Goal: Task Accomplishment & Management: Complete application form

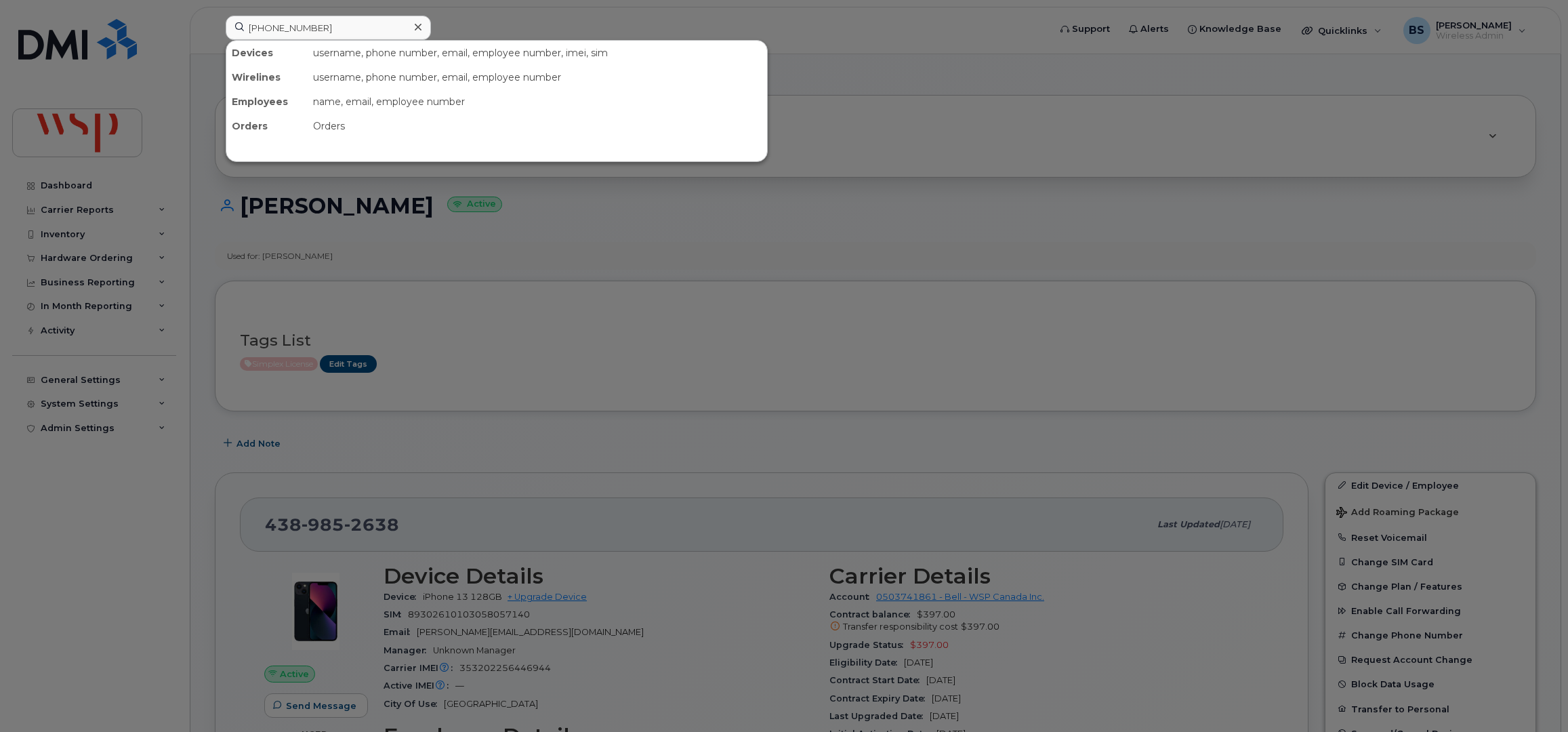
scroll to position [452, 0]
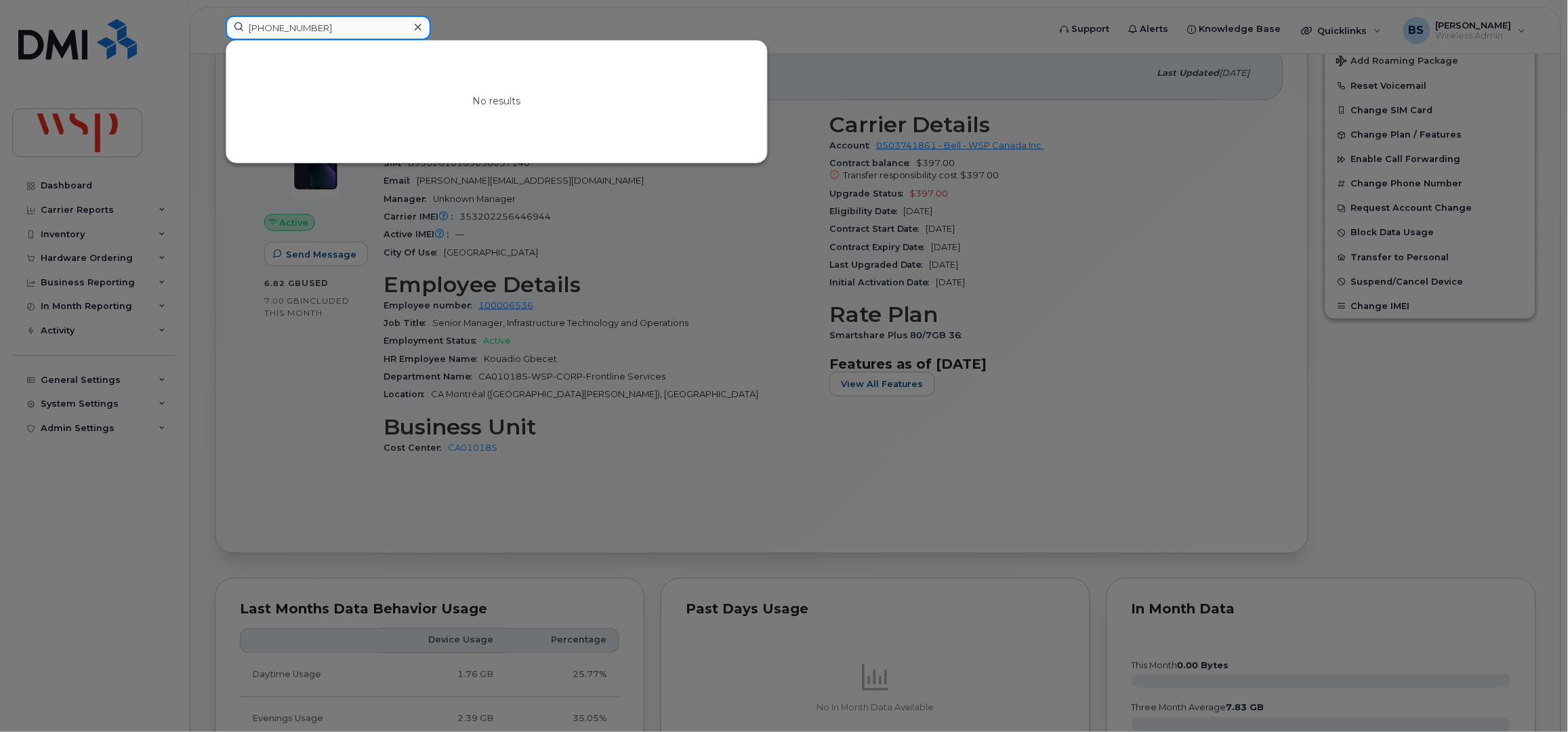
drag, startPoint x: 239, startPoint y: 31, endPoint x: 162, endPoint y: 31, distance: 77.0
click at [215, 33] on div "646-487-5517 No results" at bounding box center [633, 30] width 836 height 30
paste input "780-264-2660"
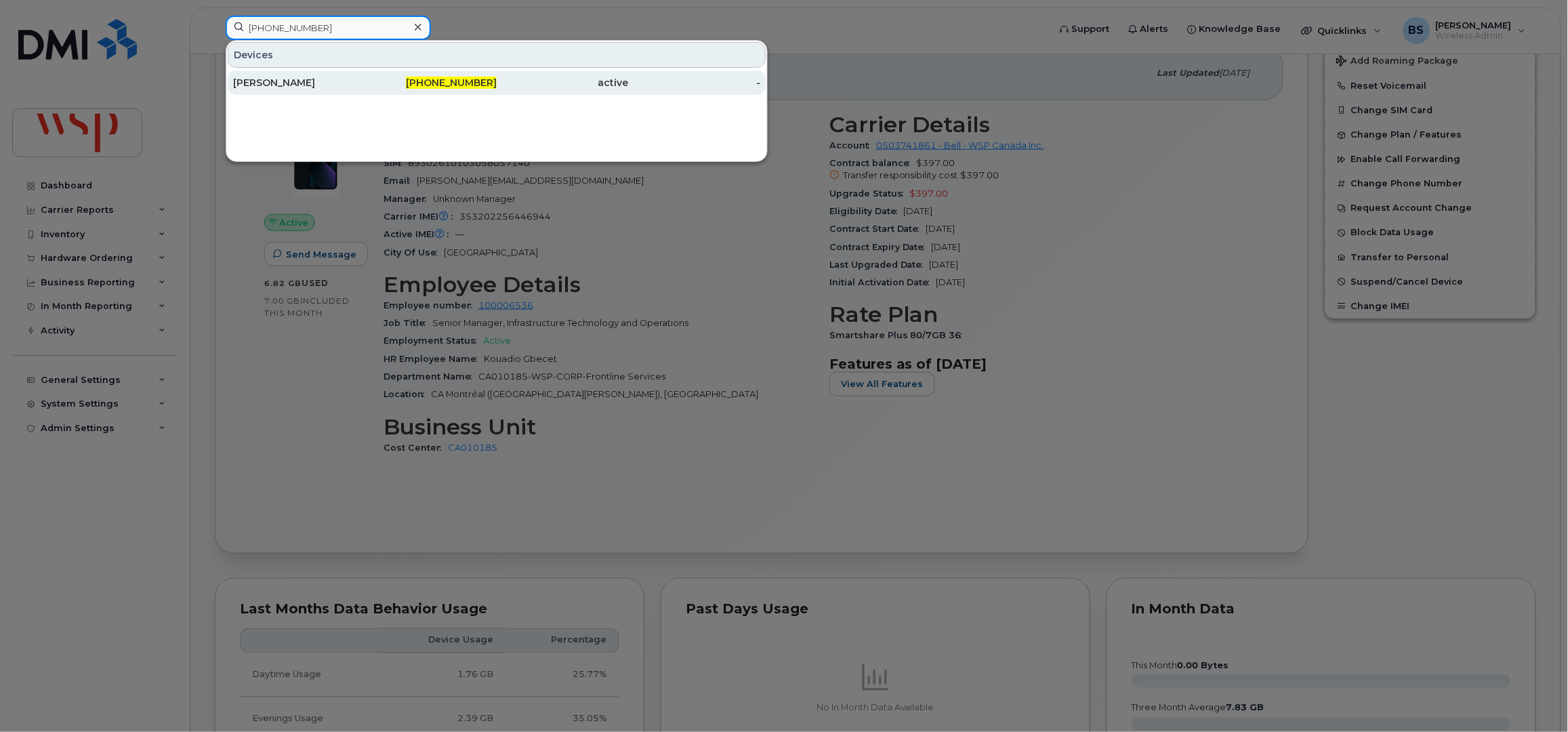
type input "780-264-2660"
click at [253, 79] on div "LORNA BACKUS" at bounding box center [299, 82] width 132 height 13
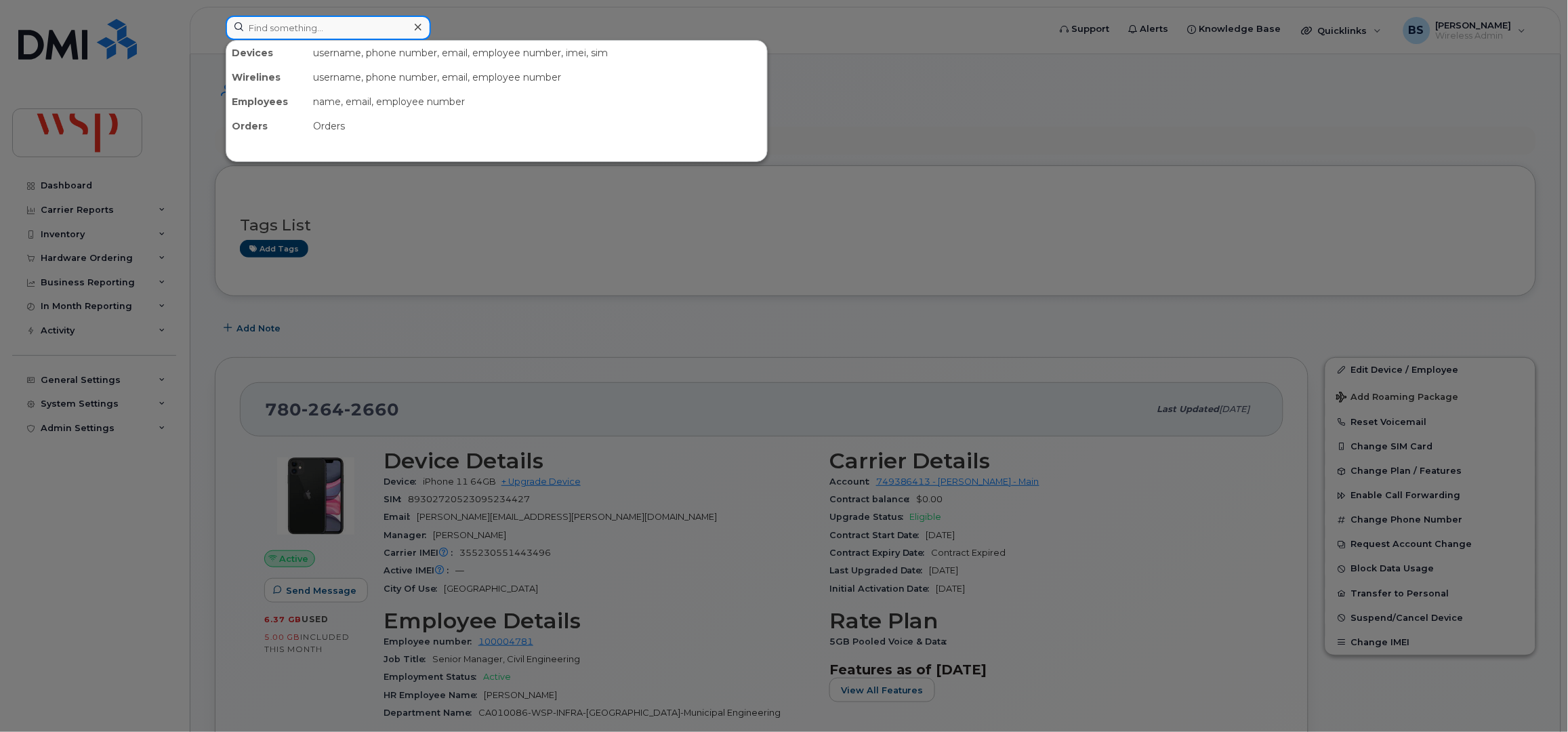
click at [337, 29] on input at bounding box center [328, 27] width 205 height 24
paste input "Dwain Bisgaard"
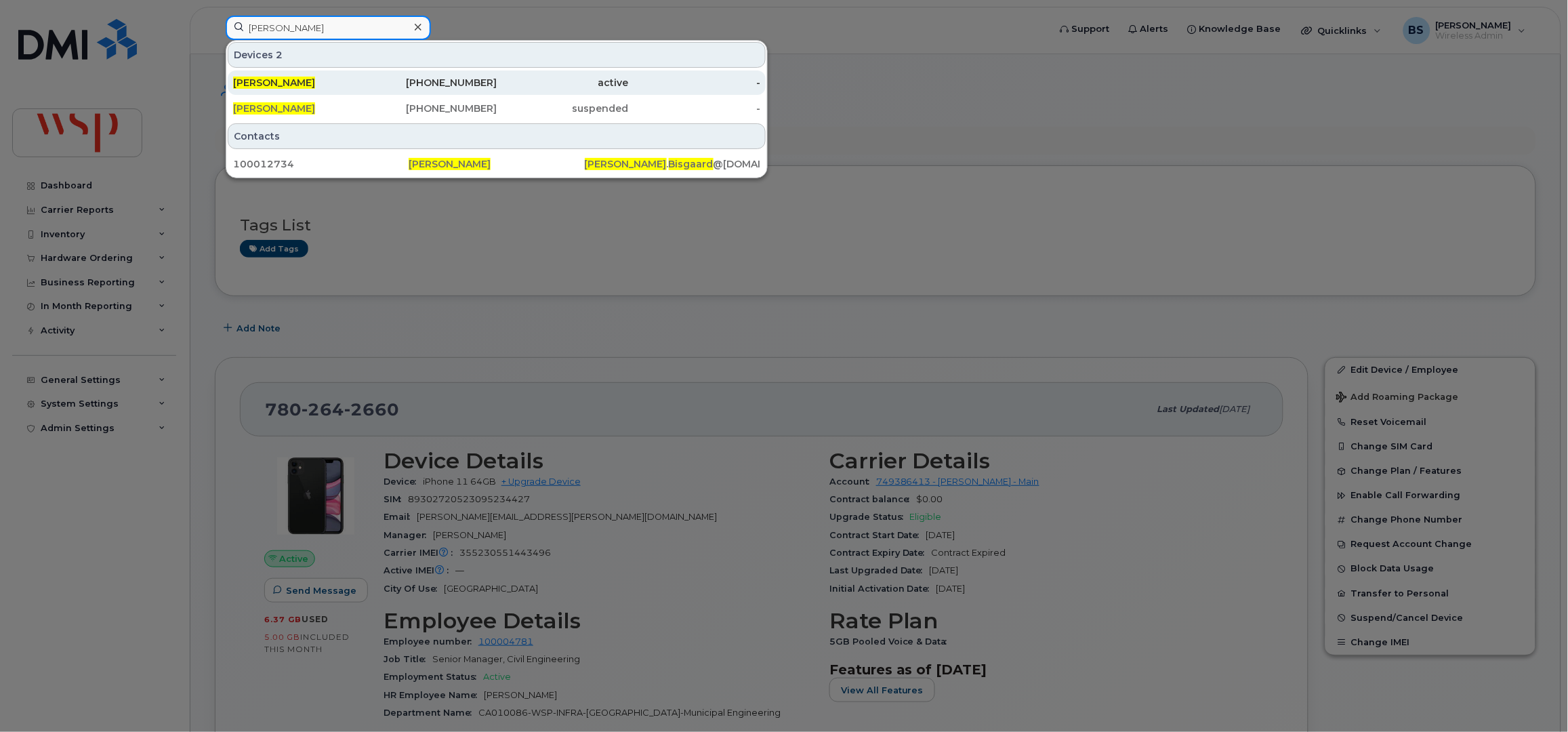
type input "Dwain Bisgaard"
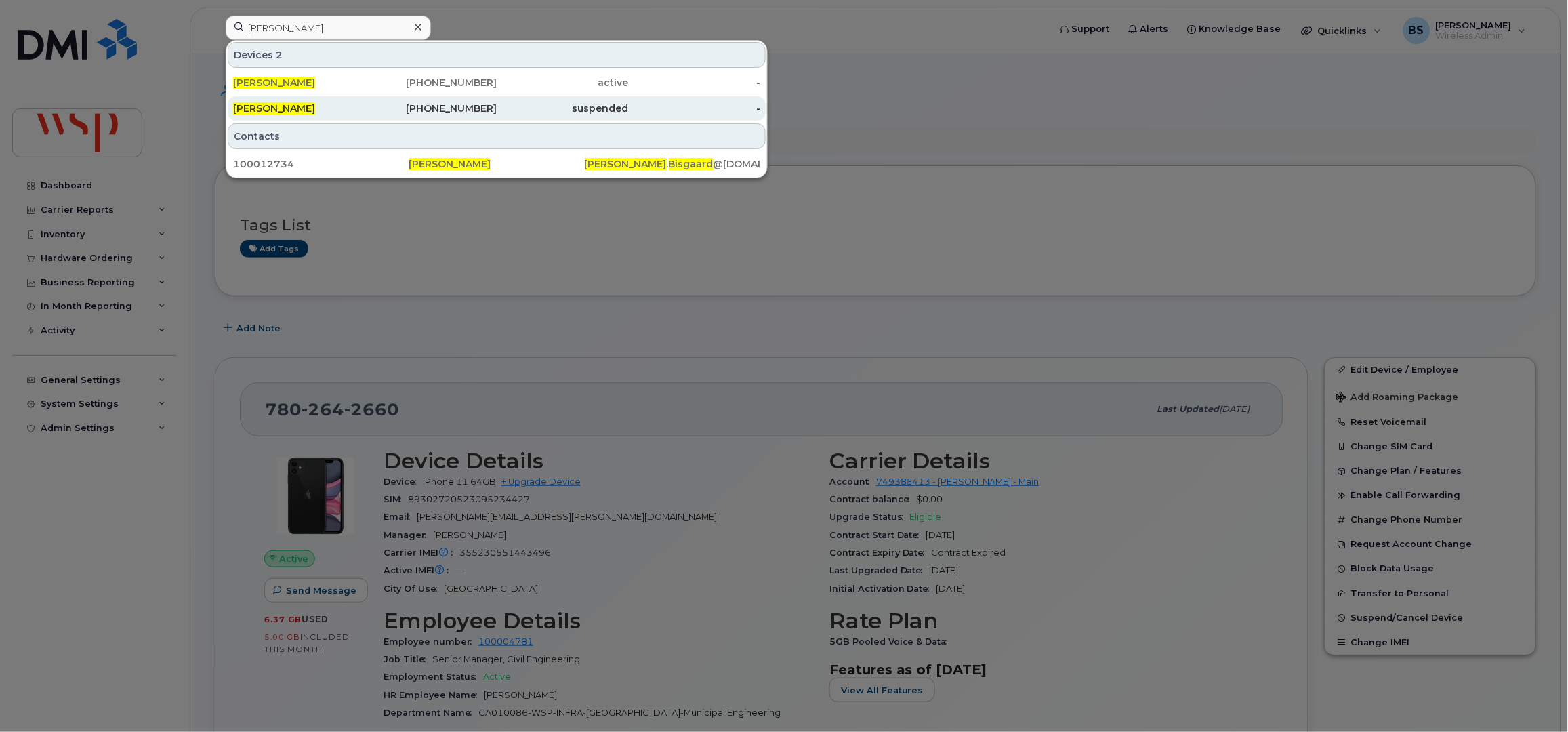
drag, startPoint x: 274, startPoint y: 79, endPoint x: 432, endPoint y: 98, distance: 159.1
click at [274, 79] on span "[PERSON_NAME]" at bounding box center [274, 82] width 82 height 12
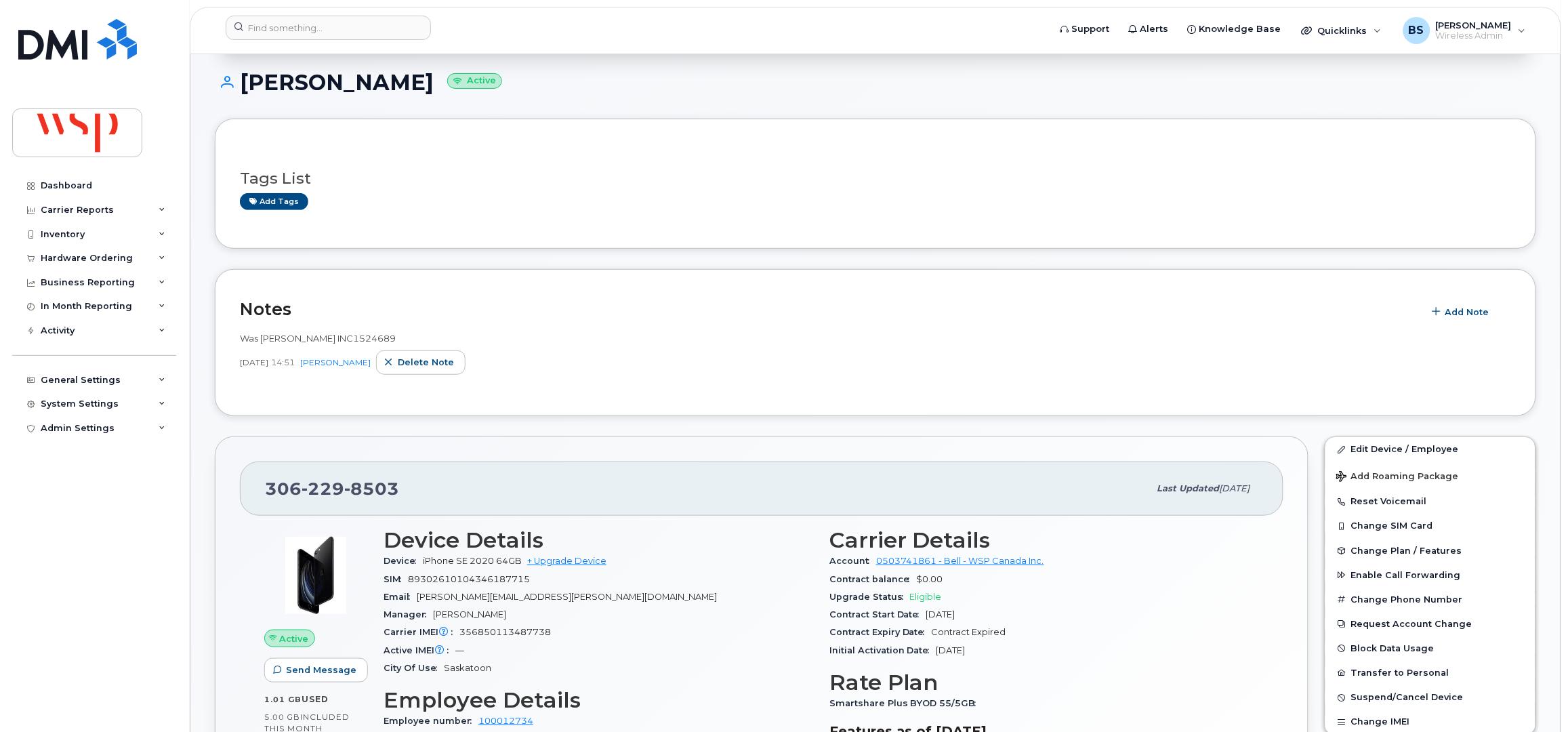
scroll to position [180, 0]
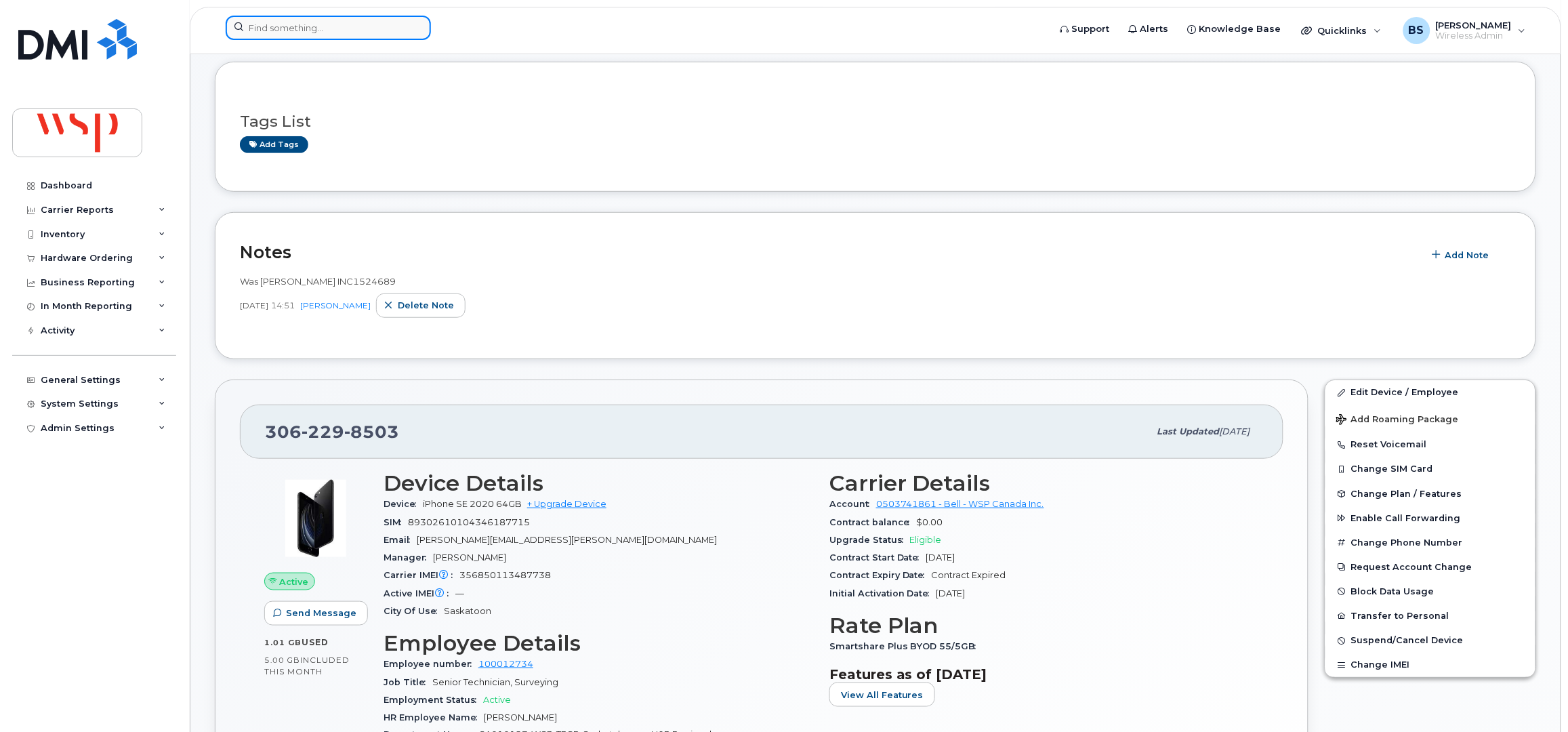
click at [337, 24] on input at bounding box center [328, 27] width 205 height 24
paste input "7806162751"
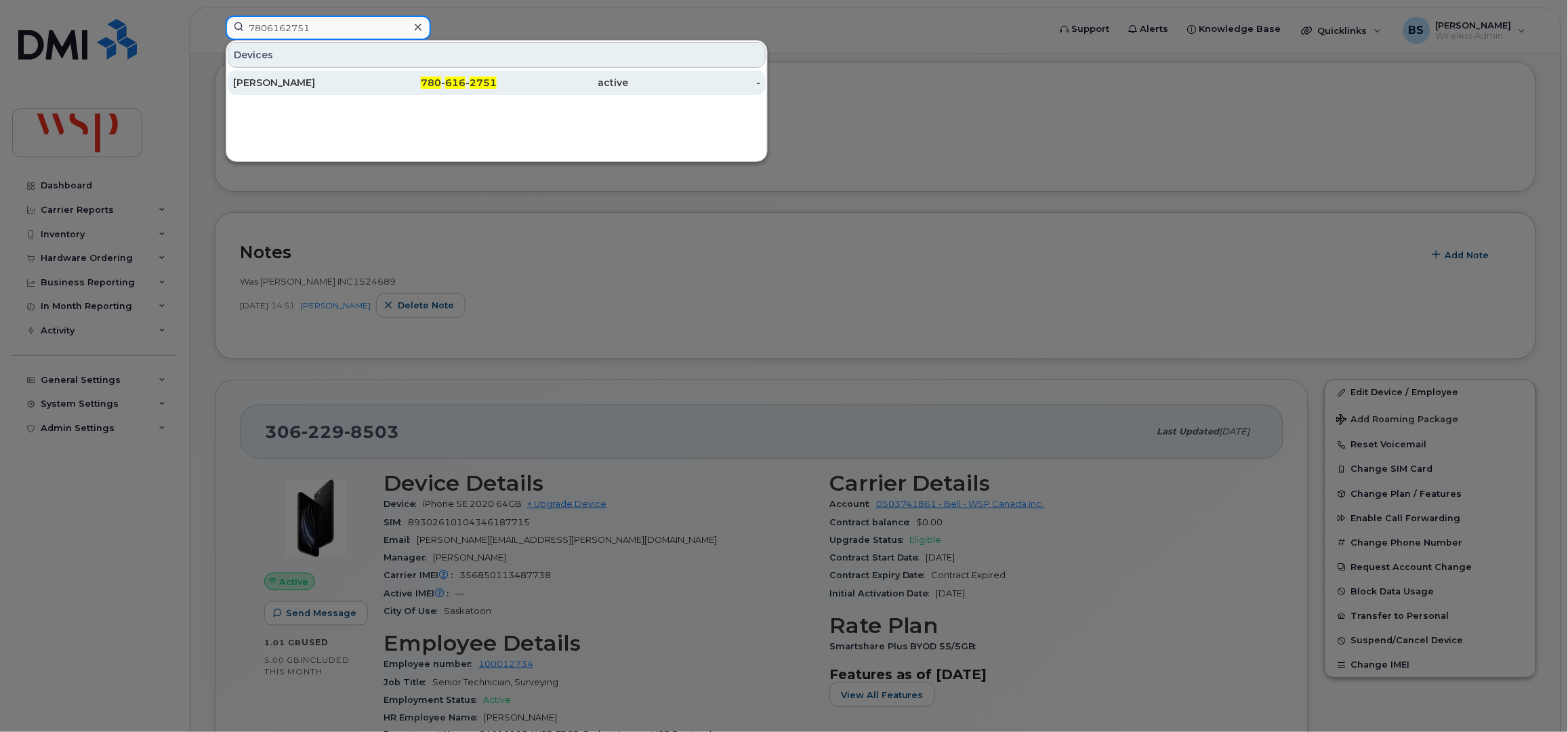
type input "7806162751"
click at [269, 80] on div "GREG RANTALA" at bounding box center [299, 82] width 132 height 13
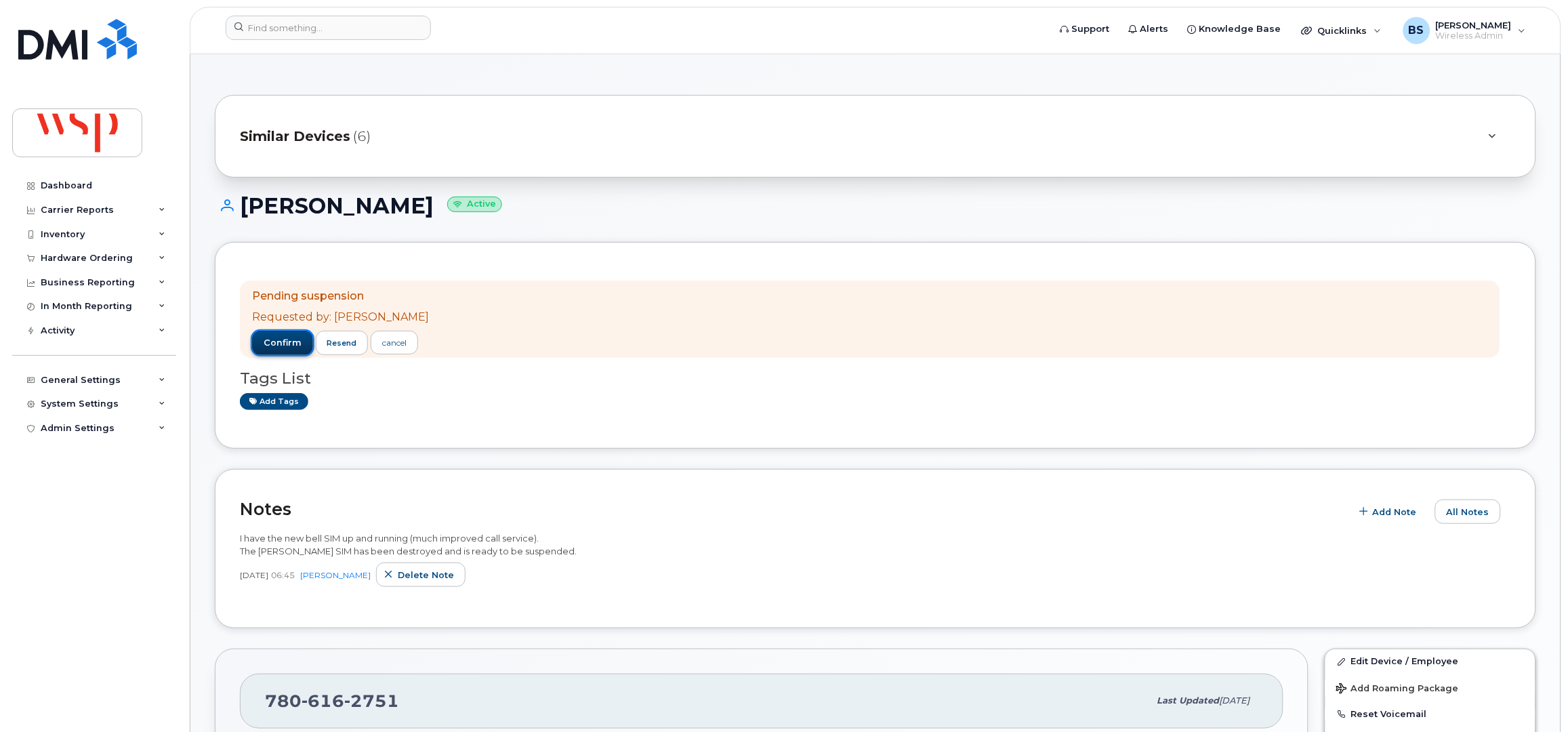
click at [288, 335] on button "confirm" at bounding box center [282, 342] width 61 height 24
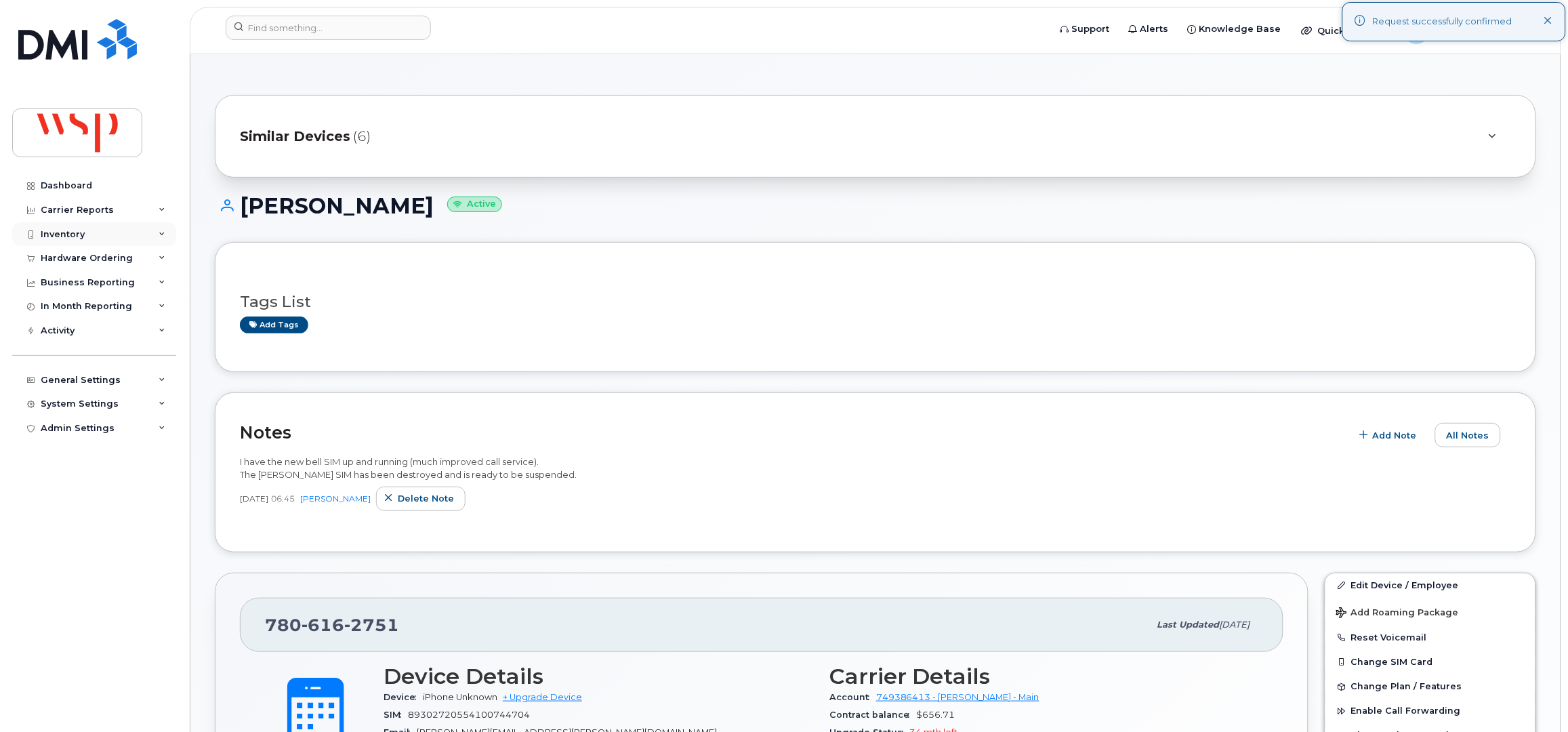
click at [54, 225] on div "Inventory" at bounding box center [94, 234] width 164 height 24
click at [76, 205] on div "Carrier Reports" at bounding box center [77, 210] width 73 height 11
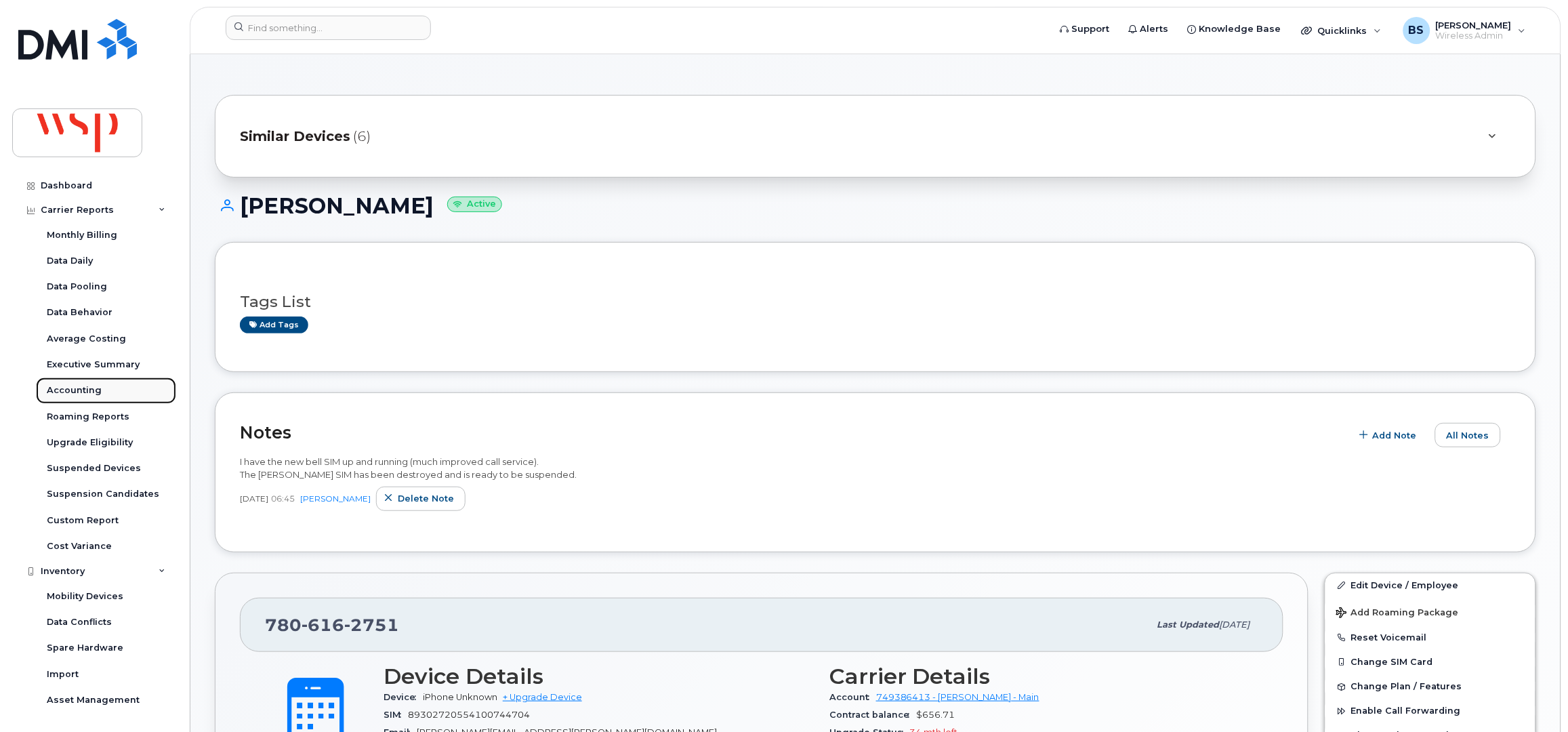
click at [75, 391] on div "Accounting" at bounding box center [74, 391] width 55 height 12
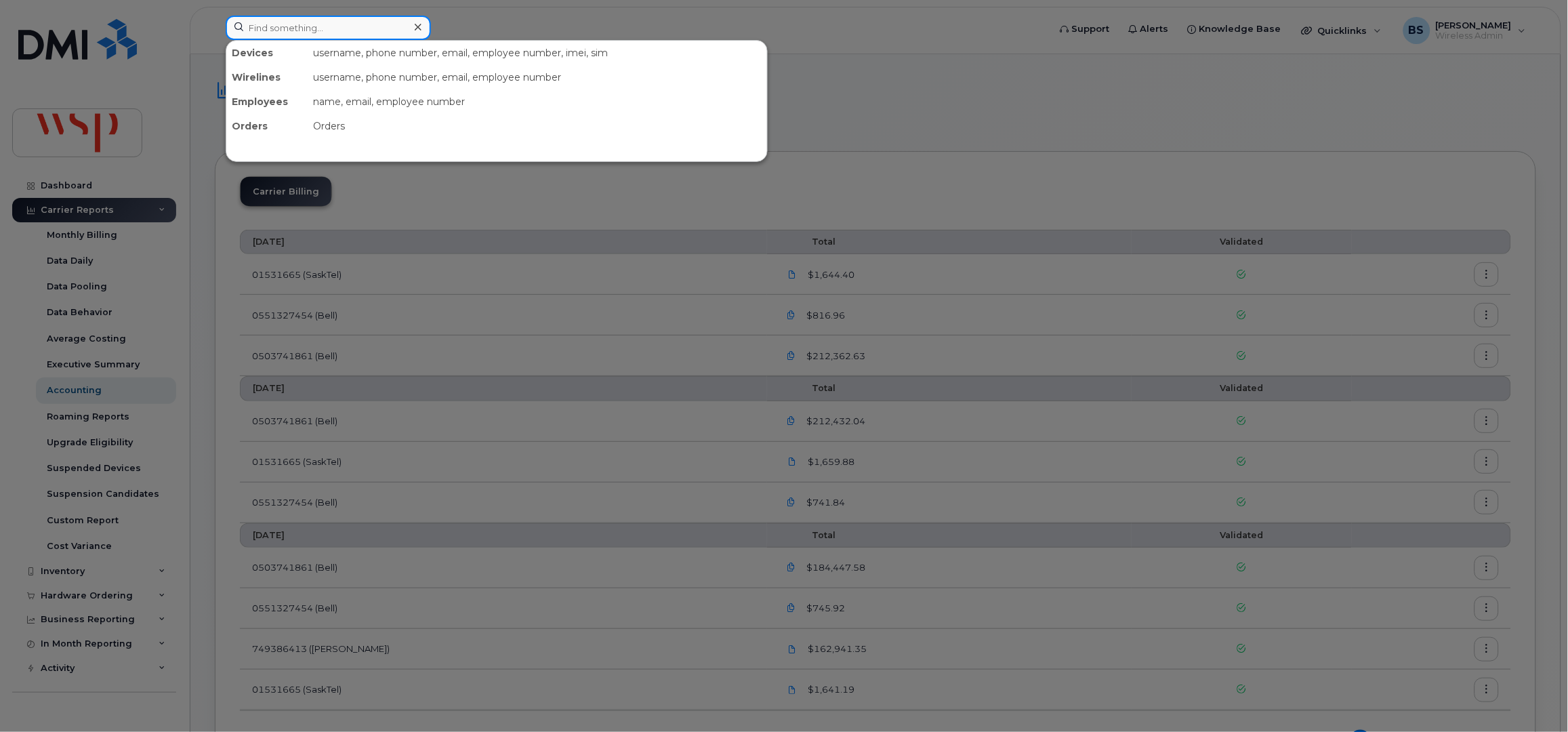
click at [323, 30] on input at bounding box center [328, 27] width 205 height 24
click at [320, 27] on input at bounding box center [328, 27] width 205 height 24
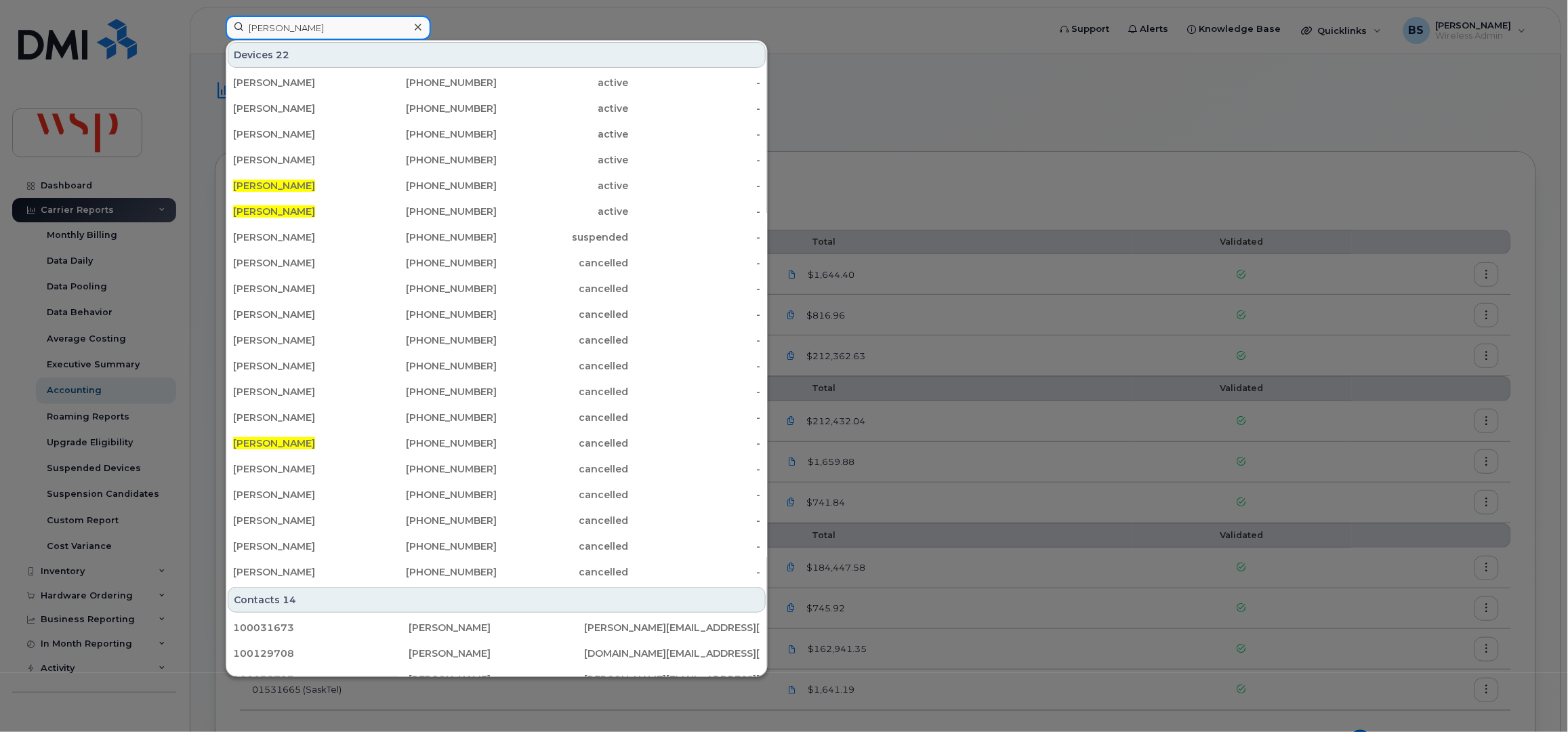
type input "chad haines"
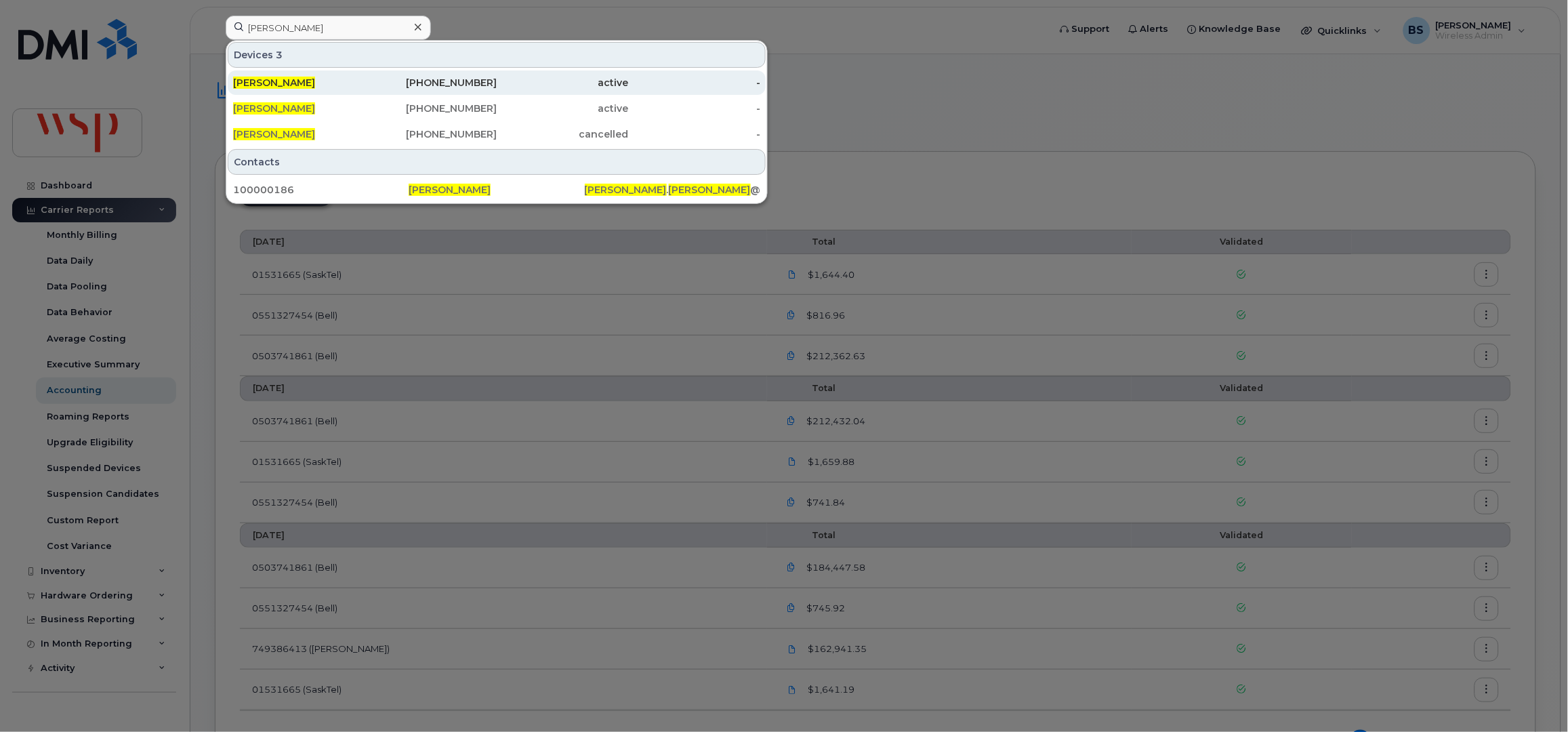
click at [270, 82] on span "Chad Haines" at bounding box center [274, 82] width 82 height 12
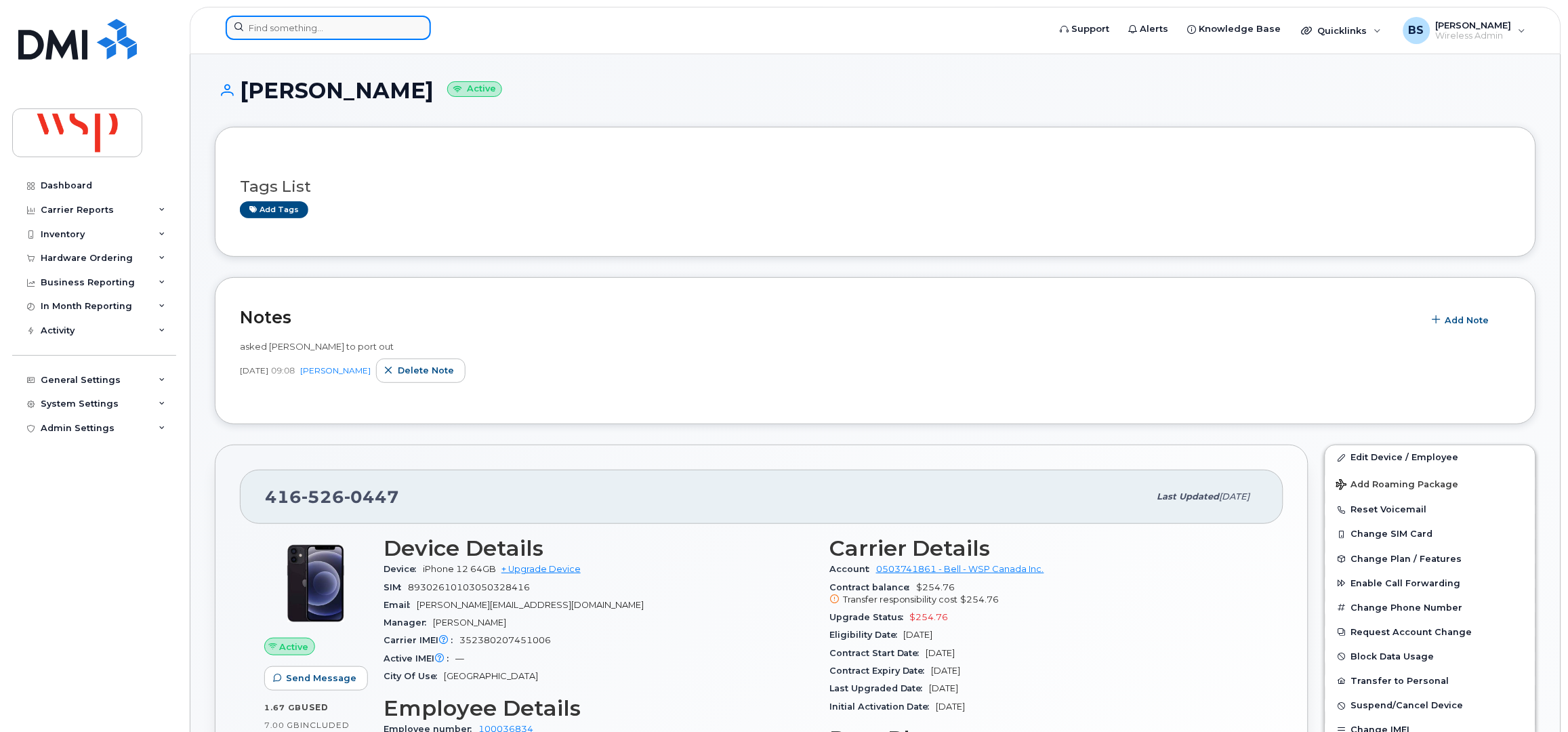
click at [348, 27] on input at bounding box center [328, 27] width 205 height 24
paste input "306-539-6151"
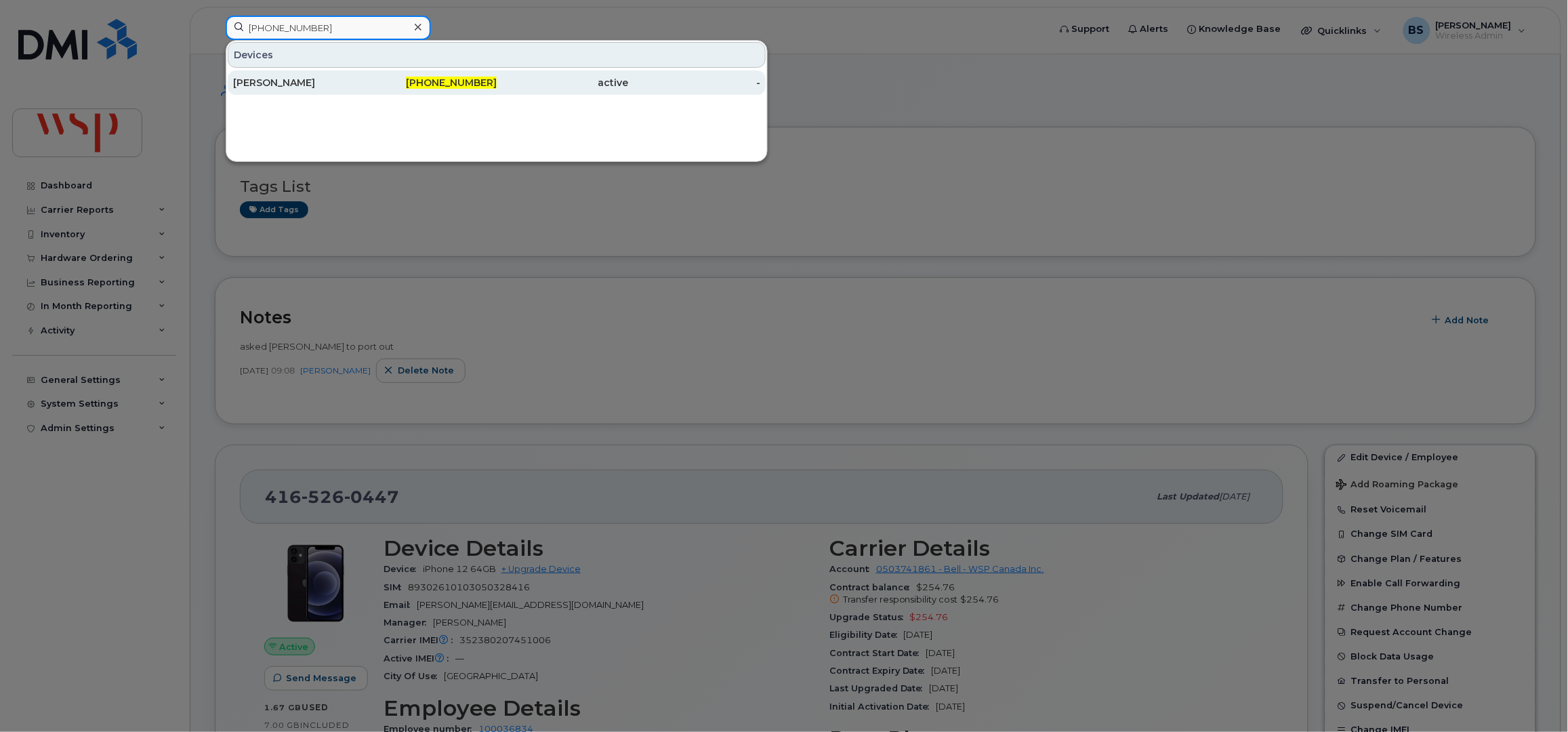
type input "[PHONE_NUMBER]"
click at [274, 80] on div "[PERSON_NAME]" at bounding box center [299, 82] width 132 height 13
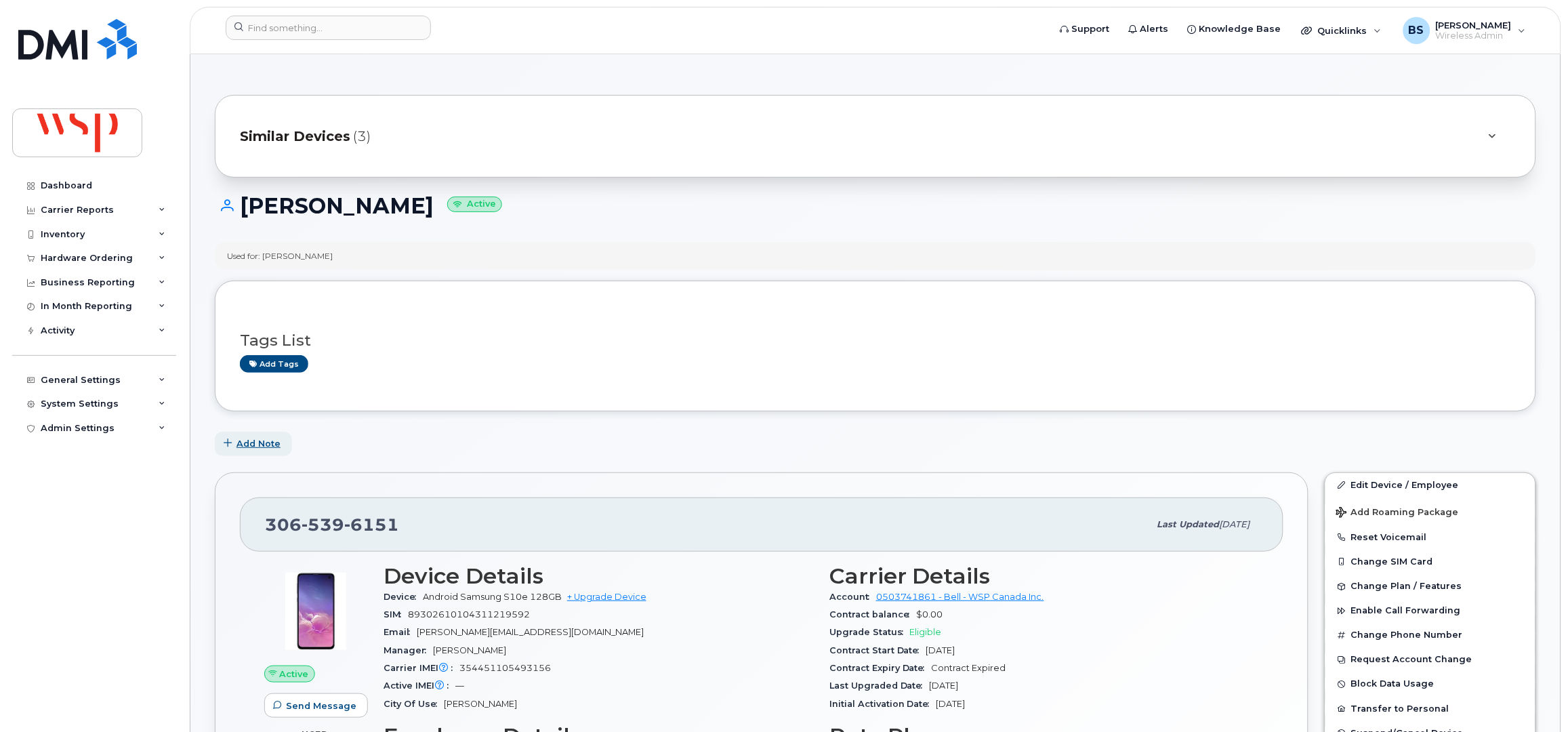
click at [255, 446] on span "Add Note" at bounding box center [258, 443] width 44 height 13
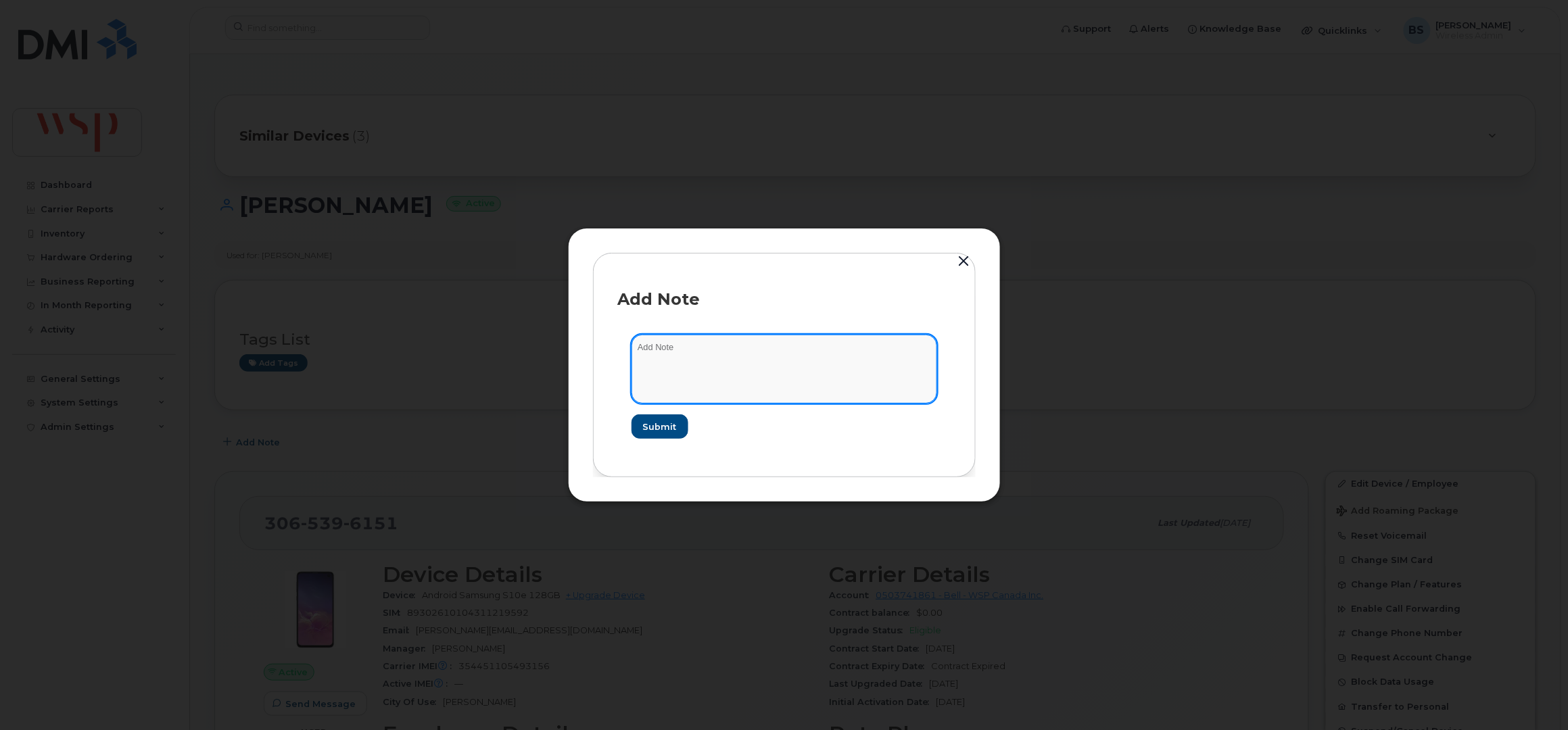
click at [668, 355] on textarea at bounding box center [784, 368] width 306 height 69
type textarea "lost phone"
click at [666, 422] on span "Submit" at bounding box center [659, 427] width 34 height 13
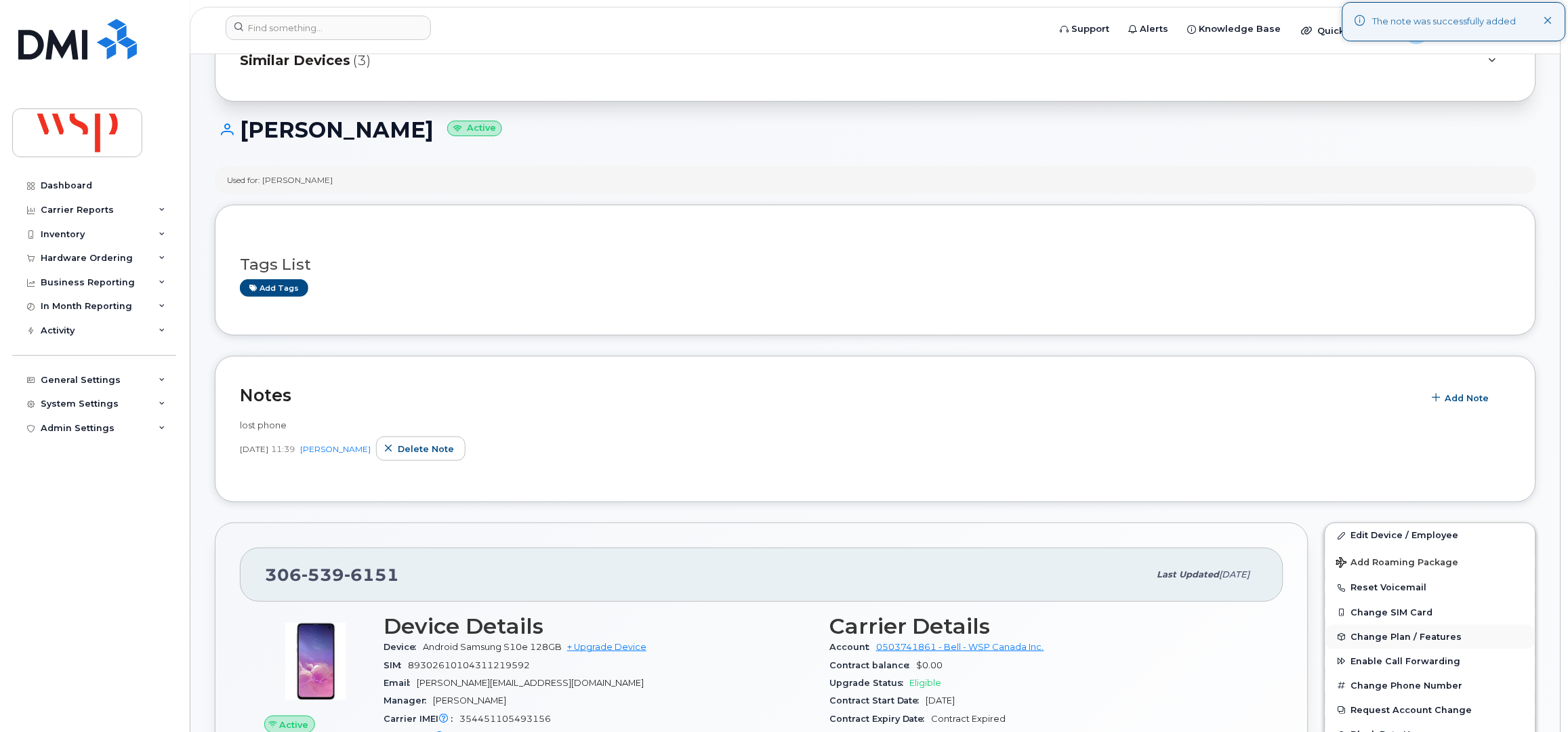
scroll to position [180, 0]
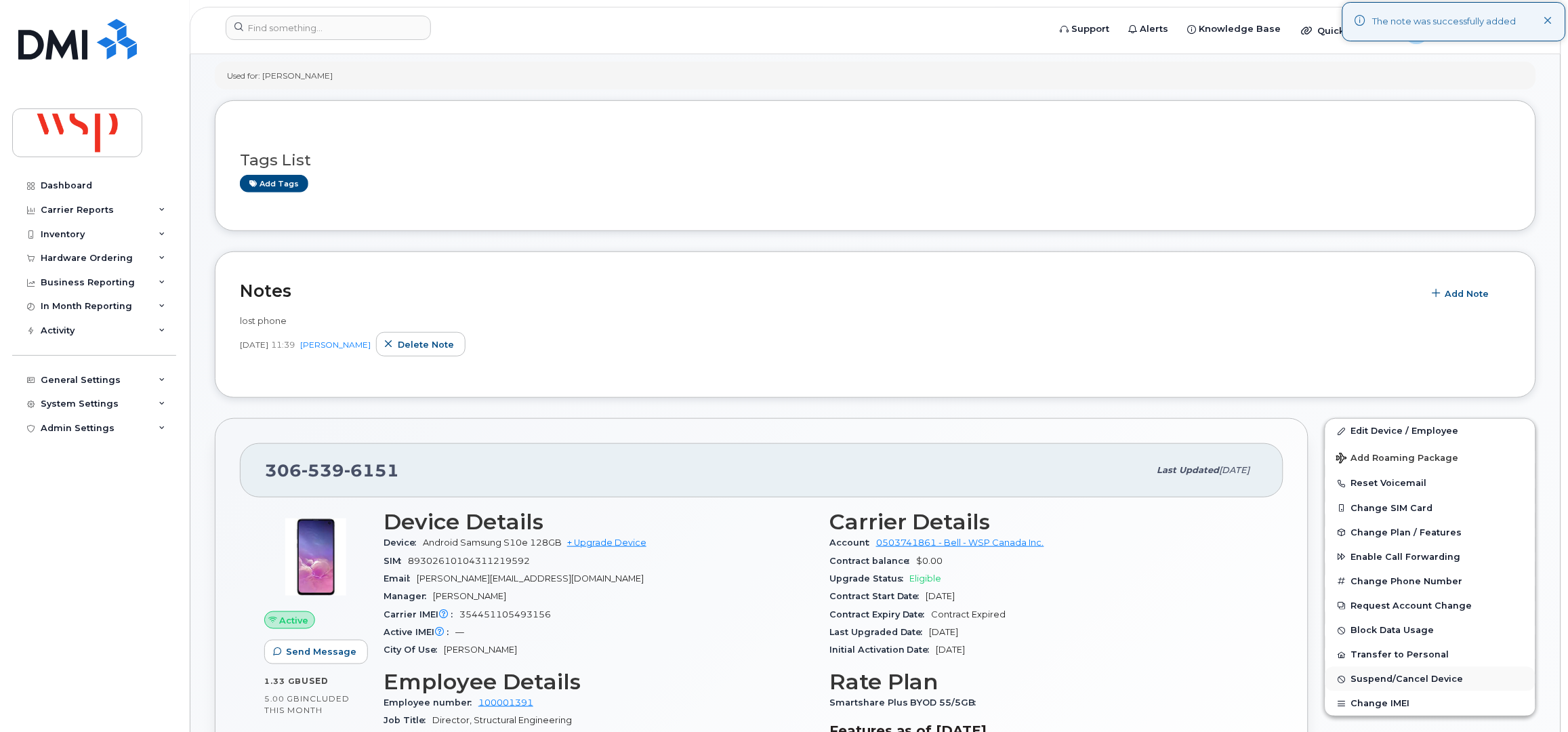
click at [1369, 684] on span "Suspend/Cancel Device" at bounding box center [1407, 679] width 113 height 10
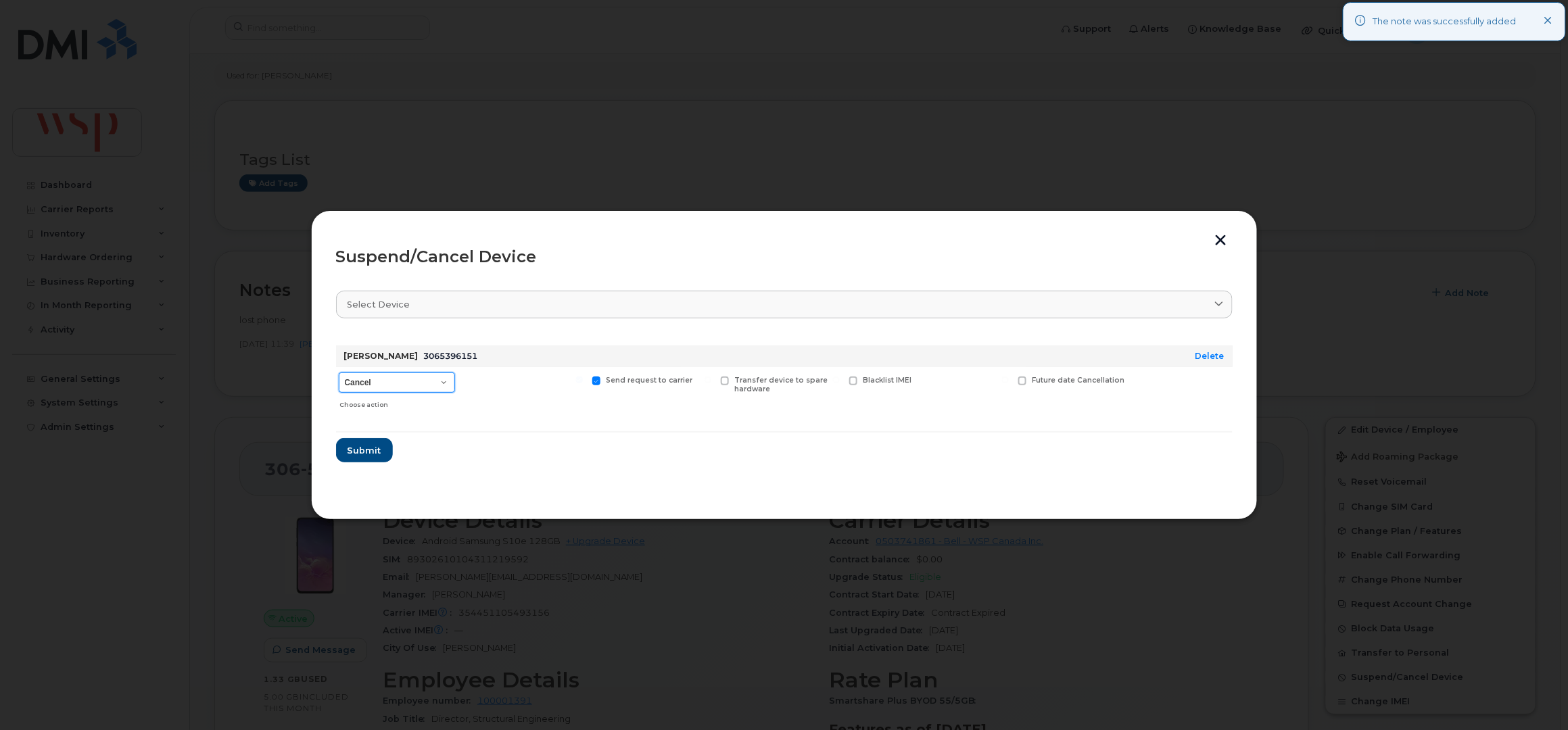
drag, startPoint x: 407, startPoint y: 393, endPoint x: 403, endPoint y: 387, distance: 7.2
click at [407, 391] on select "Cancel Suspend - Extend Suspension Suspend - Reduced Rate Suspend - Full Rate S…" at bounding box center [397, 382] width 116 height 20
select select "[object Object]"
click at [339, 372] on select "Cancel Suspend - Extend Suspension Suspend - Reduced Rate Suspend - Full Rate S…" at bounding box center [397, 382] width 116 height 20
click at [888, 381] on span "Blacklist IMEI" at bounding box center [887, 380] width 49 height 9
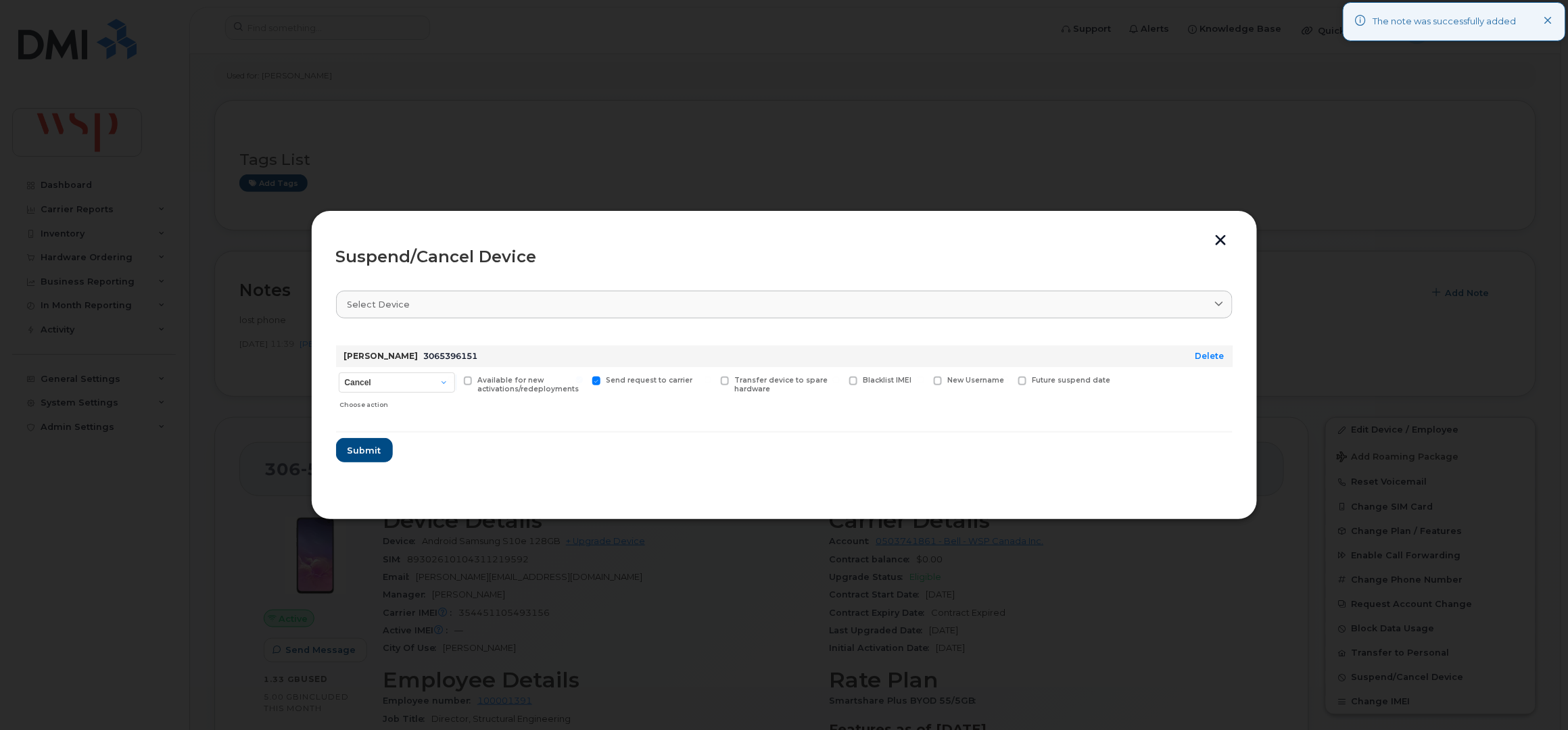
click at [840, 381] on input "Blacklist IMEI" at bounding box center [836, 380] width 7 height 7
checkbox input "true"
click at [361, 449] on span "Submit" at bounding box center [364, 451] width 34 height 13
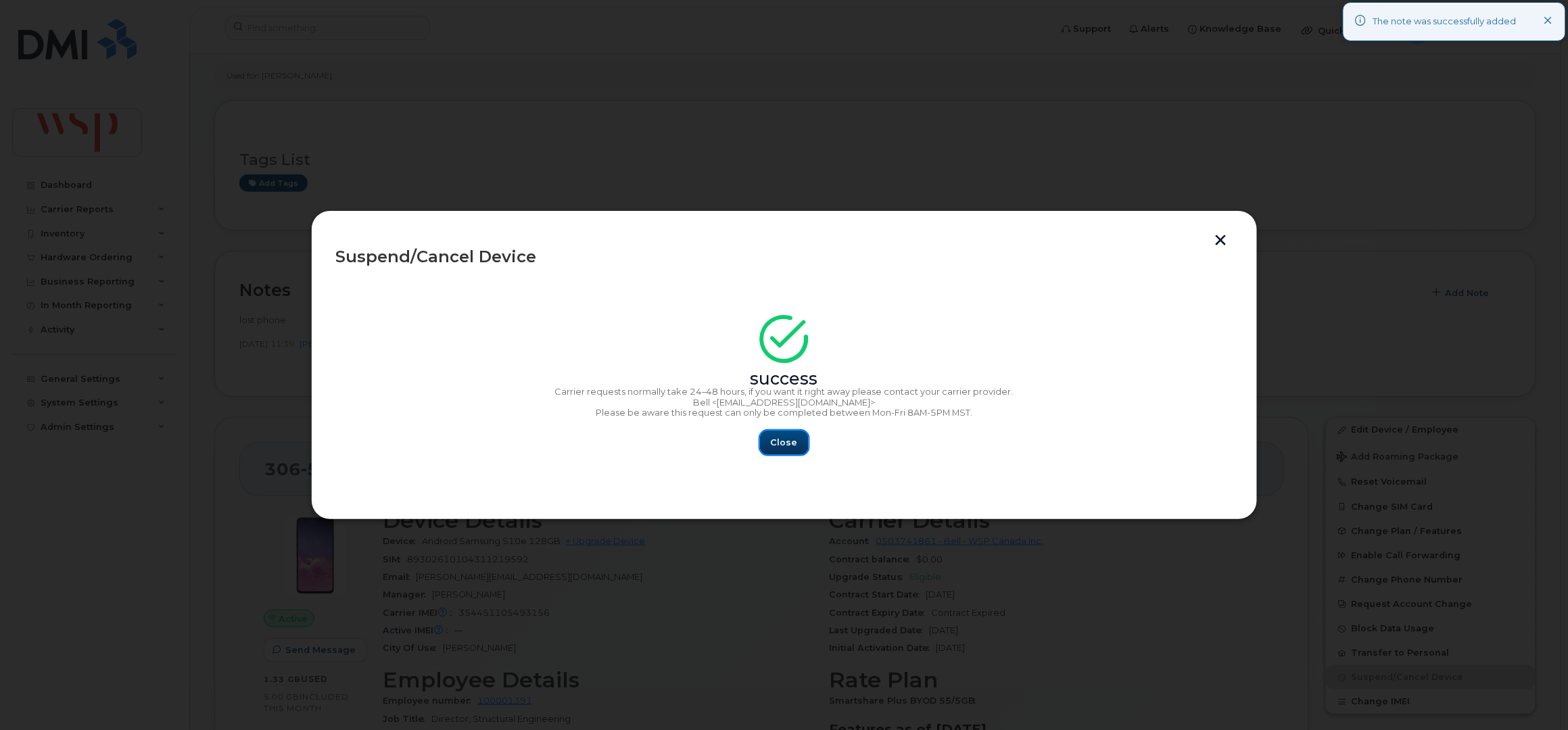
click at [785, 440] on span "Close" at bounding box center [784, 442] width 27 height 13
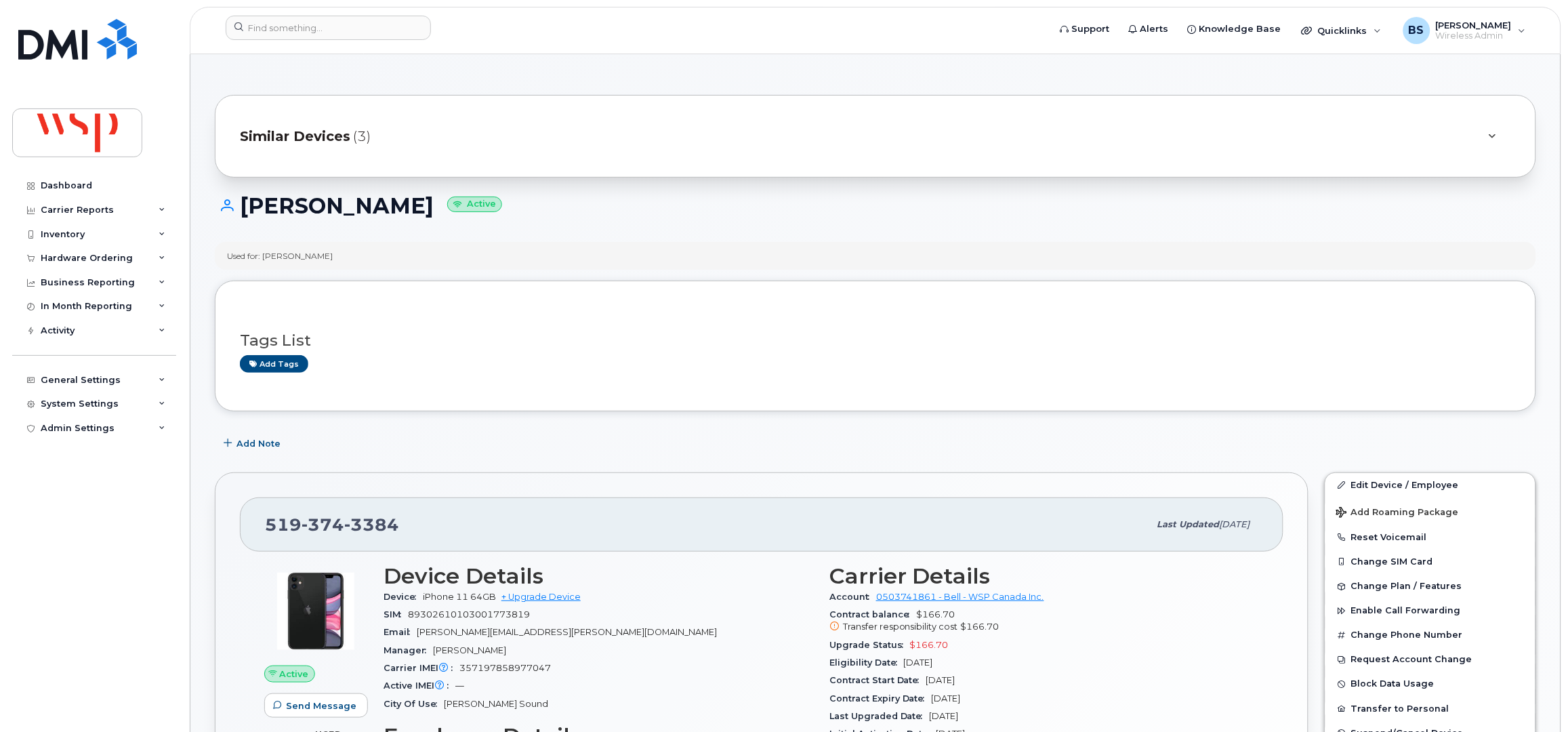
click at [392, 129] on div "Similar Devices (3)" at bounding box center [857, 136] width 1233 height 33
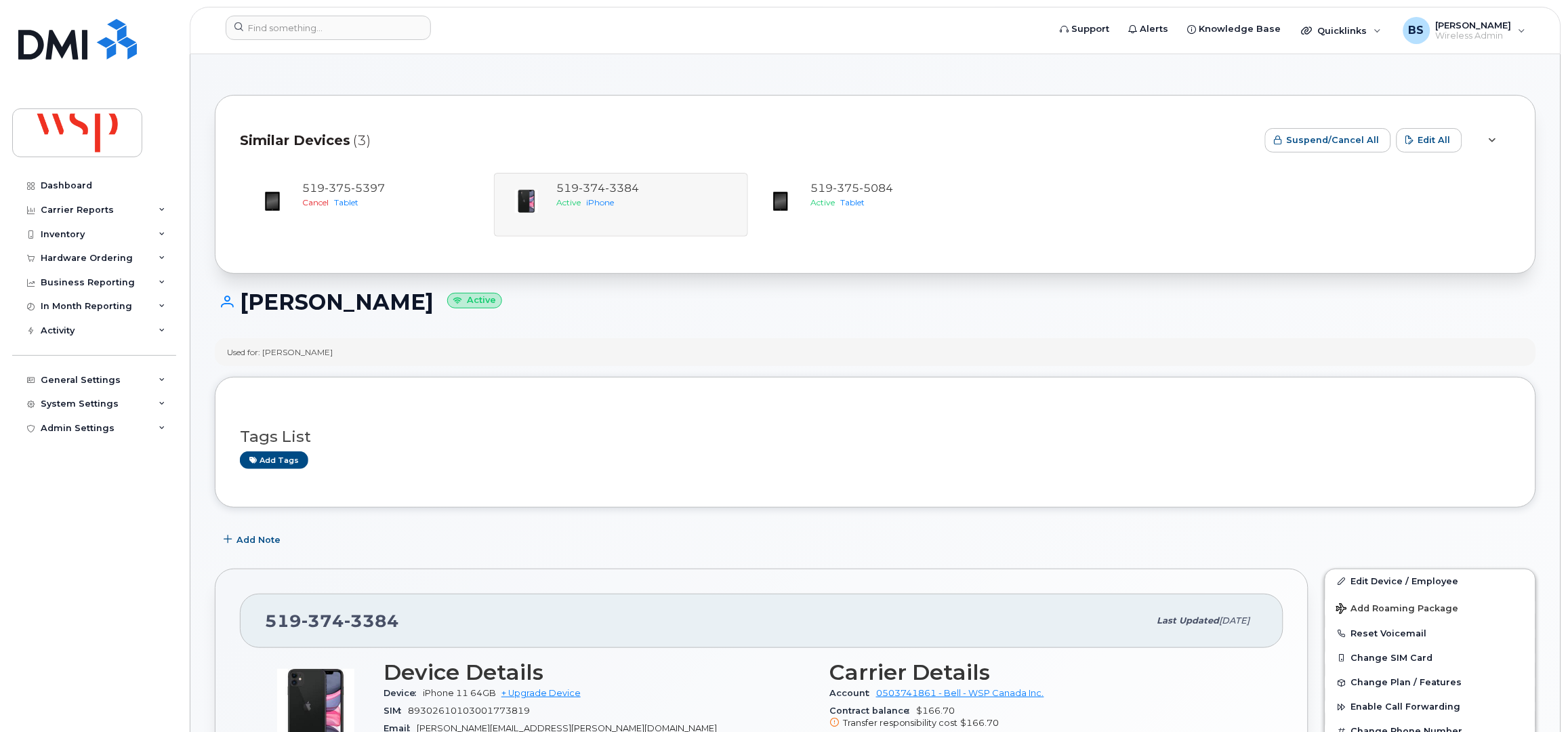
scroll to position [180, 0]
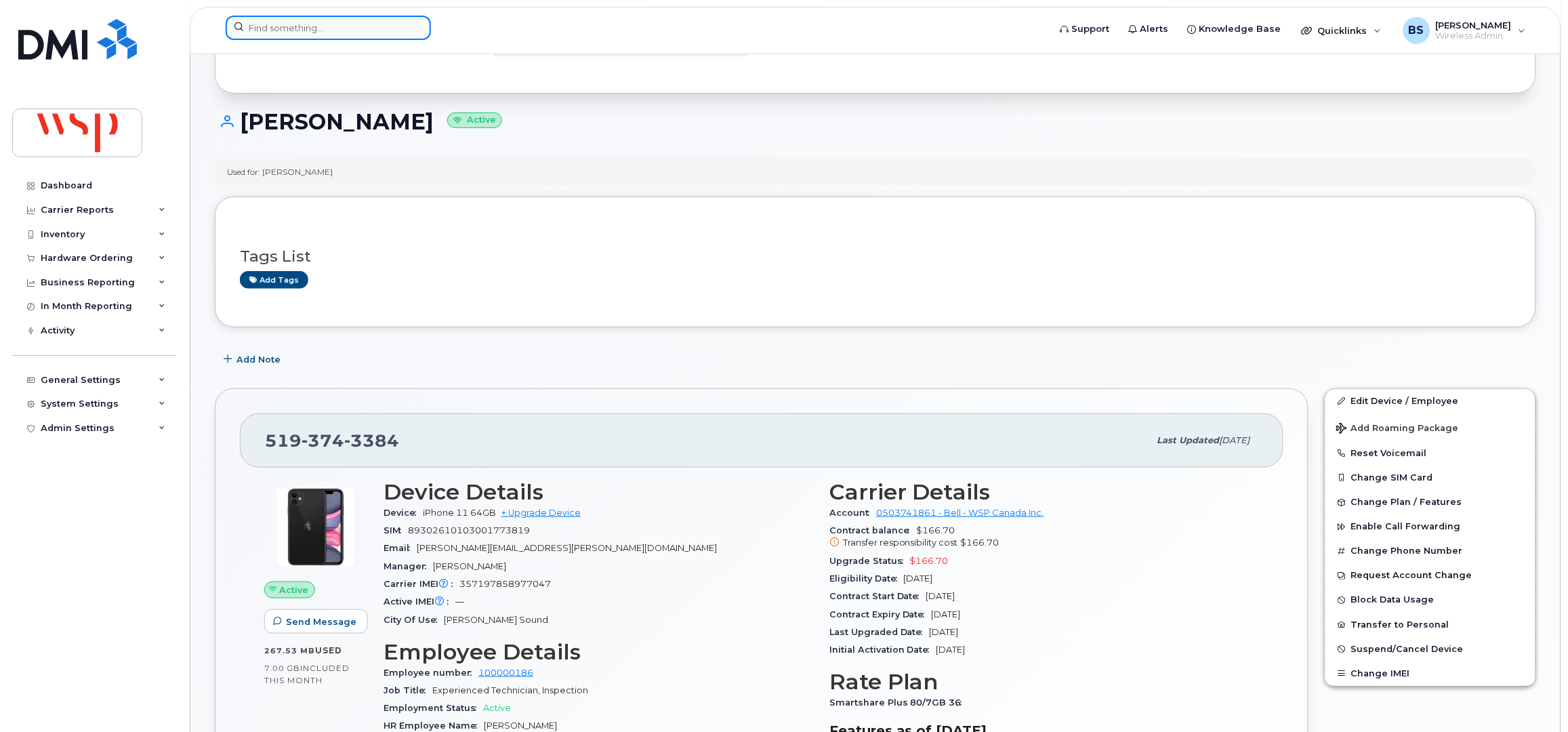
click at [313, 24] on input at bounding box center [328, 27] width 205 height 24
paste input "W00073364"
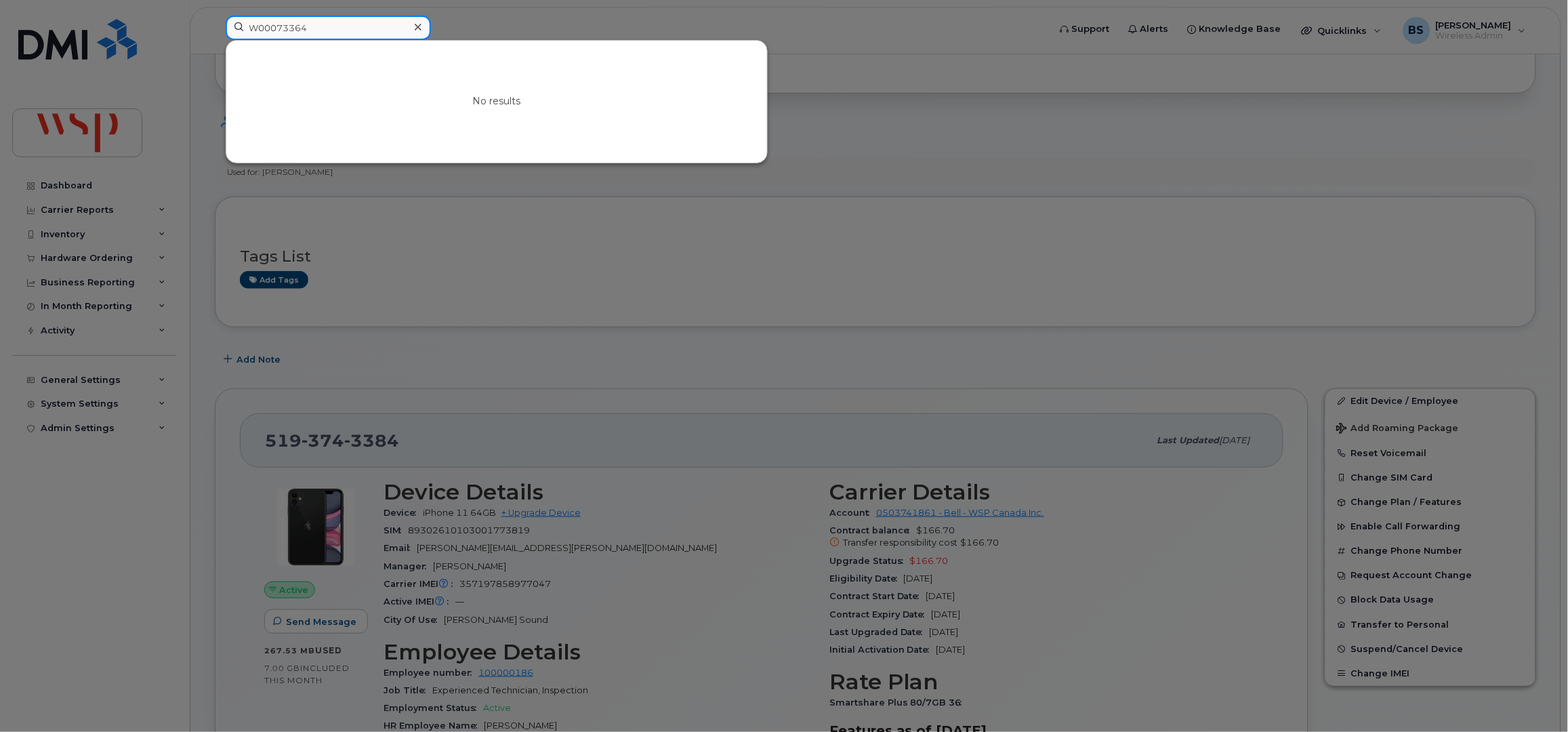
drag, startPoint x: 320, startPoint y: 26, endPoint x: 93, endPoint y: 7, distance: 227.8
click at [215, 16] on div "W00073364 No results" at bounding box center [633, 30] width 836 height 30
paste input "7802974976"
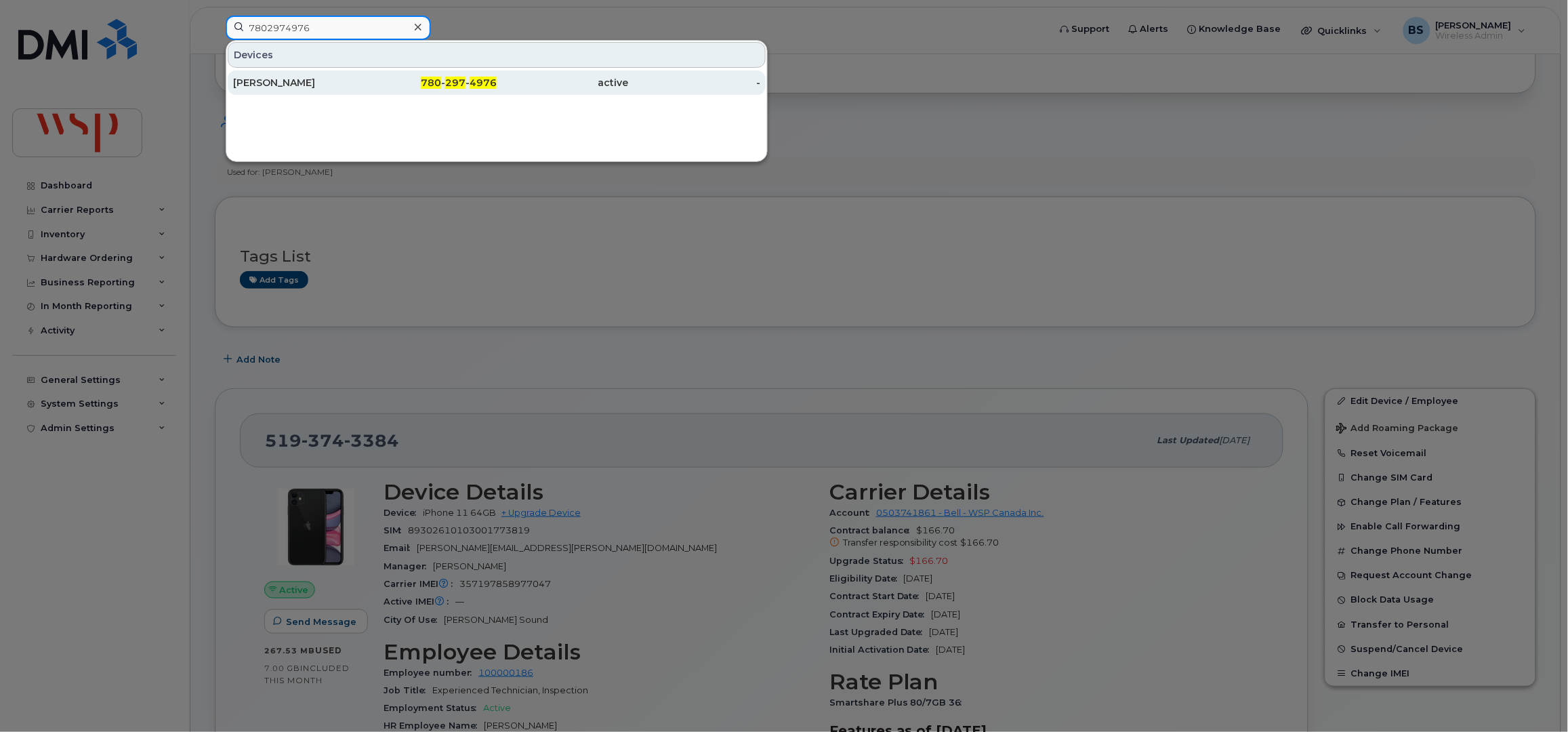
type input "7802974976"
click at [246, 82] on div "Mark Vasilcin" at bounding box center [299, 82] width 132 height 13
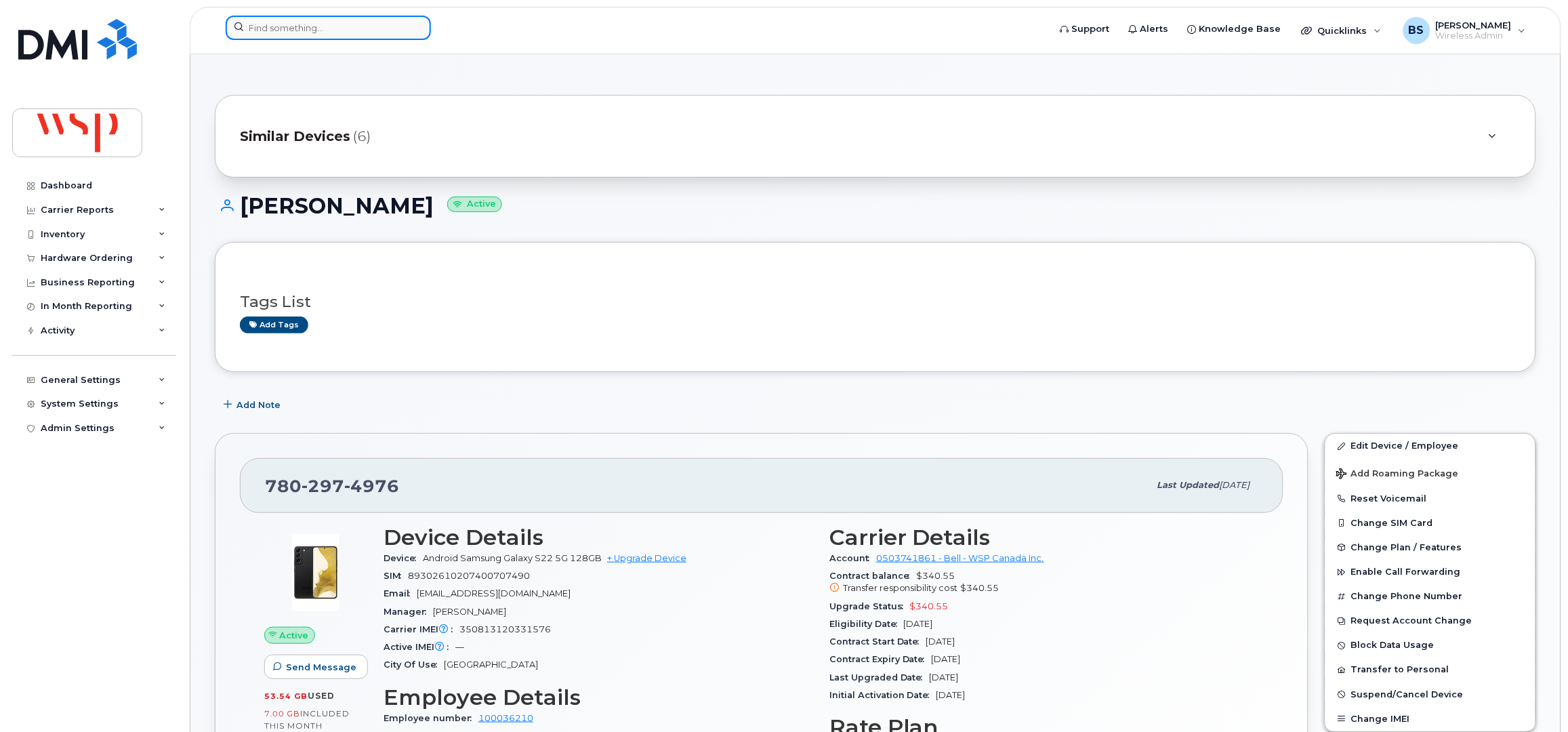
click at [258, 19] on input at bounding box center [328, 27] width 205 height 24
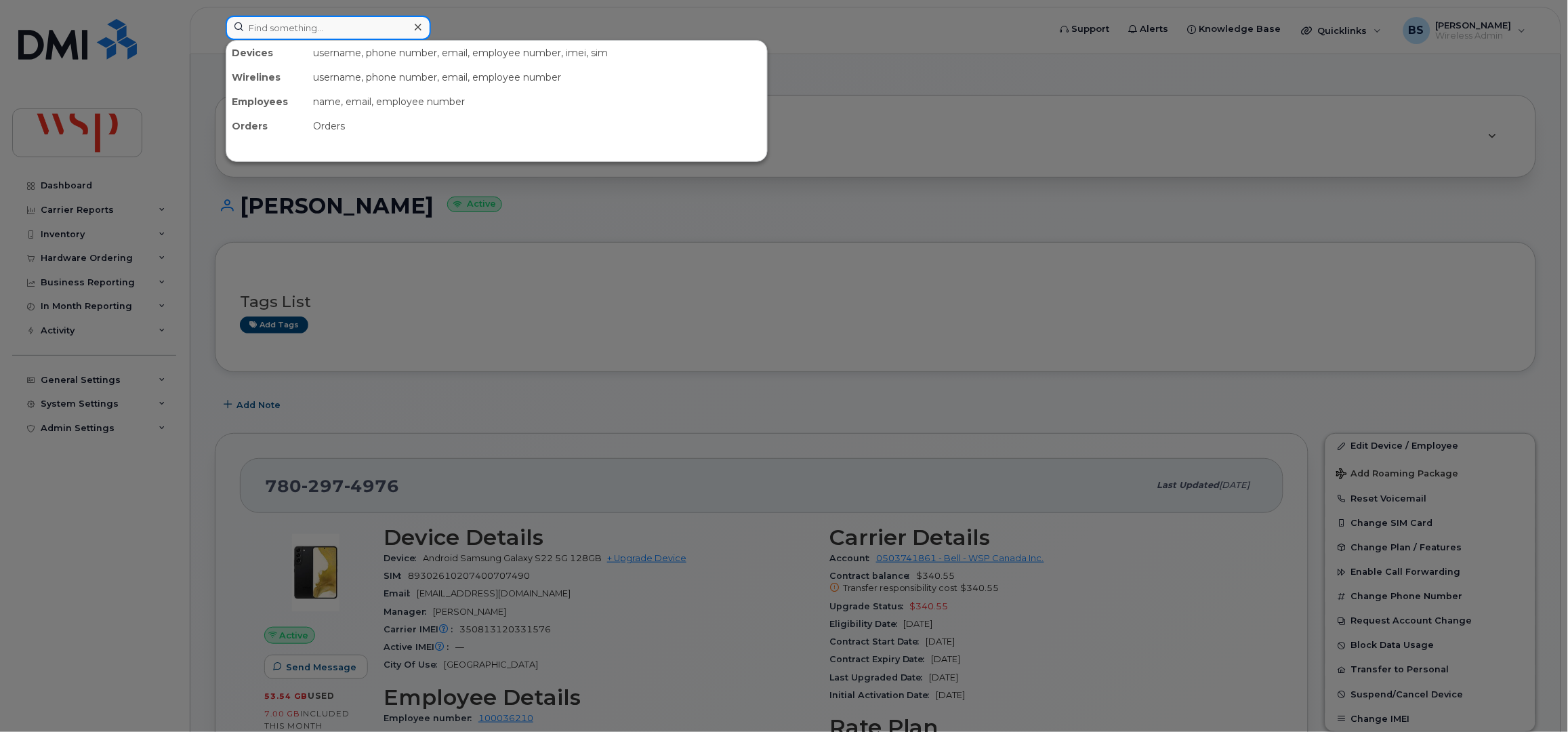
paste input "[PERSON_NAME]"
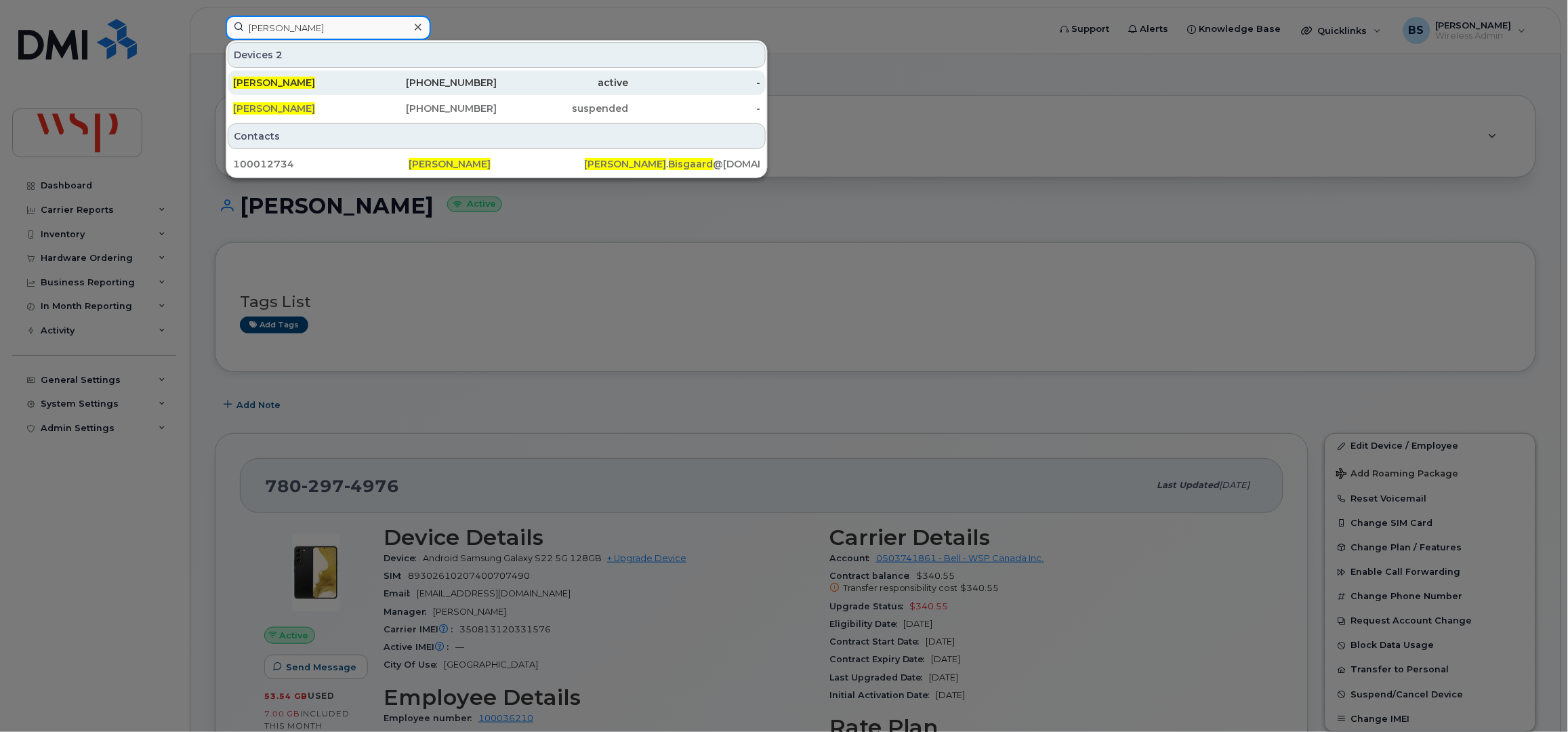
type input "[PERSON_NAME]"
click at [261, 76] on span "[PERSON_NAME]" at bounding box center [274, 82] width 82 height 12
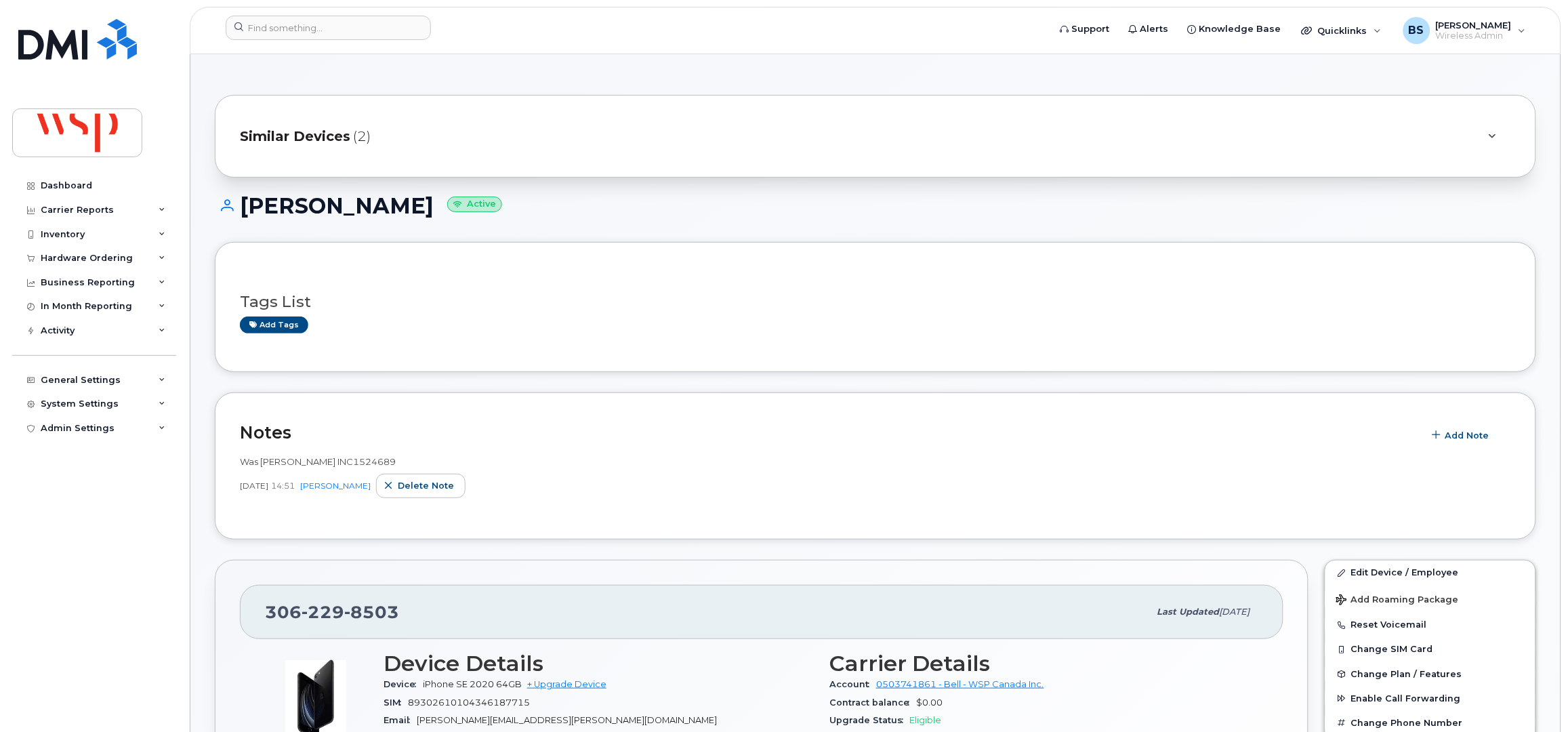
drag, startPoint x: 420, startPoint y: 205, endPoint x: 246, endPoint y: 231, distance: 175.9
click at [246, 231] on div "[PERSON_NAME] Active" at bounding box center [875, 218] width 1322 height 48
copy h1 "[PERSON_NAME]"
drag, startPoint x: 409, startPoint y: 622, endPoint x: 274, endPoint y: 619, distance: 135.0
click at [264, 625] on div "306 229 8503 Last updated Aug 07, 2025" at bounding box center [762, 612] width 1043 height 54
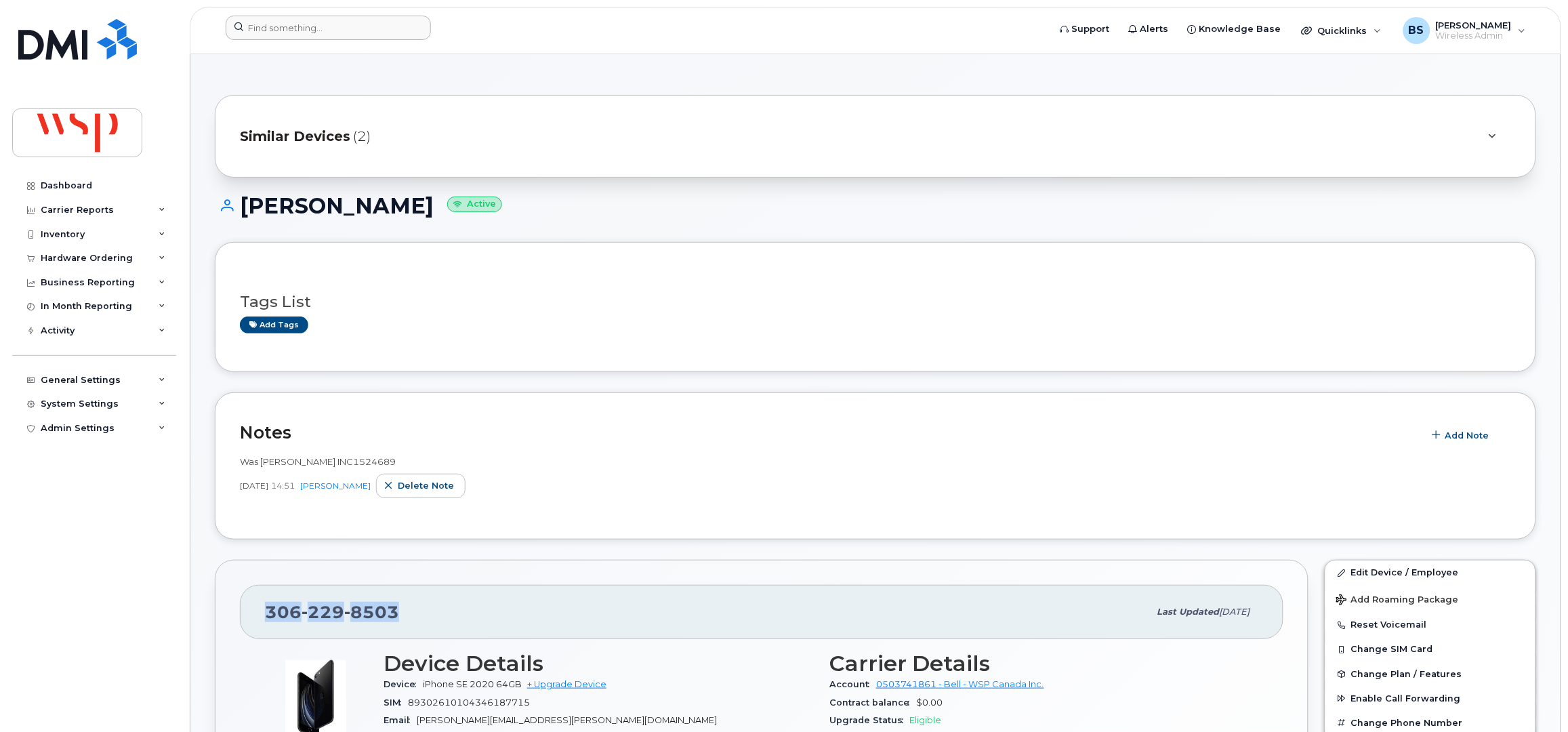
copy span "306 229 8503"
click at [1474, 426] on button "Add Note" at bounding box center [1461, 435] width 77 height 24
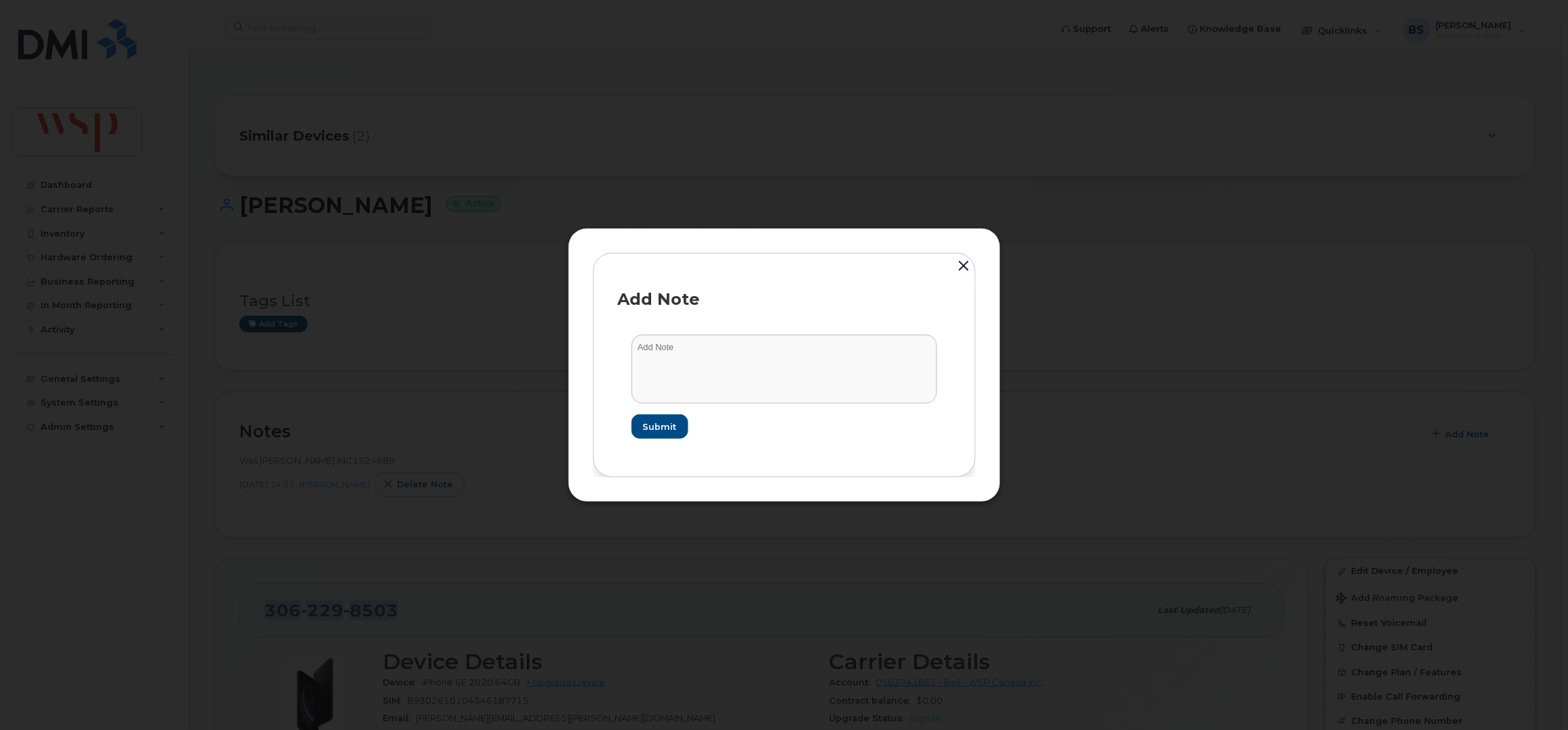
click at [967, 262] on button "button" at bounding box center [964, 267] width 20 height 29
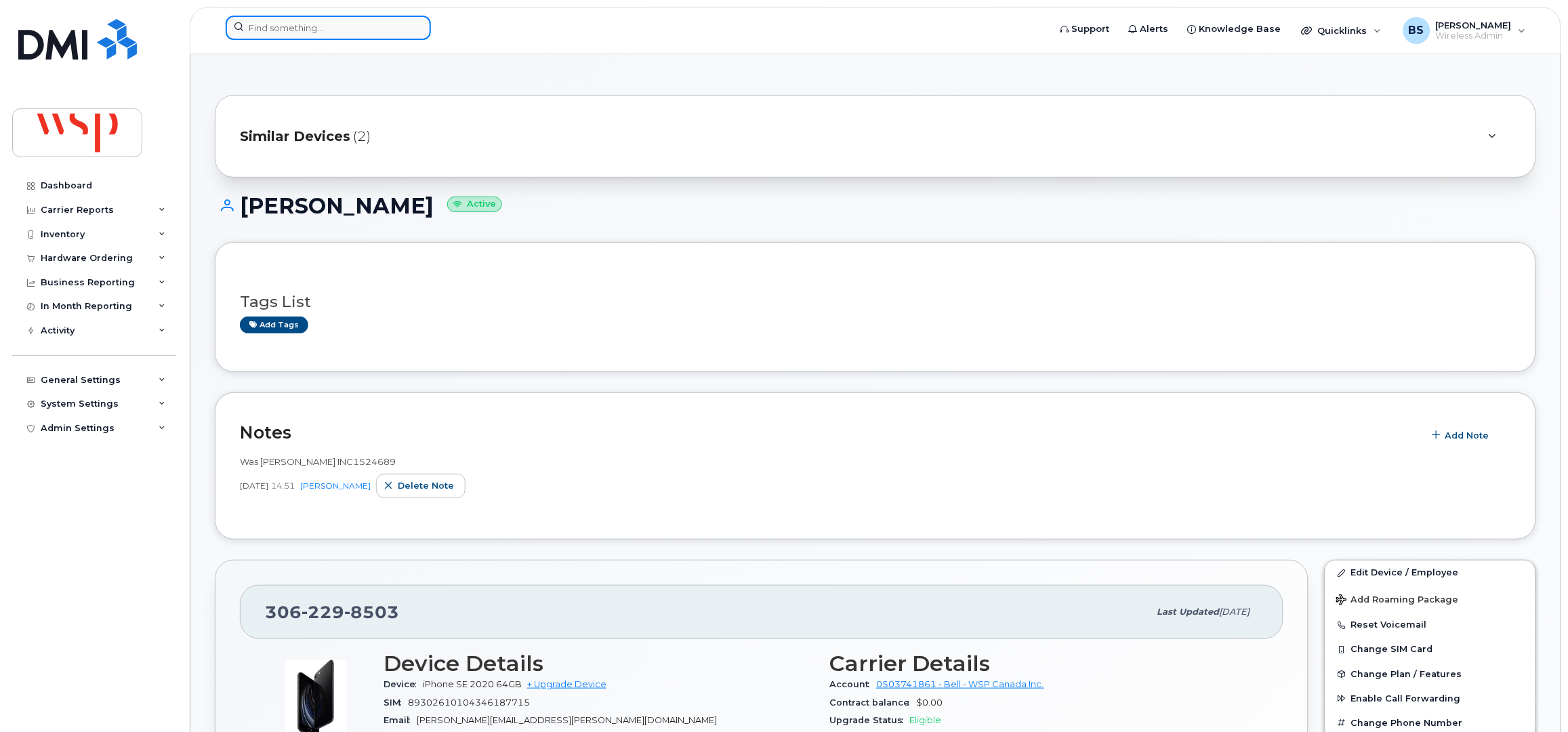
click at [337, 30] on input at bounding box center [328, 27] width 205 height 24
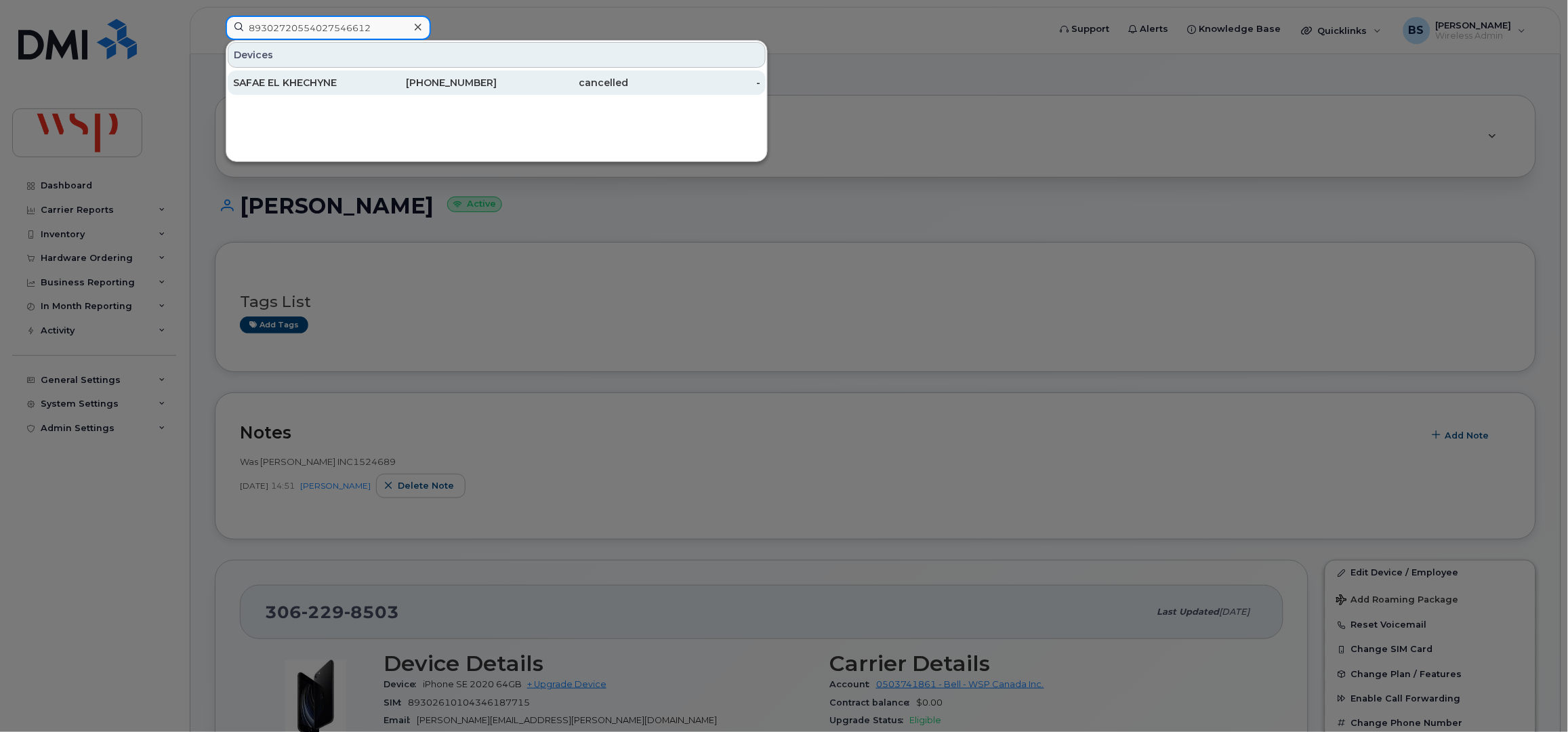
type input "89302720554027546612"
click at [301, 78] on div "SAFAE EL KHECHYNE" at bounding box center [299, 82] width 132 height 13
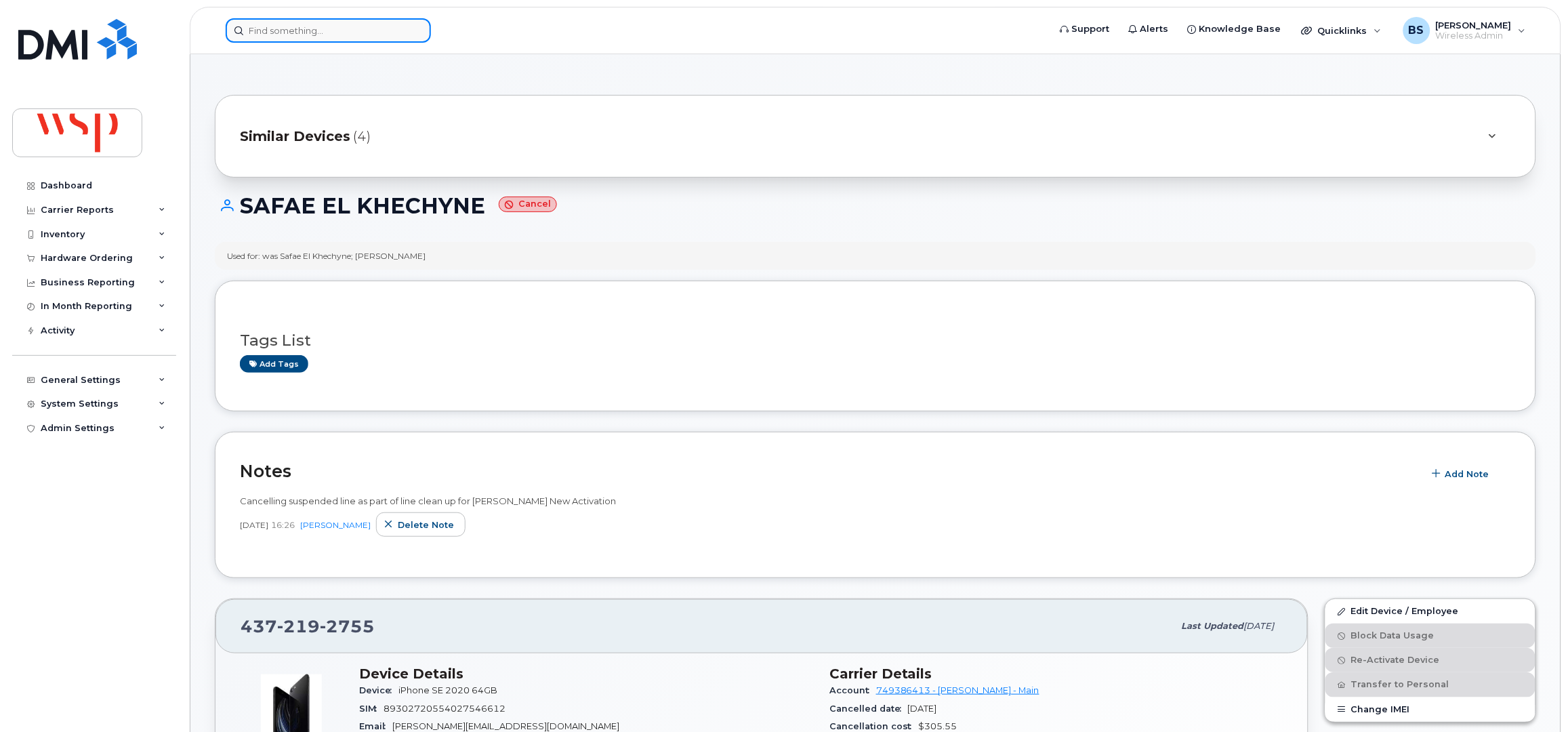
click at [274, 29] on input at bounding box center [328, 30] width 205 height 24
paste input "[PHONE_NUMBER]."
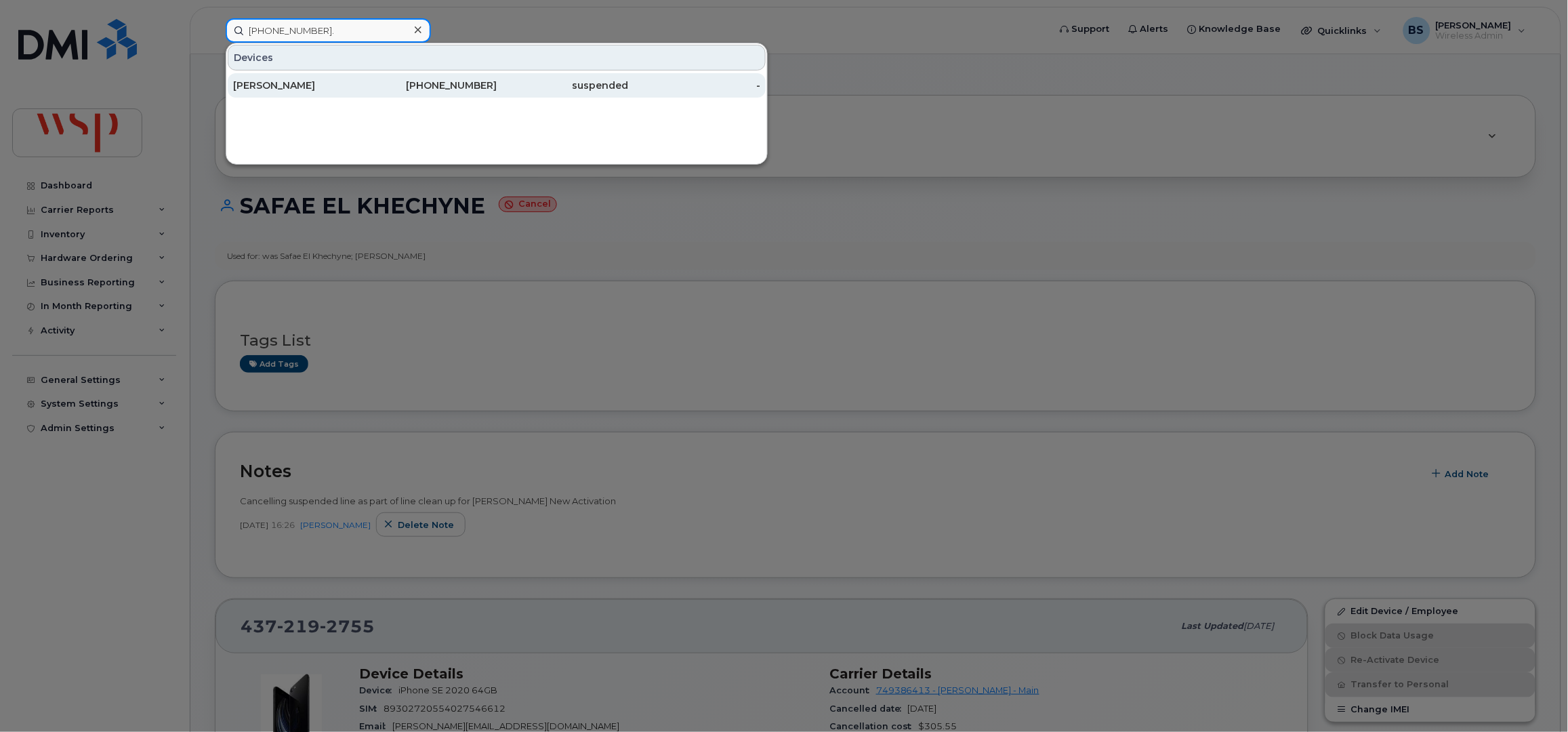
type input "[PHONE_NUMBER]."
click at [294, 83] on div "[PERSON_NAME]" at bounding box center [299, 85] width 132 height 13
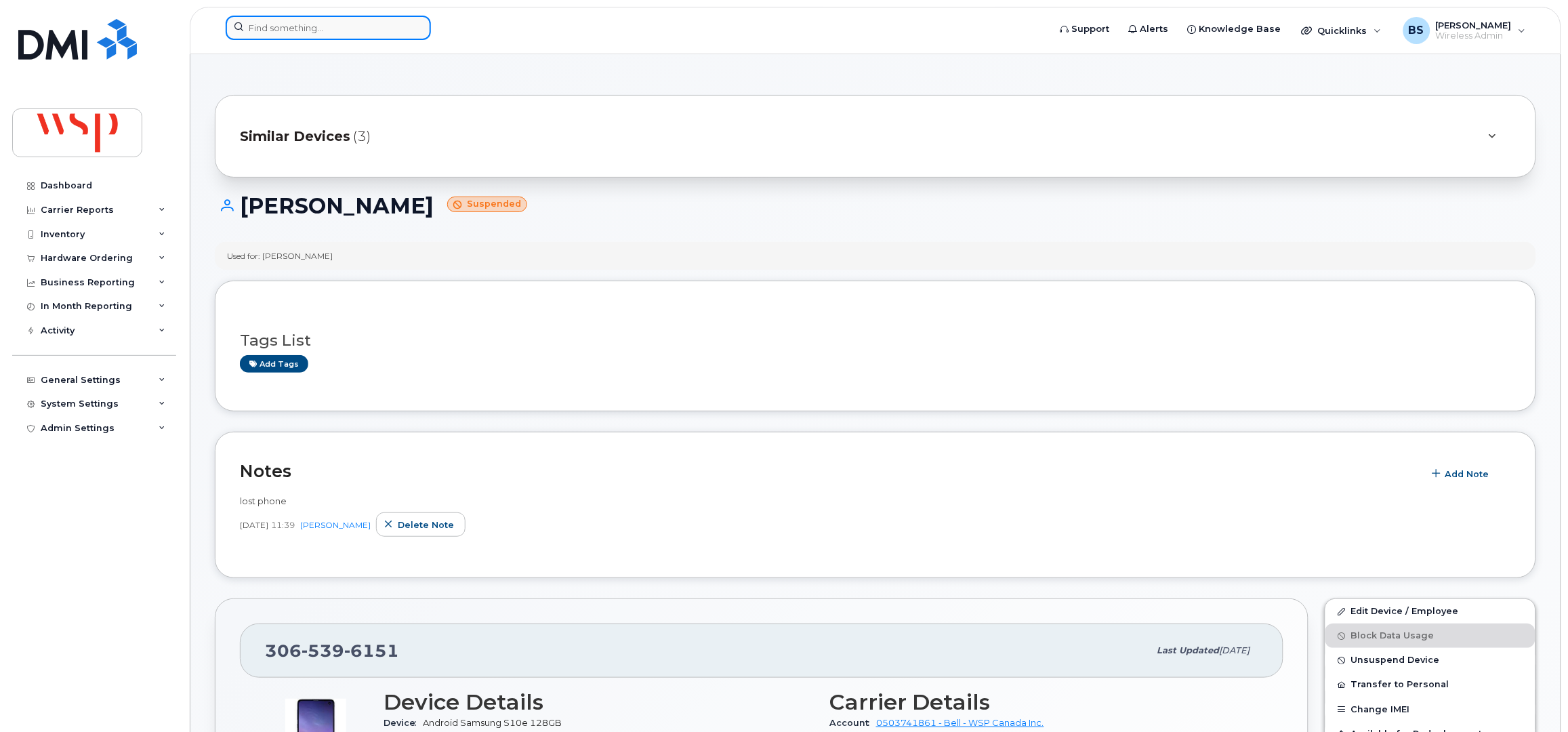
click at [299, 34] on input at bounding box center [328, 27] width 205 height 24
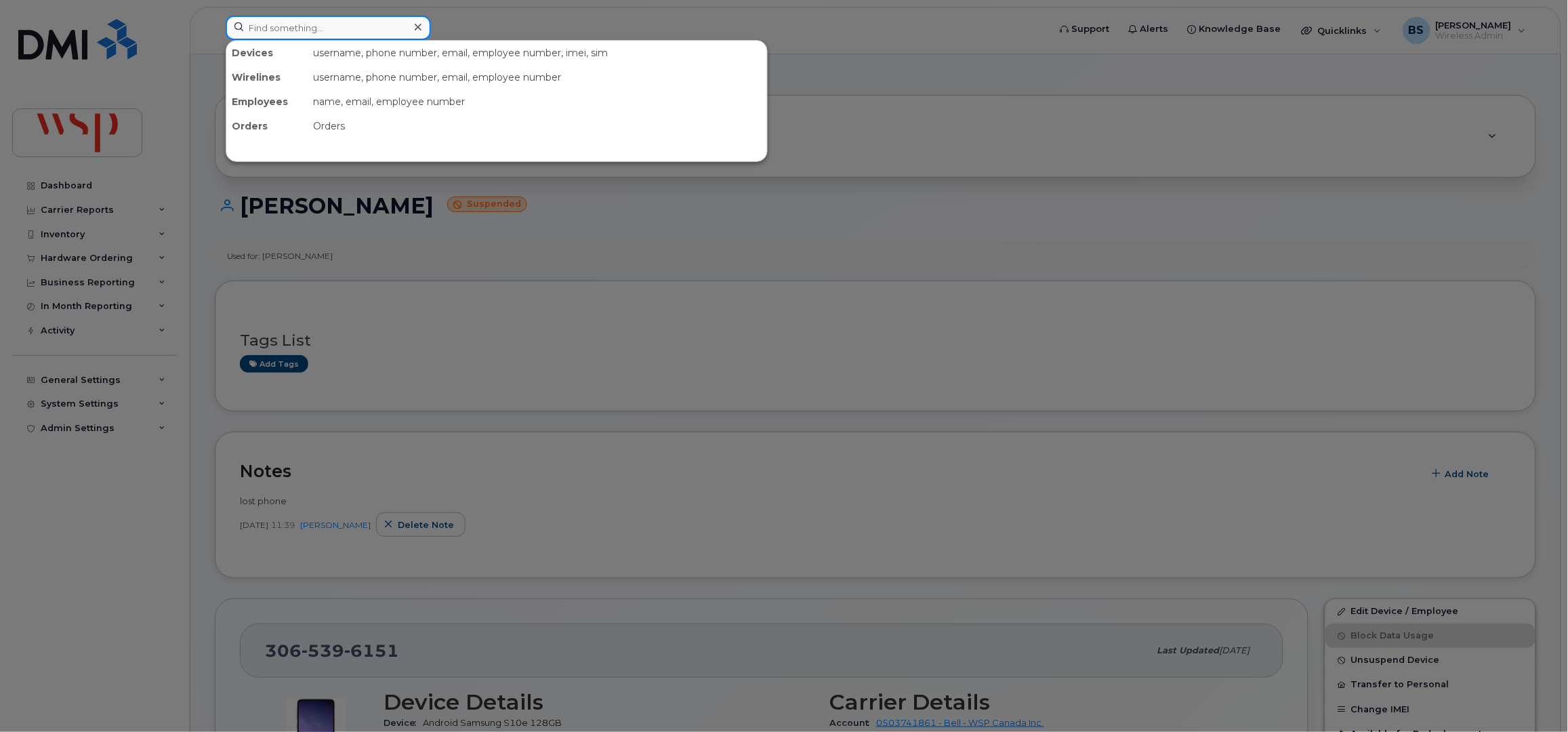
paste input "354818255053305"
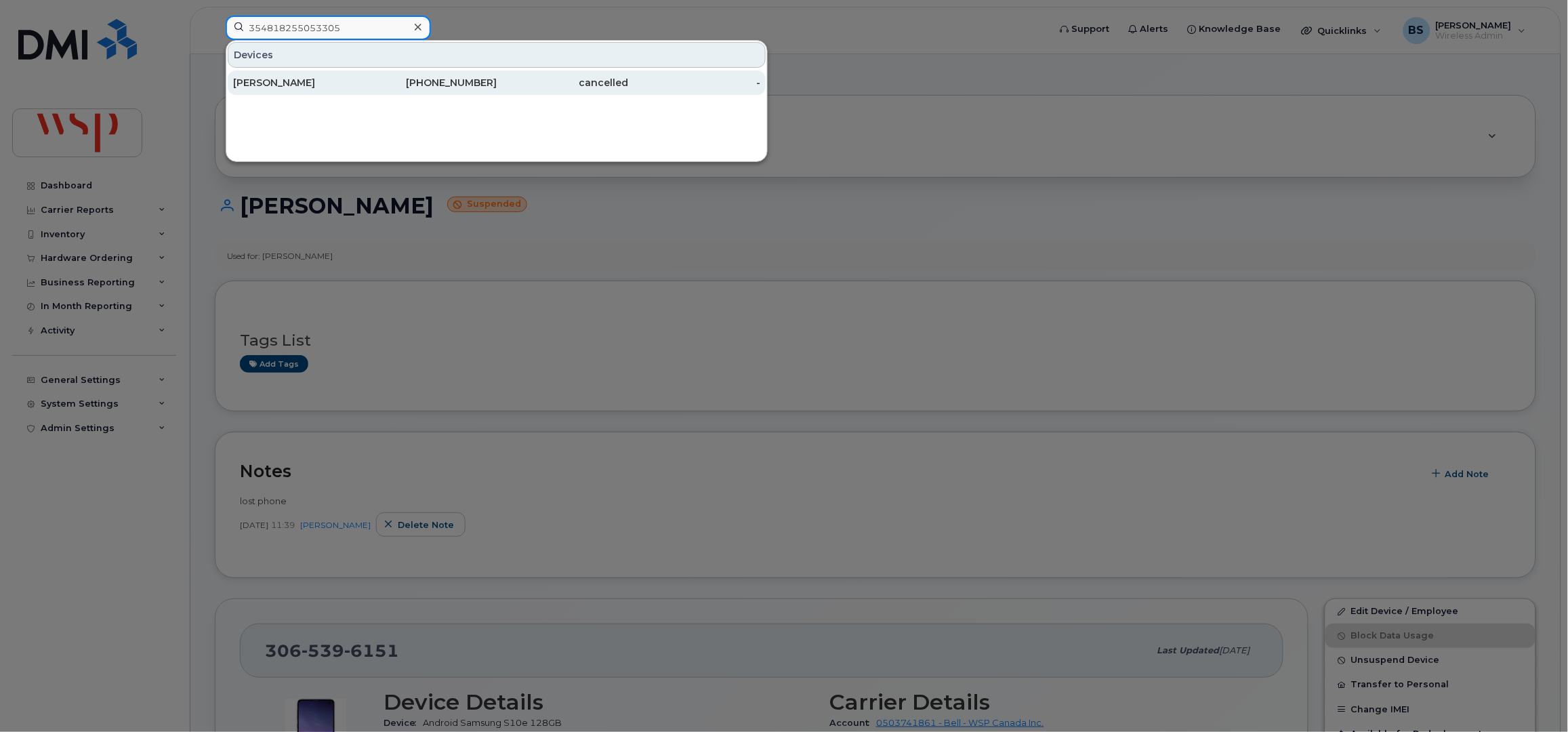
type input "354818255053305"
click at [275, 80] on div "Vincent Bergeron" at bounding box center [299, 82] width 132 height 13
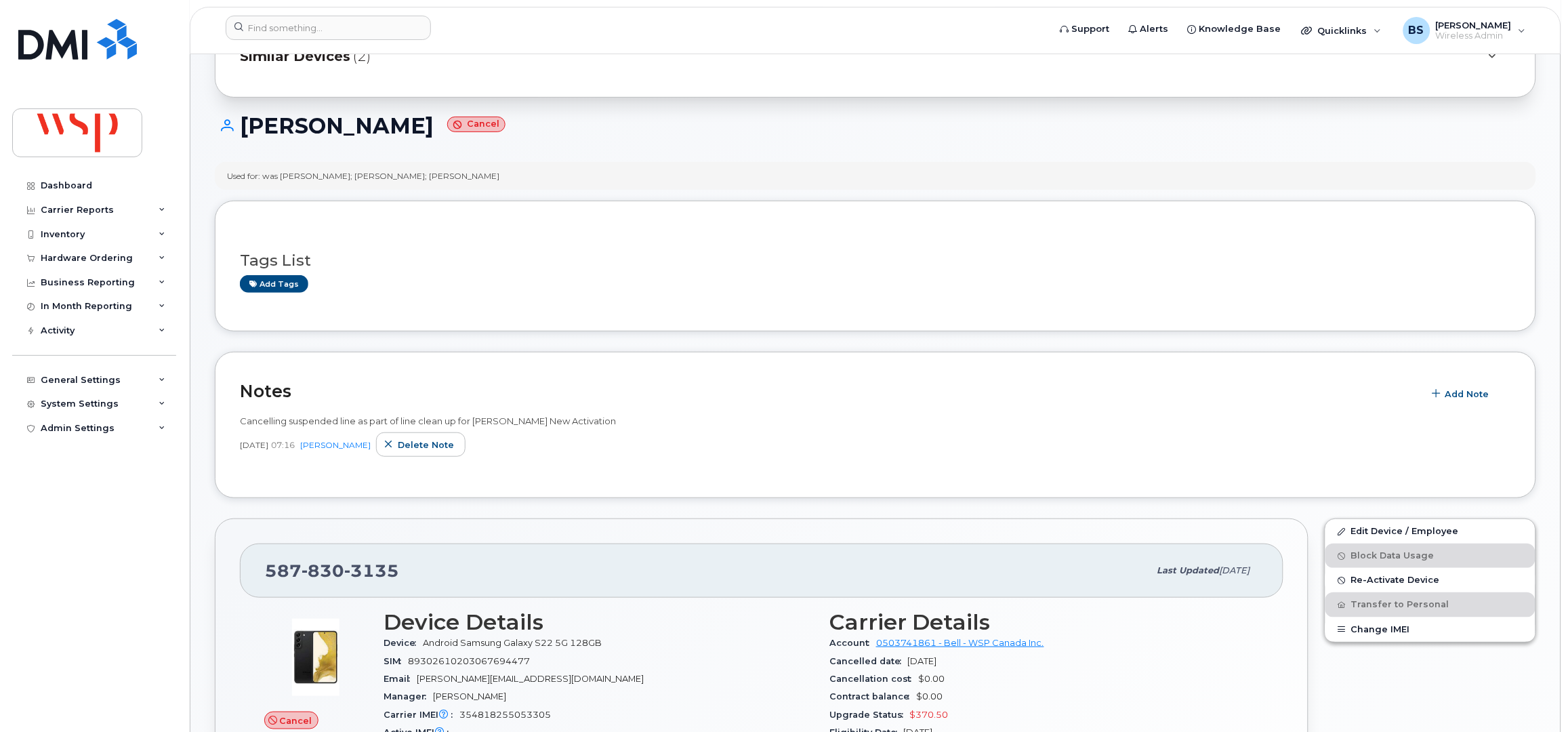
scroll to position [180, 0]
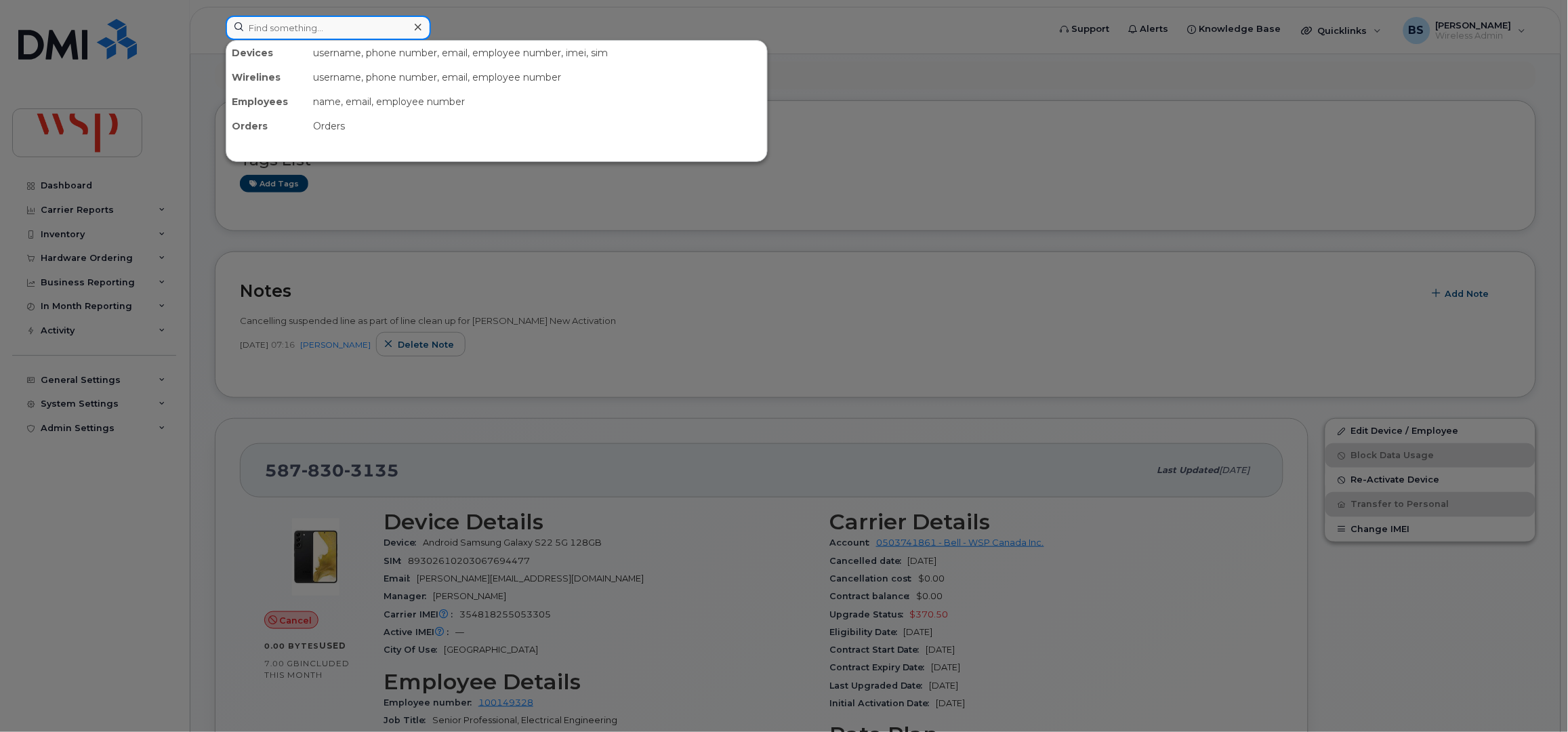
click at [316, 23] on input at bounding box center [328, 27] width 205 height 24
paste input "2048940726"
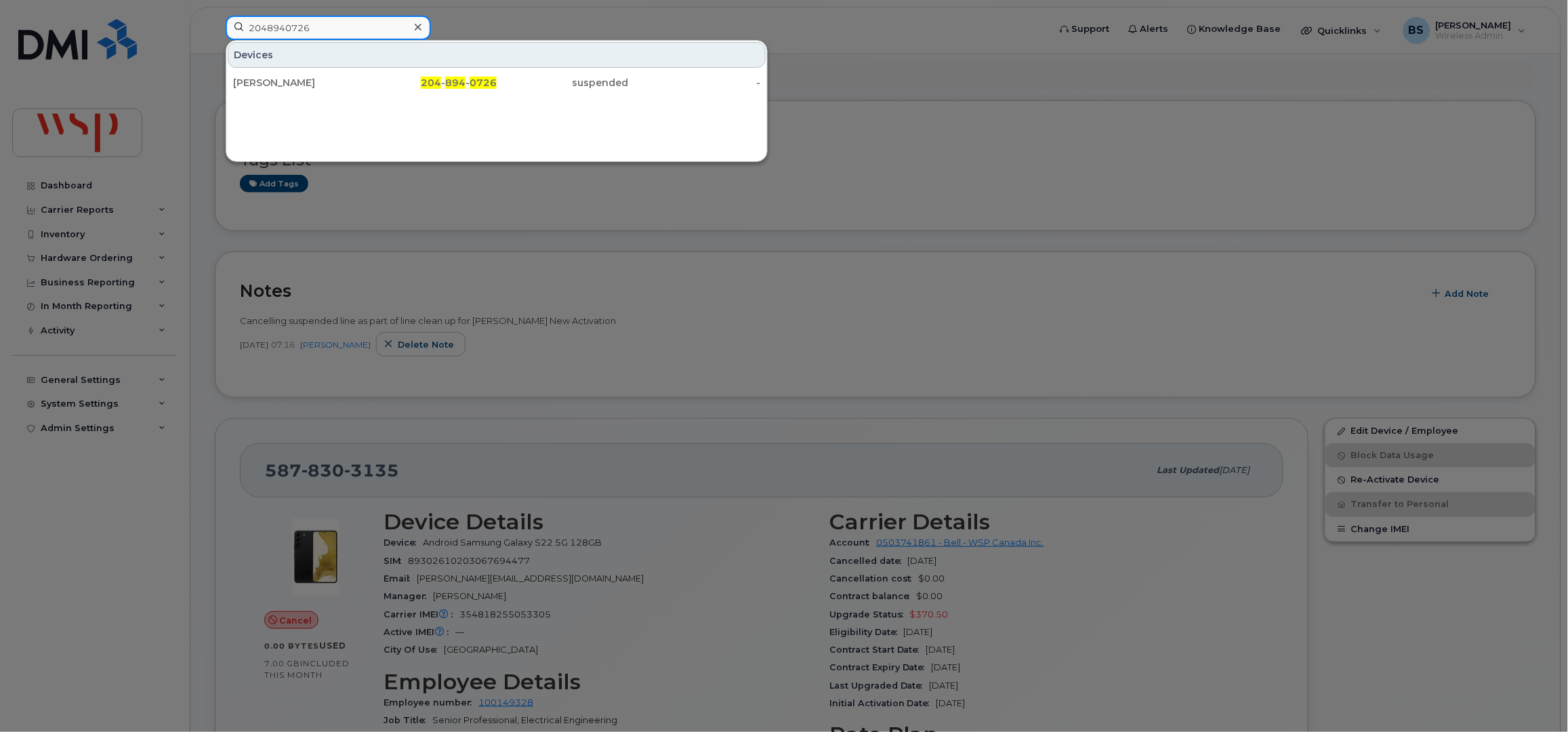
type input "2048940726"
click at [272, 79] on div "Vincent Ablao" at bounding box center [299, 82] width 132 height 13
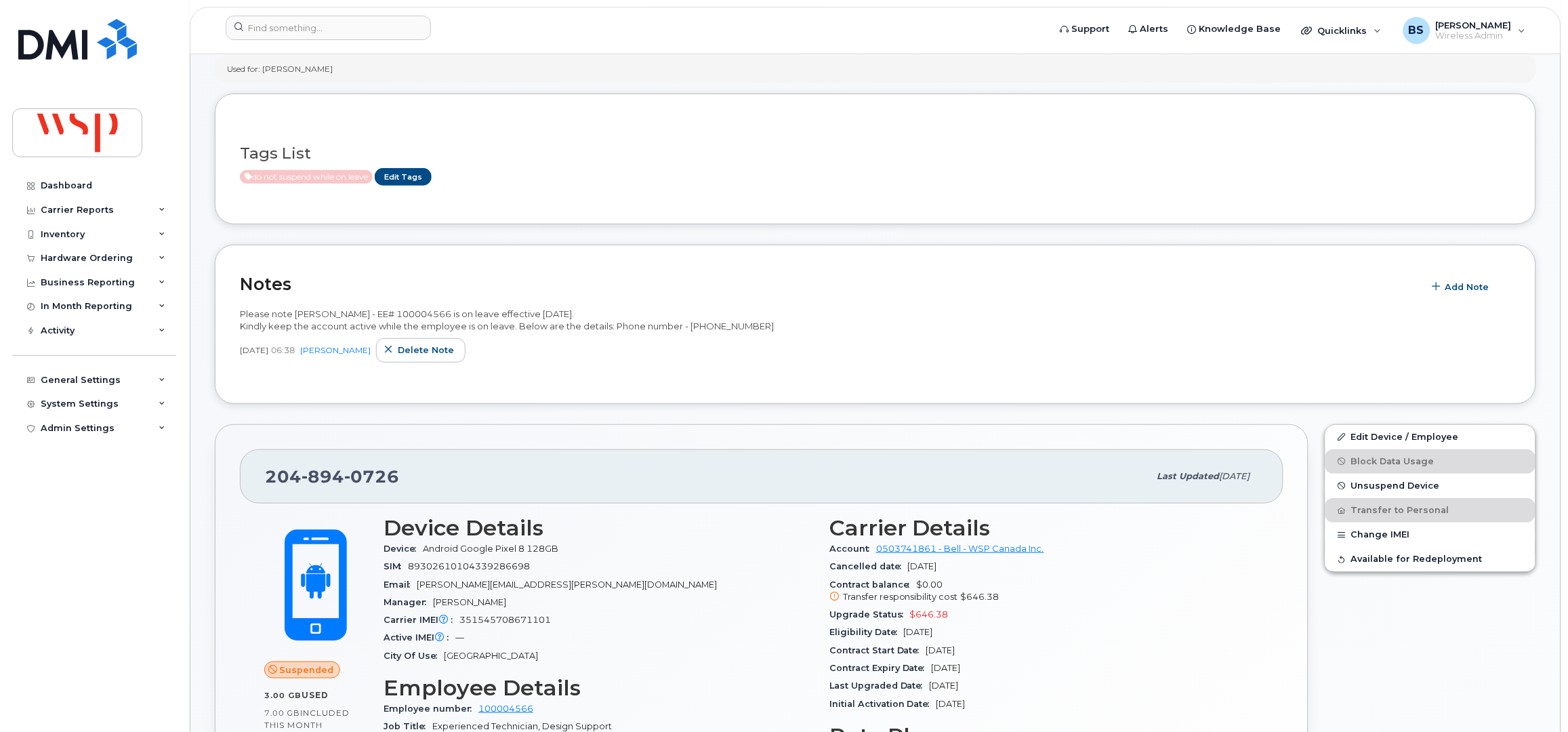
scroll to position [89, 0]
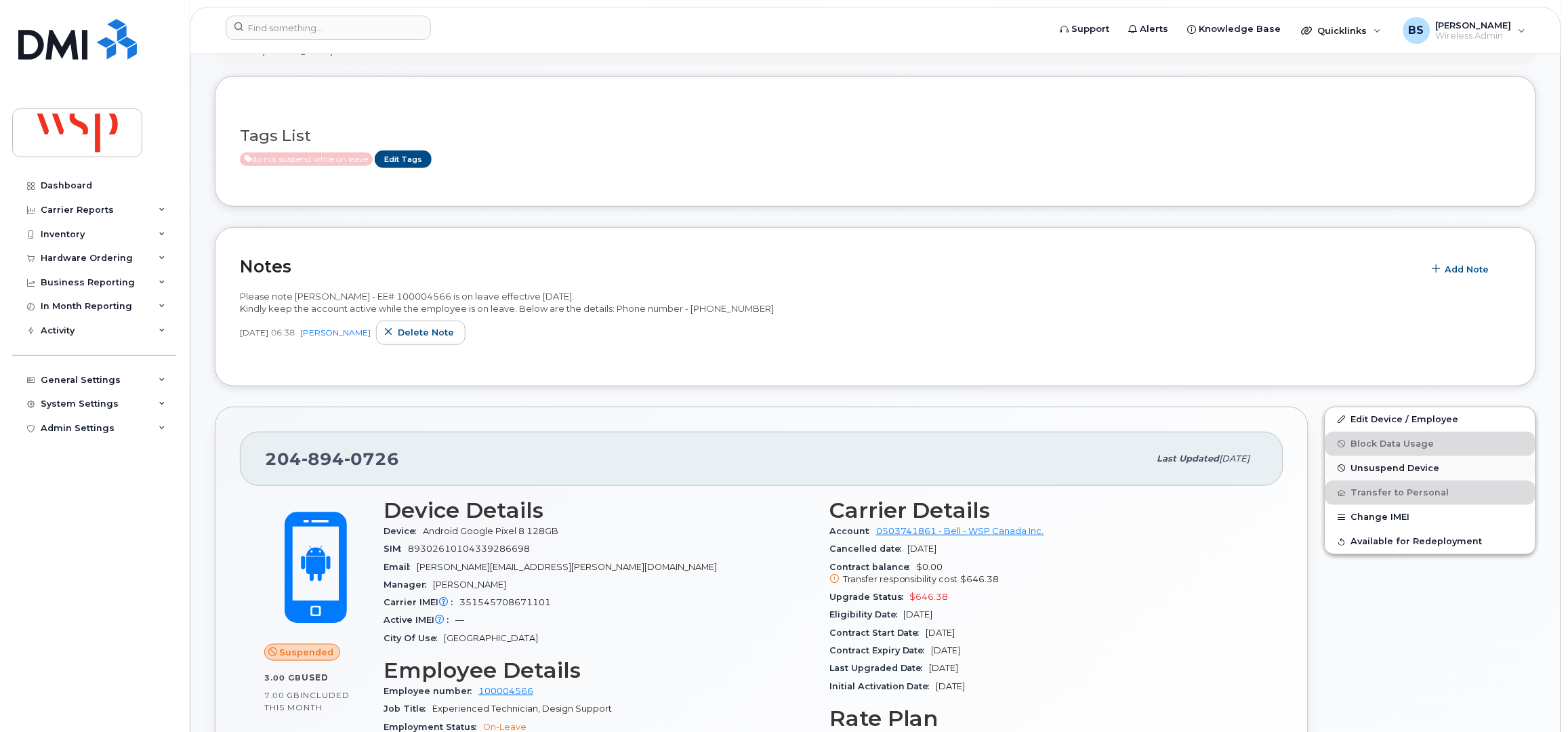
click at [1360, 466] on span "Unsuspend Device" at bounding box center [1395, 468] width 89 height 10
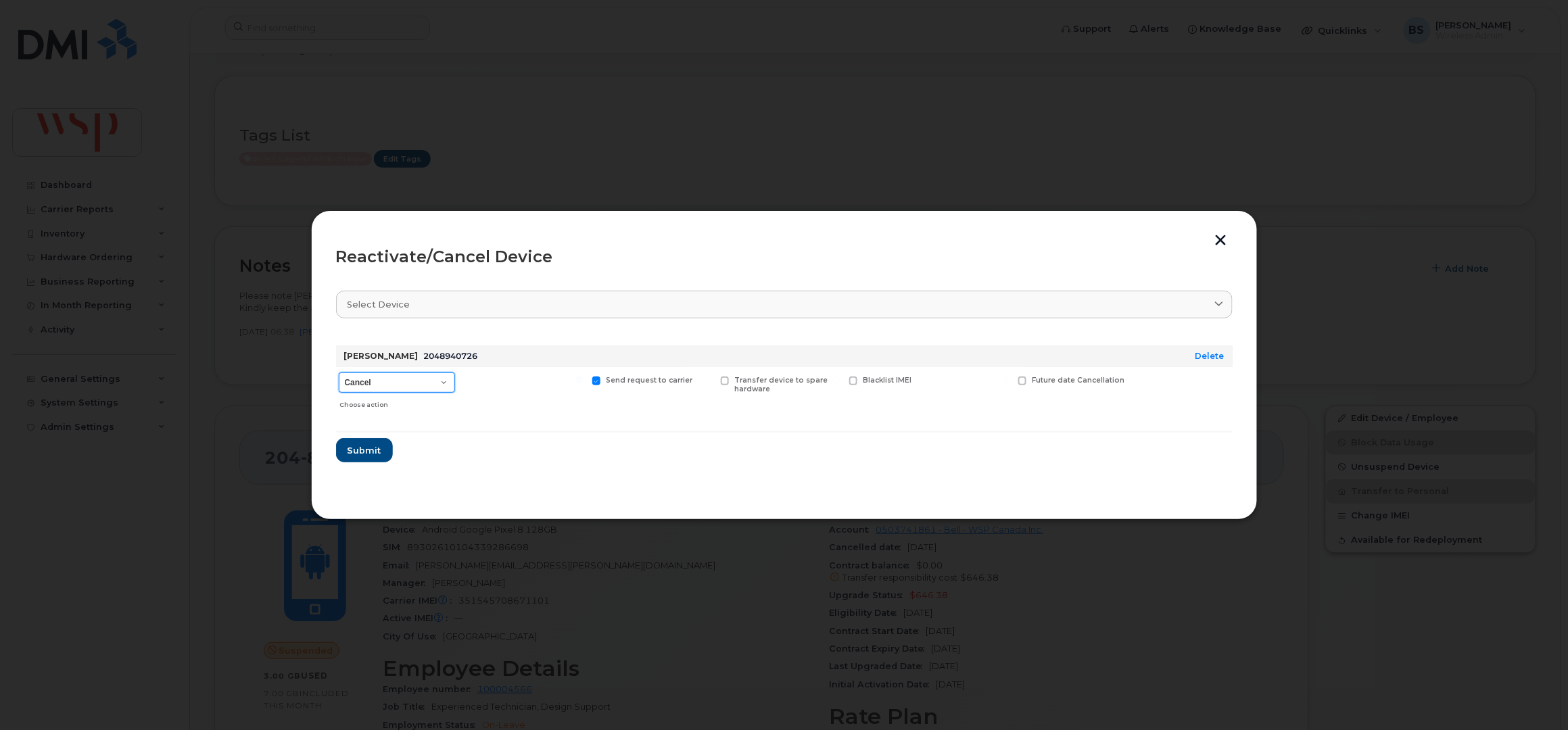
click at [375, 384] on select "Cancel Suspend - Extend Suspension Reactivate" at bounding box center [397, 382] width 116 height 20
select select "[object Object]"
click at [339, 372] on select "Cancel Suspend - Extend Suspension Reactivate" at bounding box center [397, 382] width 116 height 20
click at [357, 445] on span "Submit" at bounding box center [364, 451] width 34 height 13
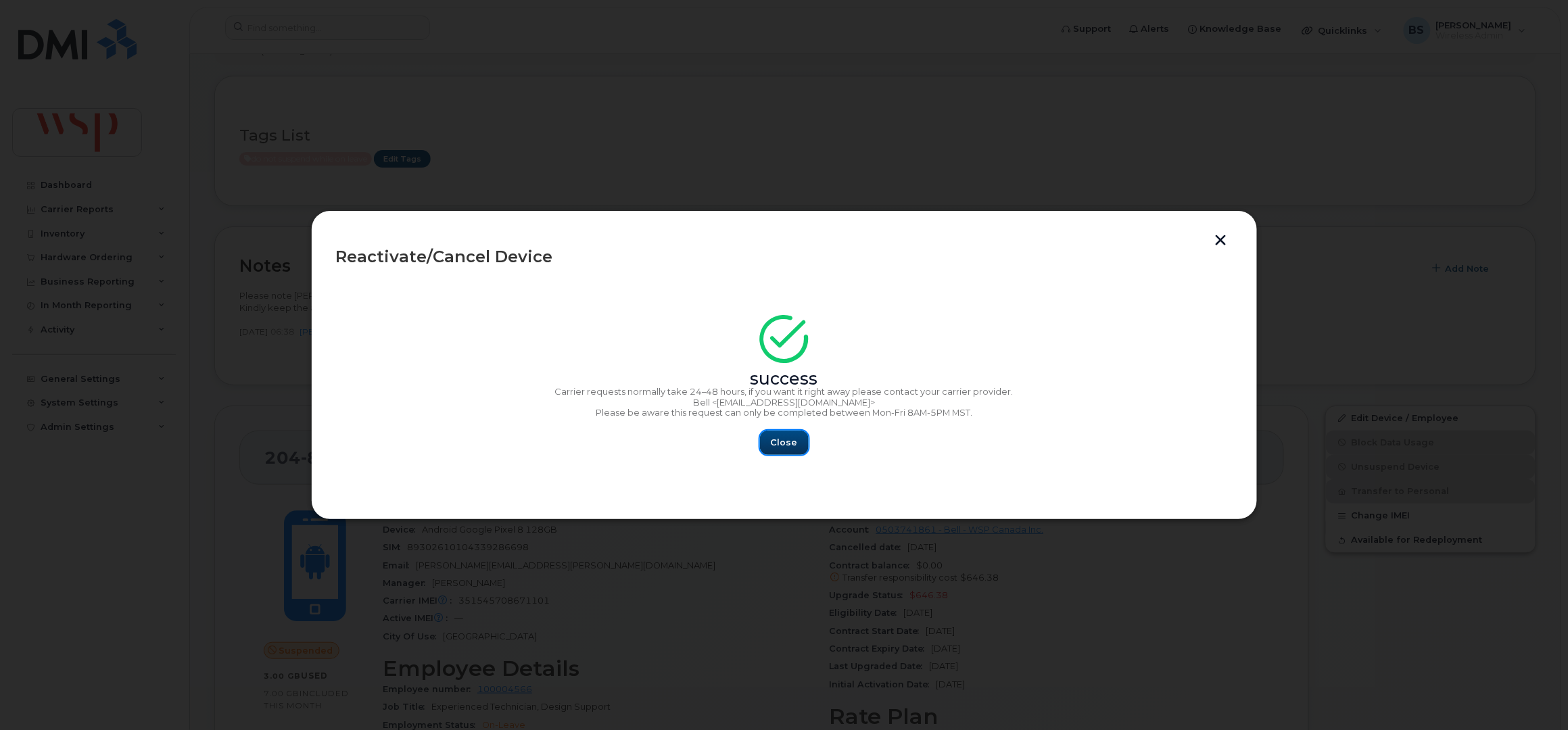
click at [782, 435] on button "Close" at bounding box center [784, 442] width 49 height 24
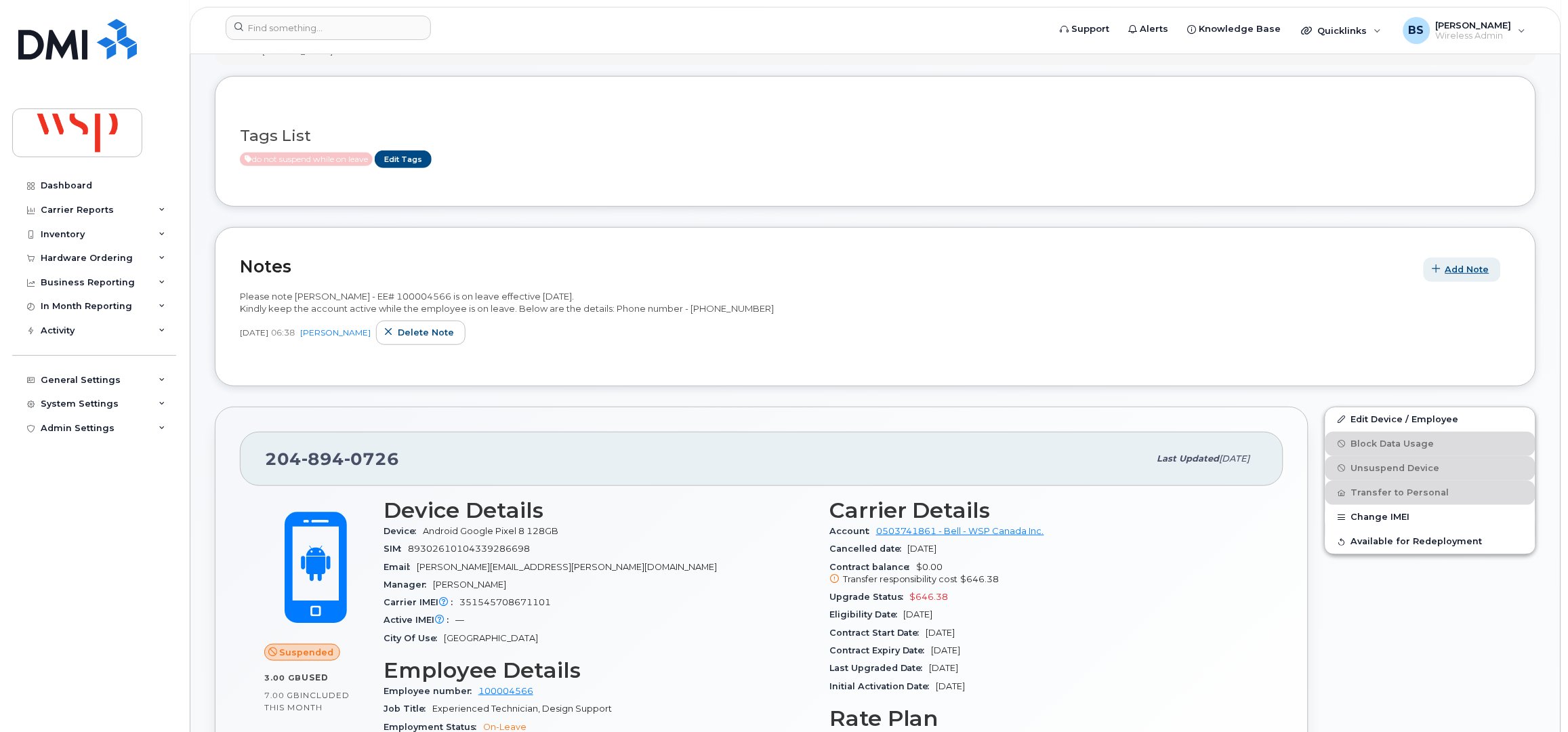
click at [1473, 271] on span "Add Note" at bounding box center [1467, 269] width 44 height 13
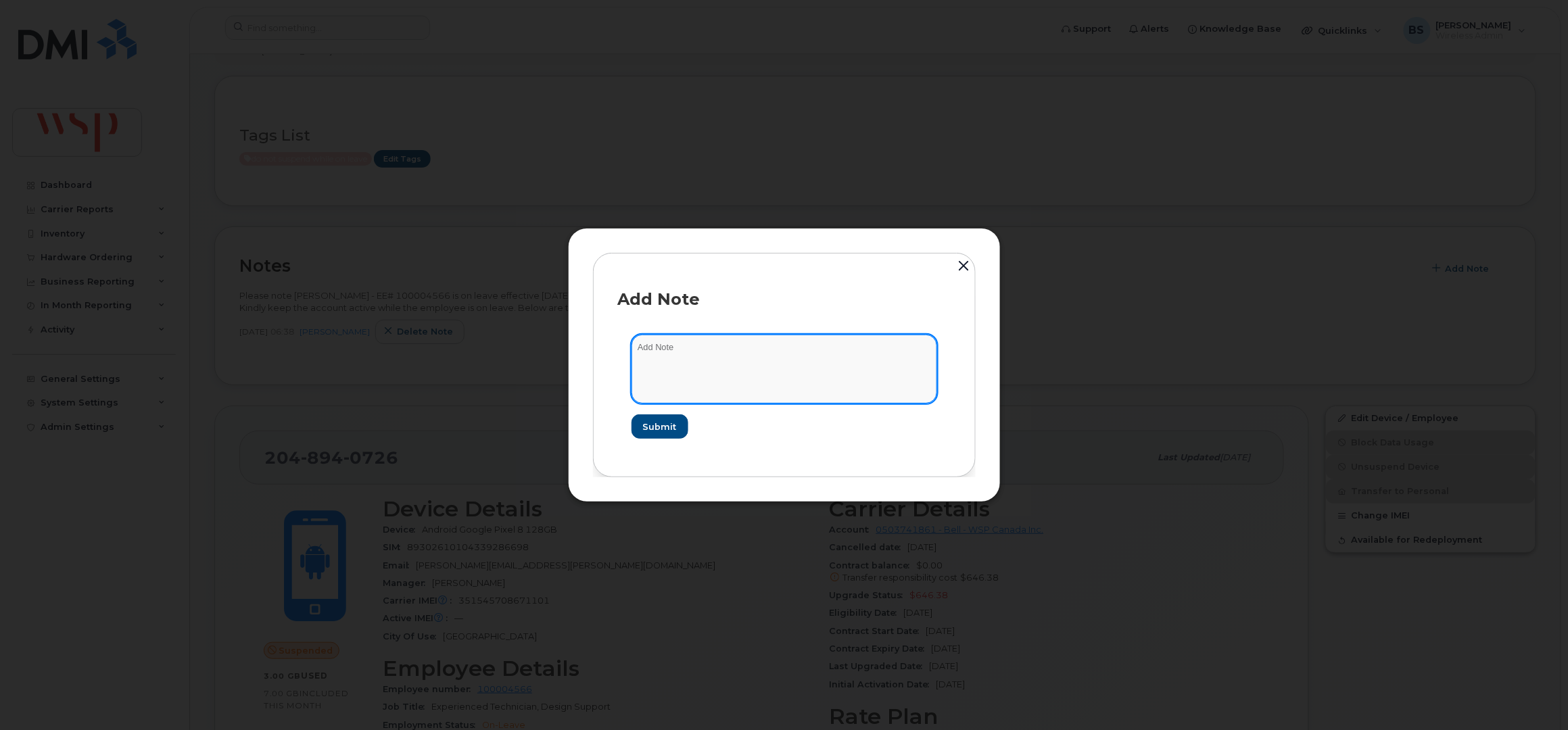
click at [858, 378] on textarea at bounding box center [784, 368] width 306 height 69
type textarea "asked Solutia to port out"
click at [677, 427] on button "Submit" at bounding box center [659, 426] width 55 height 24
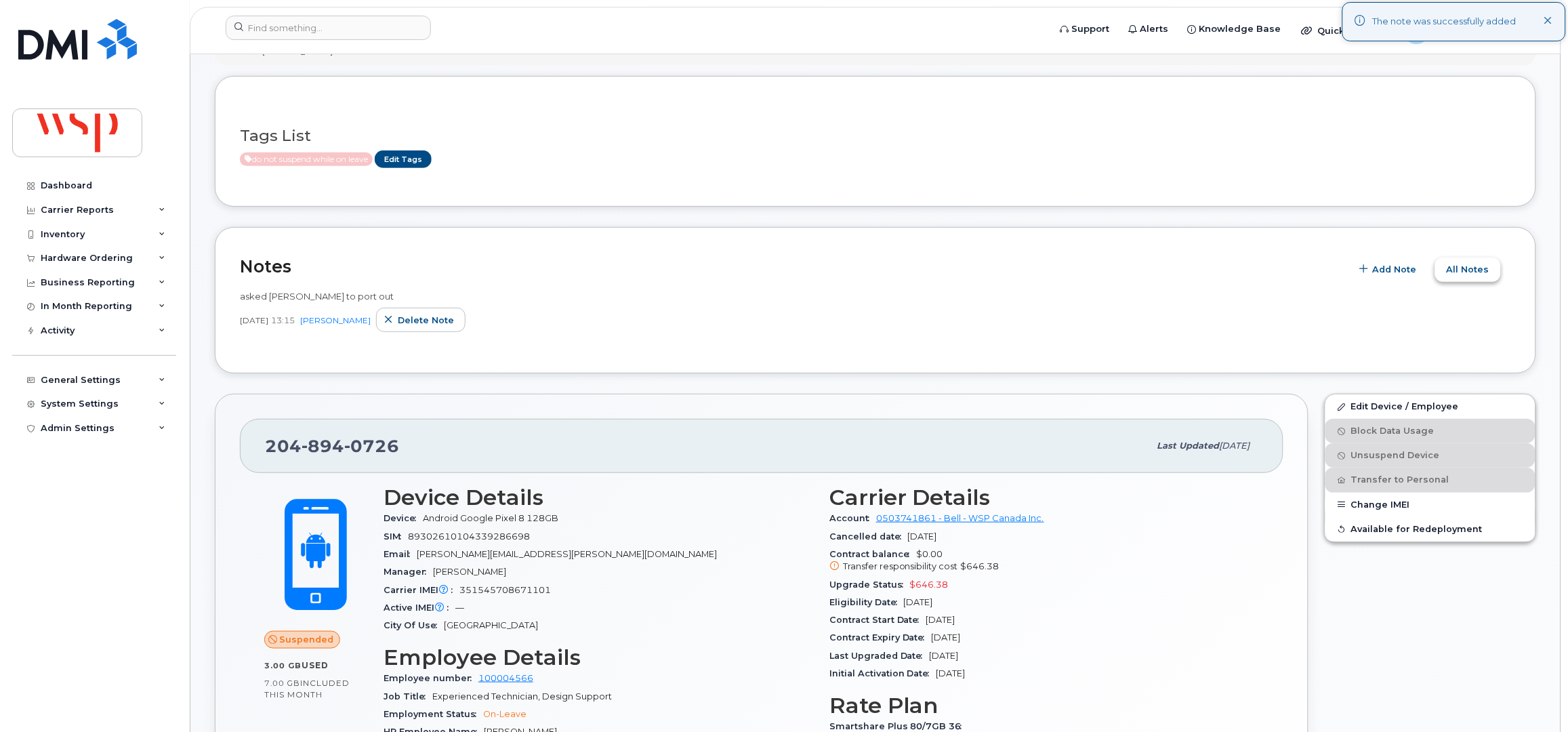
click at [1484, 268] on span "All Notes" at bounding box center [1468, 269] width 43 height 13
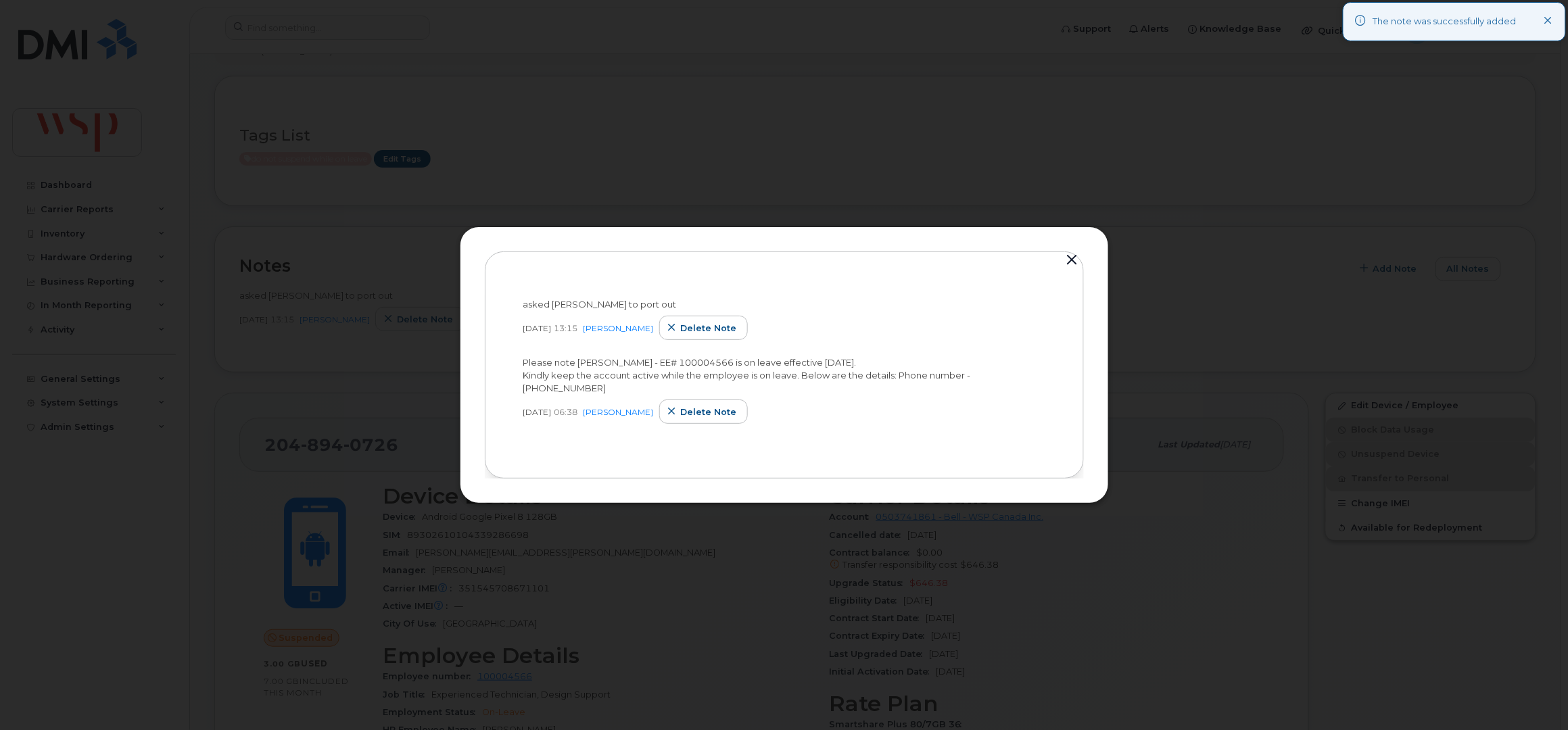
click at [1072, 259] on button "button" at bounding box center [1072, 260] width 20 height 19
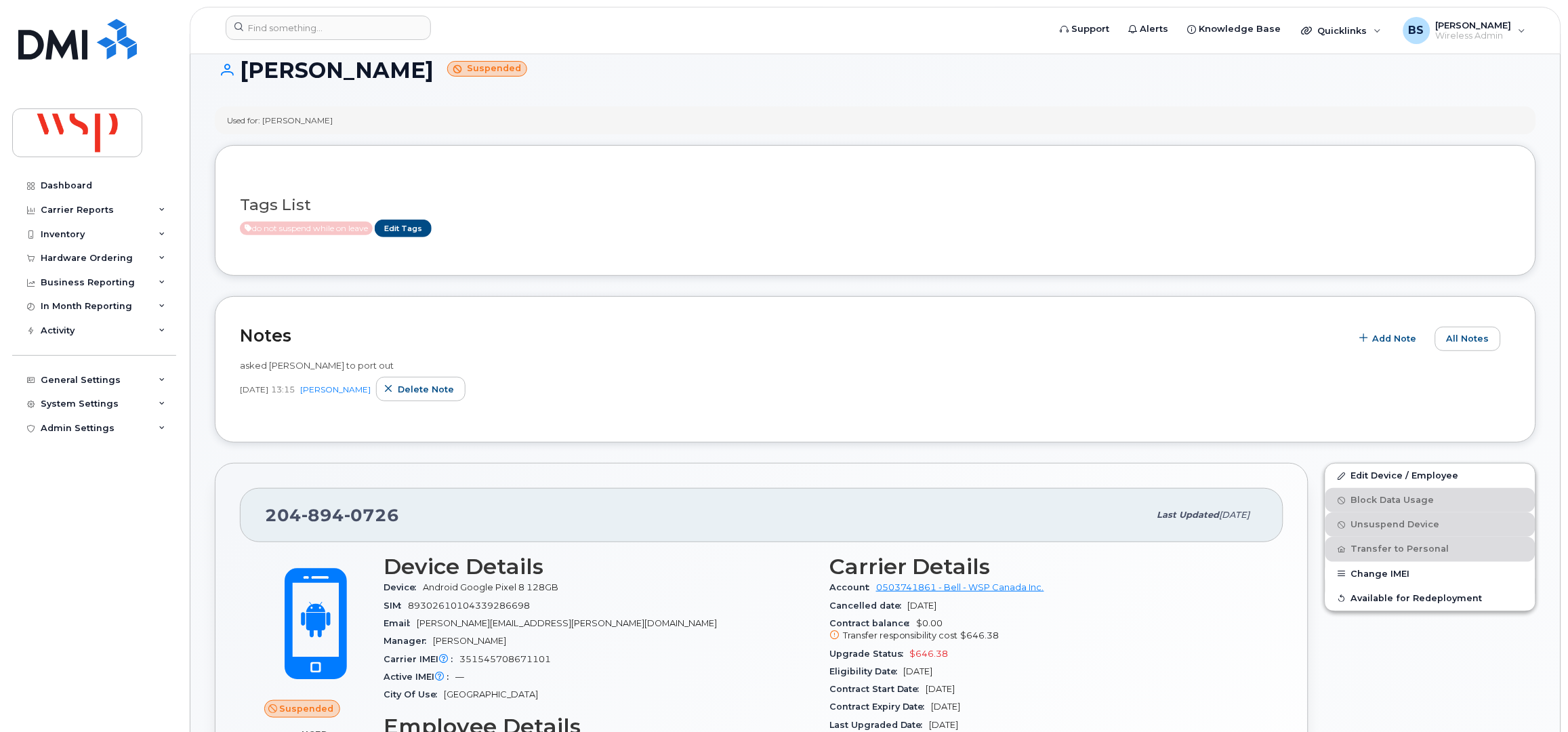
scroll to position [0, 0]
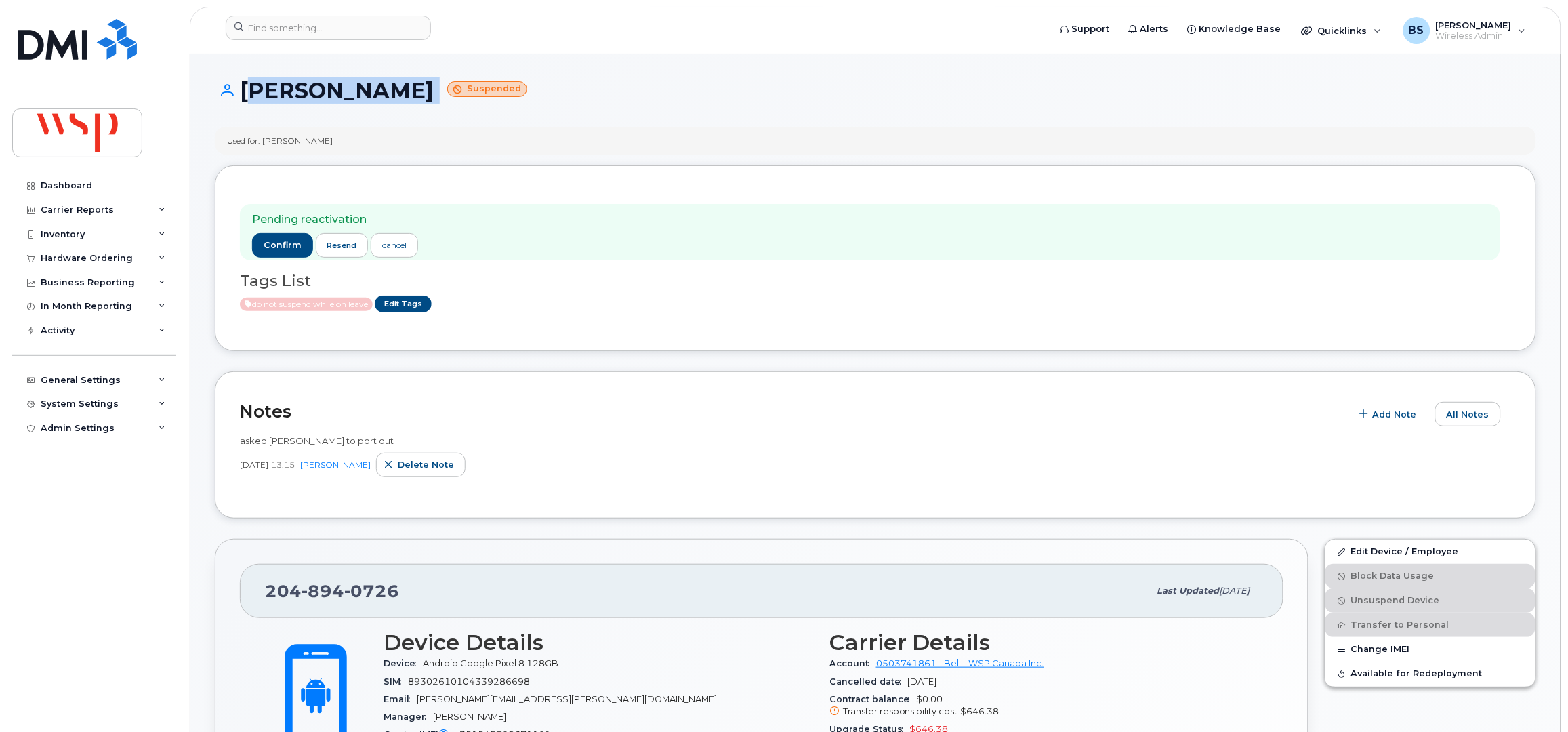
drag, startPoint x: 342, startPoint y: 96, endPoint x: 215, endPoint y: 119, distance: 129.1
click at [246, 98] on h1 "[PERSON_NAME] Suspended" at bounding box center [875, 90] width 1322 height 24
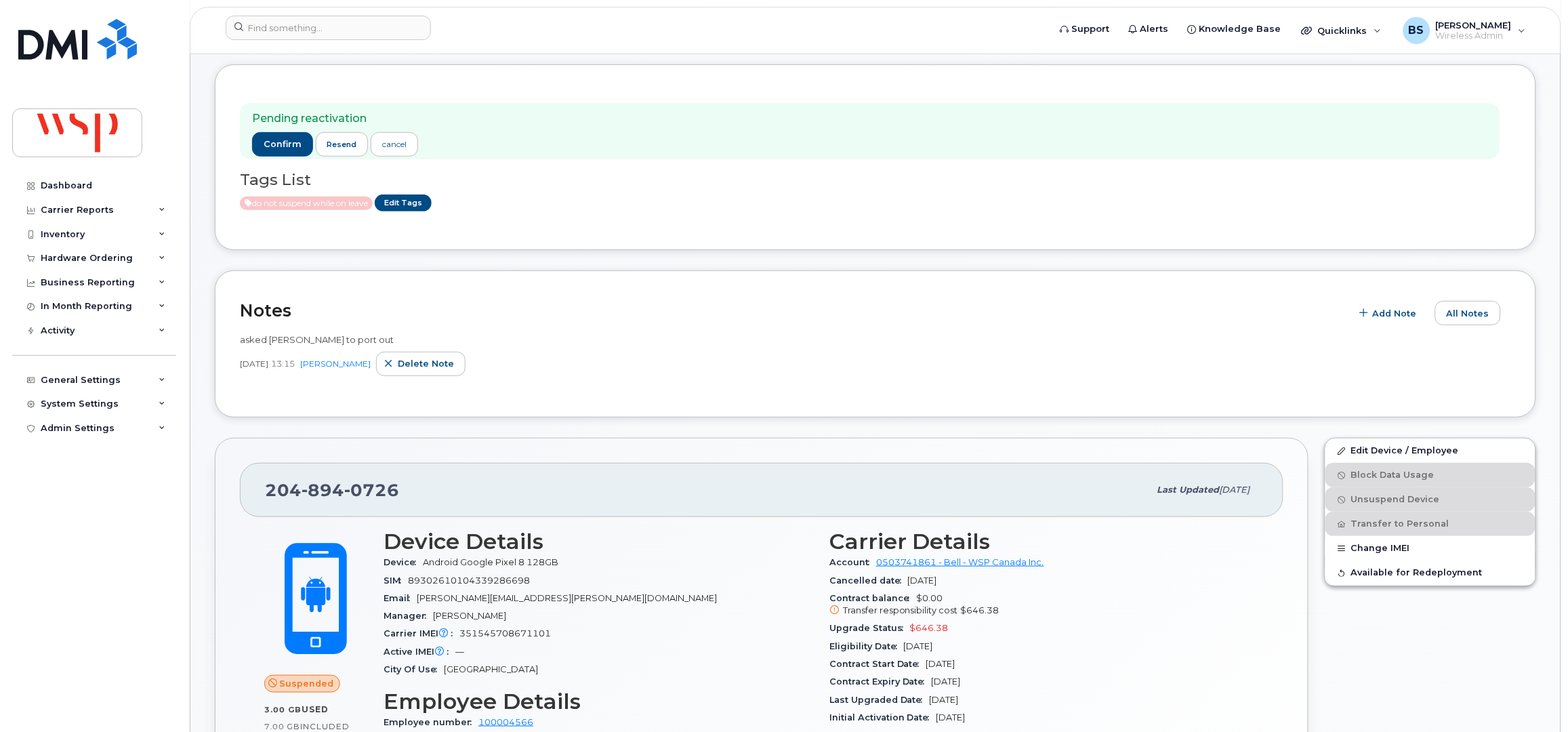
scroll to position [180, 0]
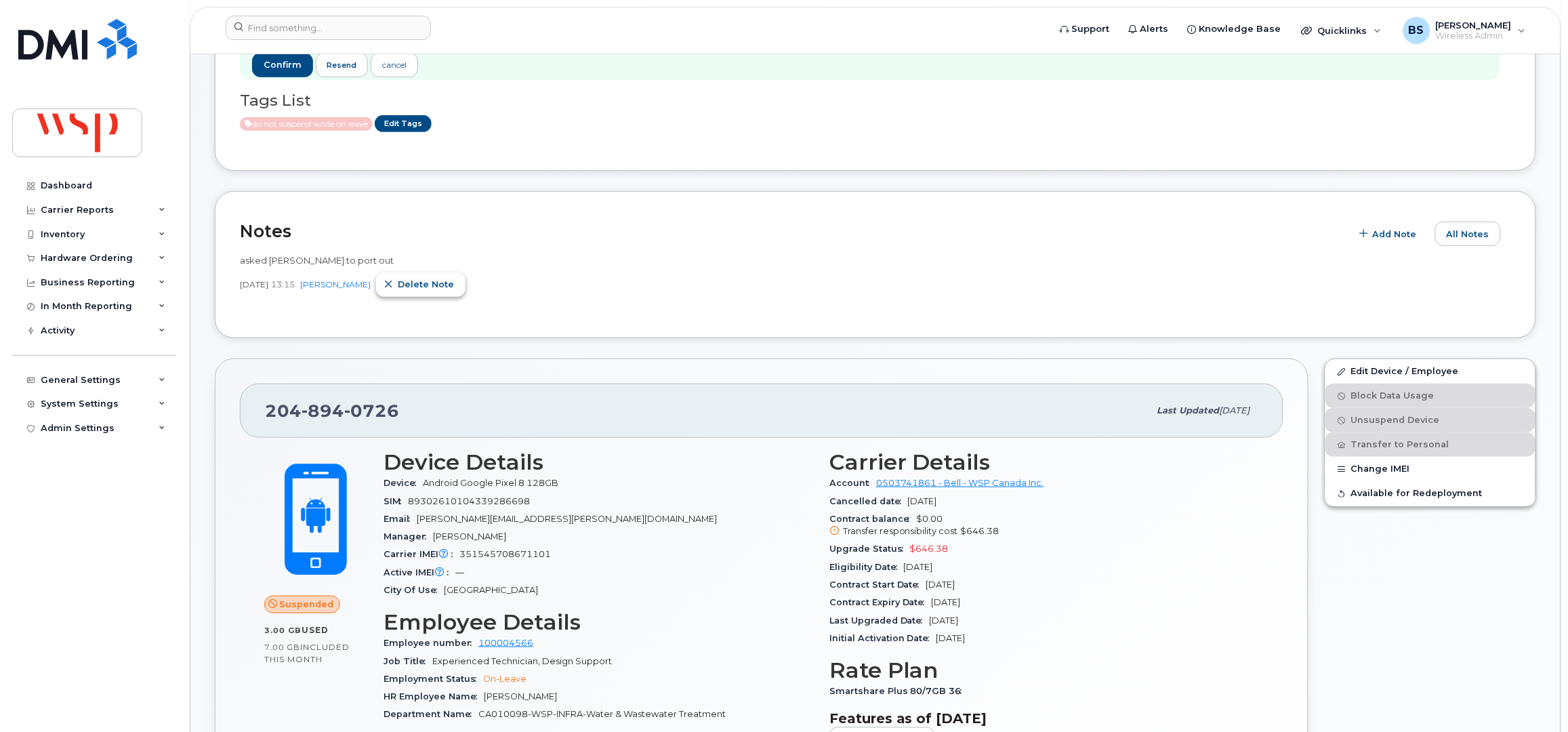
click at [428, 285] on span "Delete note" at bounding box center [426, 284] width 56 height 13
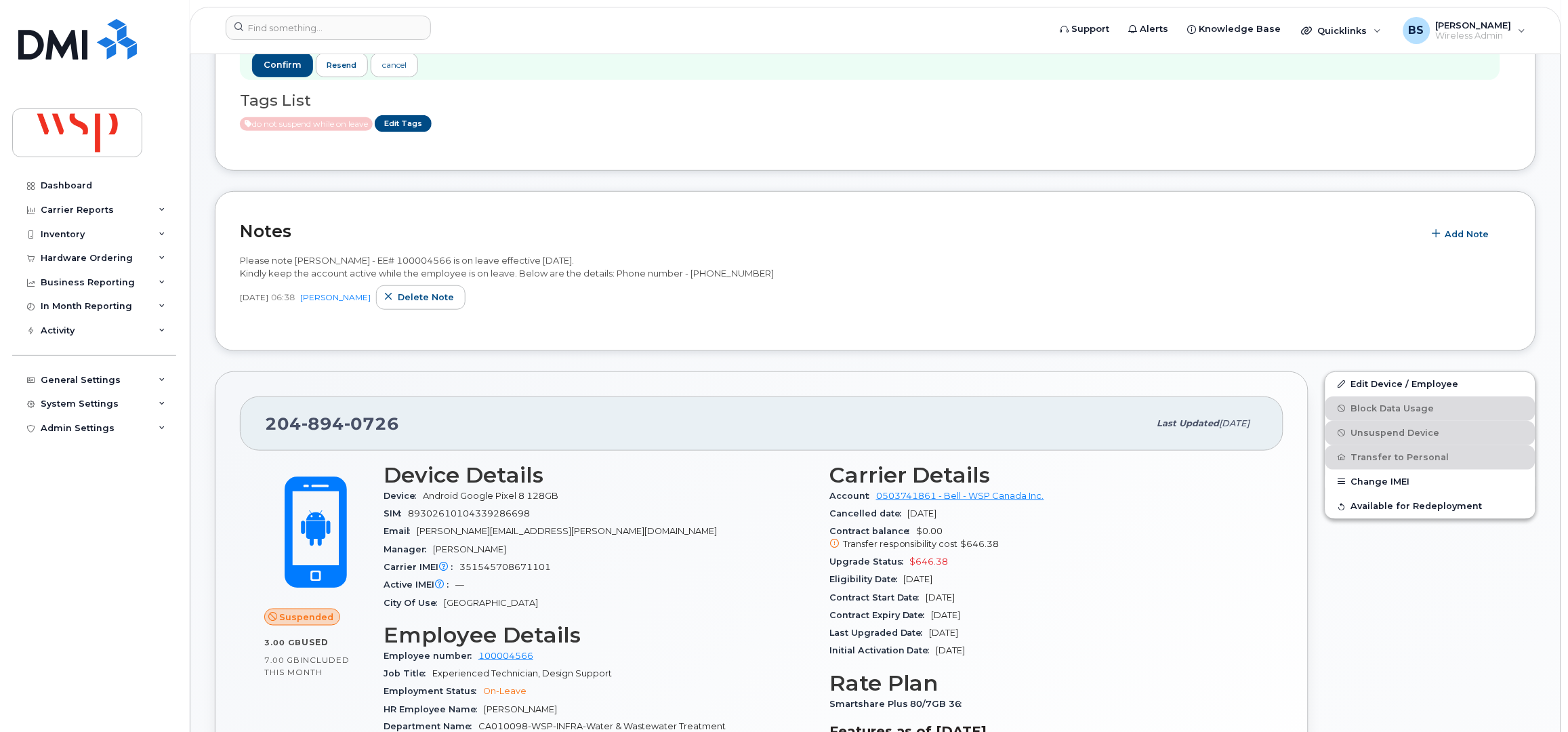
scroll to position [0, 0]
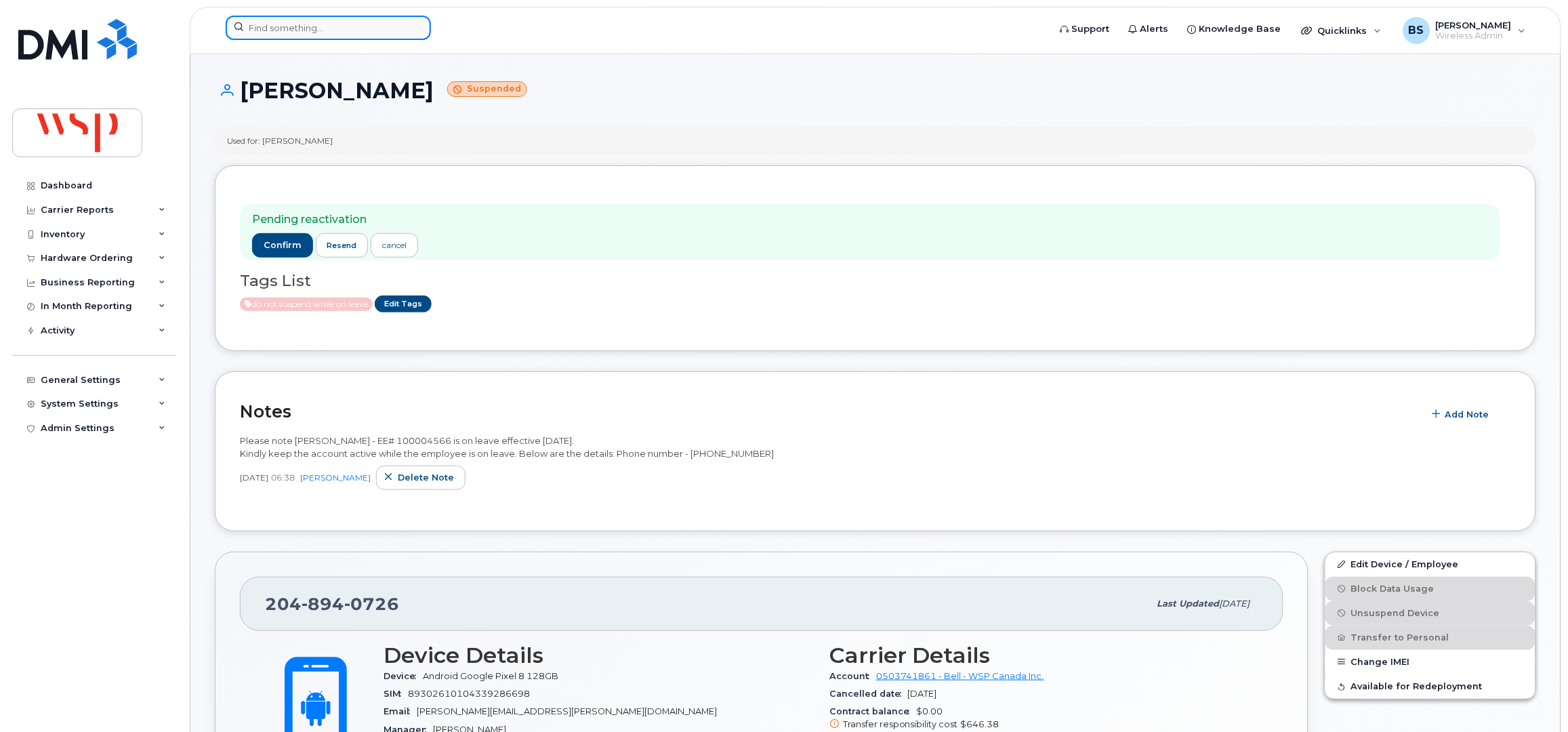
click at [372, 29] on input at bounding box center [328, 27] width 205 height 24
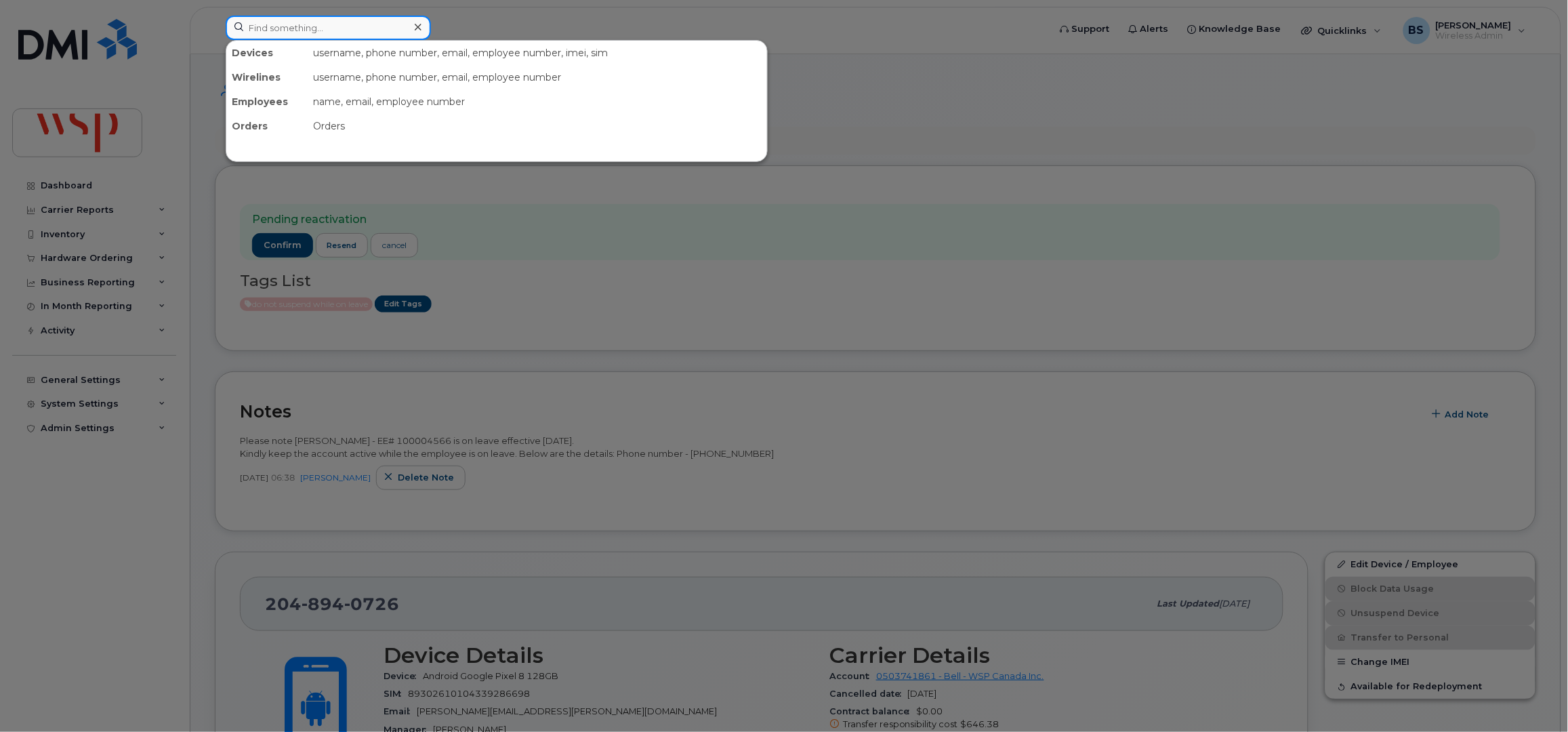
paste input "• [PERSON_NAME]"
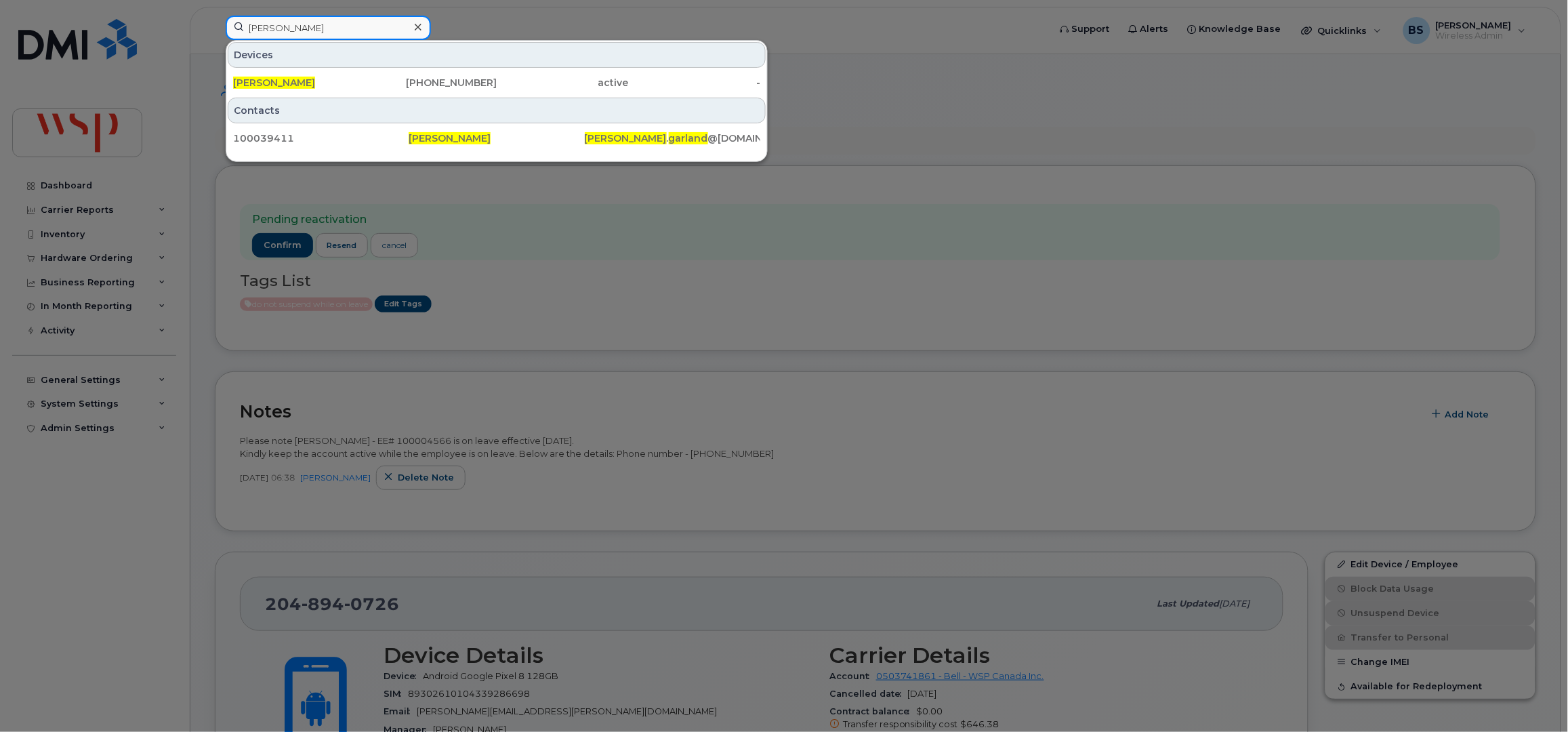
type input "[PERSON_NAME]"
drag, startPoint x: 480, startPoint y: 82, endPoint x: 405, endPoint y: 165, distance: 111.9
click at [480, 82] on div "709-699-3235" at bounding box center [431, 82] width 132 height 13
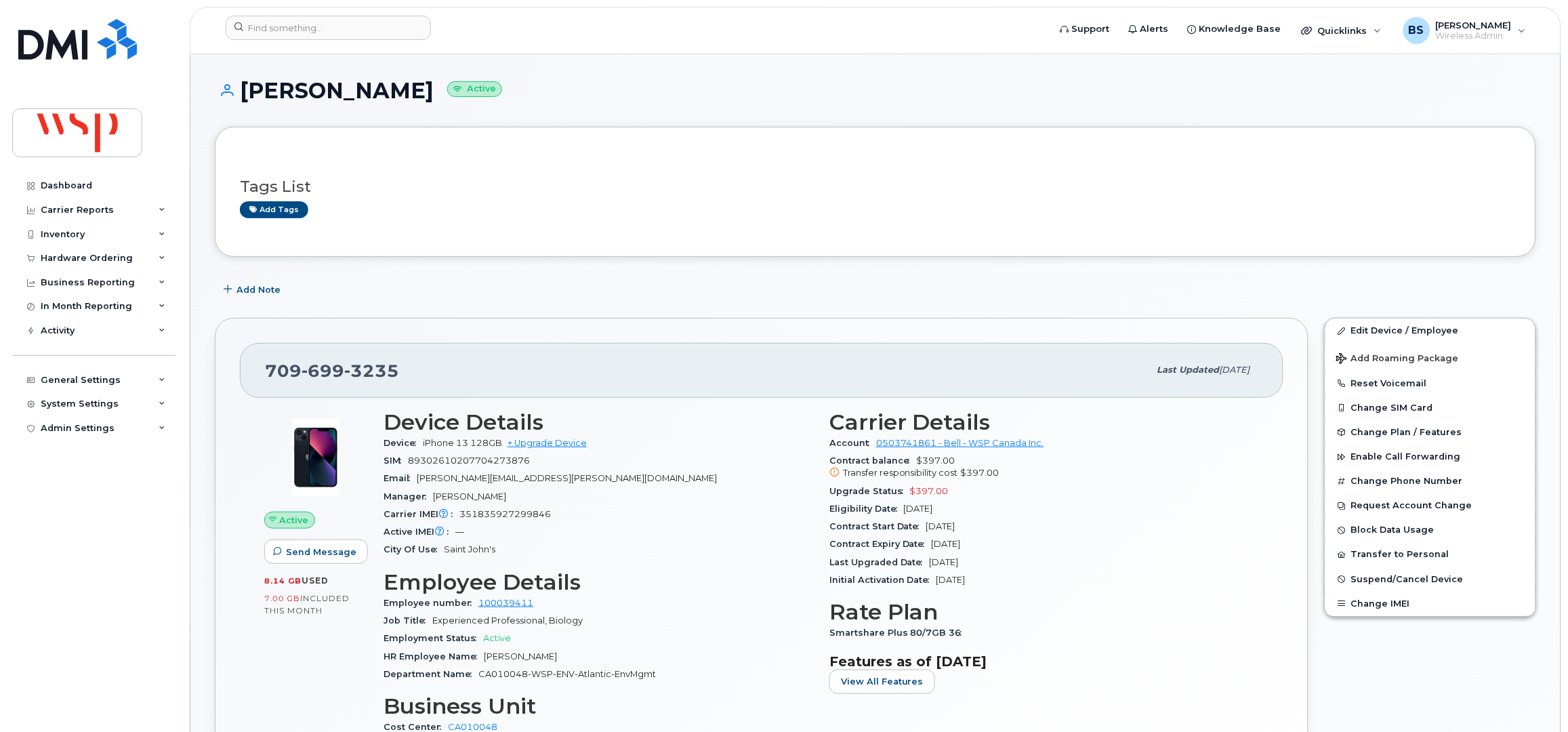
drag, startPoint x: 405, startPoint y: 373, endPoint x: 416, endPoint y: 346, distance: 29.2
click at [404, 358] on div "709 699 3235" at bounding box center [707, 370] width 885 height 29
drag, startPoint x: 410, startPoint y: 87, endPoint x: 228, endPoint y: 99, distance: 182.4
click at [228, 99] on h1 "Shaun Garland Active" at bounding box center [875, 90] width 1322 height 24
copy h1 "Shaun Garland"
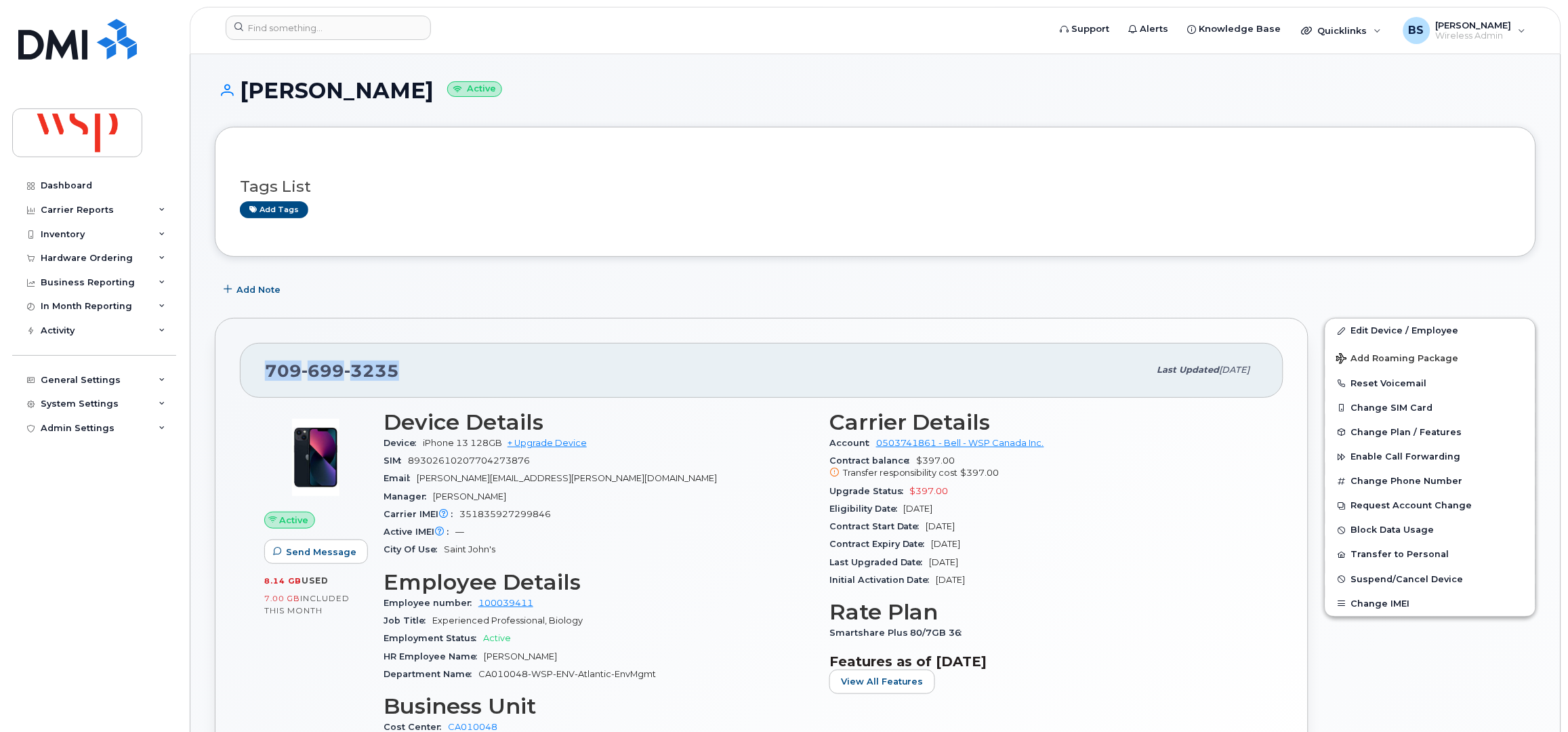
drag, startPoint x: 346, startPoint y: 378, endPoint x: 253, endPoint y: 380, distance: 93.0
click at [261, 379] on div "709 699 3235 Last updated Jul 23, 2025" at bounding box center [762, 370] width 1043 height 54
copy span "709 699 3235"
drag, startPoint x: 945, startPoint y: 548, endPoint x: 934, endPoint y: 548, distance: 11.0
click at [934, 548] on div "Contract Expiry Date Mar 21, 2027" at bounding box center [1044, 545] width 430 height 18
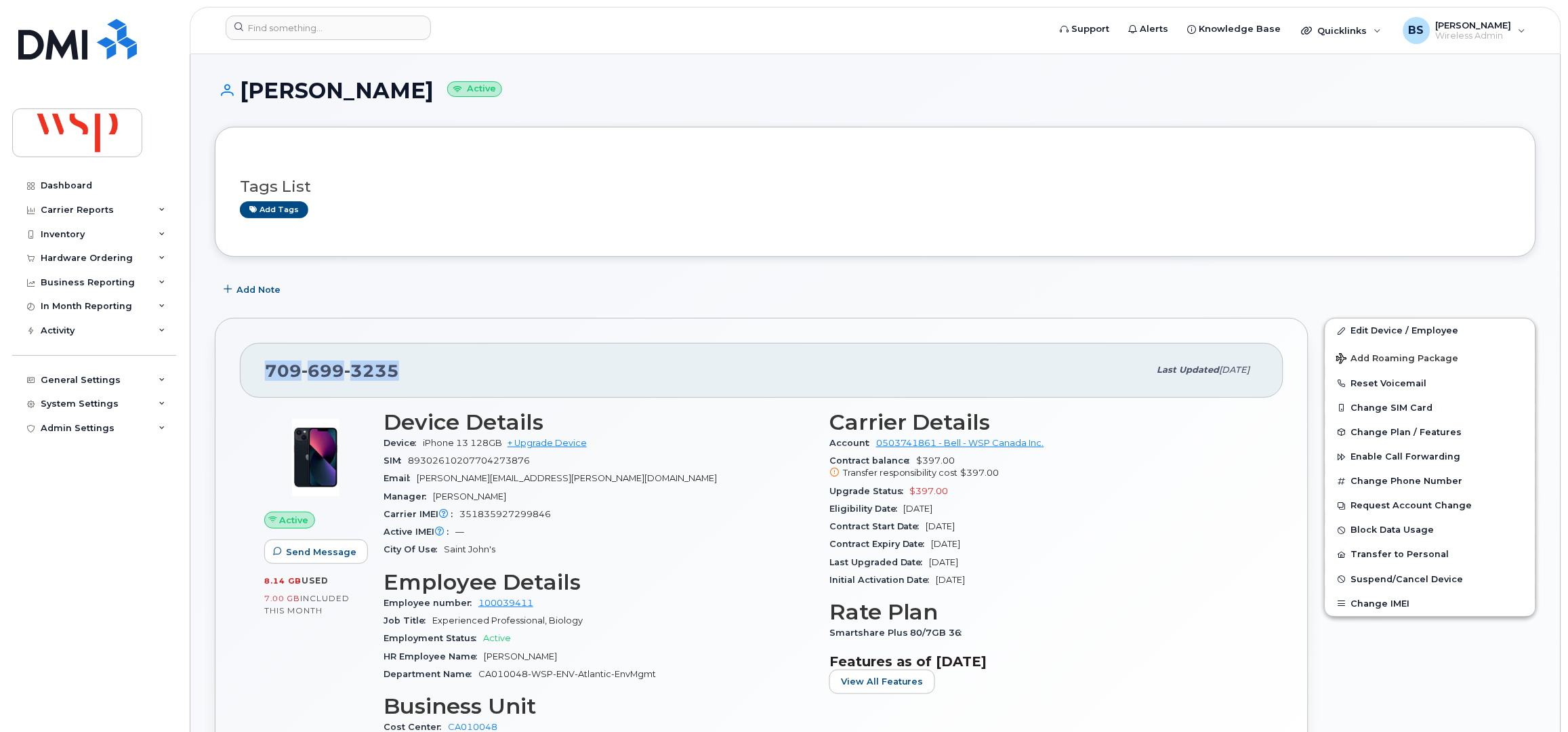
copy span "Mar 21, 2027"
drag, startPoint x: 969, startPoint y: 494, endPoint x: 910, endPoint y: 496, distance: 59.0
click at [910, 496] on div "Upgrade Status $397.00" at bounding box center [1044, 492] width 430 height 18
copy span "$397.00"
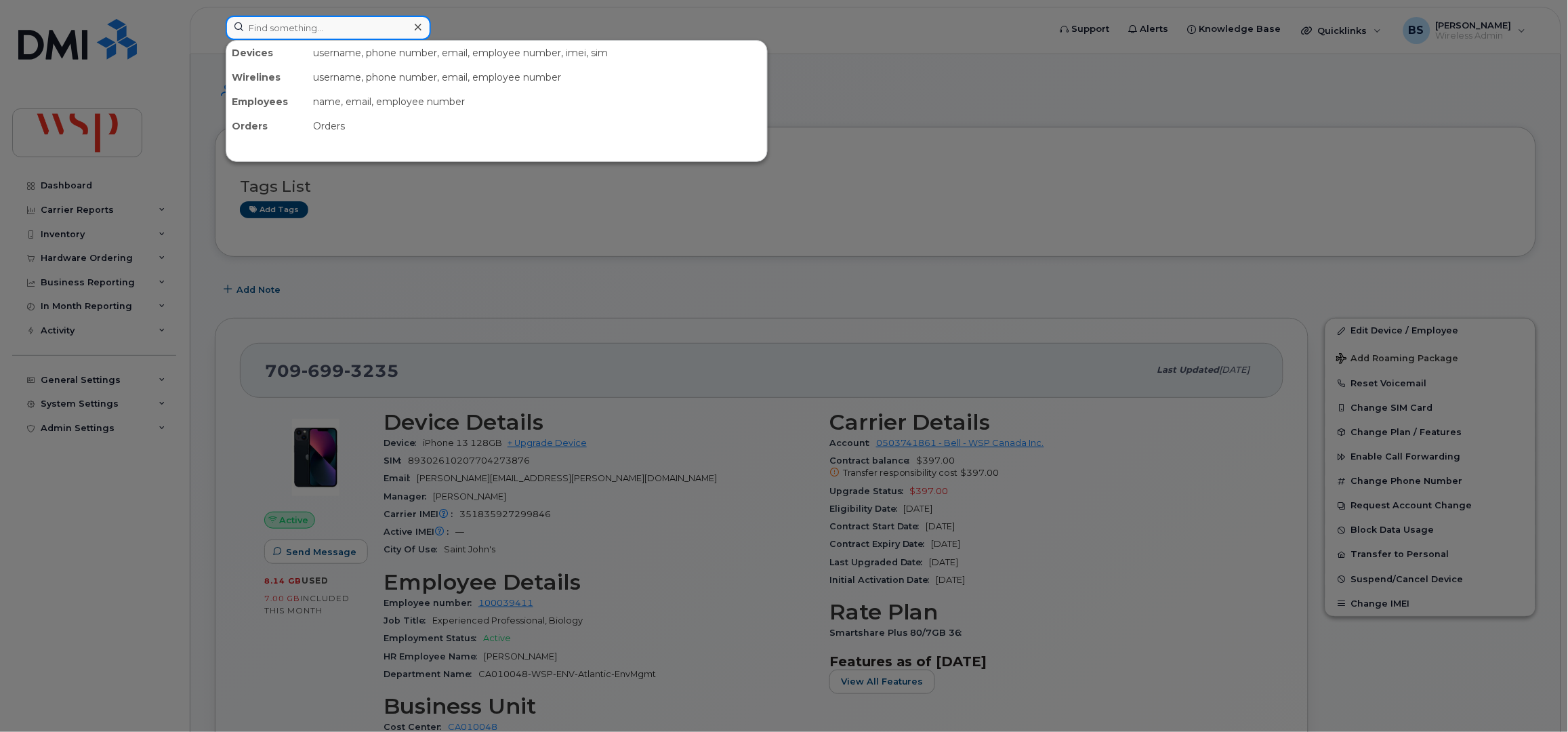
drag, startPoint x: 287, startPoint y: 23, endPoint x: 286, endPoint y: 31, distance: 8.1
click at [287, 24] on input at bounding box center [328, 27] width 205 height 24
paste input "• Dermot Kenny"
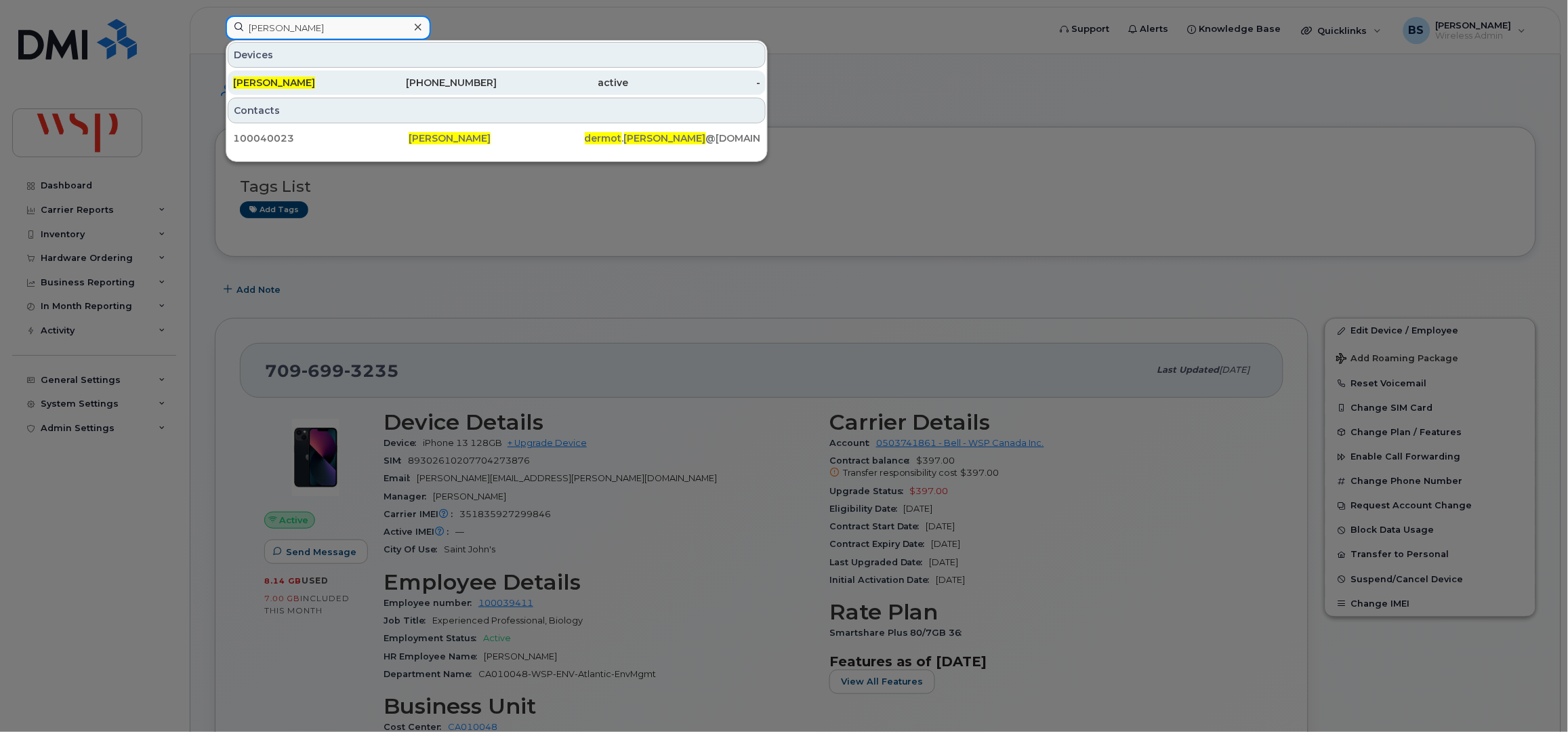
type input "Dermot Kenny"
click at [257, 83] on span "Dermot Kenny" at bounding box center [274, 82] width 82 height 12
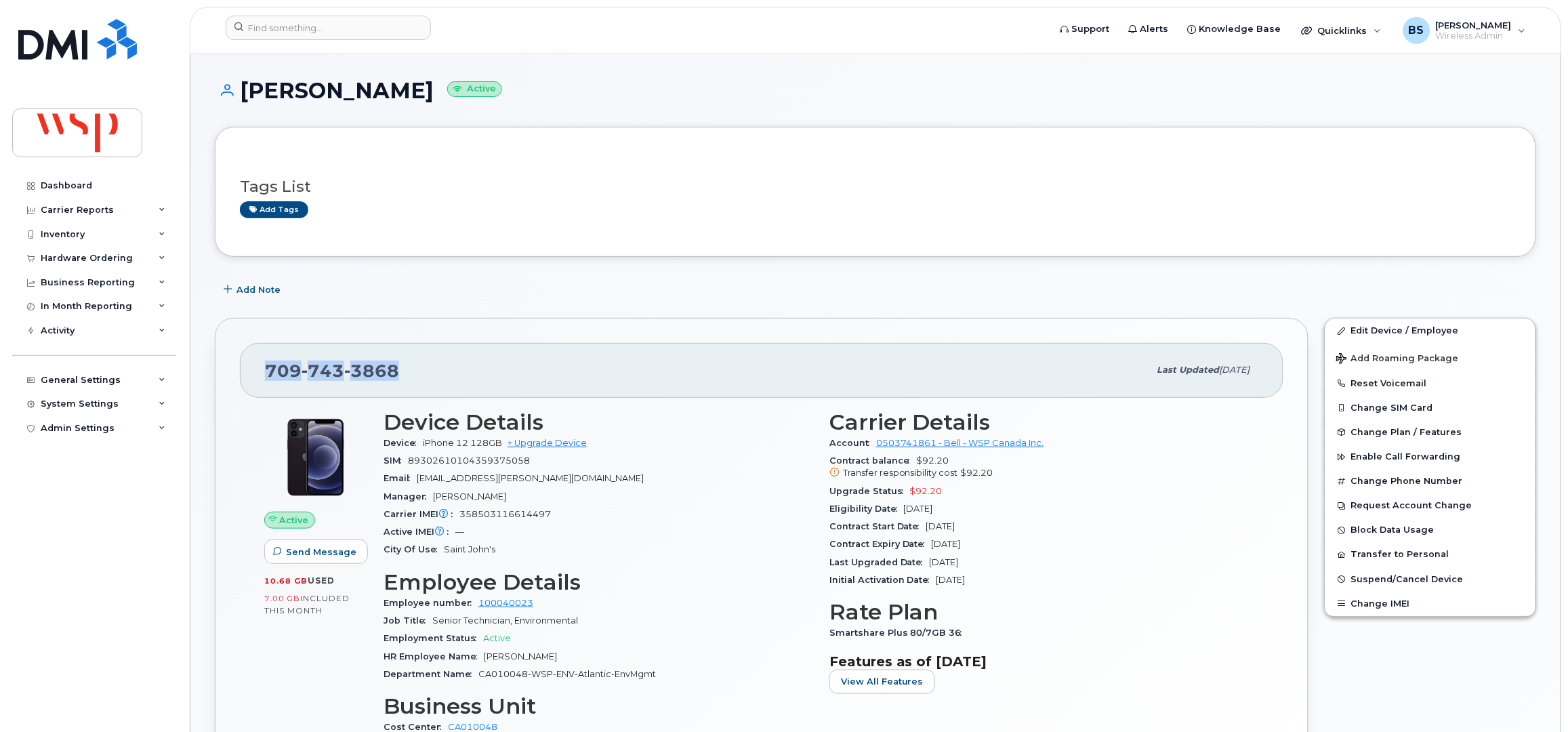
drag, startPoint x: 386, startPoint y: 372, endPoint x: 264, endPoint y: 398, distance: 124.7
click at [264, 398] on div "[PHONE_NUMBER] Last updated [DATE] Active Send Message 10.68 GB  used 7.00 GB  …" at bounding box center [761, 576] width 1094 height 515
drag, startPoint x: 932, startPoint y: 547, endPoint x: 925, endPoint y: 548, distance: 7.1
click at [925, 548] on div "Contract Expiry Date [DATE]" at bounding box center [1044, 545] width 430 height 18
drag, startPoint x: 947, startPoint y: 489, endPoint x: 906, endPoint y: 499, distance: 42.2
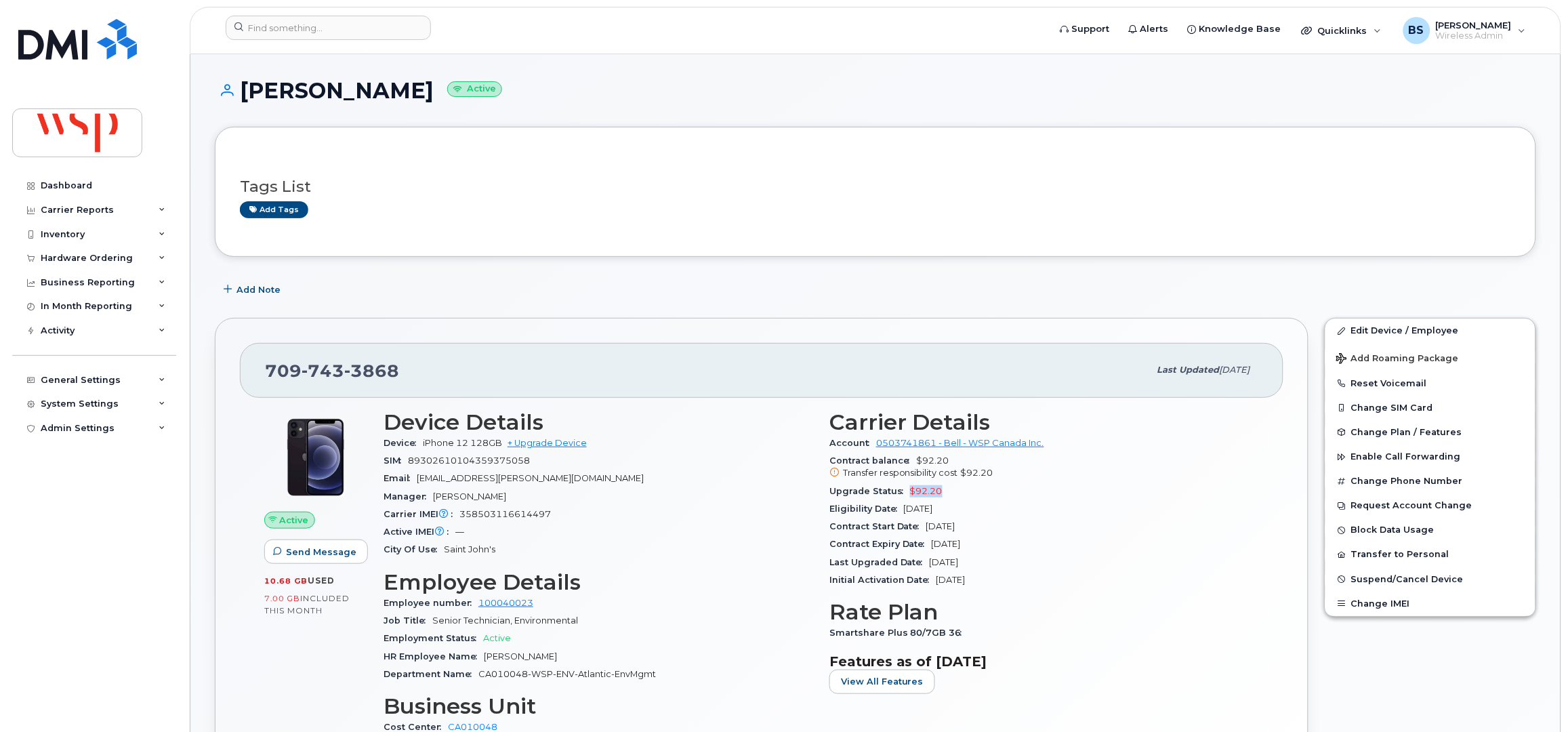
click at [906, 499] on div "Upgrade Status $92.20" at bounding box center [1044, 492] width 430 height 18
click at [407, 23] on div at bounding box center [328, 27] width 205 height 24
paste input "• [PERSON_NAME]"
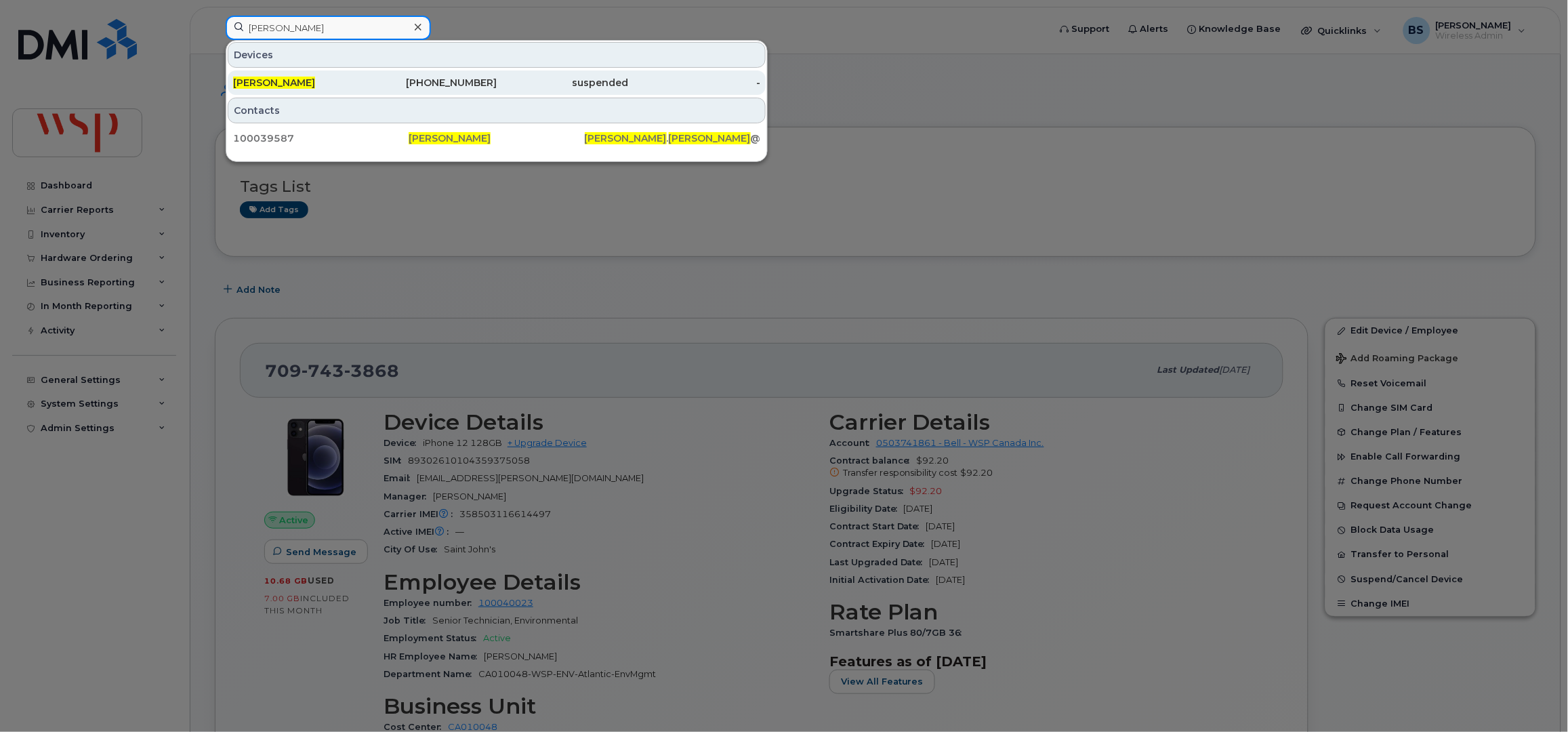
type input "[PERSON_NAME]"
click at [261, 82] on span "[PERSON_NAME]" at bounding box center [274, 82] width 82 height 12
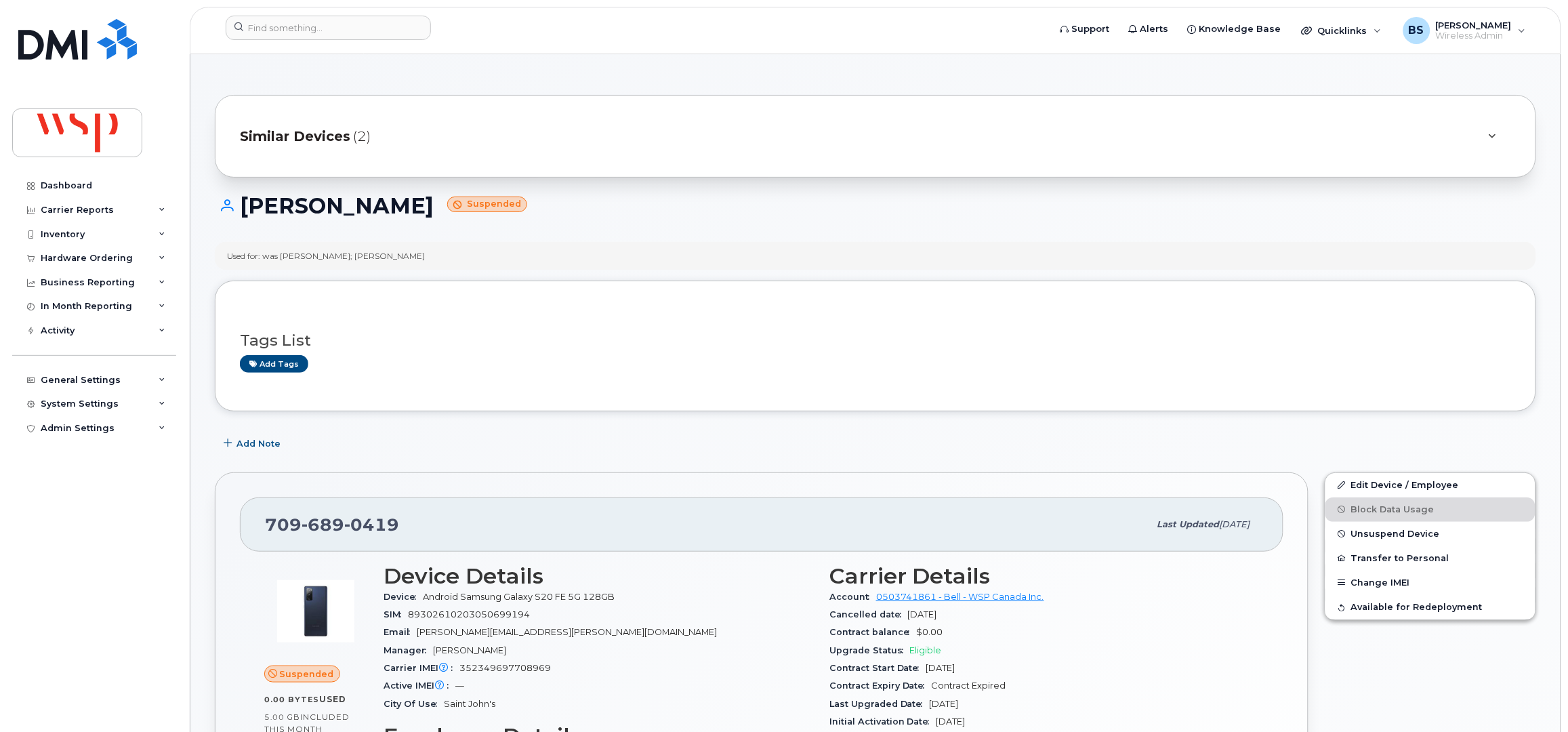
click at [513, 134] on div "Similar Devices (2)" at bounding box center [857, 136] width 1233 height 33
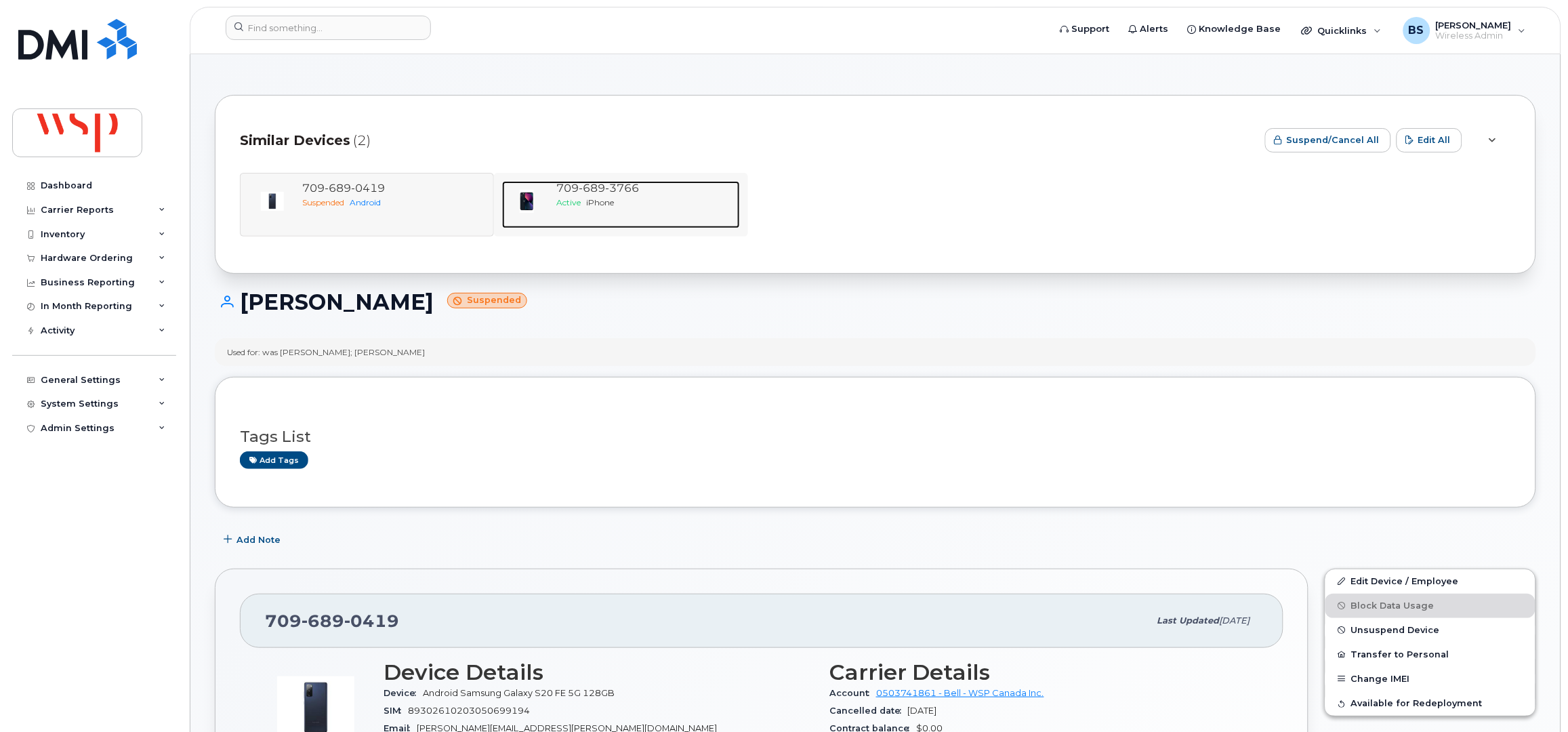
click at [618, 197] on div "Active iPhone" at bounding box center [645, 202] width 178 height 12
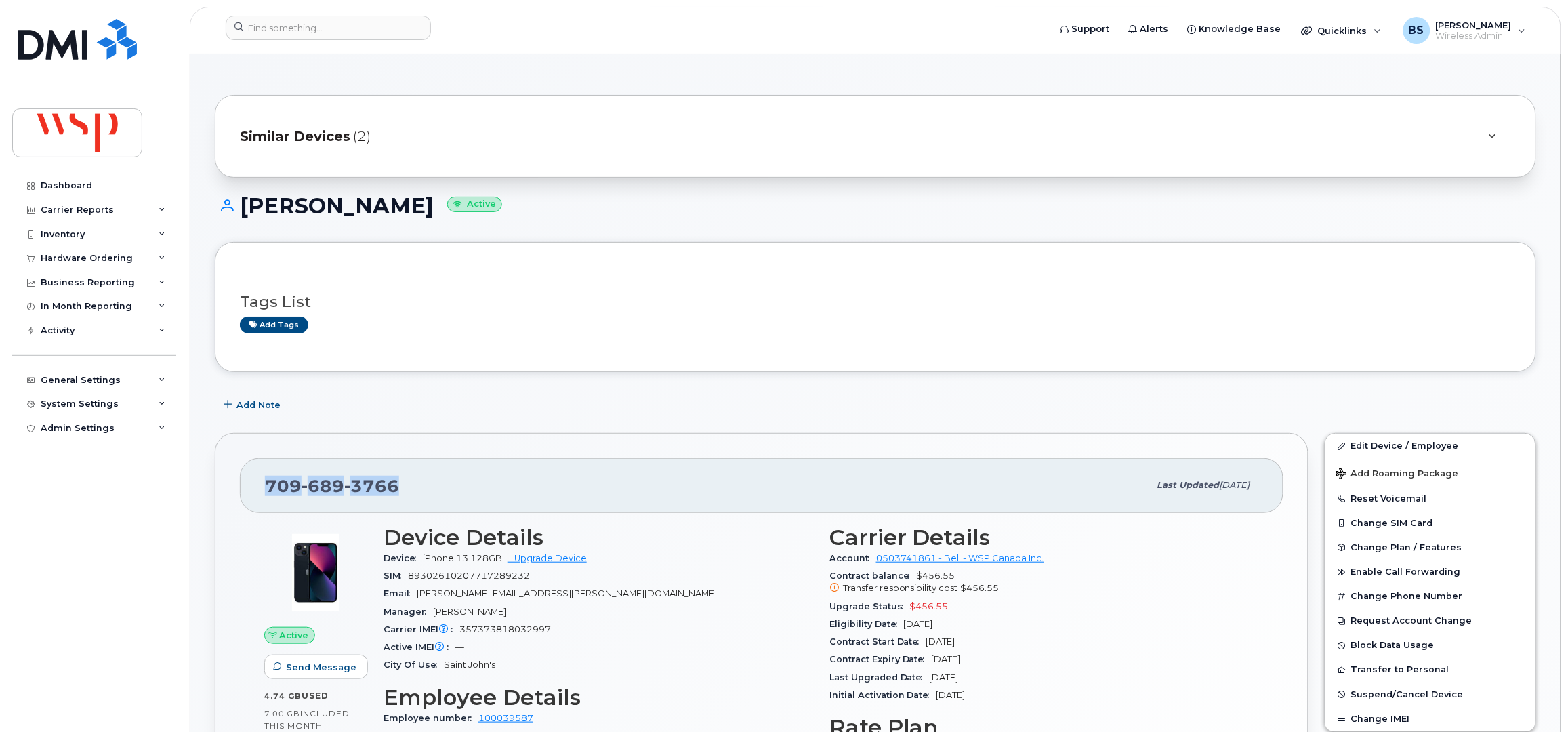
drag, startPoint x: 363, startPoint y: 489, endPoint x: 229, endPoint y: 487, distance: 134.0
click at [229, 487] on div "[PHONE_NUMBER] Last updated [DATE] Active Send Message 4.74 GB  used 7.00 GB  i…" at bounding box center [761, 691] width 1094 height 515
click at [932, 663] on div "Contract Expiry Date [DATE]" at bounding box center [1044, 660] width 430 height 18
drag, startPoint x: 961, startPoint y: 606, endPoint x: 909, endPoint y: 608, distance: 52.0
click at [909, 608] on div "Upgrade Status $456.55" at bounding box center [1044, 607] width 430 height 18
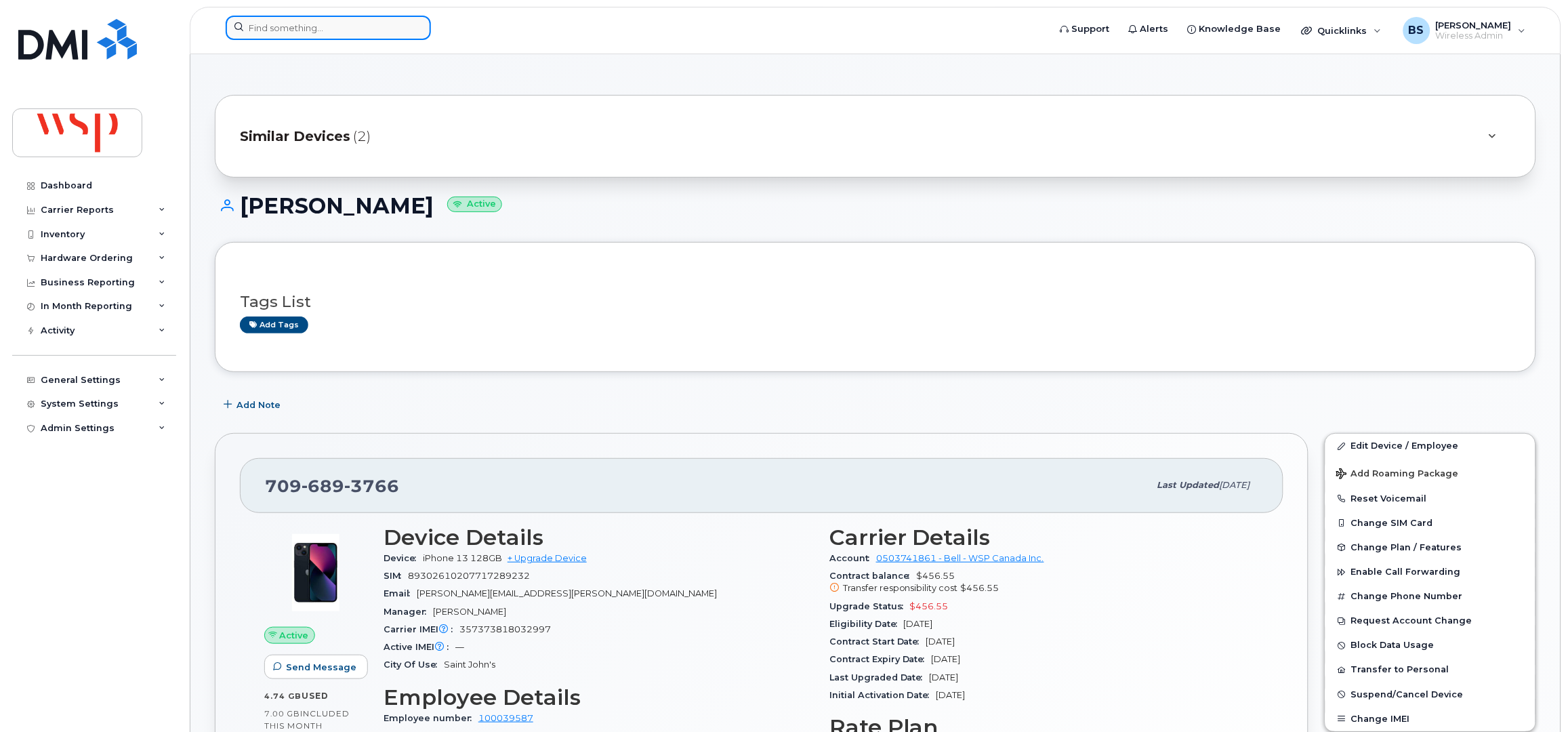
click at [330, 23] on input at bounding box center [328, 27] width 205 height 24
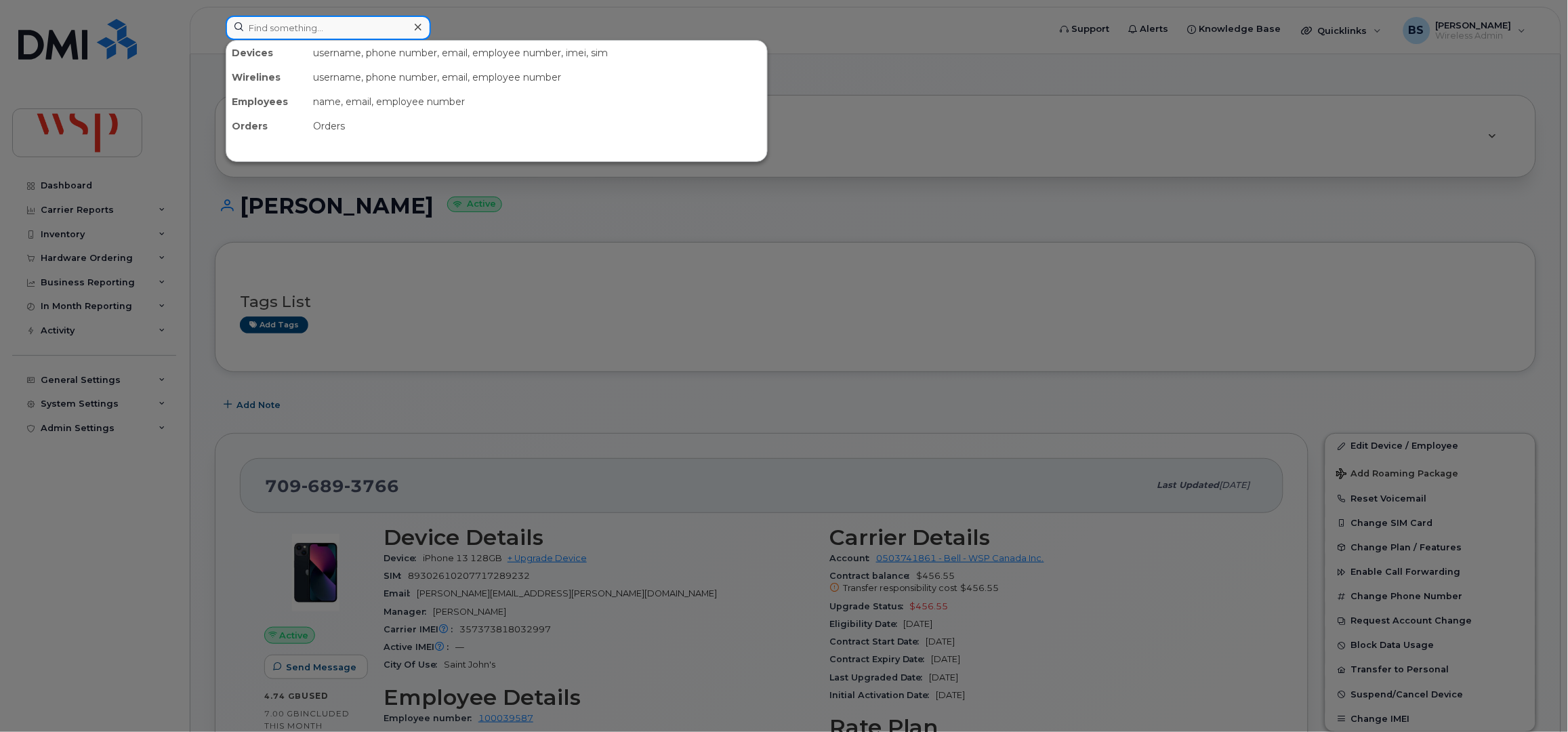
paste input "Uju, Uchenna <Uchenna.Uju@wsp.com>"
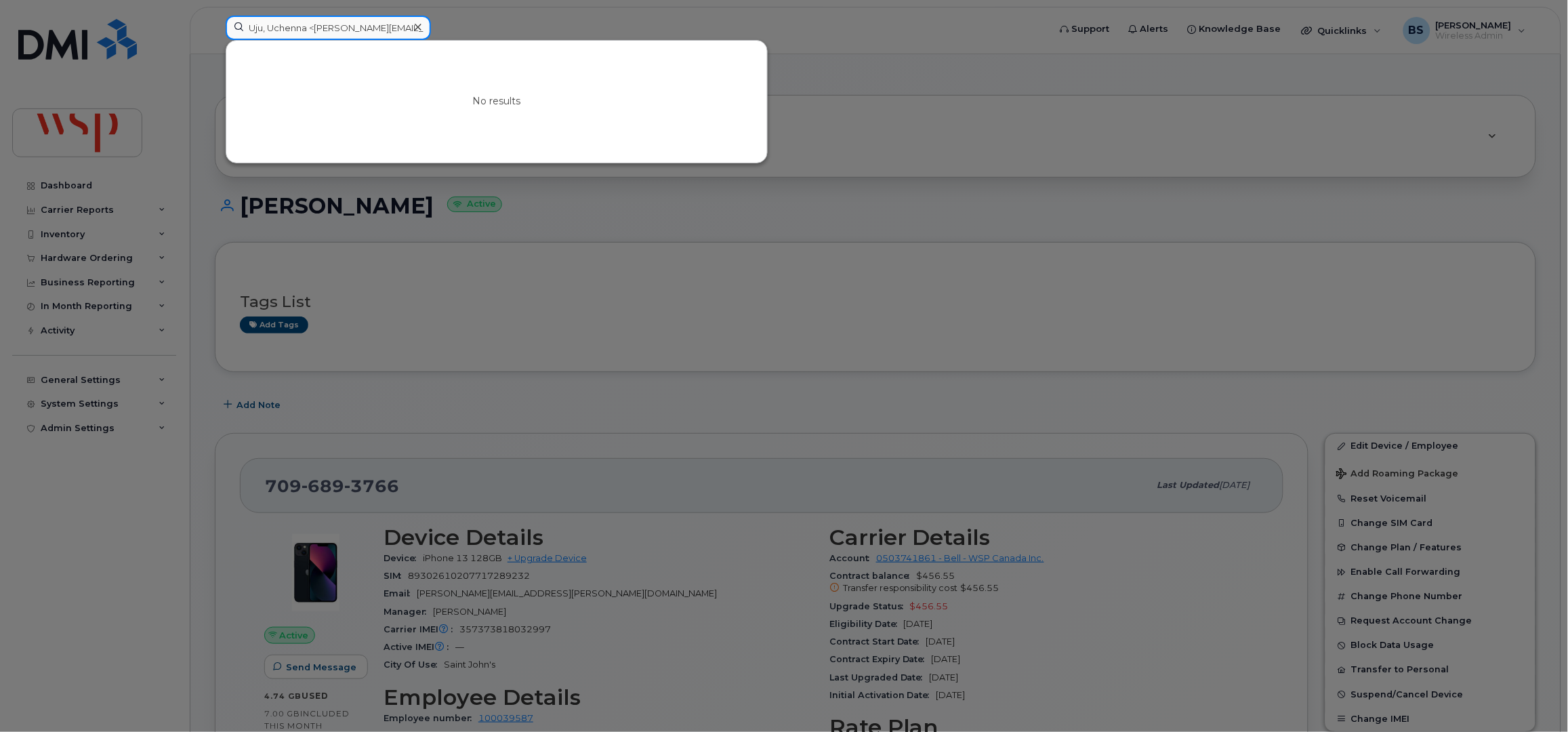
drag, startPoint x: 314, startPoint y: 30, endPoint x: 176, endPoint y: 24, distance: 138.1
click at [215, 29] on div "Uju, Uchenna <Uchenna.Uju@wsp.com> No results" at bounding box center [633, 30] width 836 height 30
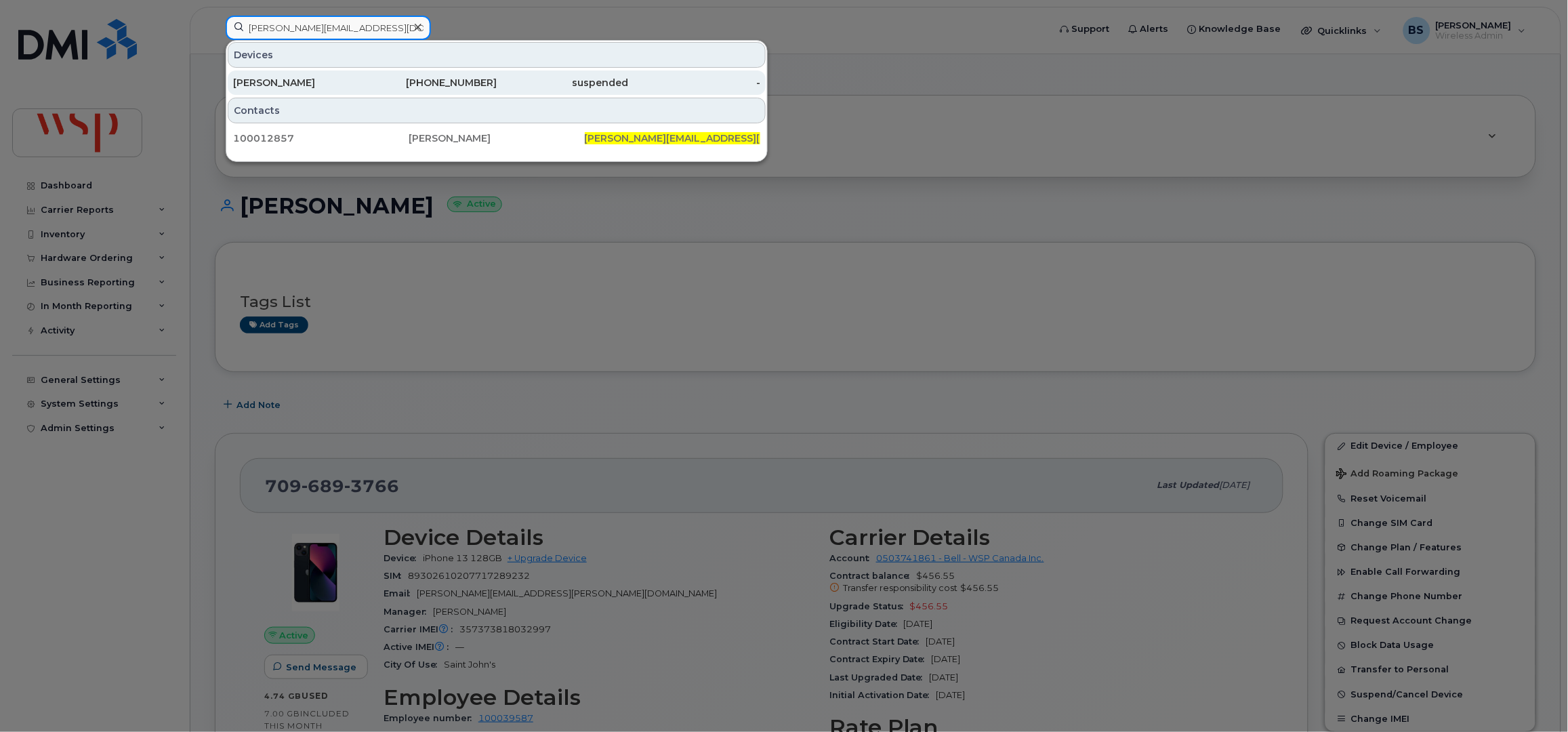
type input "[PERSON_NAME][EMAIL_ADDRESS][DOMAIN_NAME]"
click at [278, 82] on div "[PERSON_NAME]" at bounding box center [299, 82] width 132 height 13
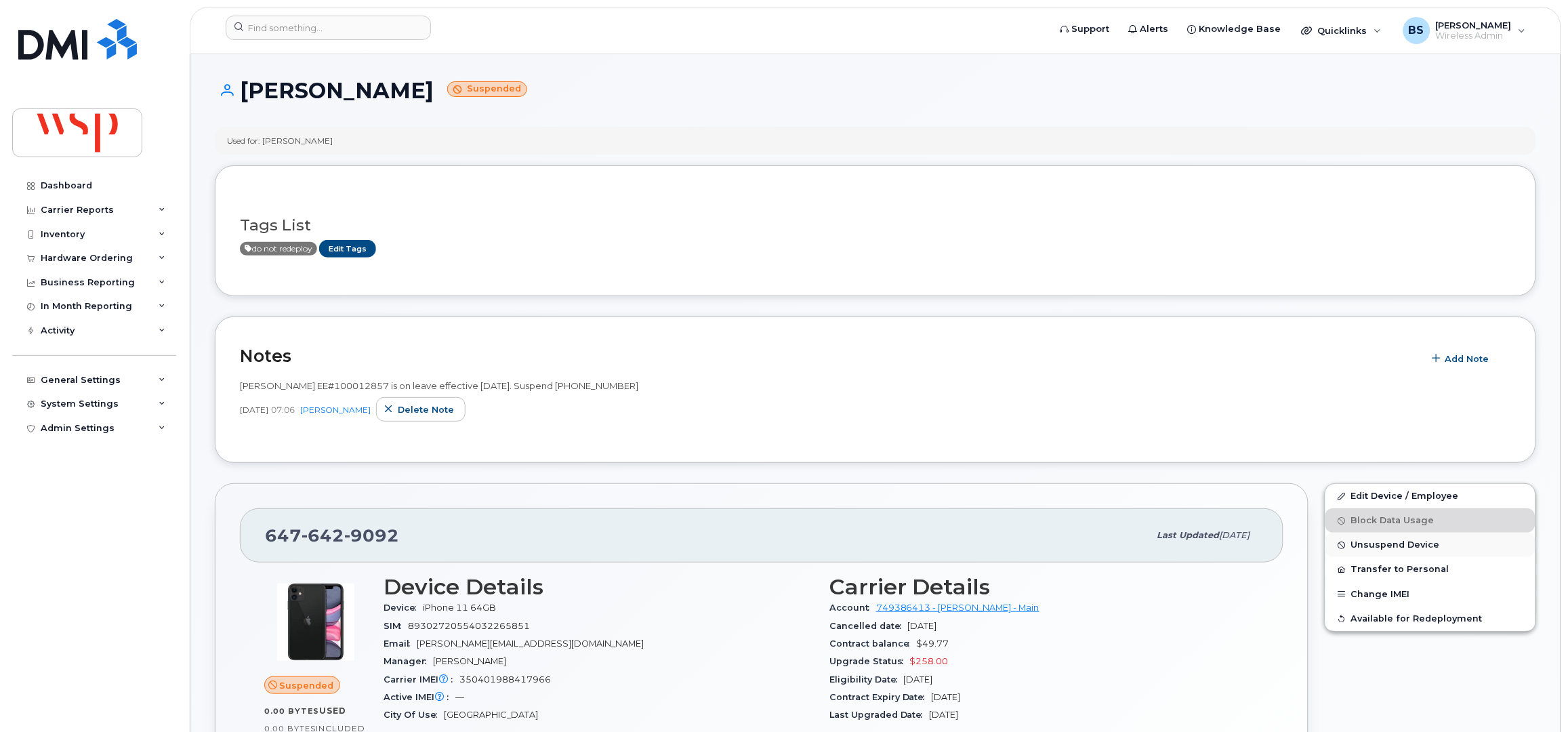
click at [1363, 541] on span "Unsuspend Device" at bounding box center [1395, 545] width 89 height 10
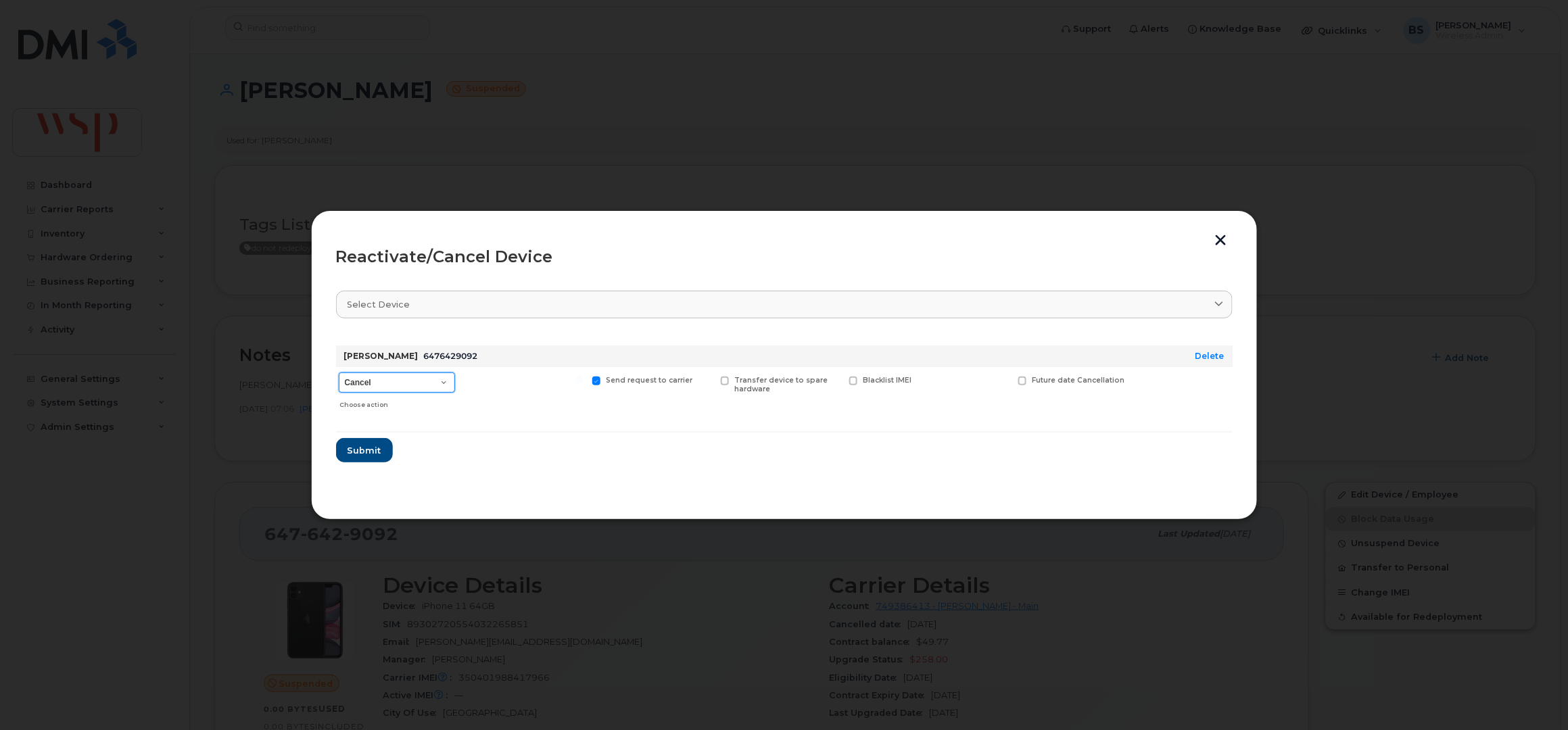
click at [387, 384] on select "Cancel Reactivate" at bounding box center [397, 382] width 116 height 20
select select "[object Object]"
click at [339, 372] on select "Cancel Reactivate" at bounding box center [397, 382] width 116 height 20
drag, startPoint x: 374, startPoint y: 445, endPoint x: 393, endPoint y: 434, distance: 22.0
click at [375, 445] on span "Submit" at bounding box center [364, 451] width 34 height 13
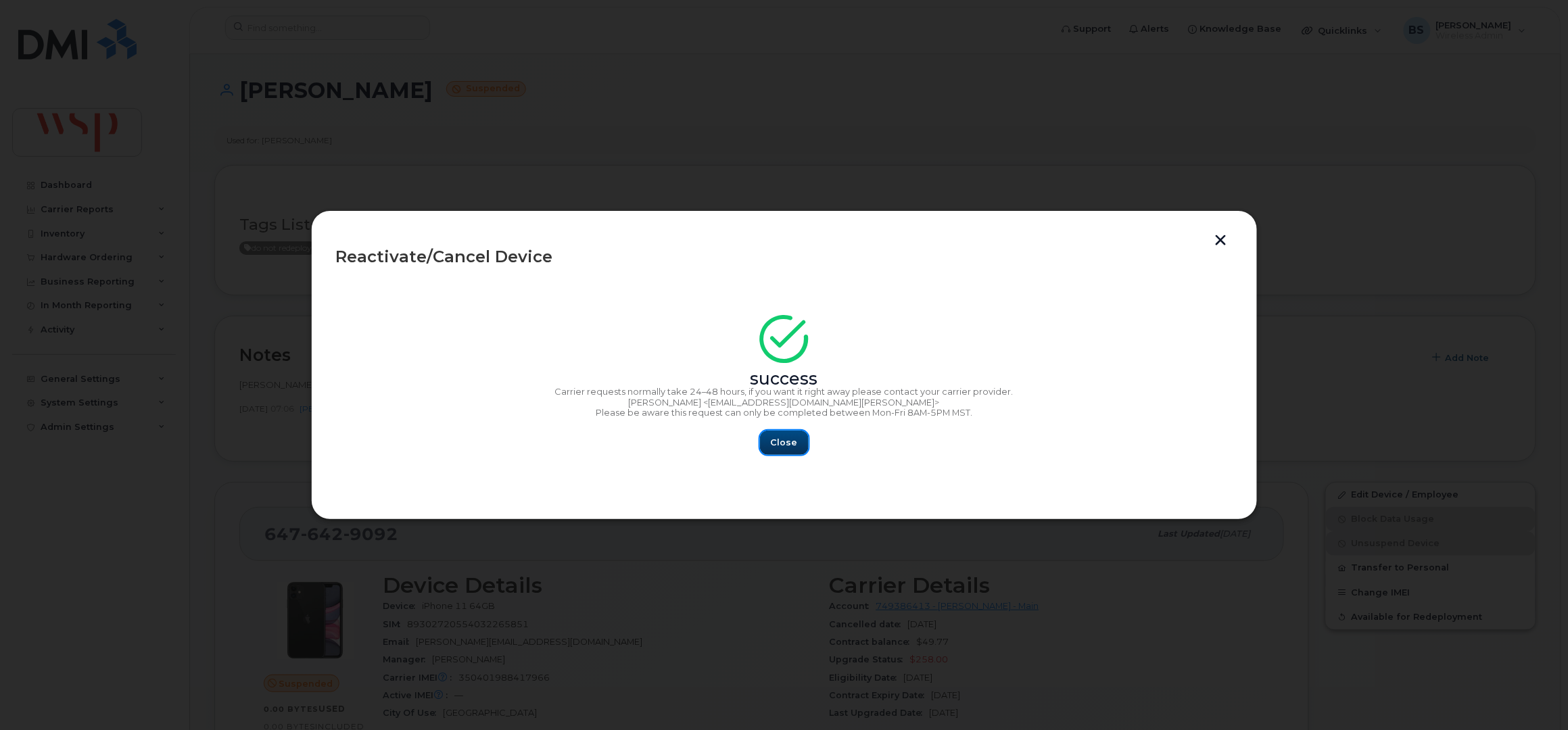
click at [783, 445] on span "Close" at bounding box center [784, 442] width 27 height 13
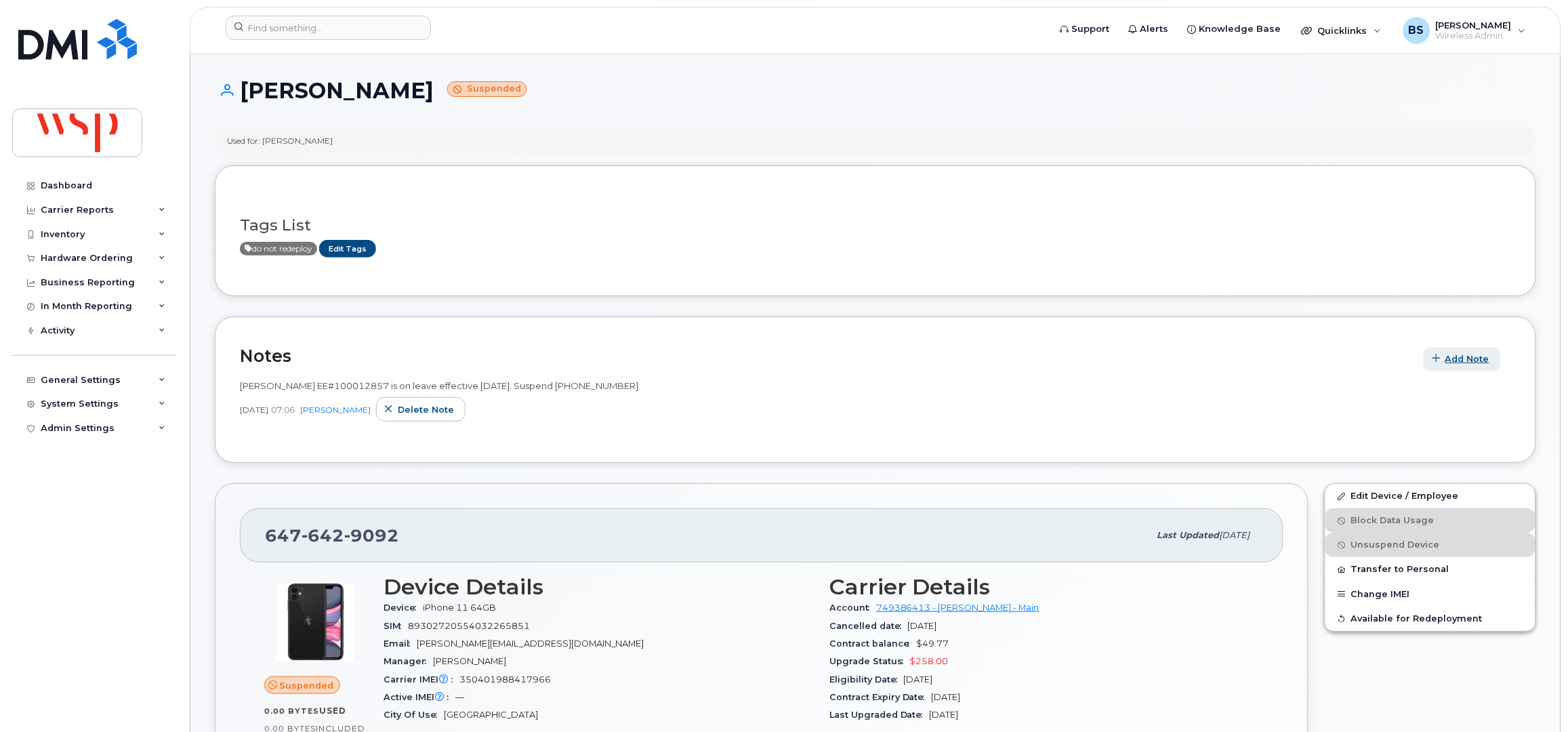
click at [1468, 362] on span "Add Note" at bounding box center [1467, 359] width 44 height 13
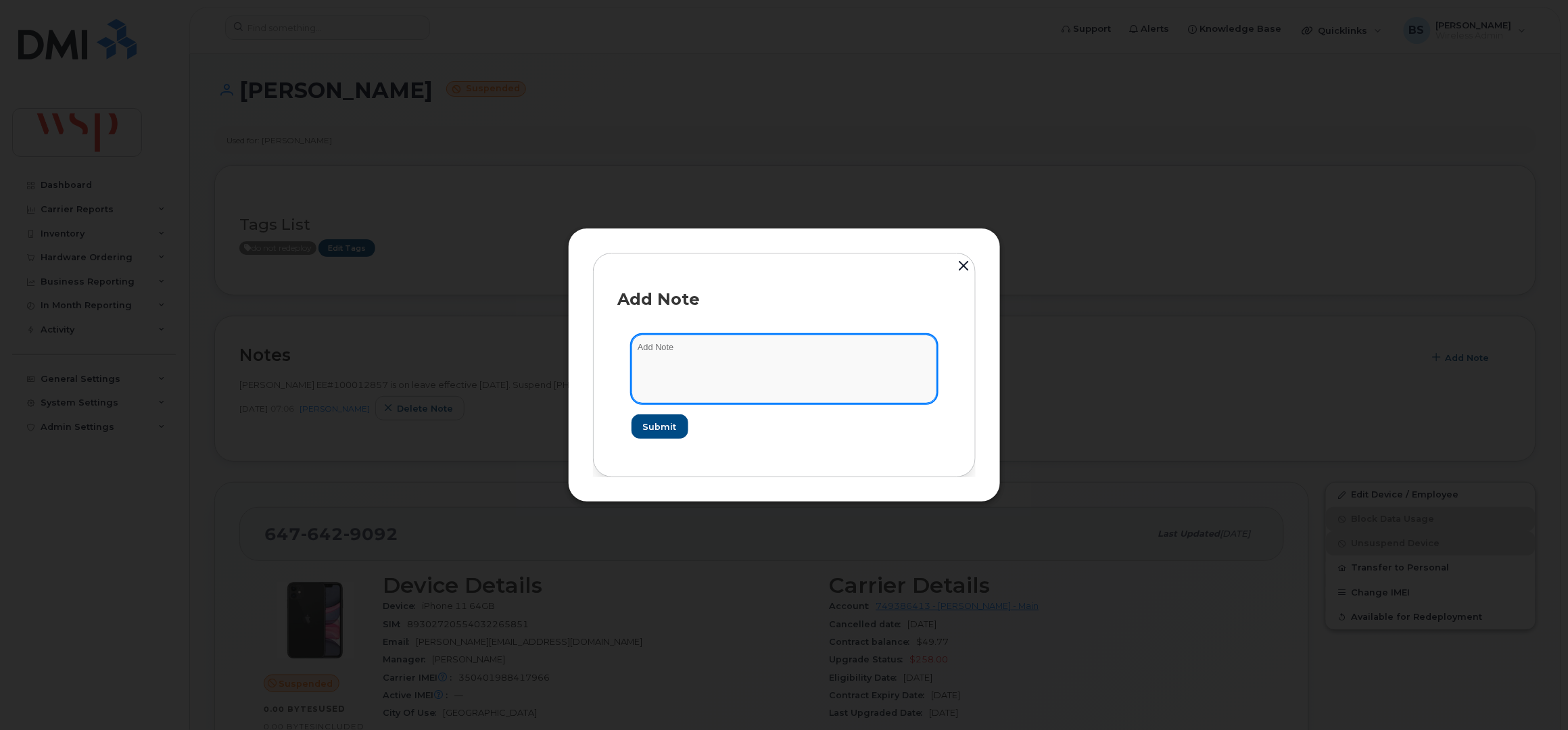
drag, startPoint x: 708, startPoint y: 365, endPoint x: 718, endPoint y: 362, distance: 10.4
click at [710, 363] on textarea at bounding box center [784, 368] width 306 height 69
type textarea "returned to work - reactivated"
click at [663, 429] on span "Submit" at bounding box center [659, 427] width 34 height 13
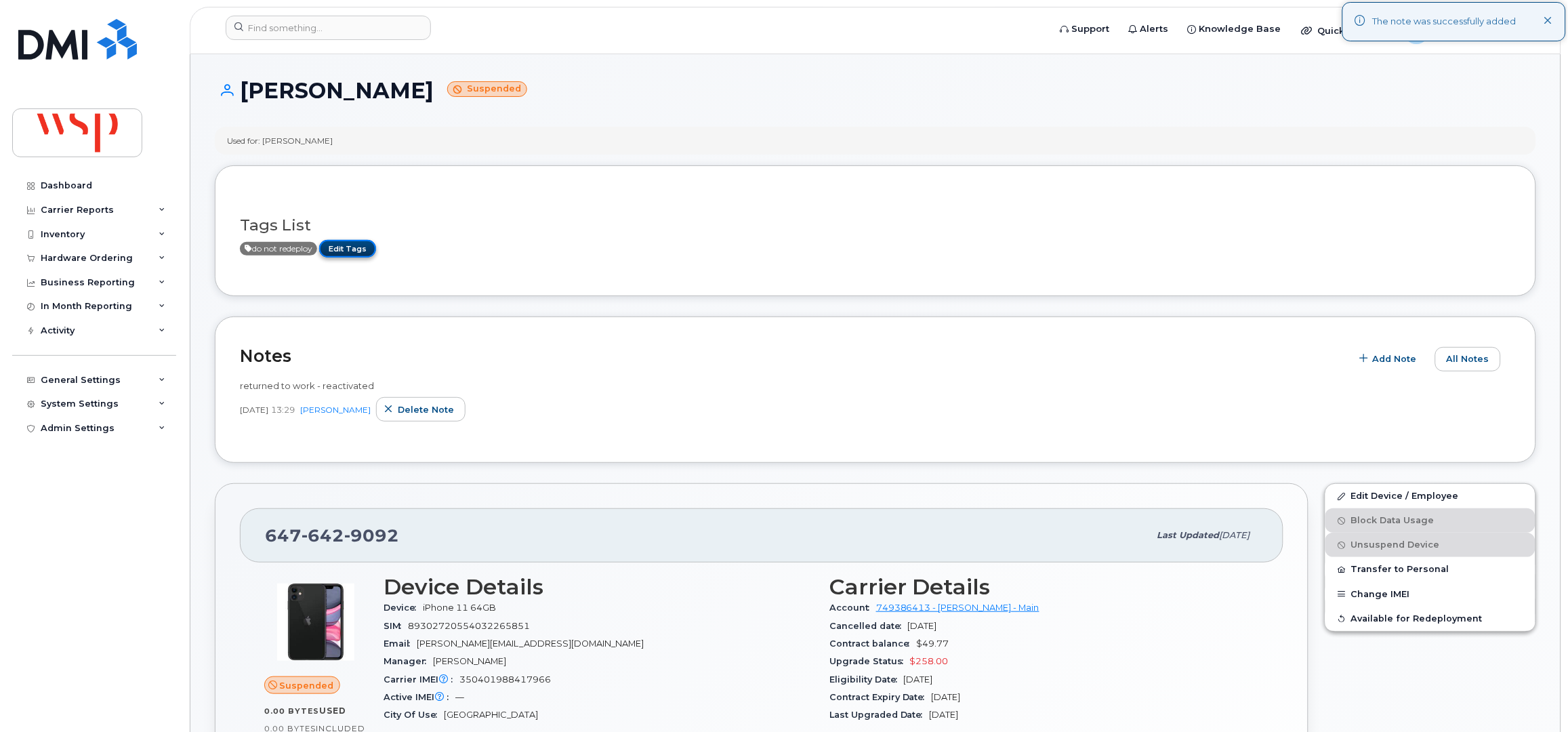
click at [357, 249] on link "Edit Tags" at bounding box center [347, 249] width 57 height 17
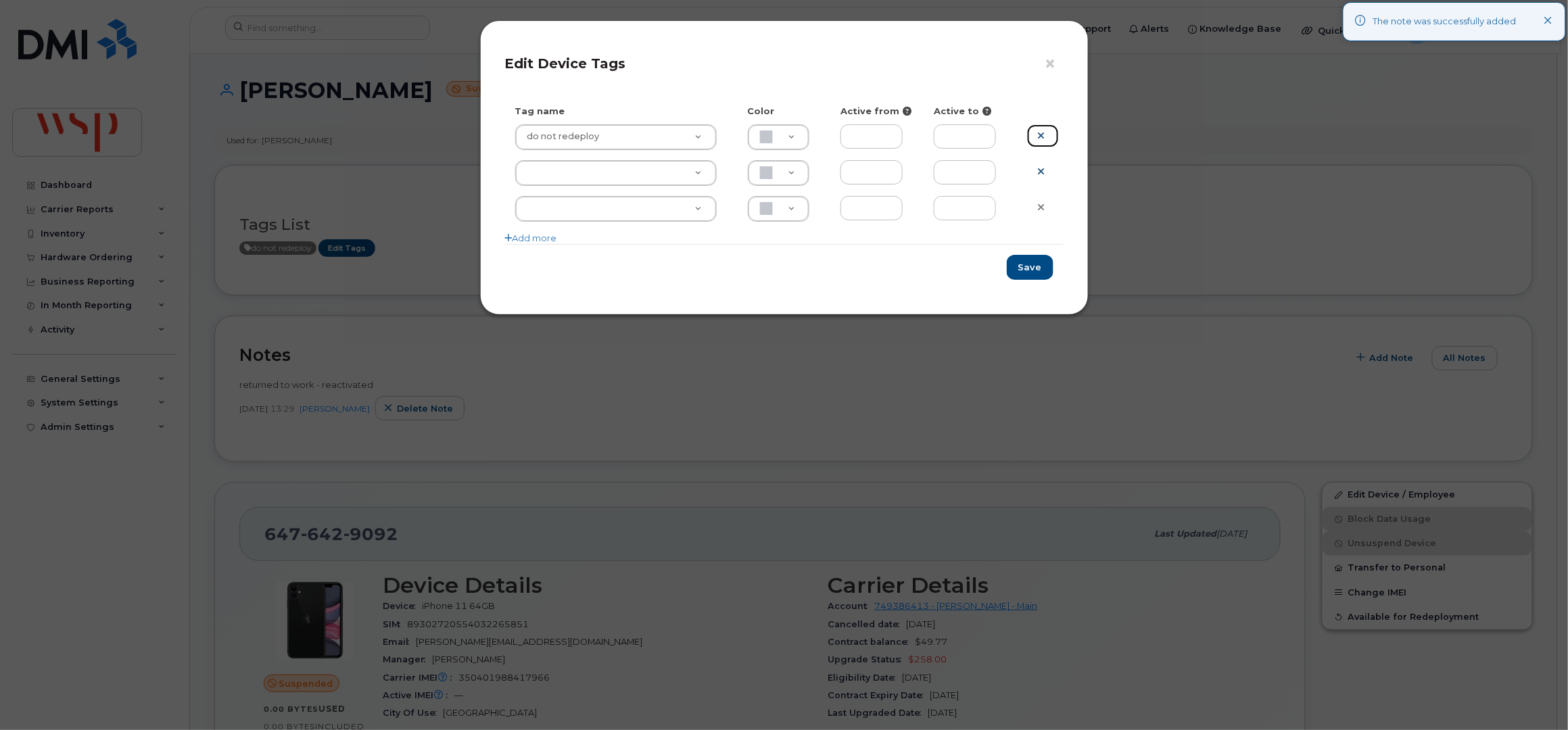
click at [1039, 137] on icon at bounding box center [1042, 135] width 8 height 10
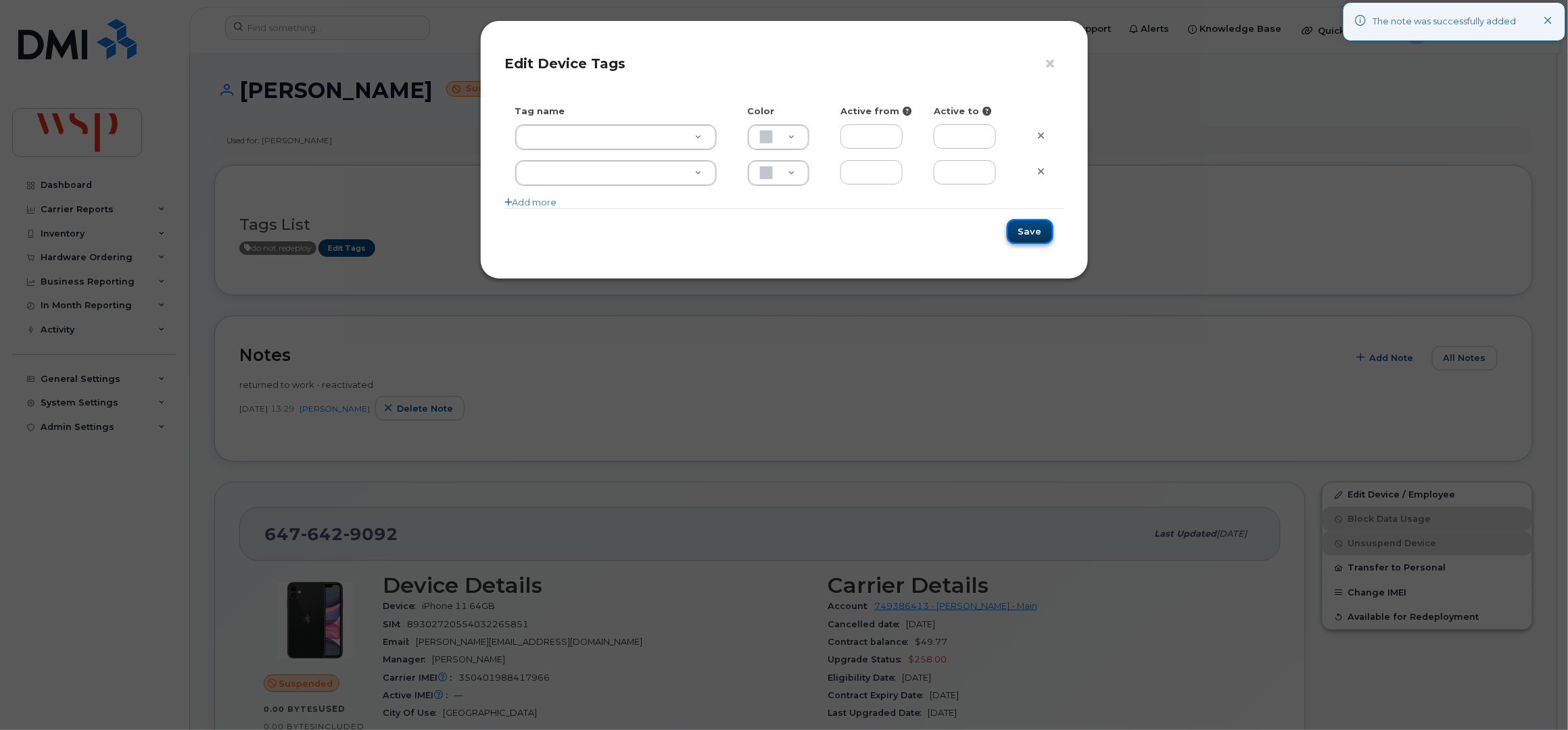
click at [1037, 222] on button "Save" at bounding box center [1030, 231] width 47 height 25
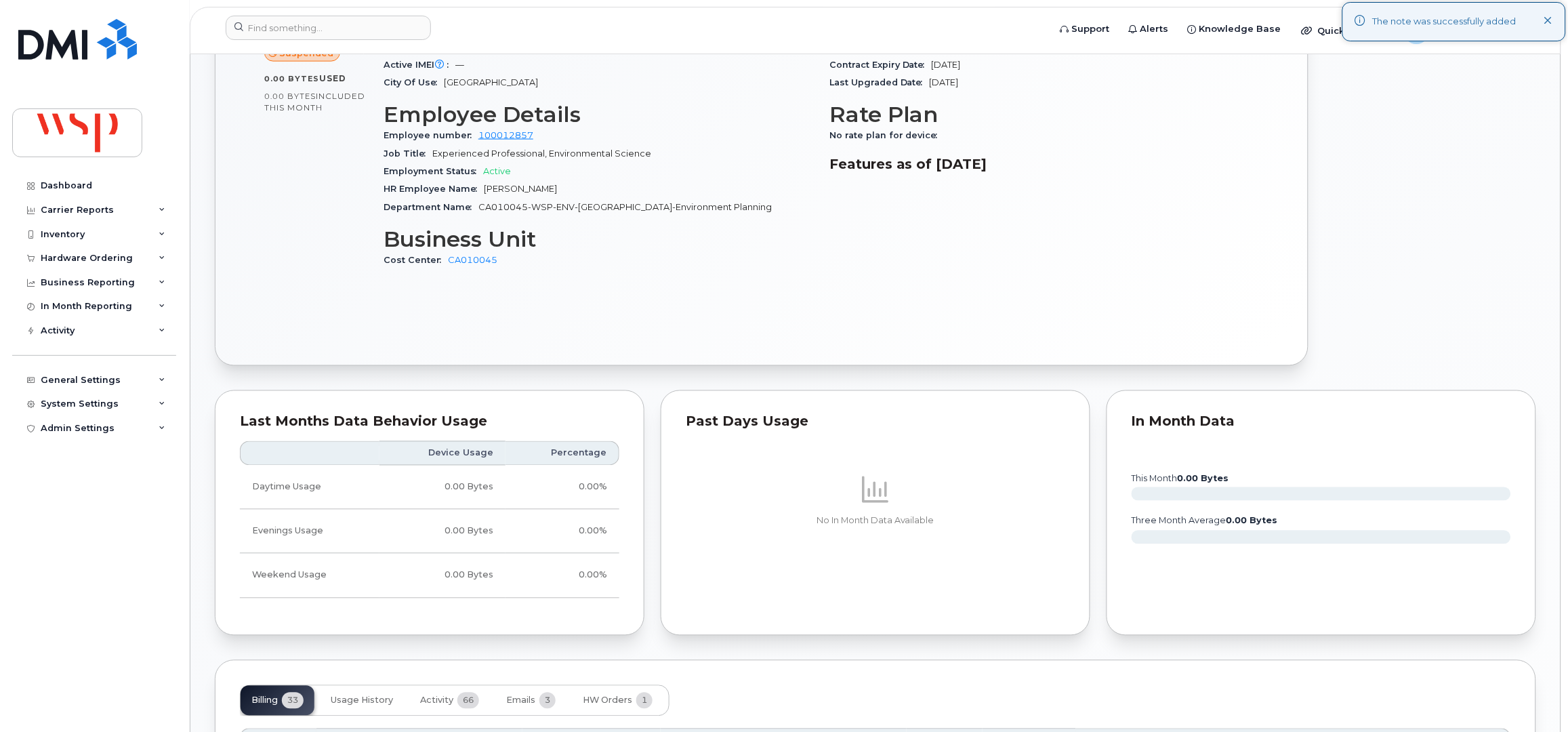
drag, startPoint x: 1091, startPoint y: 236, endPoint x: 1059, endPoint y: 238, distance: 32.1
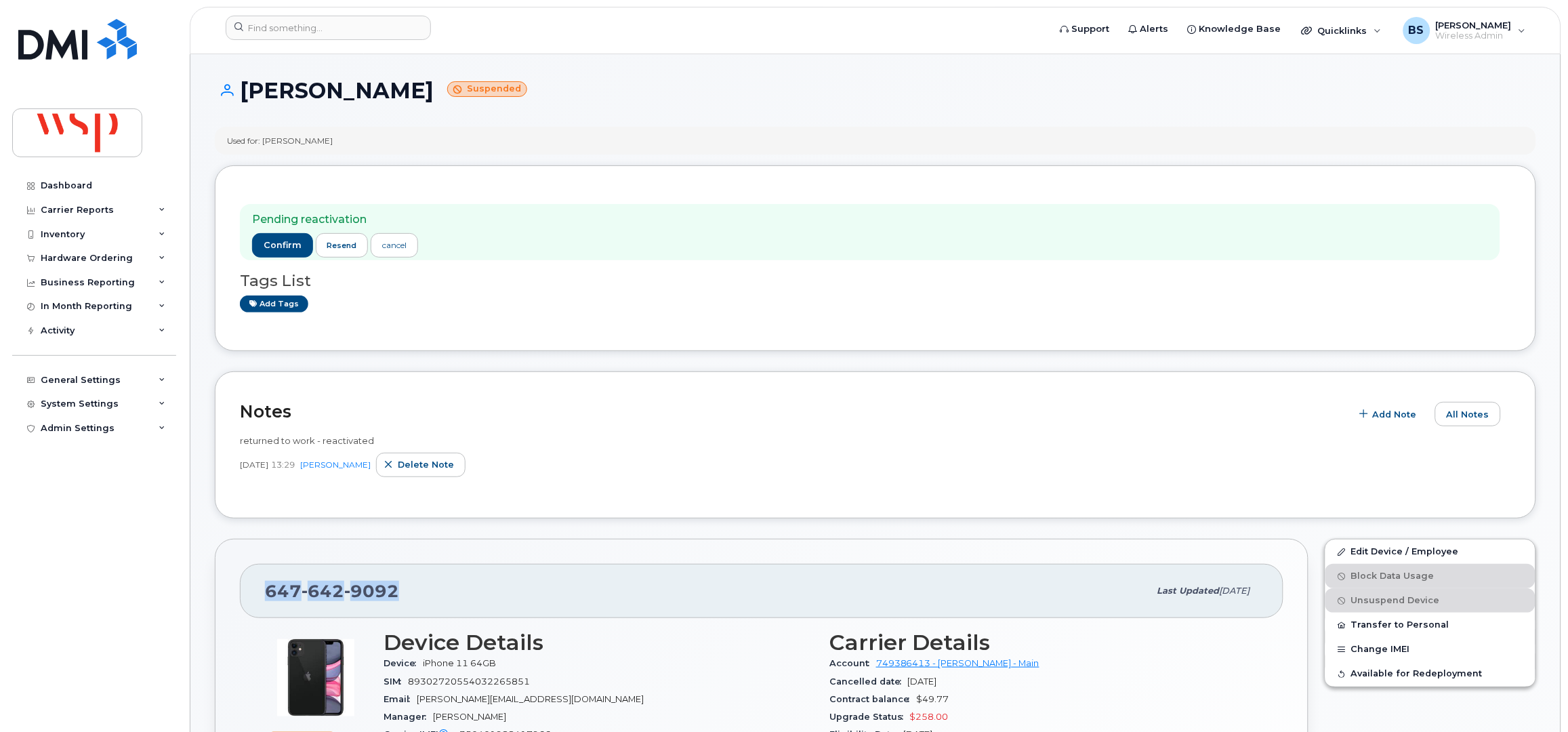
drag, startPoint x: 344, startPoint y: 590, endPoint x: 269, endPoint y: 601, distance: 75.8
click at [269, 601] on div "[PHONE_NUMBER]" at bounding box center [707, 591] width 885 height 29
copy span "[PHONE_NUMBER]"
click at [273, 246] on span "confirm" at bounding box center [282, 246] width 38 height 12
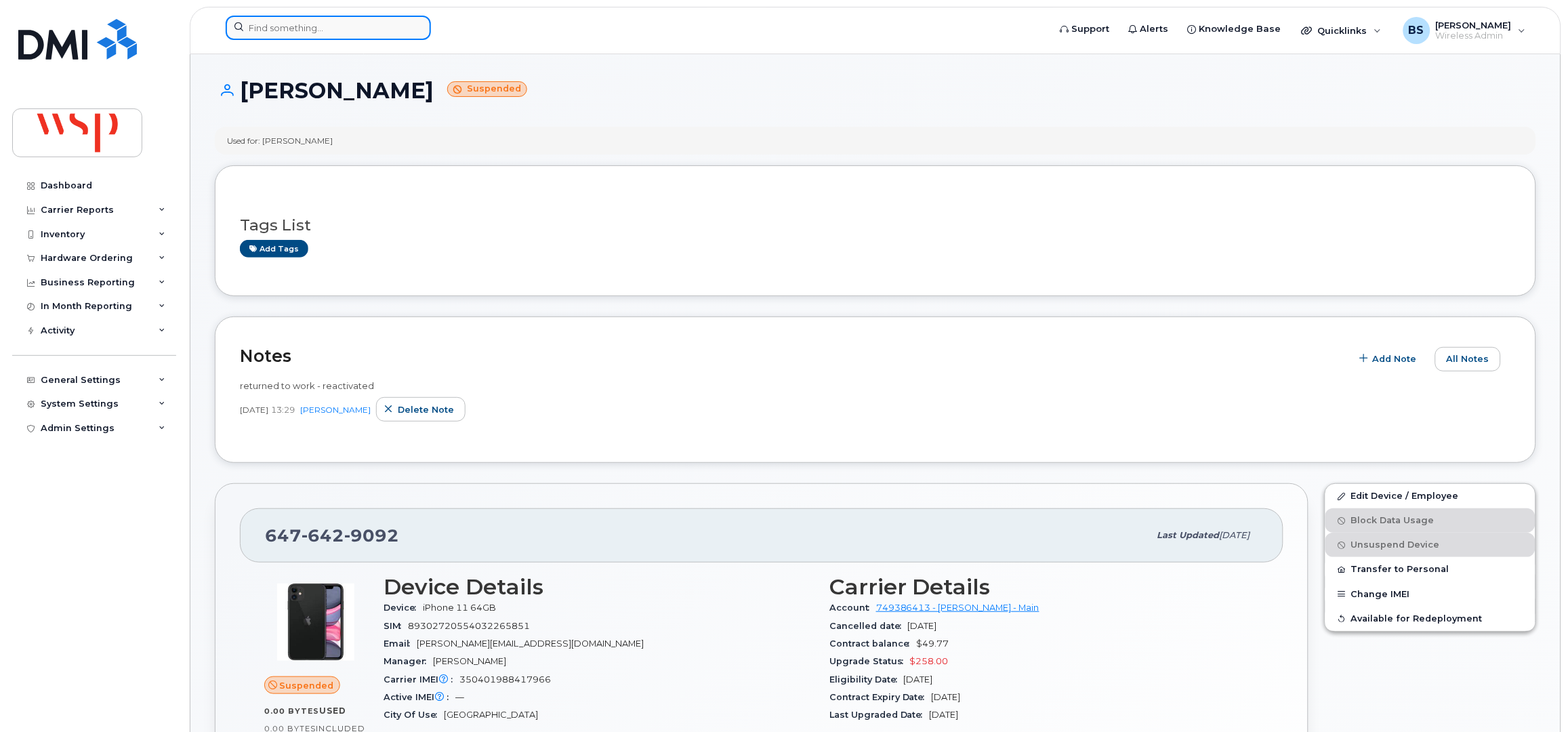
click at [277, 29] on input at bounding box center [328, 27] width 205 height 24
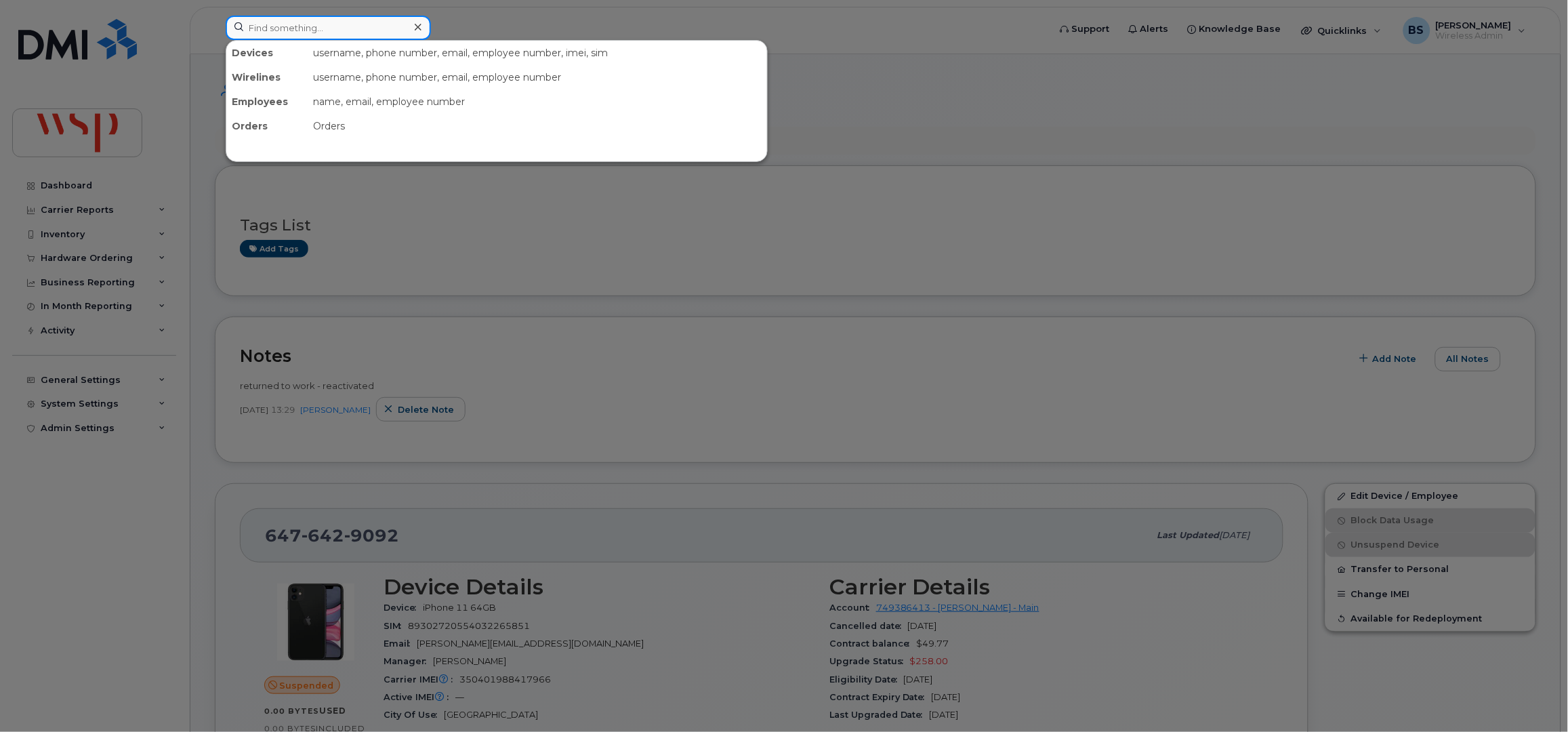
paste input "4035895091"
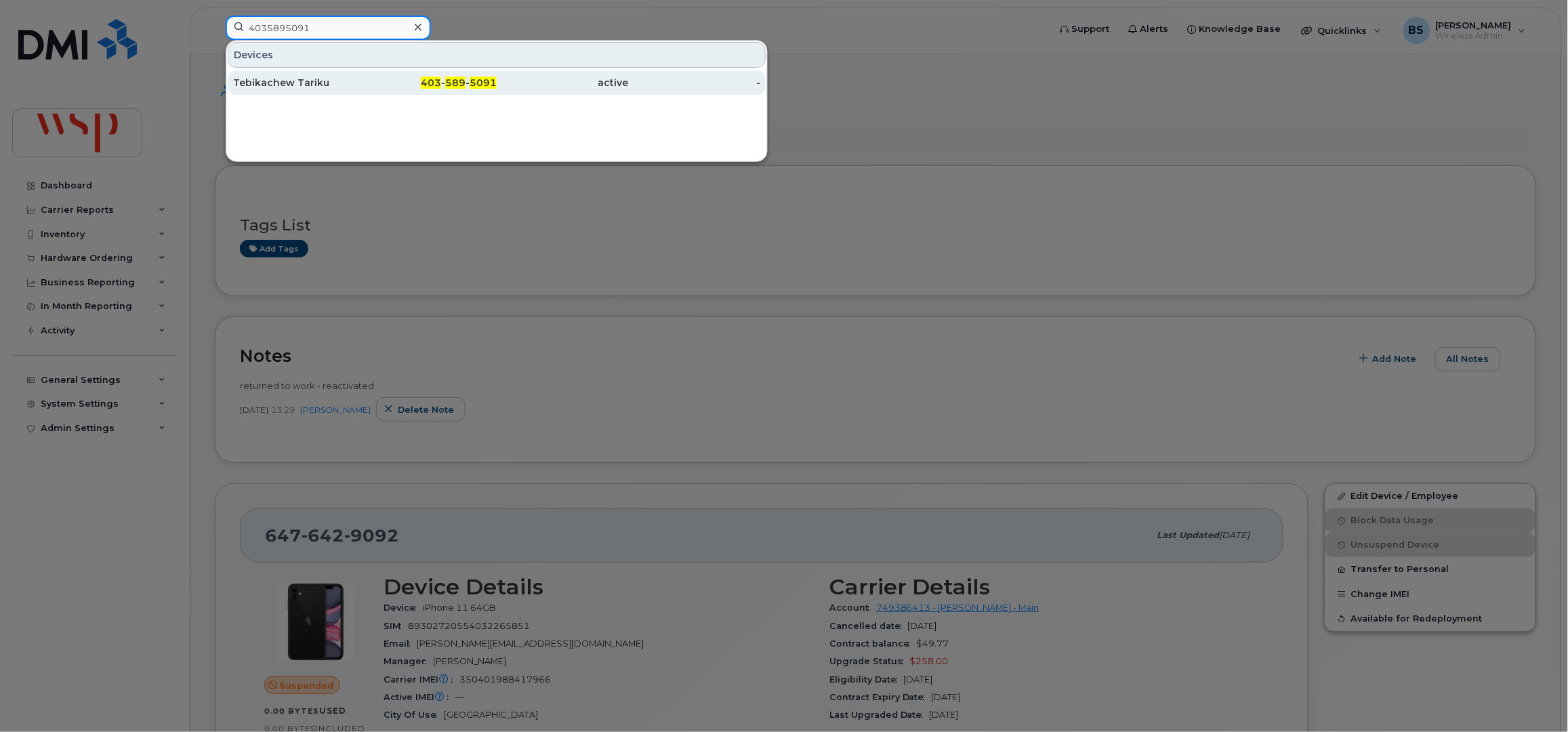
type input "4035895091"
click at [365, 75] on div "Tebikachew Tariku" at bounding box center [431, 82] width 132 height 24
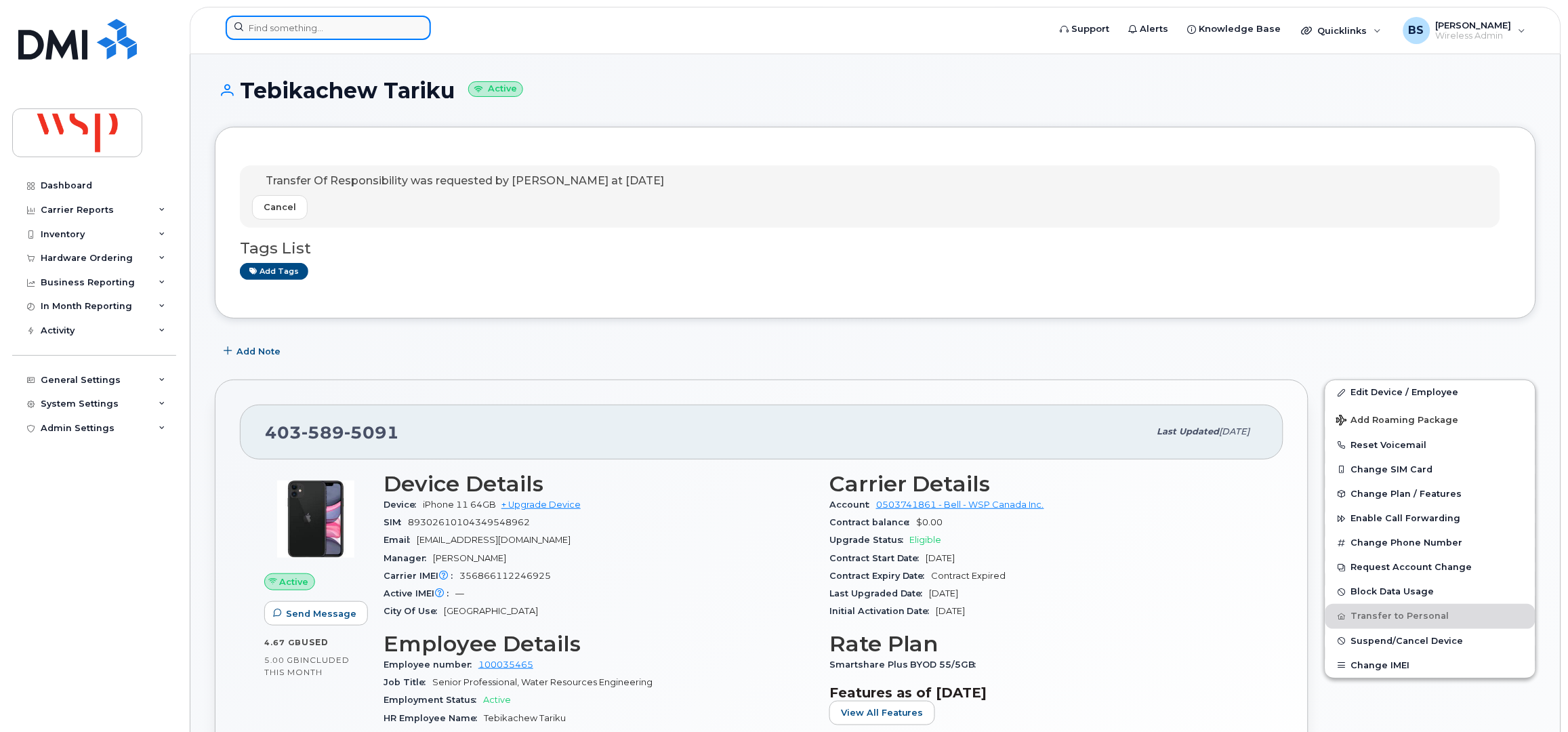
click at [271, 31] on input at bounding box center [328, 27] width 205 height 24
paste input "[PERSON_NAME]"
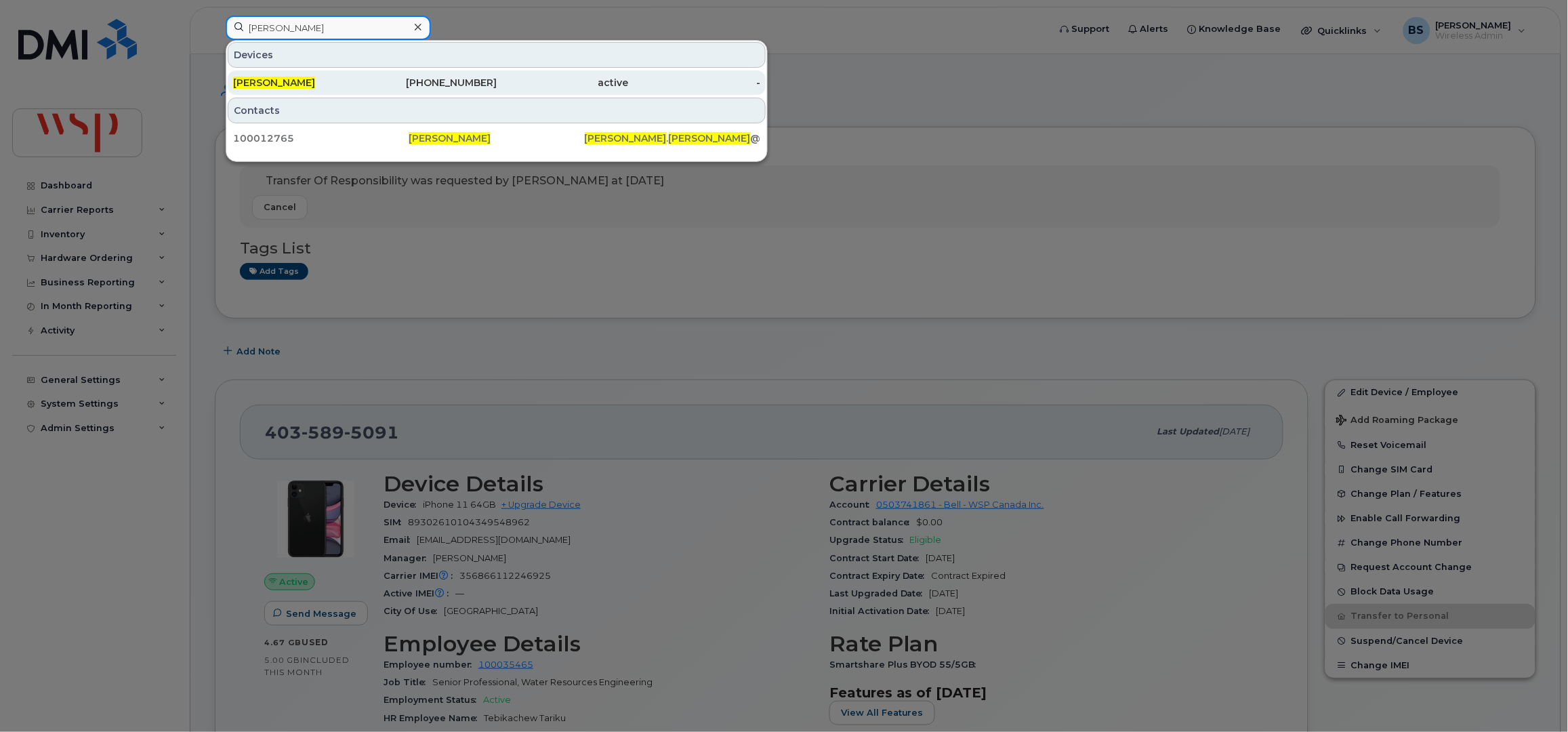
type input "[PERSON_NAME]"
click at [263, 82] on span "[PERSON_NAME]" at bounding box center [274, 82] width 82 height 12
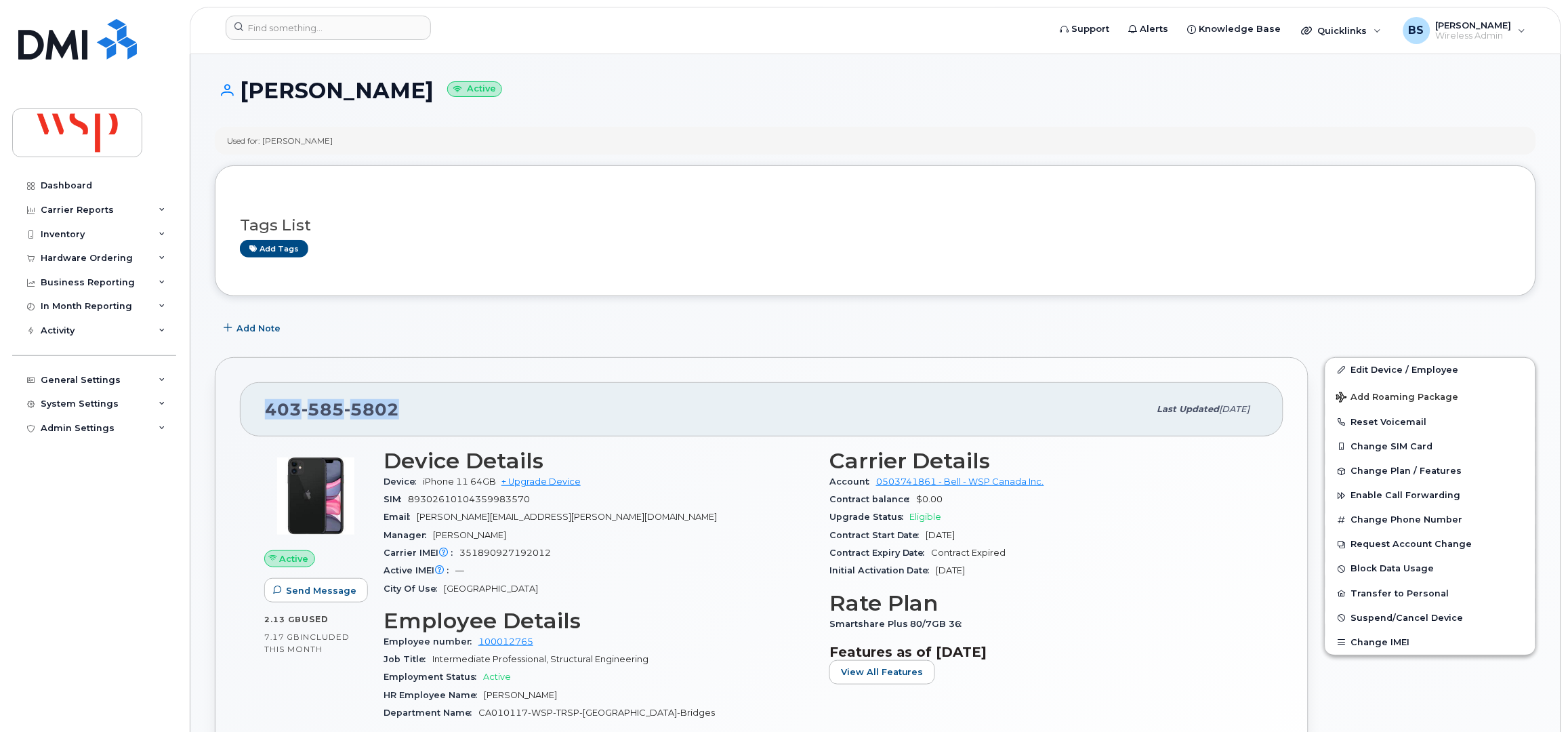
drag, startPoint x: 350, startPoint y: 418, endPoint x: 250, endPoint y: 419, distance: 100.0
click at [250, 419] on div "403 585 5802 Last updated Aug 01, 2025" at bounding box center [762, 410] width 1043 height 54
click at [62, 208] on div "Carrier Reports" at bounding box center [77, 210] width 73 height 11
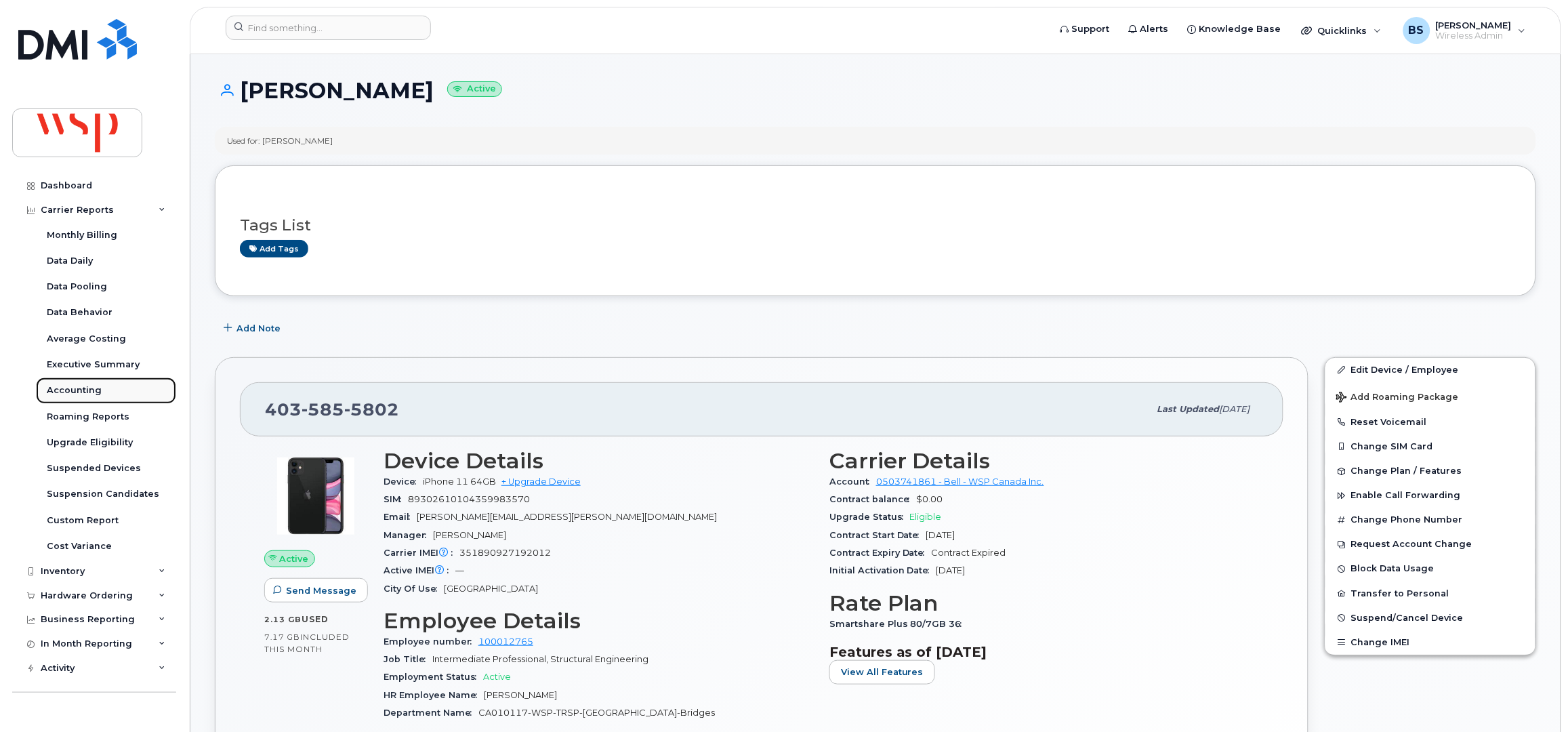
click at [54, 386] on div "Accounting" at bounding box center [74, 391] width 55 height 12
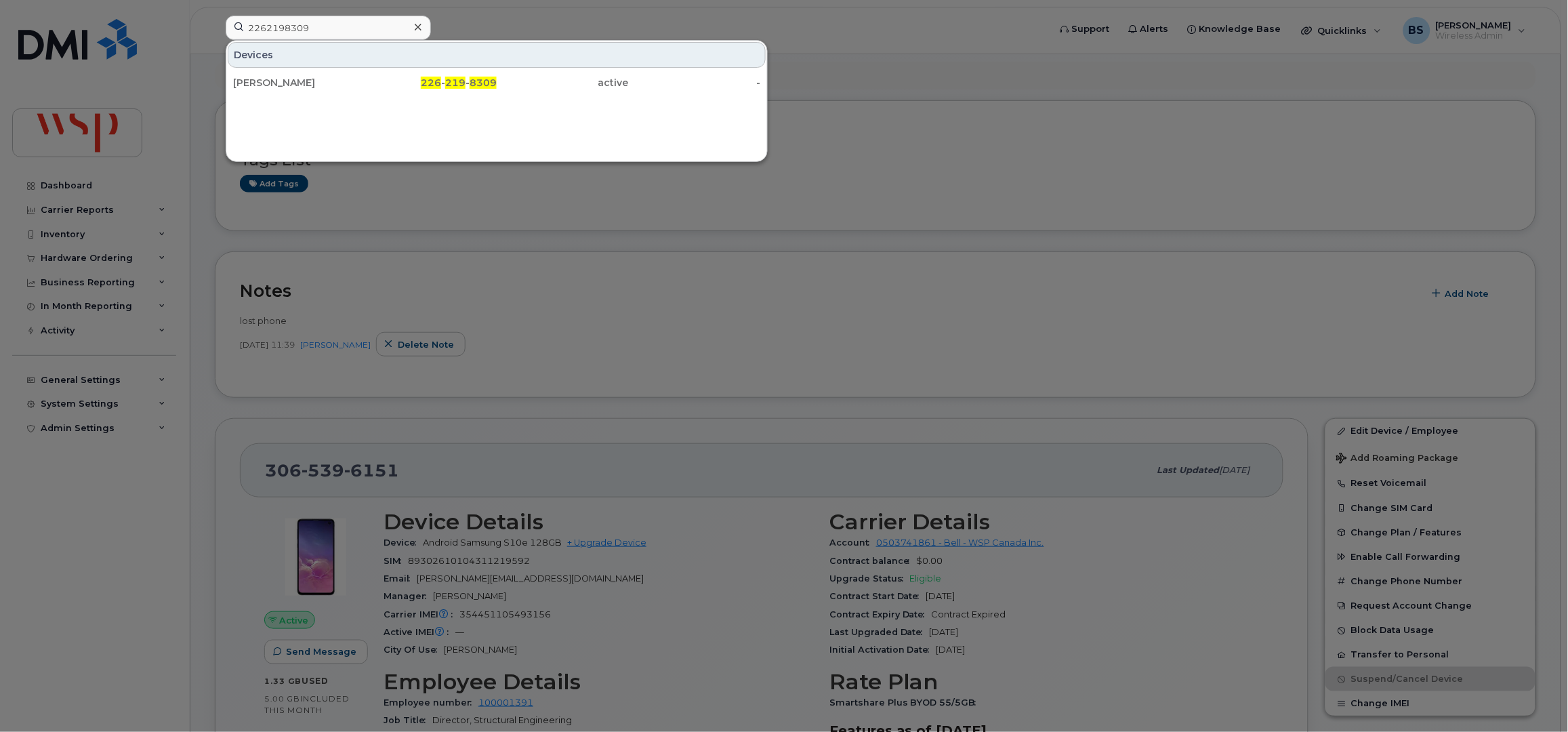
scroll to position [180, 0]
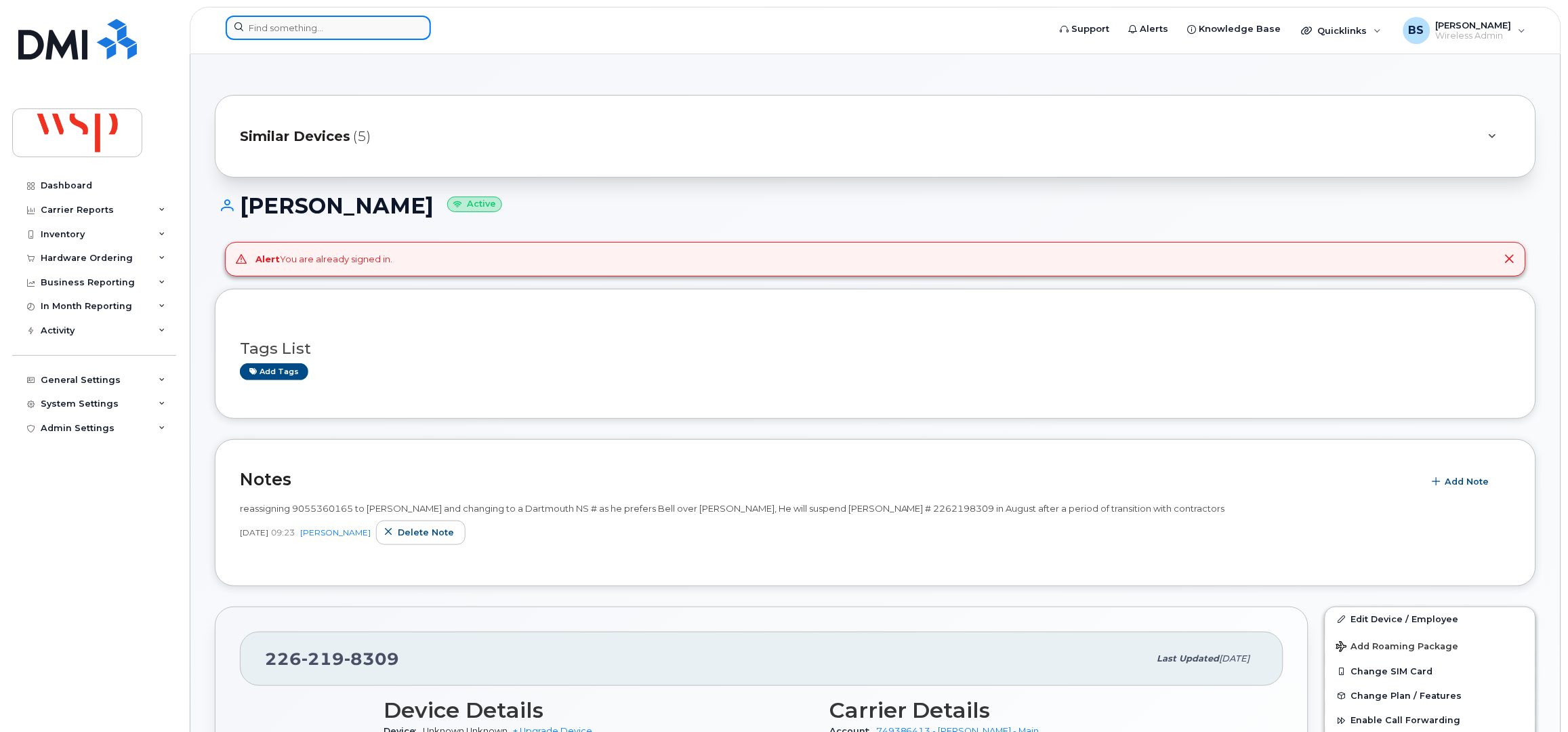
click at [274, 33] on input at bounding box center [328, 27] width 205 height 24
paste input "4035855802"
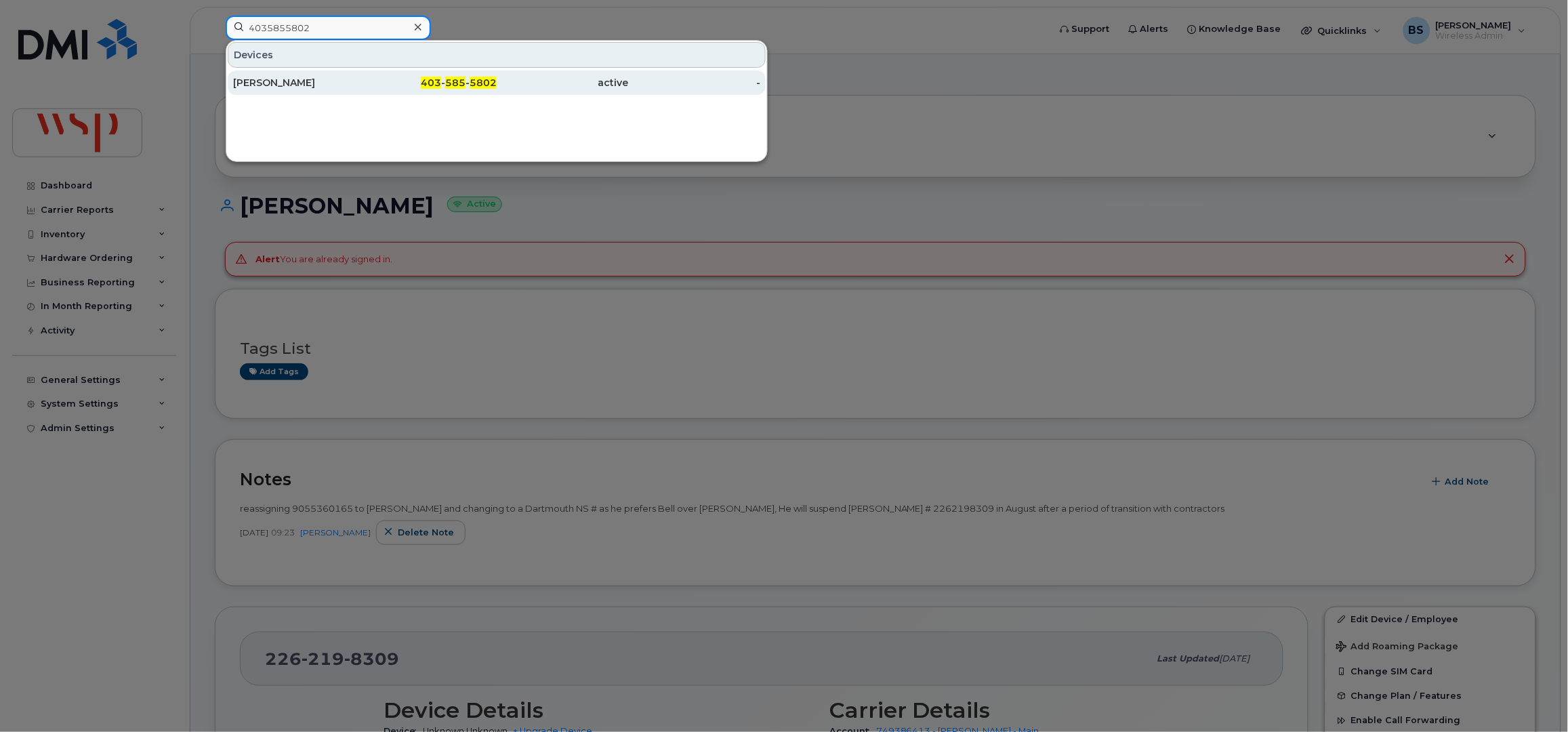
type input "4035855802"
click at [267, 79] on div "Tarnpreet Gill" at bounding box center [299, 82] width 132 height 13
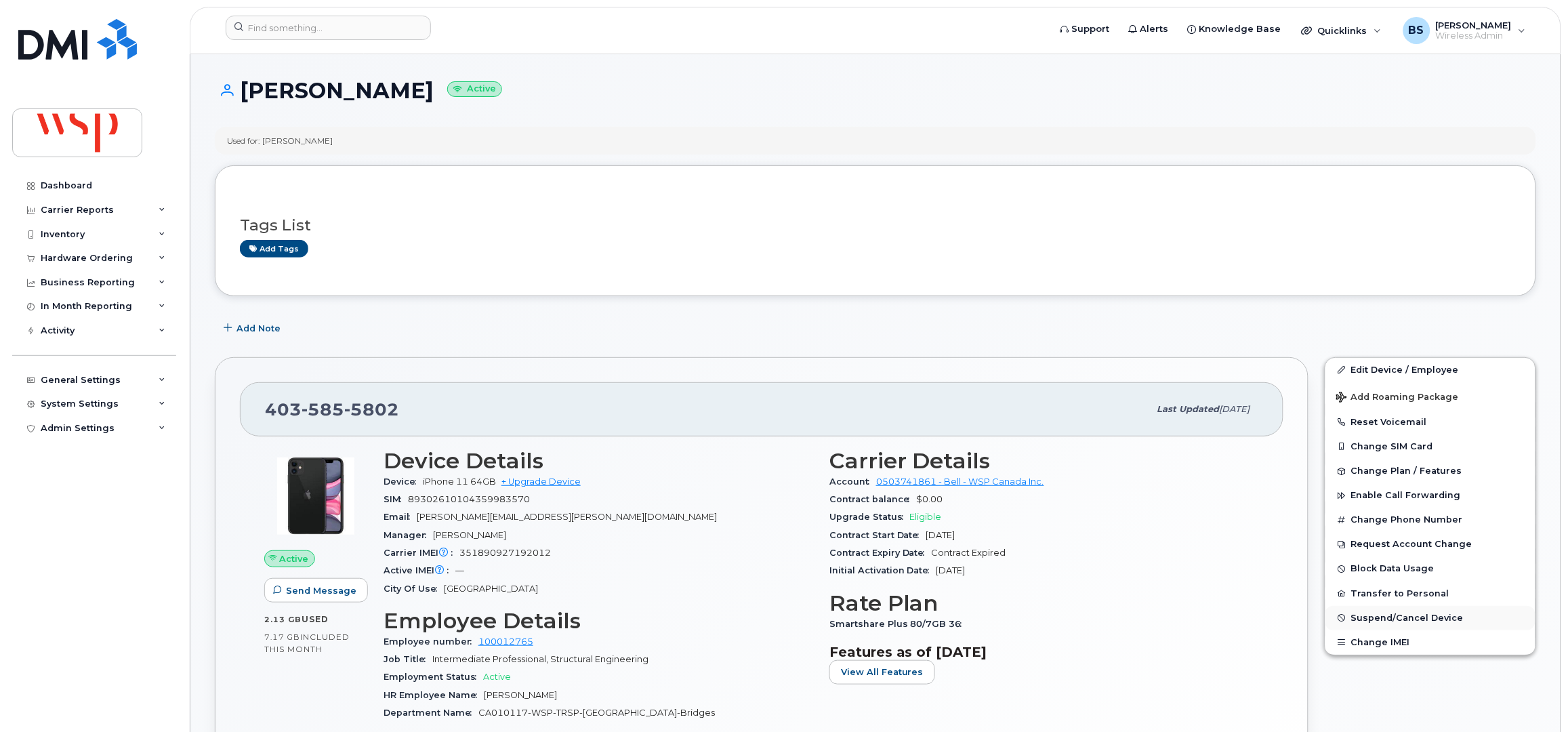
click at [1395, 619] on span "Suspend/Cancel Device" at bounding box center [1407, 618] width 113 height 10
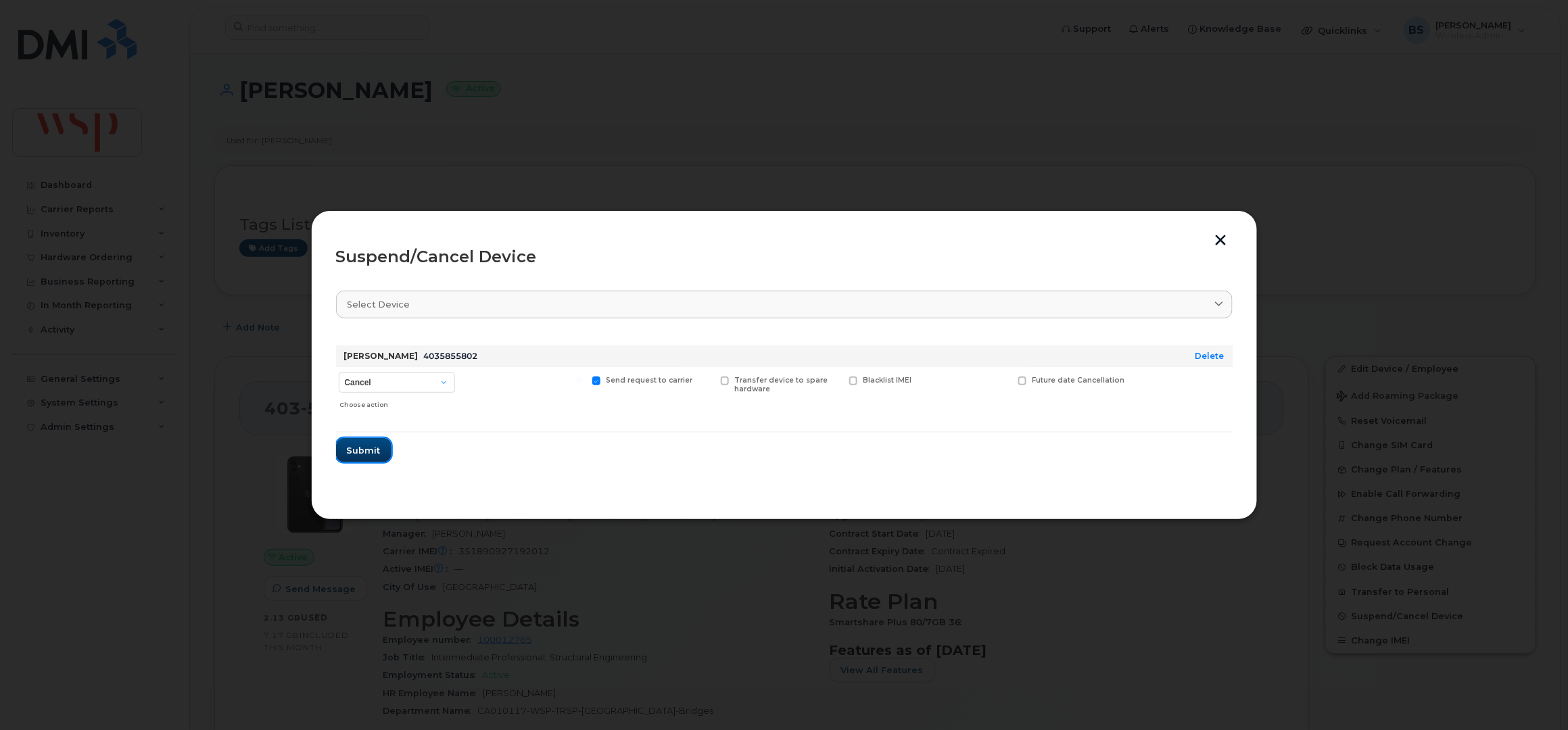
click at [365, 448] on span "Submit" at bounding box center [364, 451] width 34 height 13
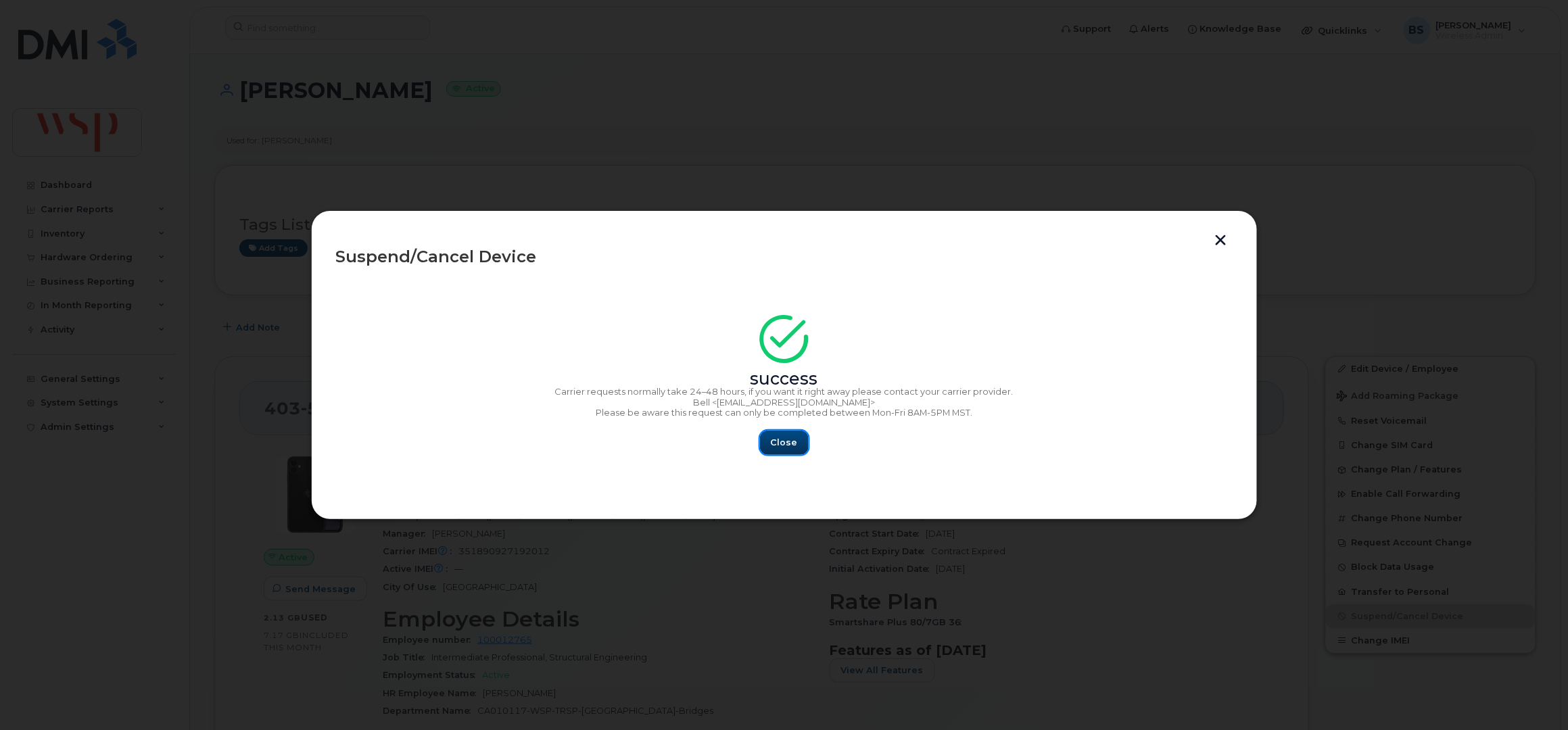
click at [798, 438] on button "Close" at bounding box center [784, 442] width 49 height 24
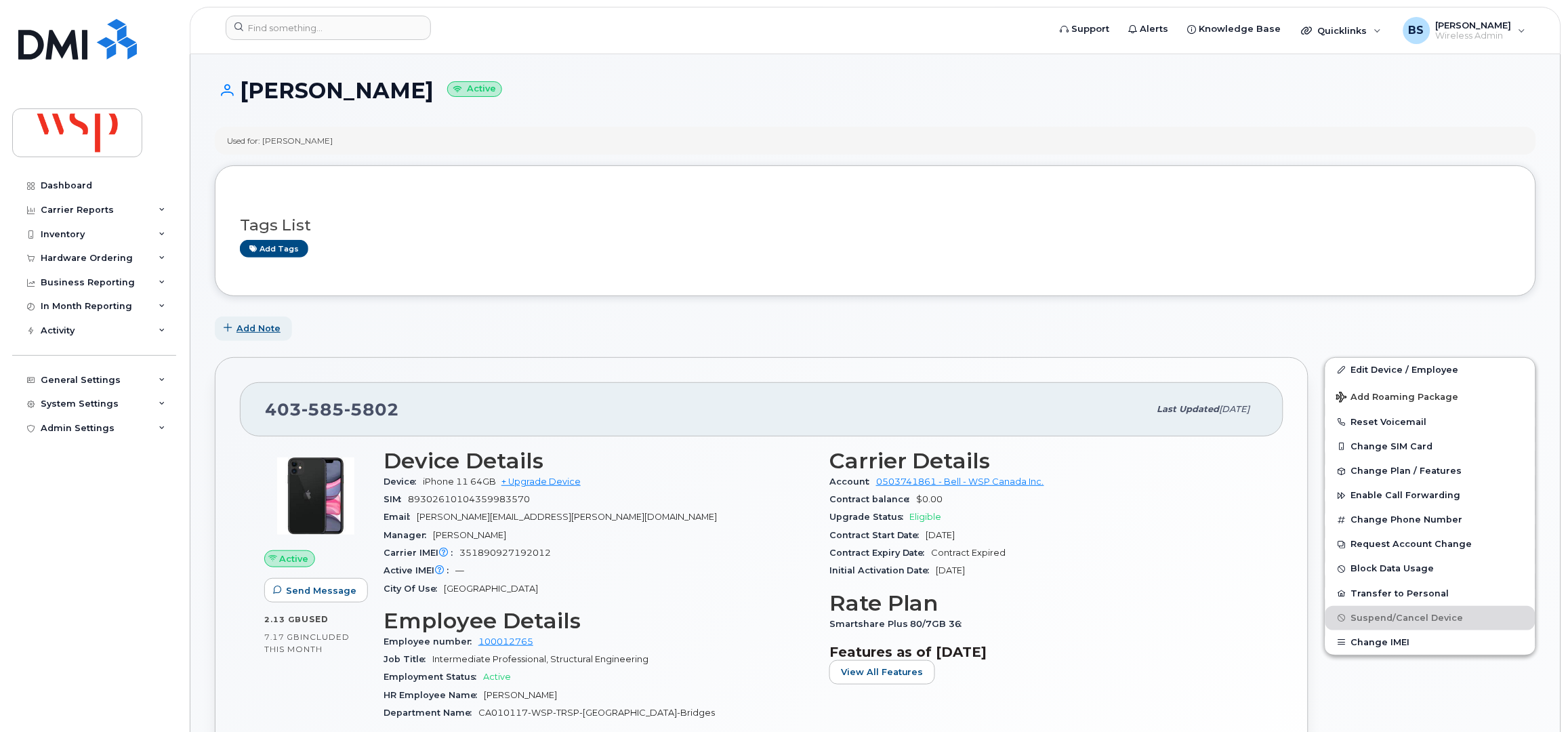
click at [263, 331] on span "Add Note" at bounding box center [258, 328] width 44 height 13
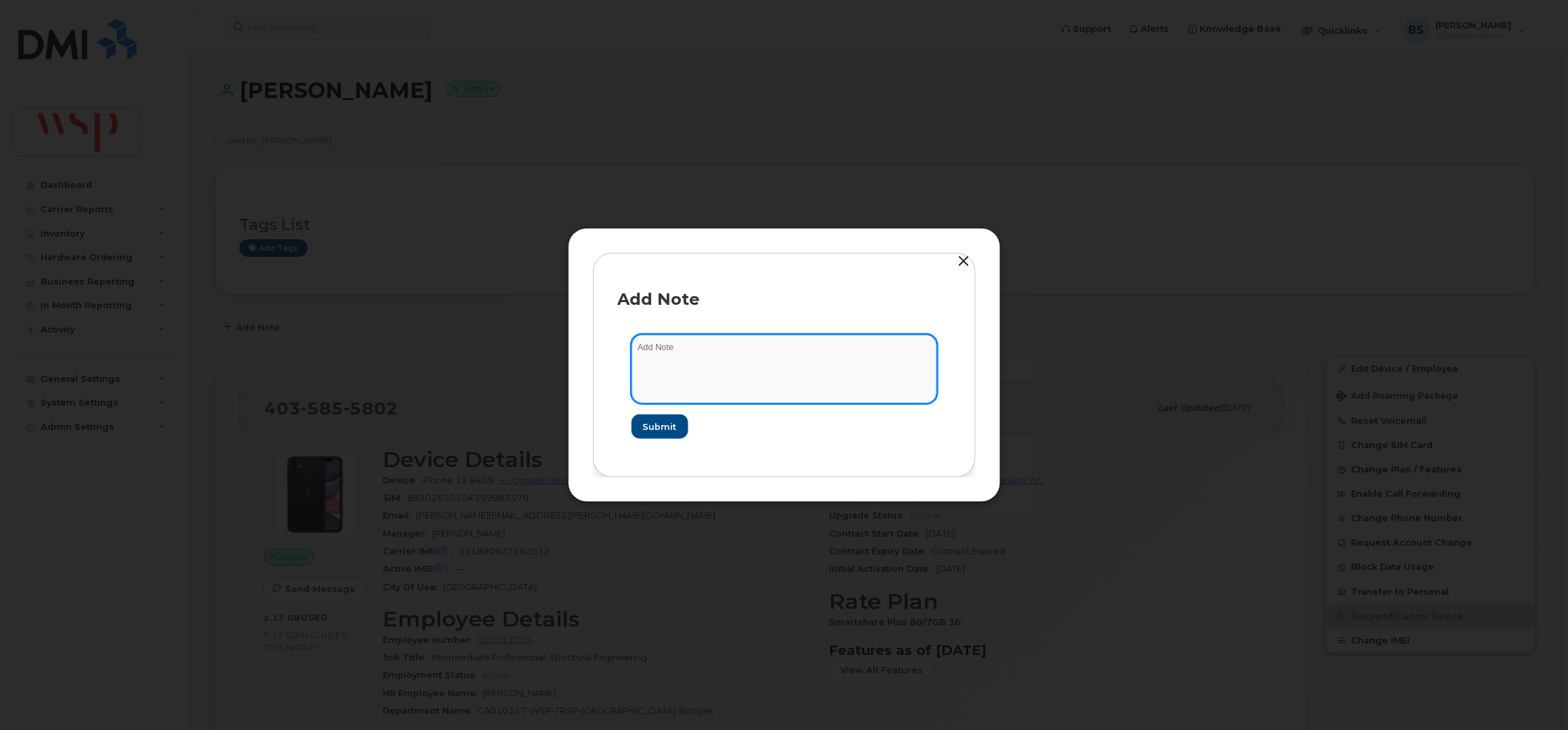
click at [713, 366] on textarea at bounding box center [784, 368] width 306 height 69
type textarea "enrolled in BYOD and cancelled line"
click at [662, 427] on span "Submit" at bounding box center [659, 427] width 34 height 13
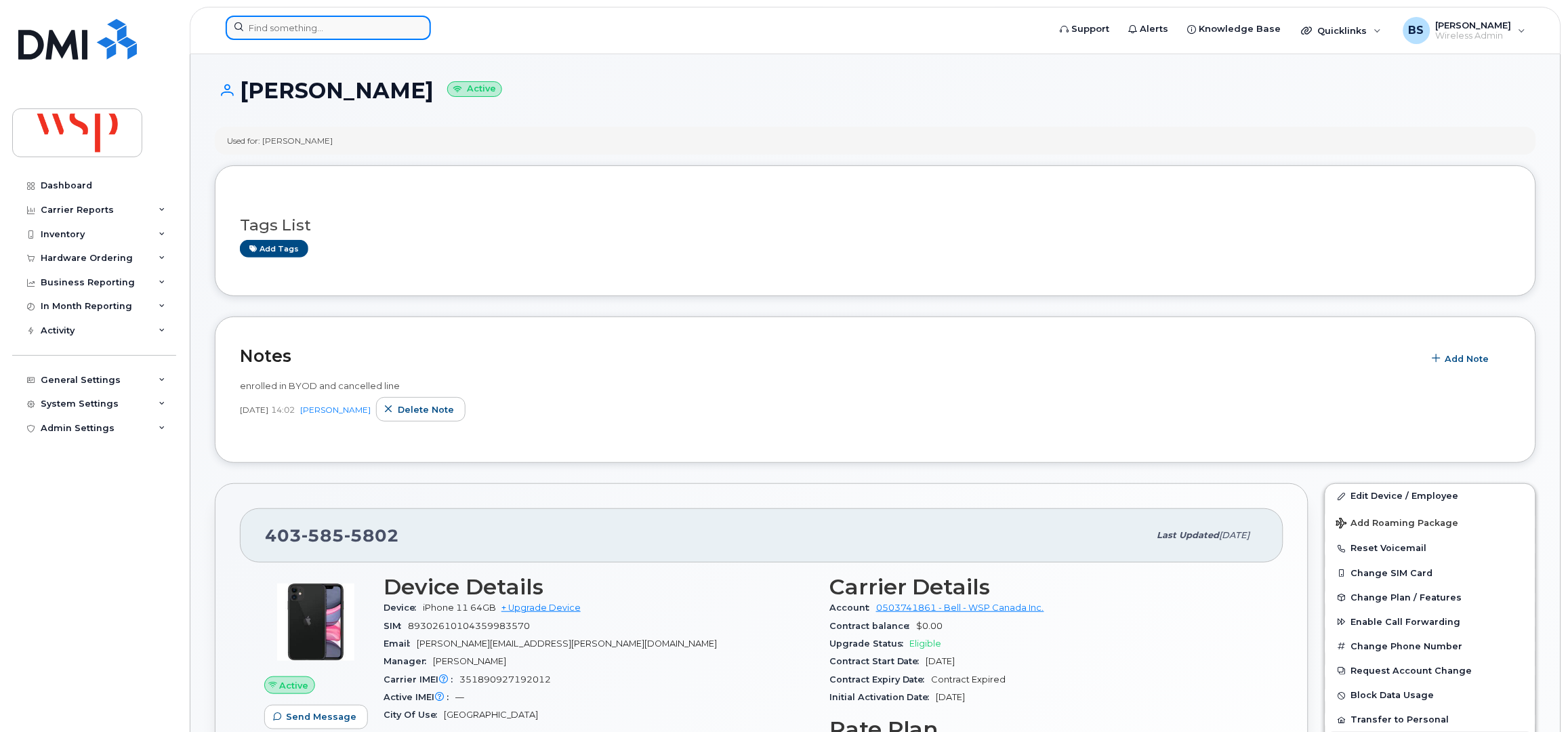
click at [270, 34] on input at bounding box center [328, 27] width 205 height 24
paste input "2262198309"
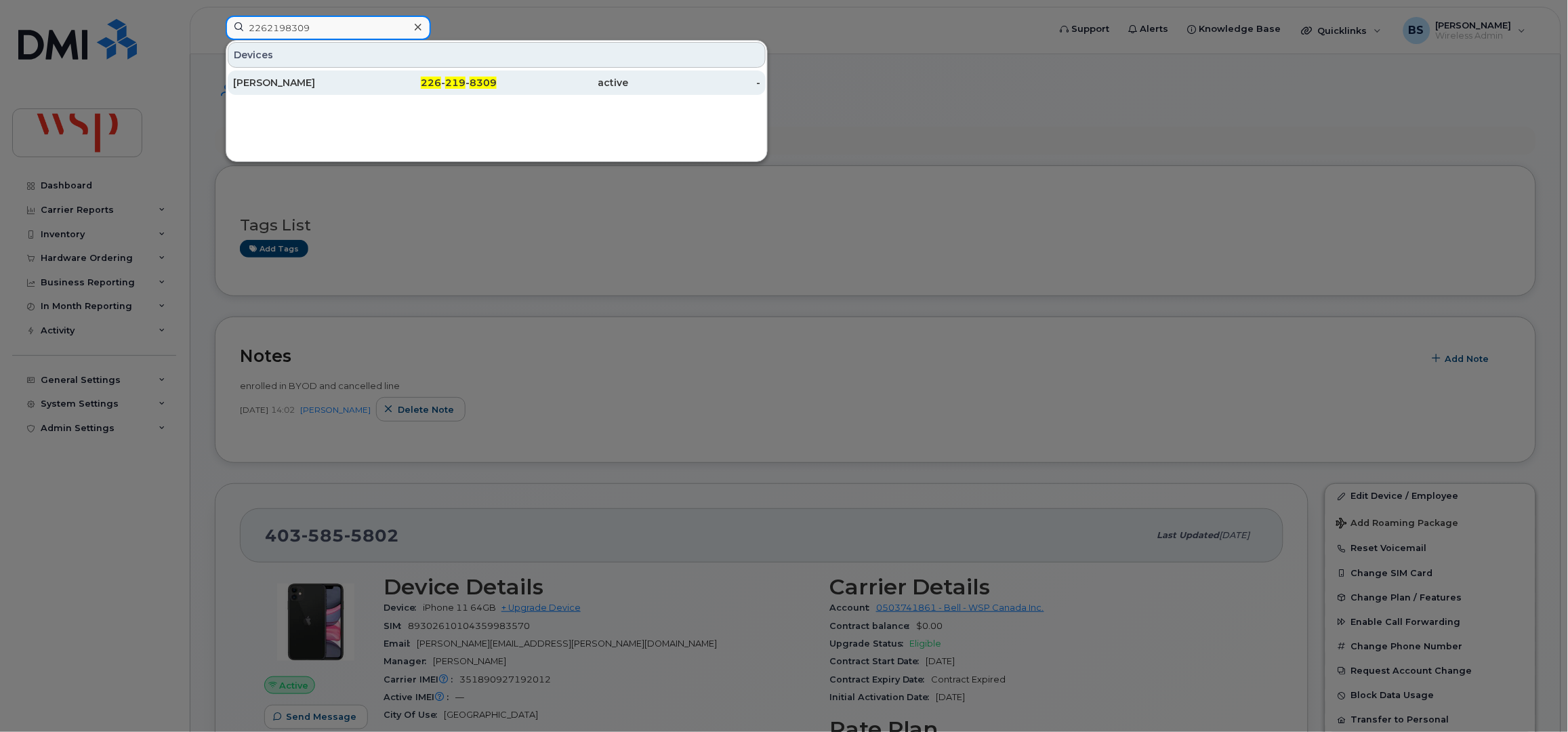
type input "2262198309"
click at [267, 79] on div "AMANPREET SINGH" at bounding box center [299, 82] width 132 height 13
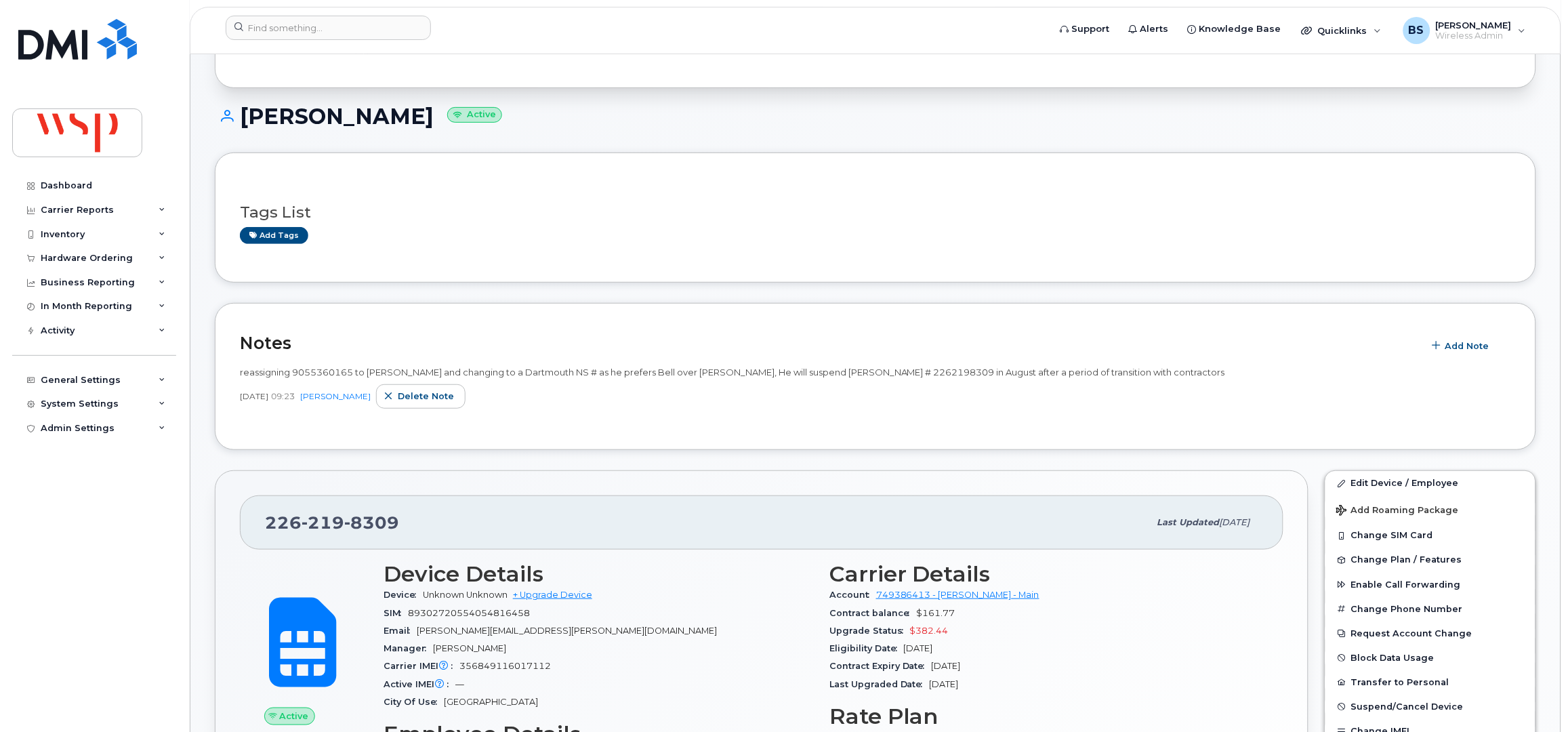
scroll to position [180, 0]
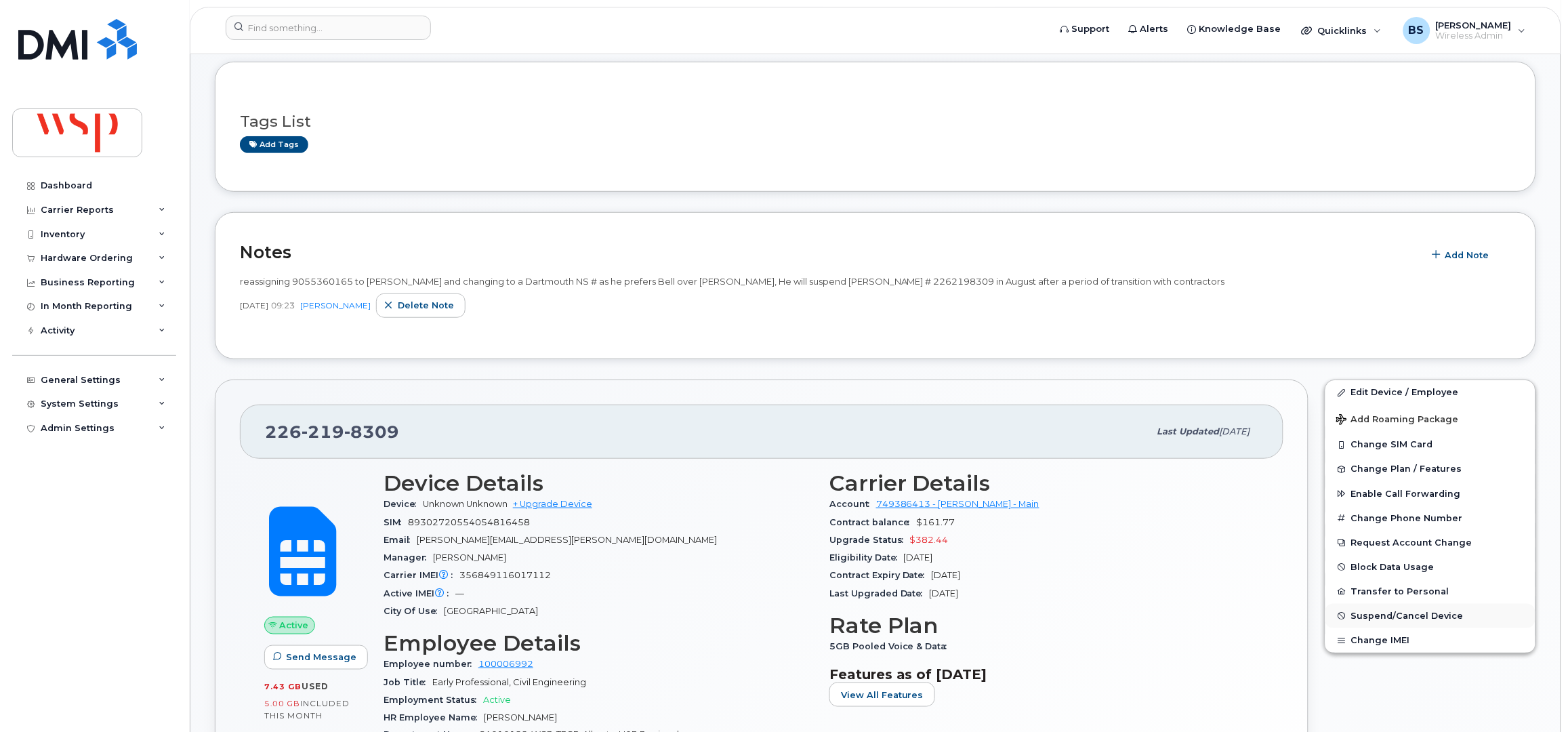
click at [1372, 617] on span "Suspend/Cancel Device" at bounding box center [1407, 615] width 113 height 10
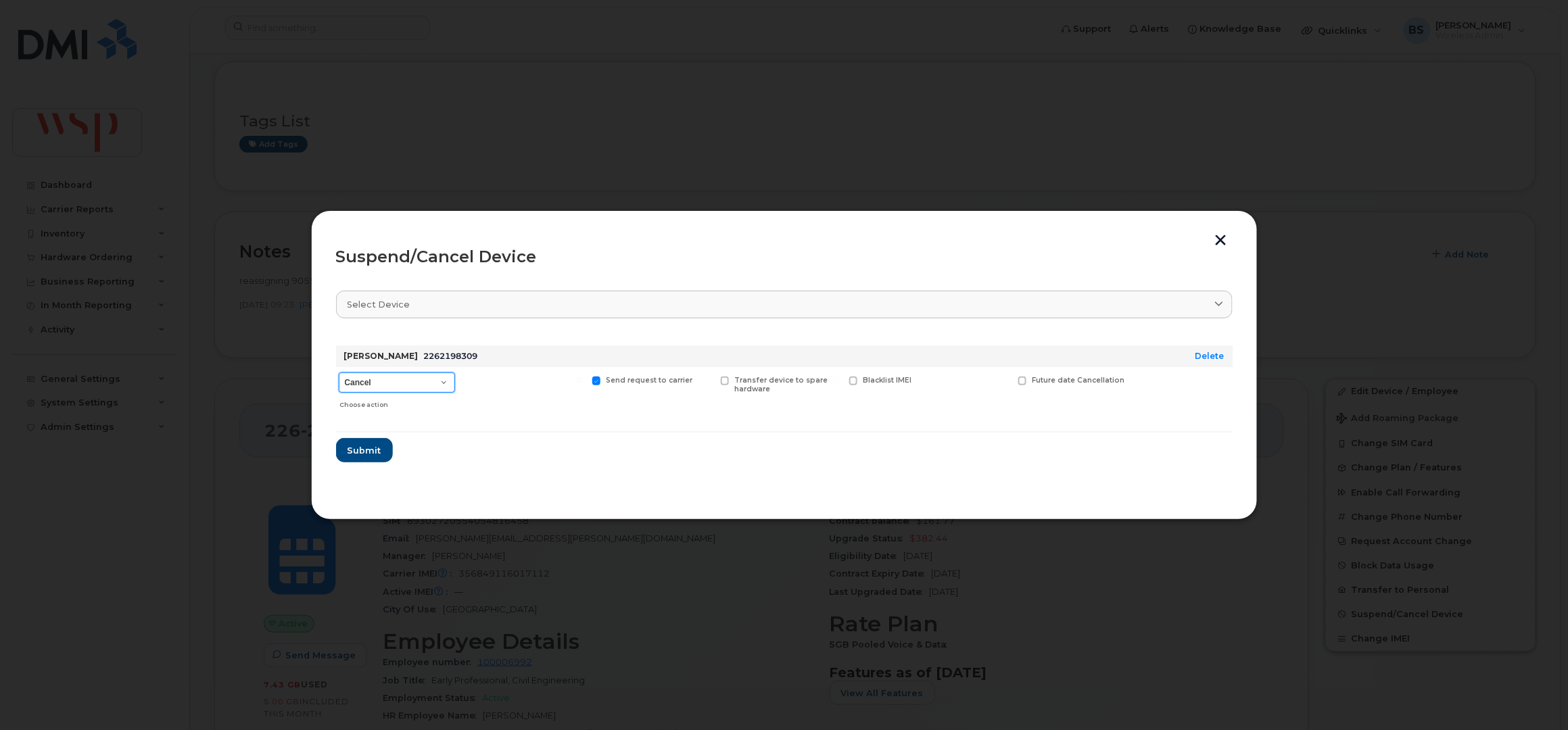
click at [414, 382] on select "Cancel Suspend - Reduced Rate Suspend - Full Rate Suspend - Lost Device/Stolen …" at bounding box center [397, 382] width 116 height 20
select select "[object Object]"
click at [339, 372] on select "Cancel Suspend - Reduced Rate Suspend - Full Rate Suspend - Lost Device/Stolen …" at bounding box center [397, 382] width 116 height 20
click at [374, 450] on span "Submit" at bounding box center [364, 451] width 34 height 13
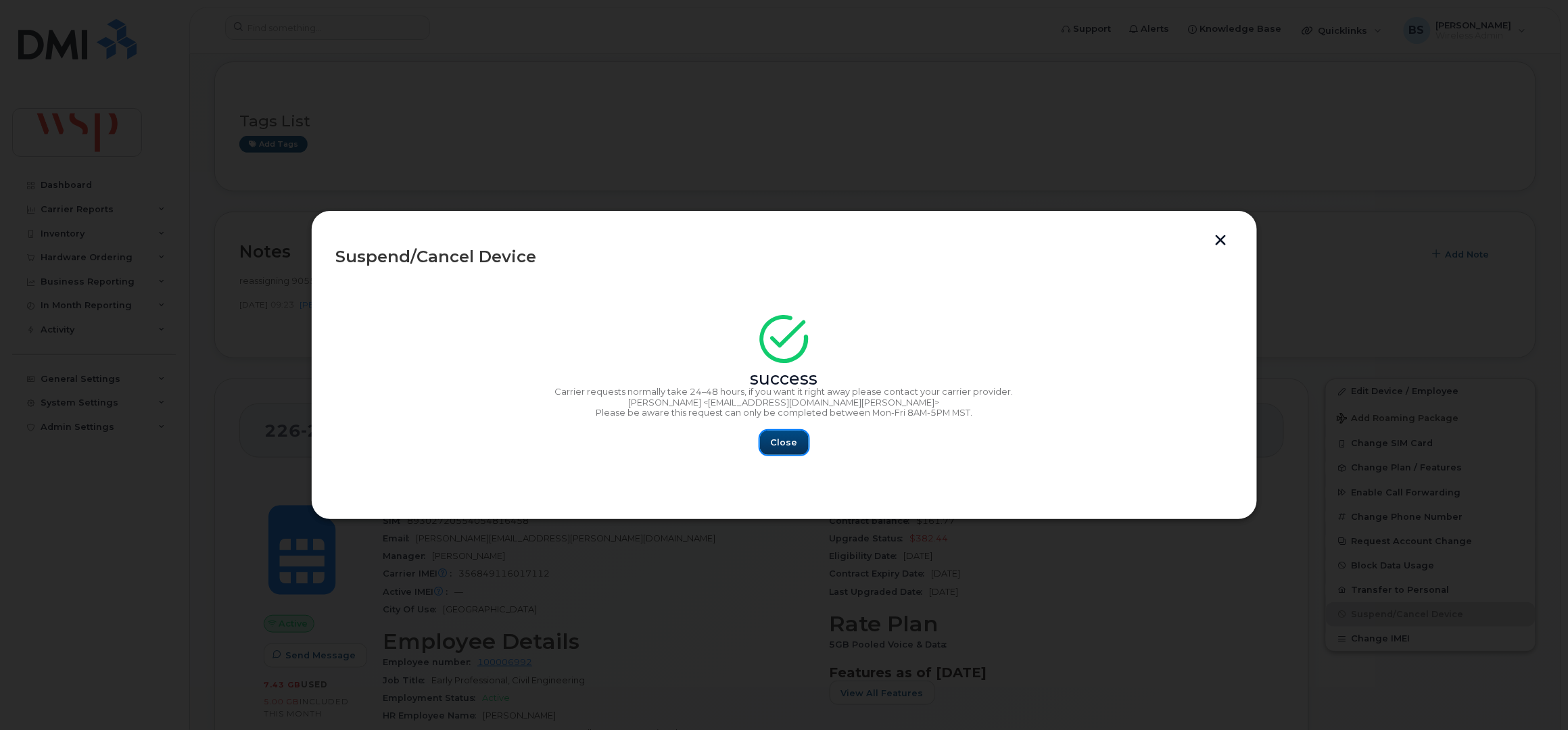
click at [784, 445] on span "Close" at bounding box center [784, 442] width 27 height 13
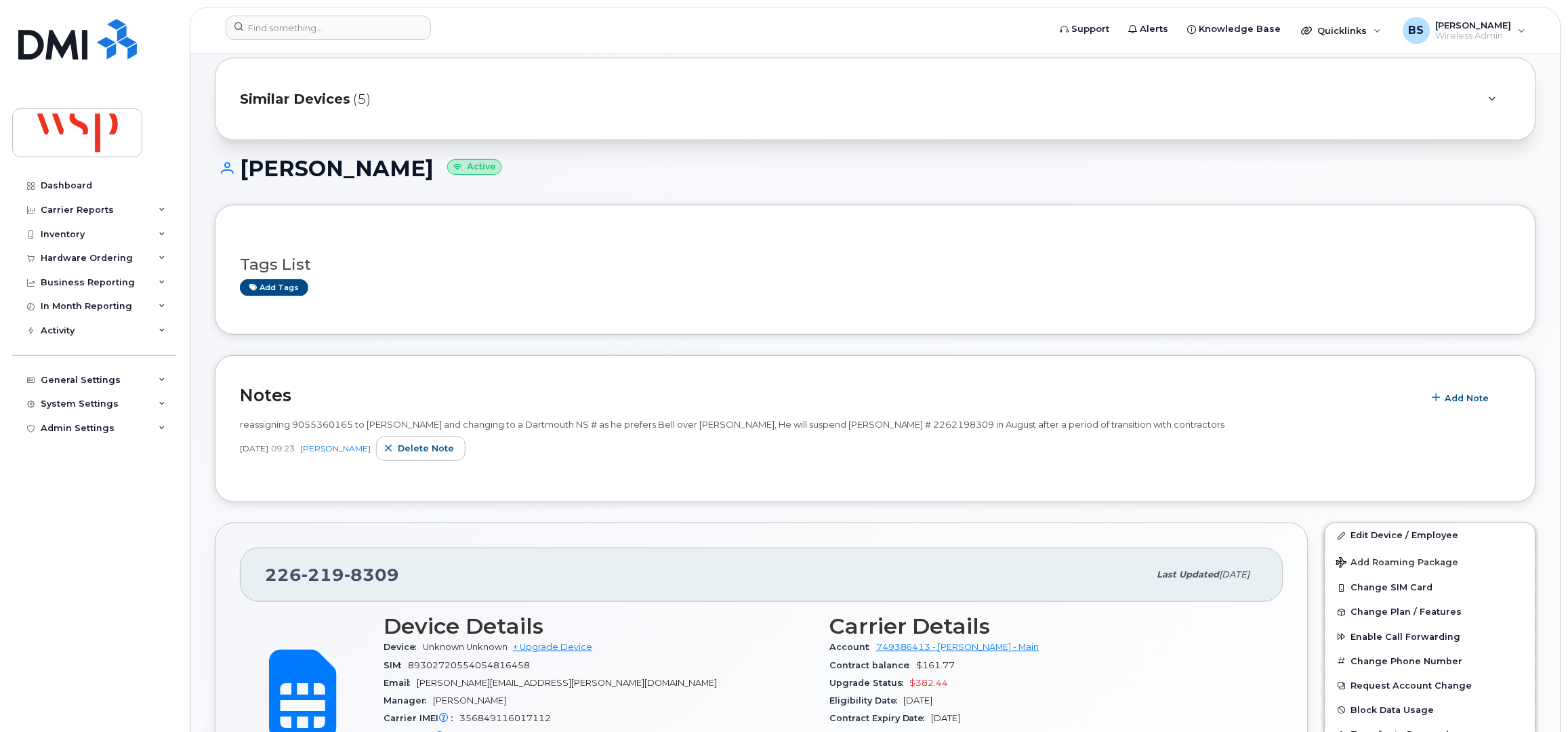
scroll to position [0, 0]
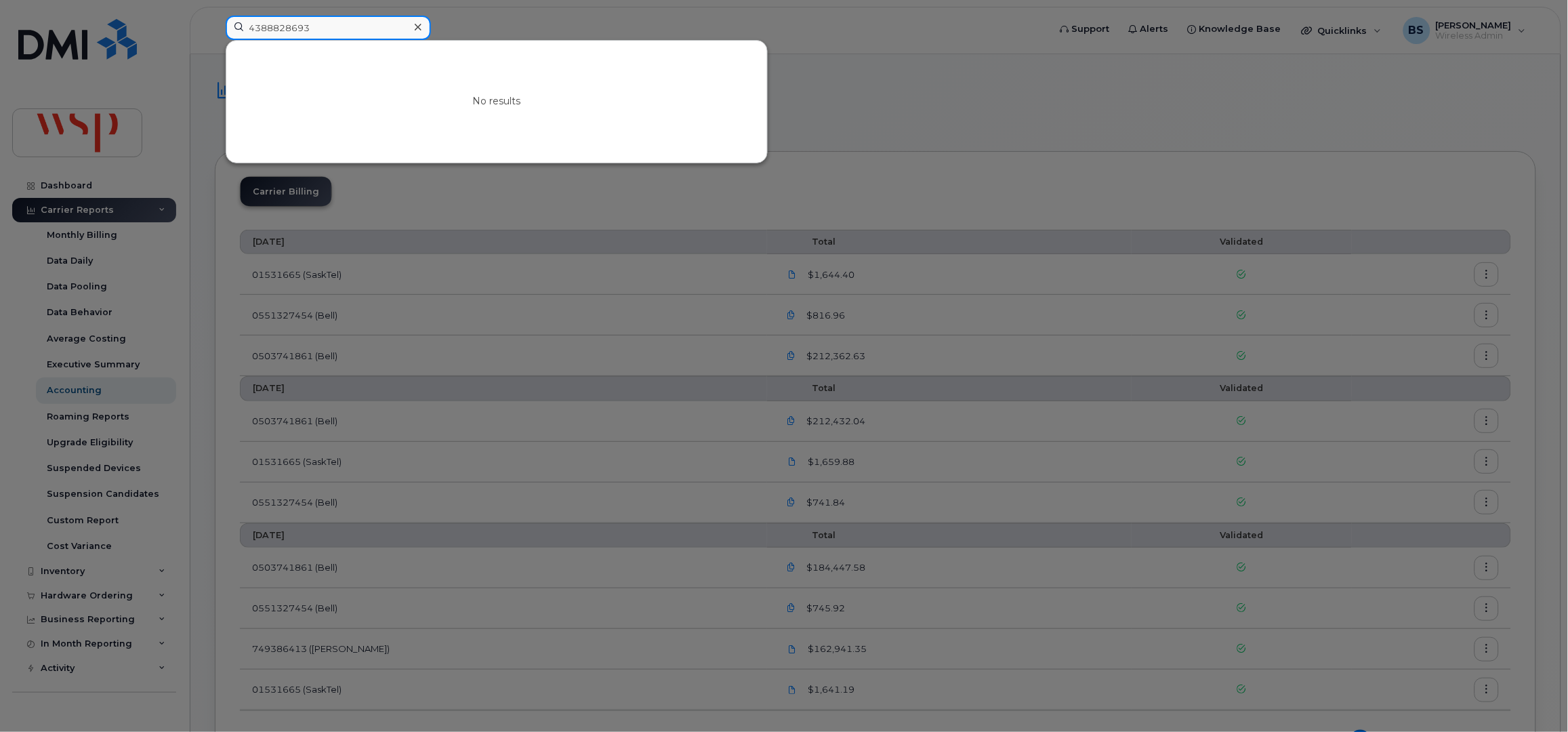
drag, startPoint x: 327, startPoint y: 32, endPoint x: 148, endPoint y: 26, distance: 179.1
click at [215, 25] on div "4388828693 No results" at bounding box center [633, 30] width 836 height 30
paste input "185402615"
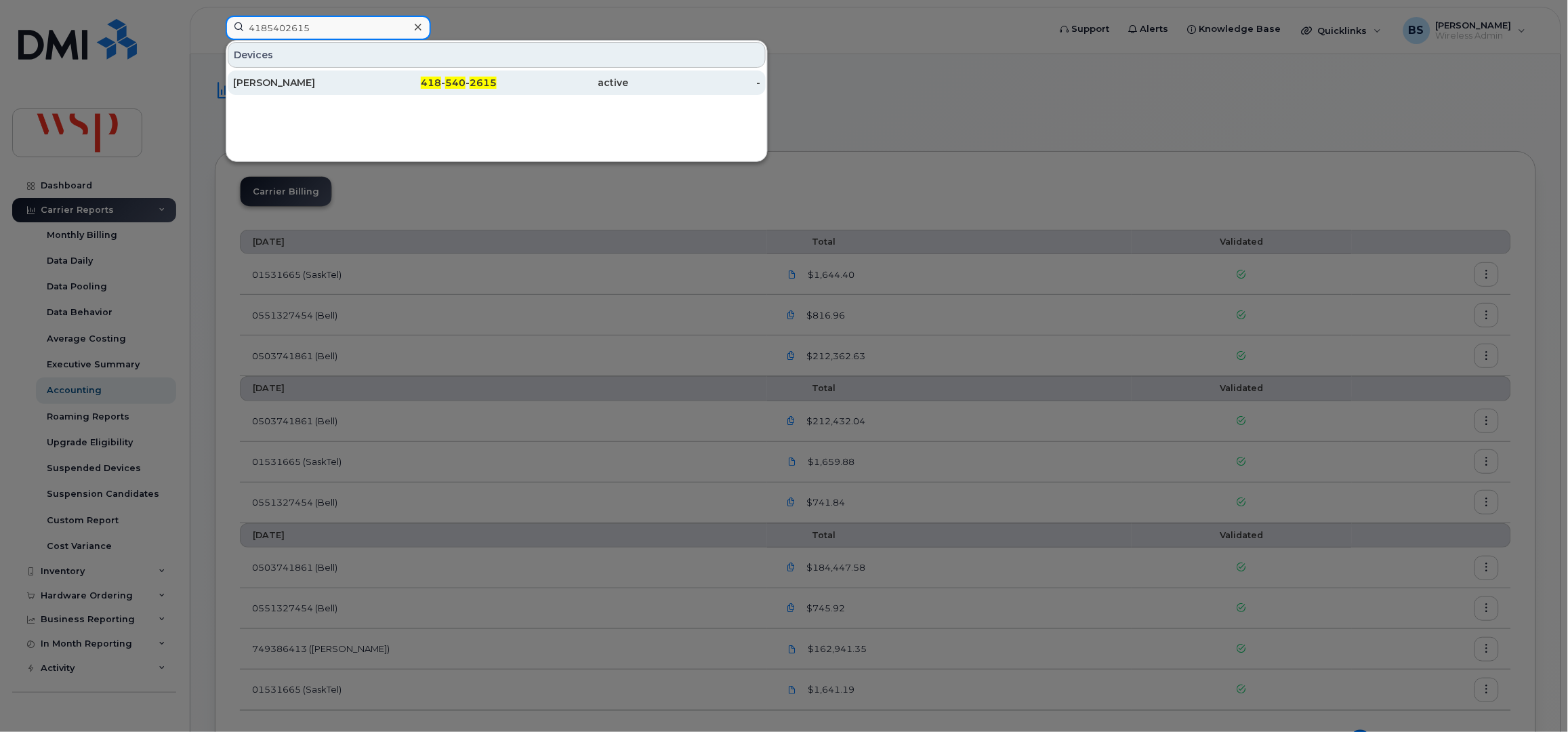
type input "4185402615"
click at [257, 83] on div "[PERSON_NAME]" at bounding box center [299, 82] width 132 height 13
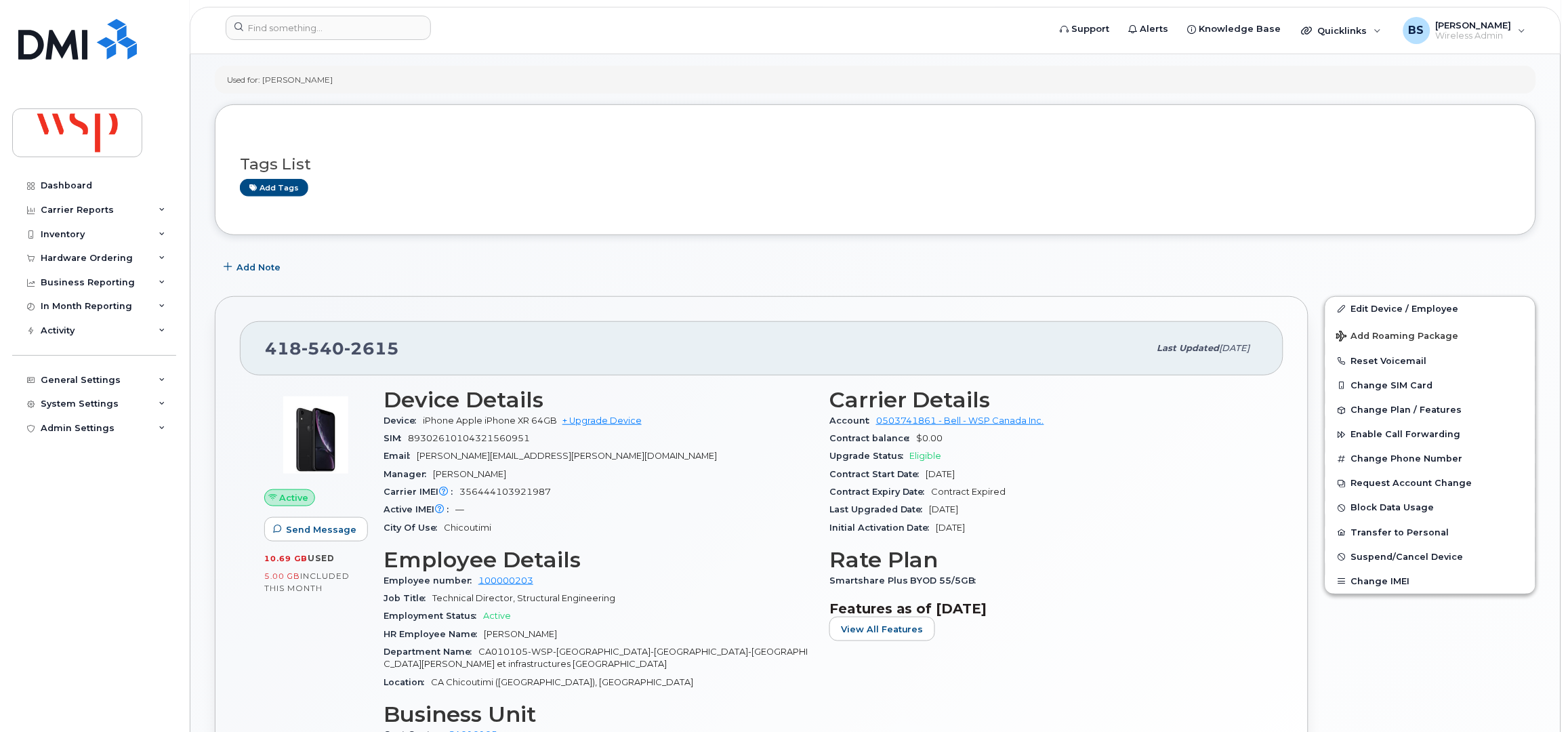
scroll to position [180, 0]
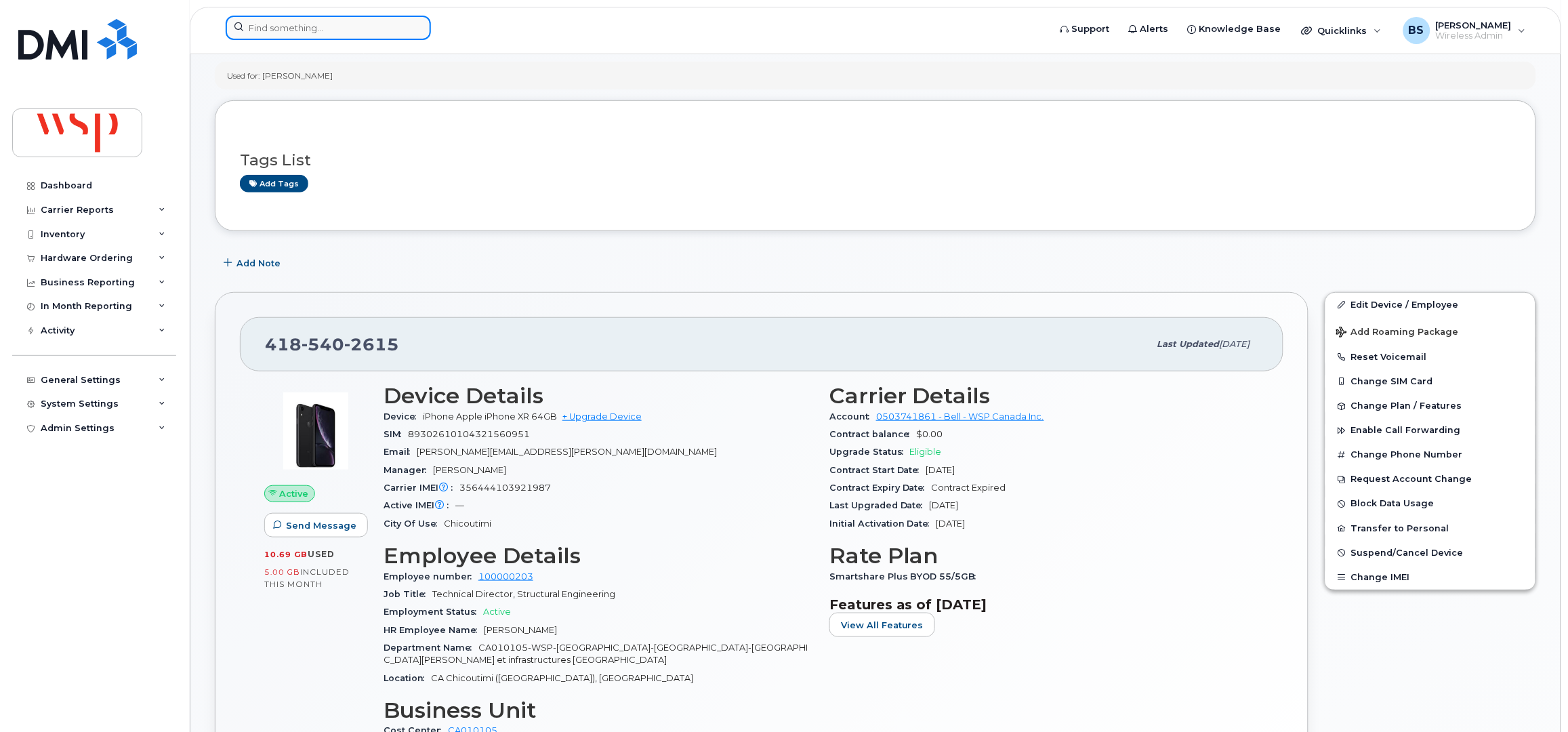
click at [379, 28] on input at bounding box center [328, 27] width 205 height 24
paste input "Adam Walker"
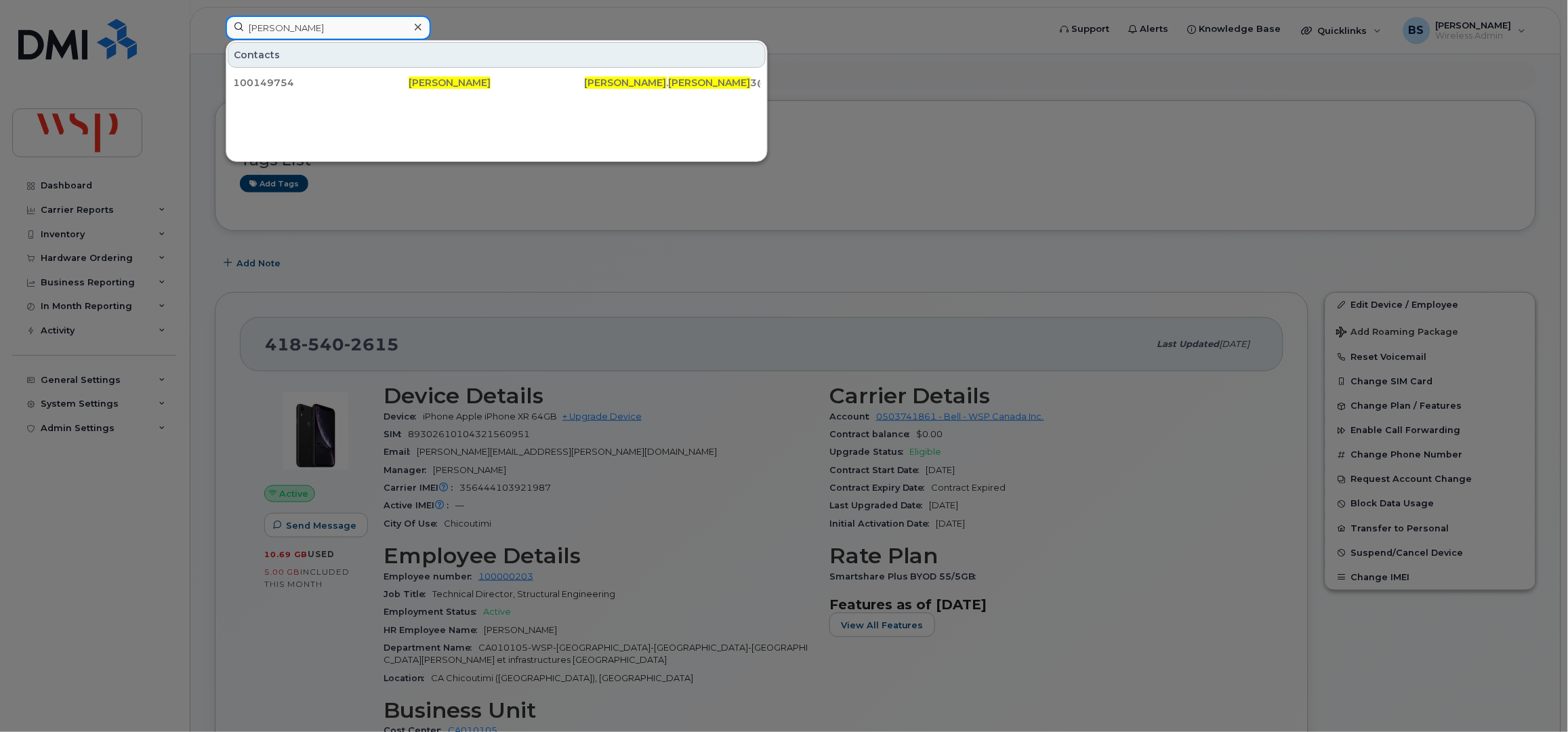
type input "Adam Walker"
click at [66, 201] on div at bounding box center [784, 366] width 1568 height 732
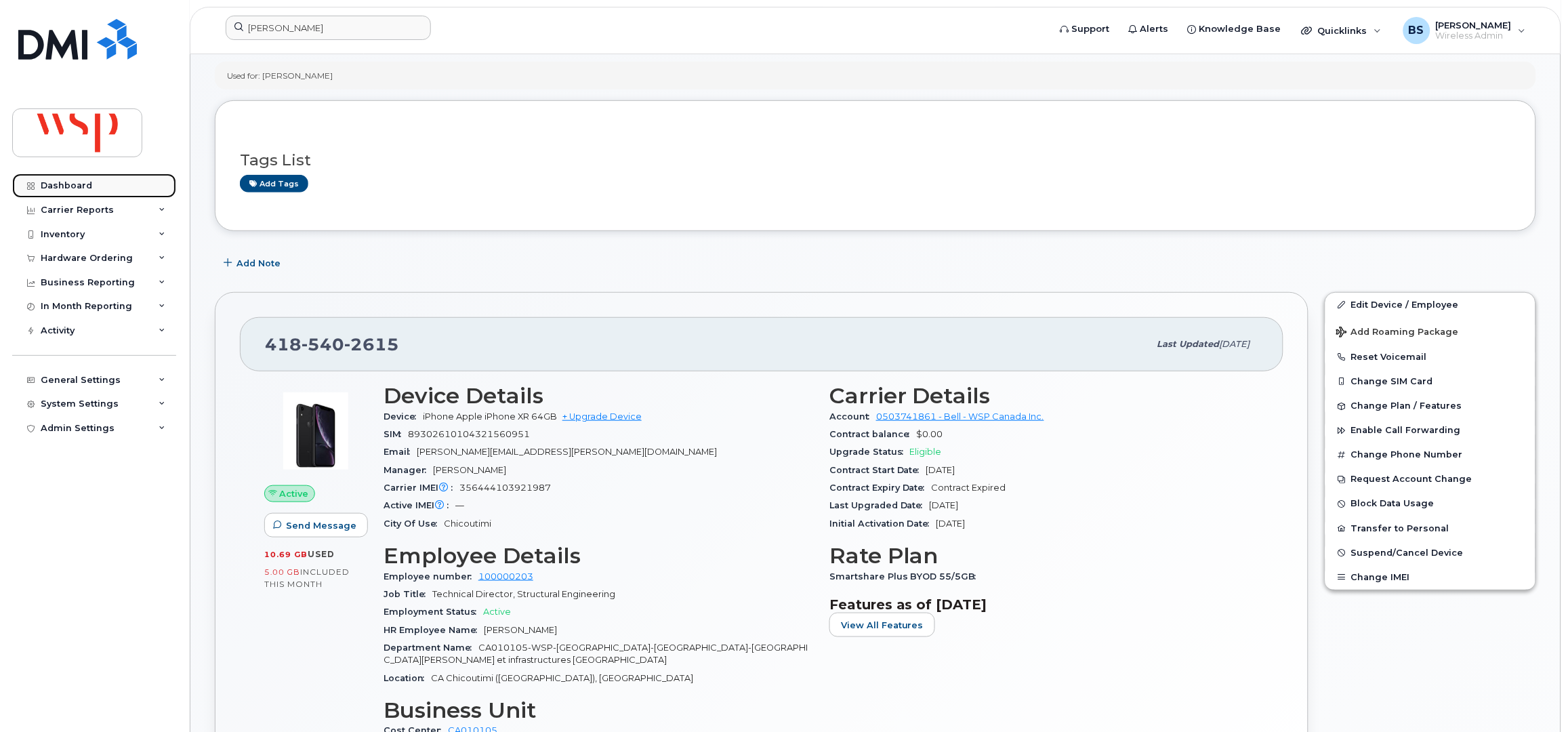
click at [69, 197] on link "Dashboard" at bounding box center [94, 185] width 164 height 24
click at [64, 205] on div "Carrier Reports" at bounding box center [77, 210] width 73 height 11
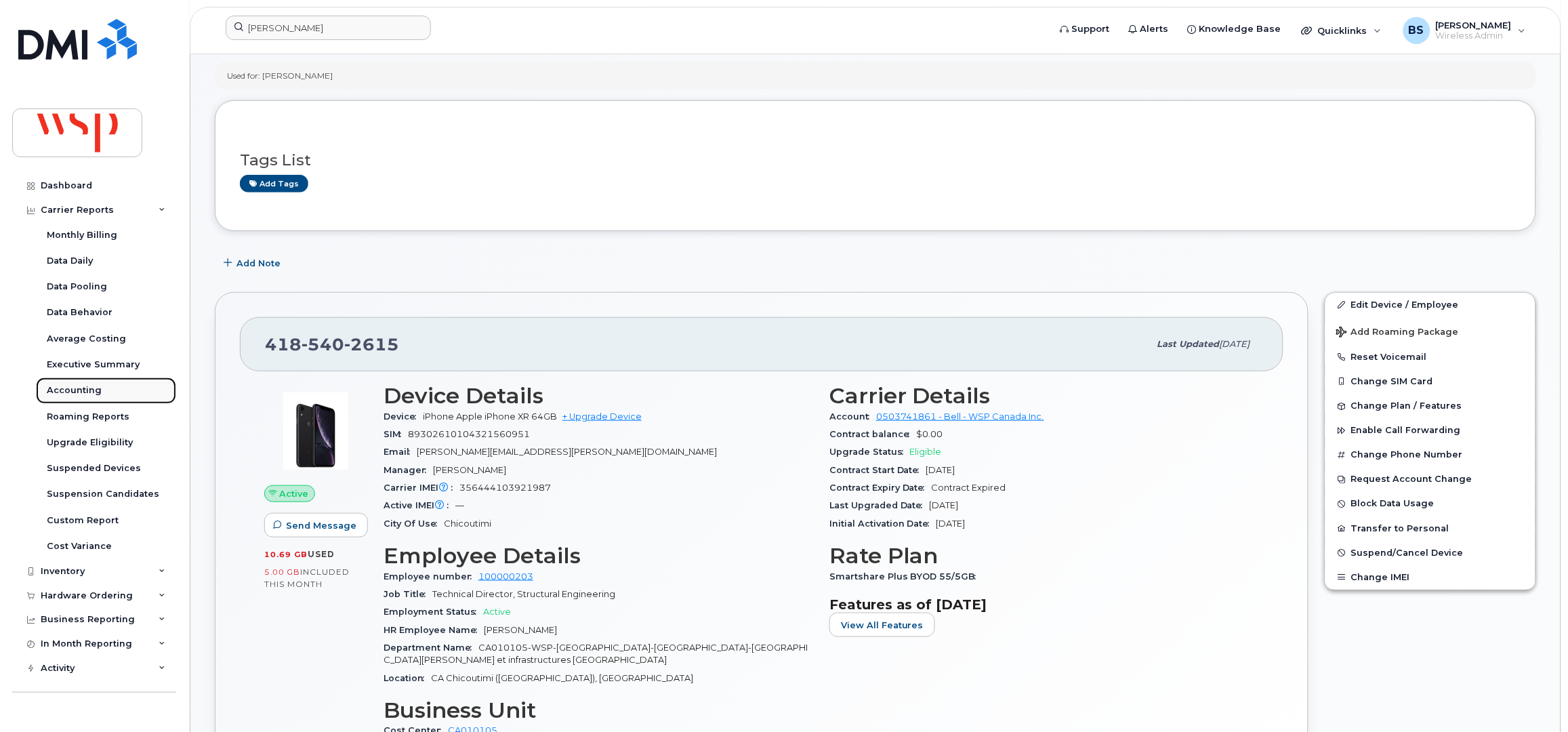
click at [66, 386] on div "Accounting" at bounding box center [74, 391] width 55 height 12
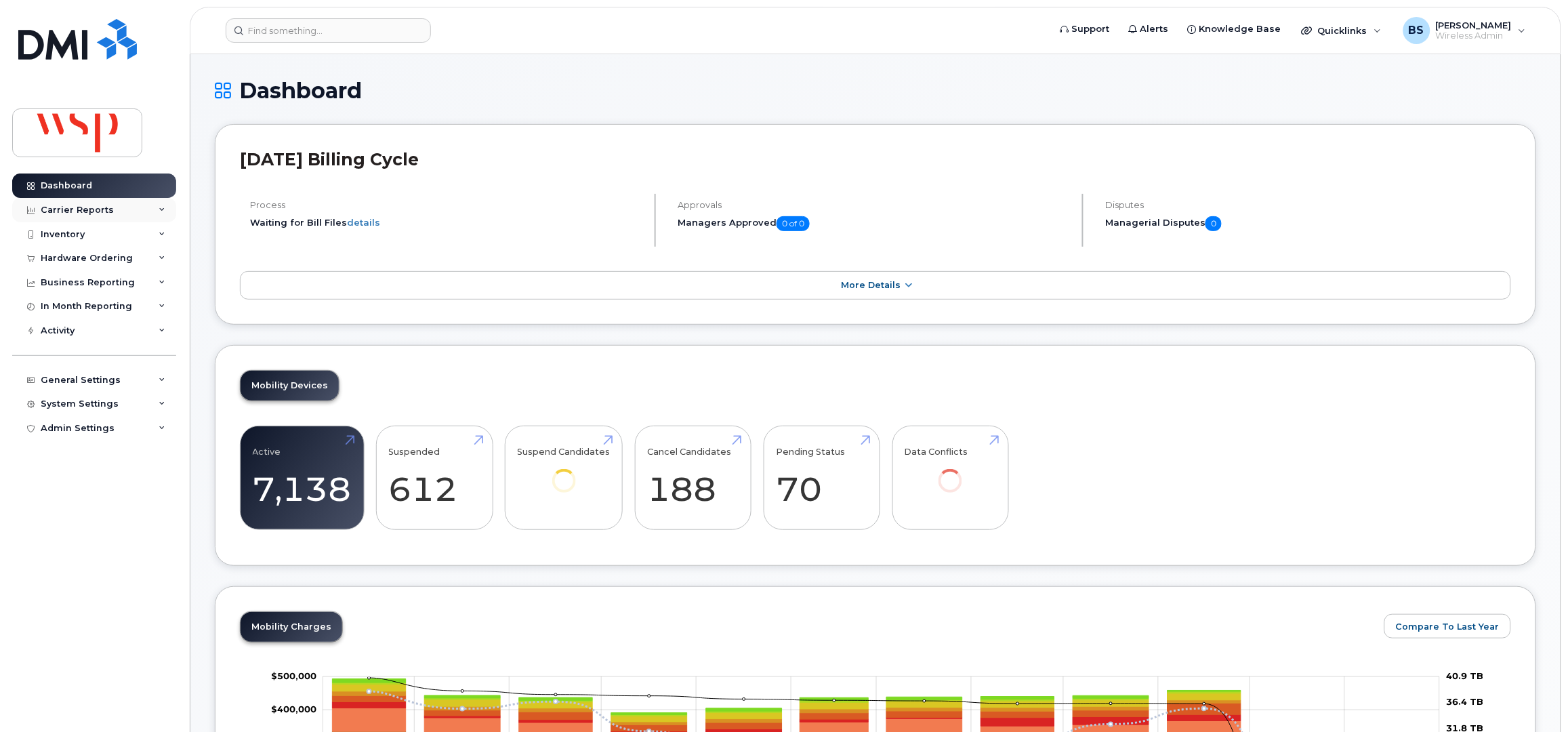
click at [68, 209] on div "Carrier Reports" at bounding box center [77, 210] width 73 height 11
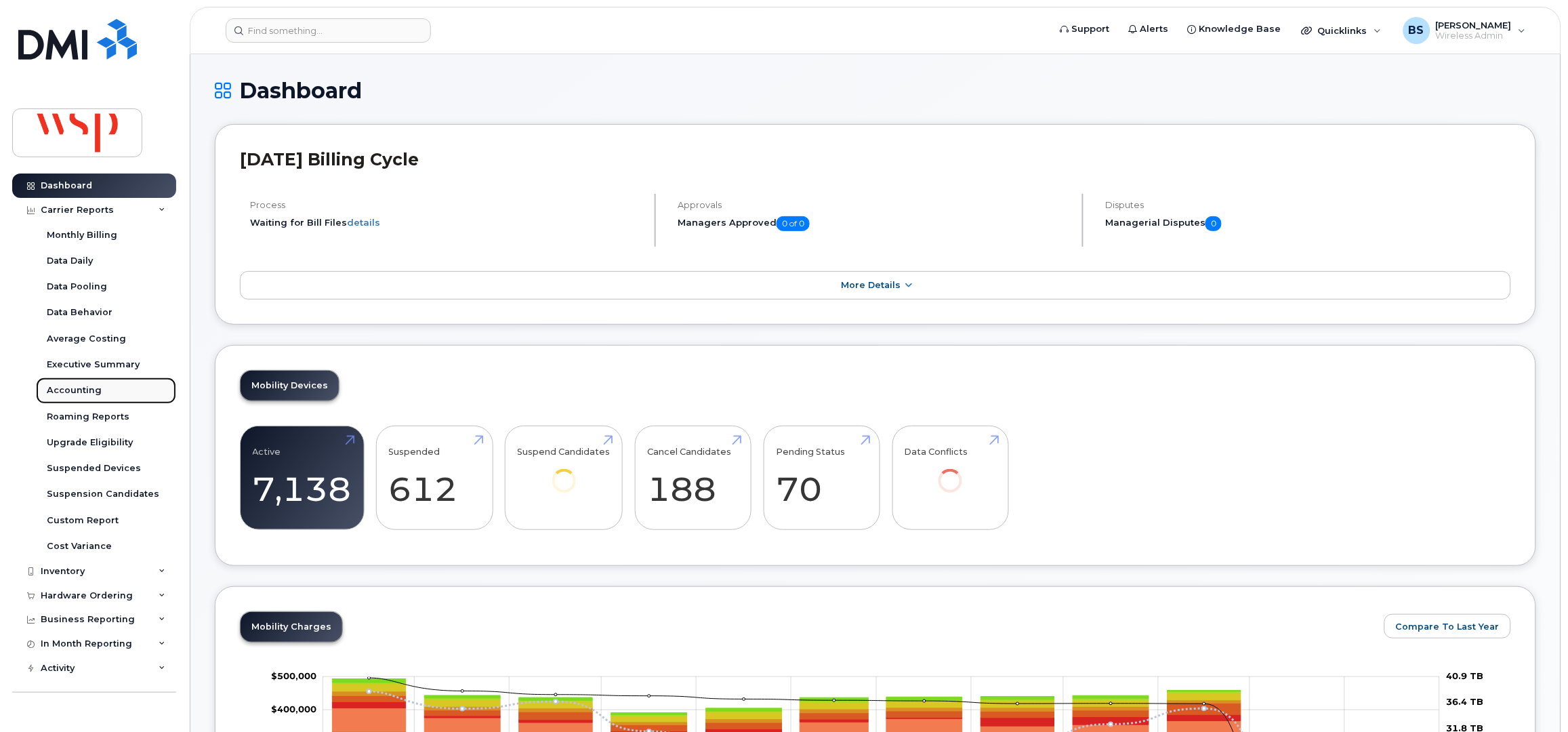
click at [54, 390] on div "Accounting" at bounding box center [74, 391] width 55 height 12
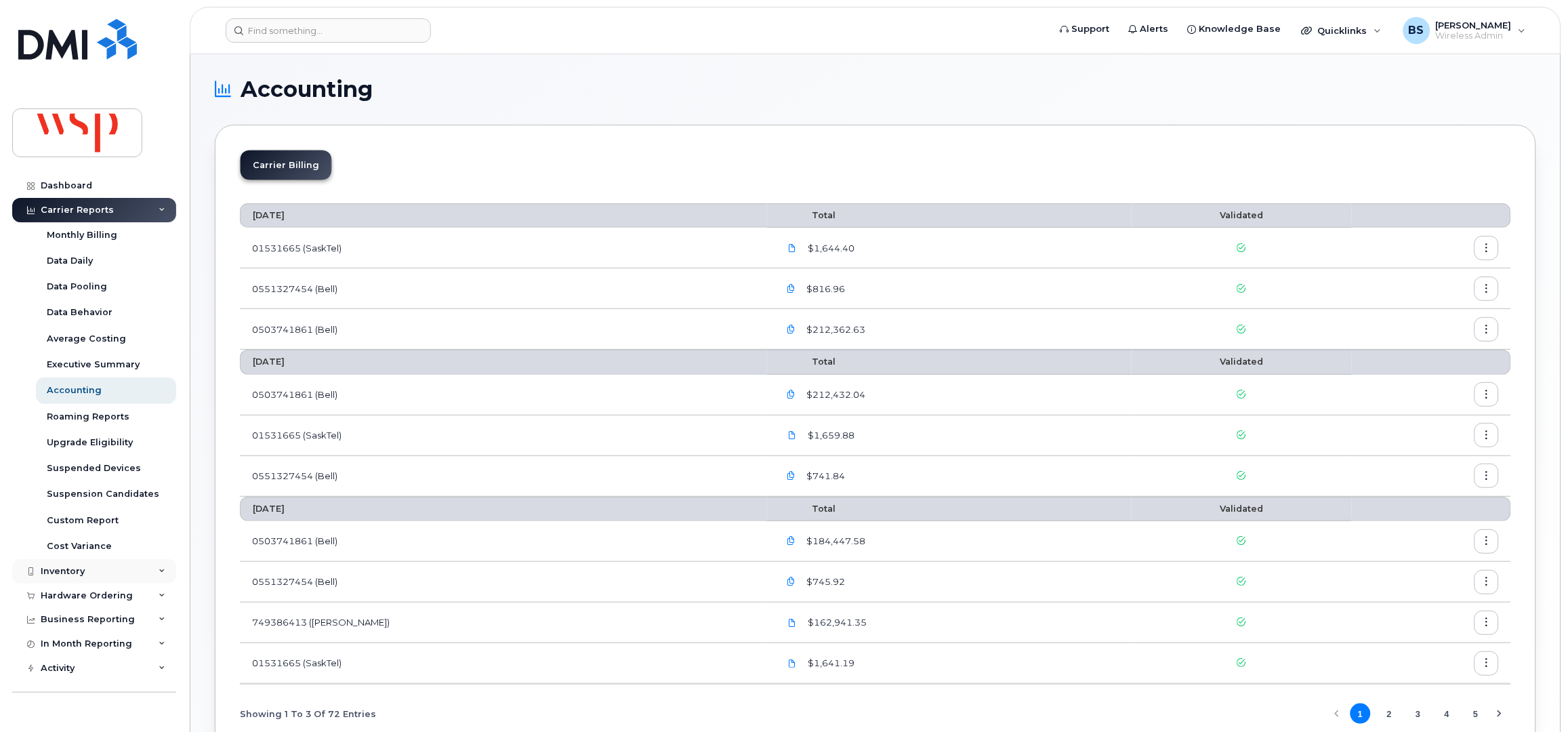
click at [68, 567] on div "Inventory" at bounding box center [62, 572] width 44 height 11
click at [72, 619] on div "Data Conflicts" at bounding box center [79, 622] width 65 height 12
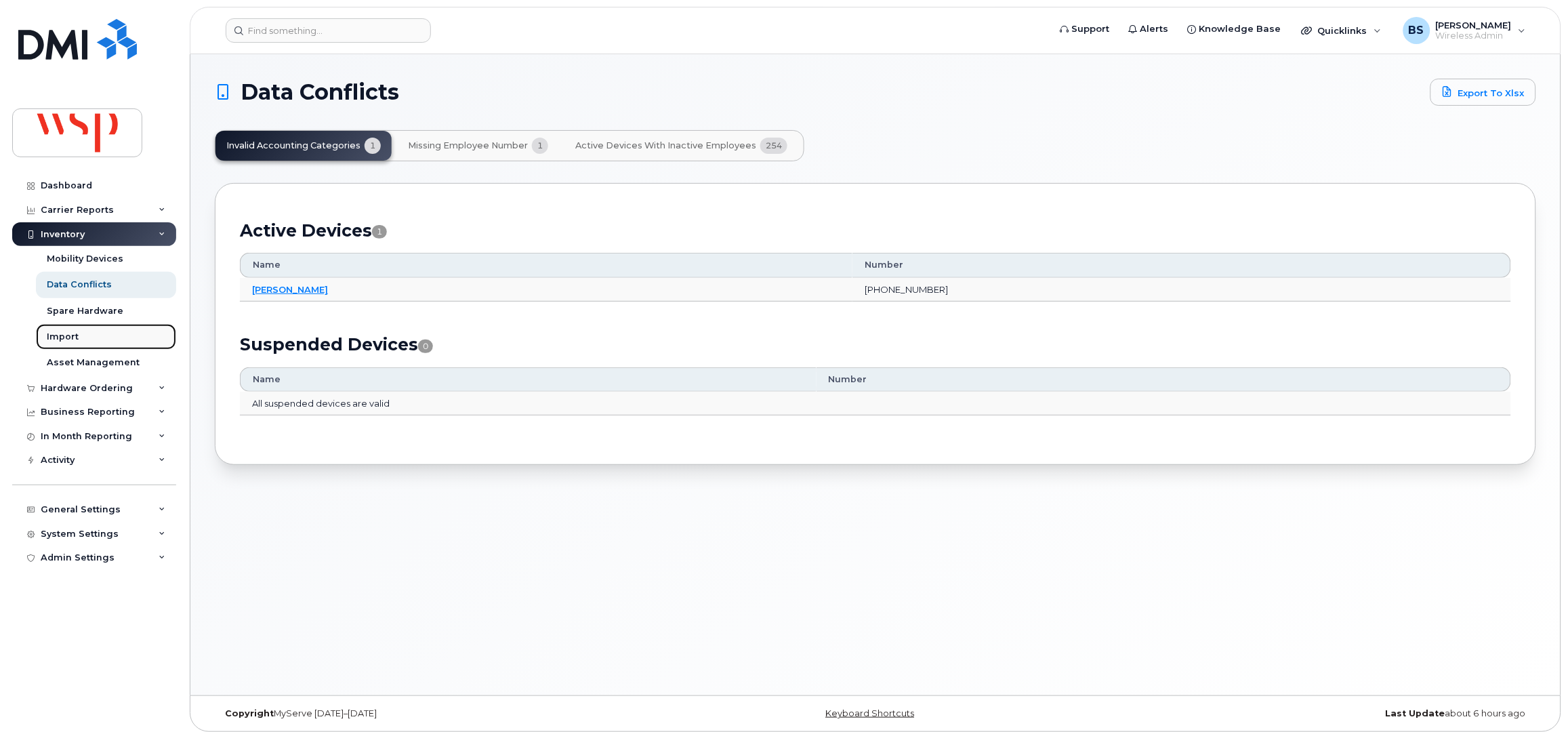
click at [61, 331] on div "Import" at bounding box center [62, 337] width 32 height 12
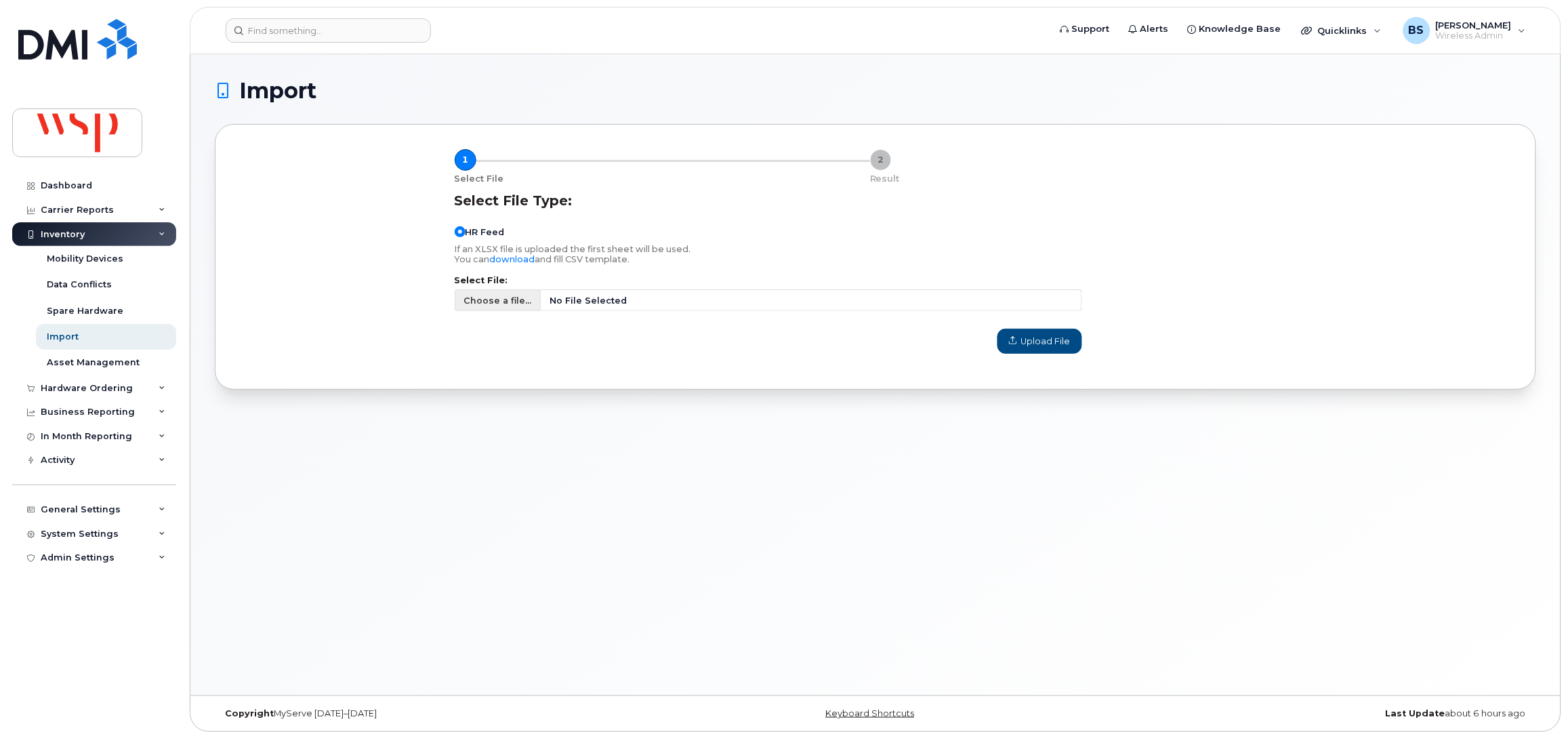
click at [486, 300] on span "Choose a file..." at bounding box center [497, 300] width 68 height 13
click at [486, 300] on input "Choose a file... No File Selected" at bounding box center [768, 300] width 627 height 22
type input "C:\fakepath\Staff List 2025.08.11.csv"
click at [1031, 341] on span "Upload File" at bounding box center [1039, 341] width 61 height 13
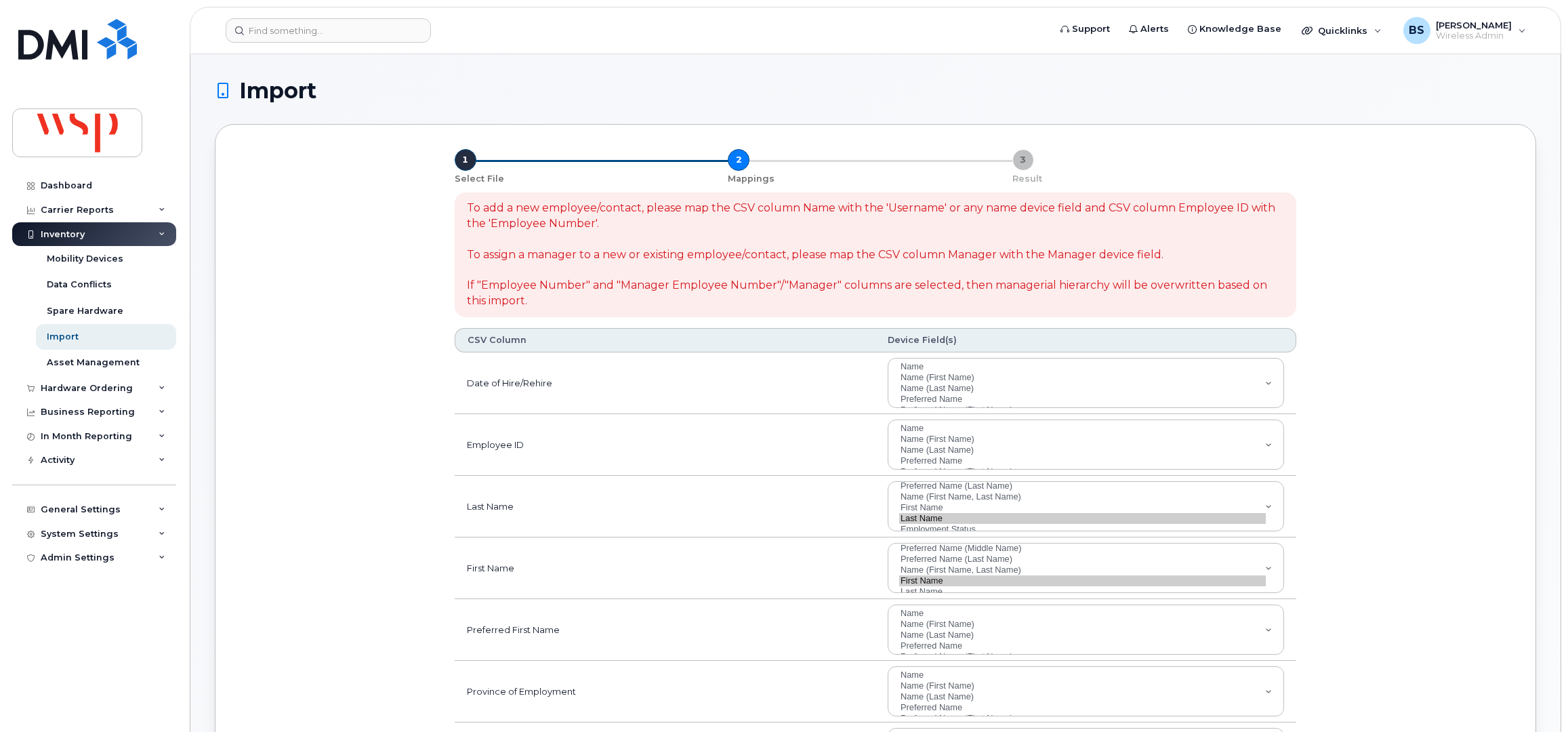
select select
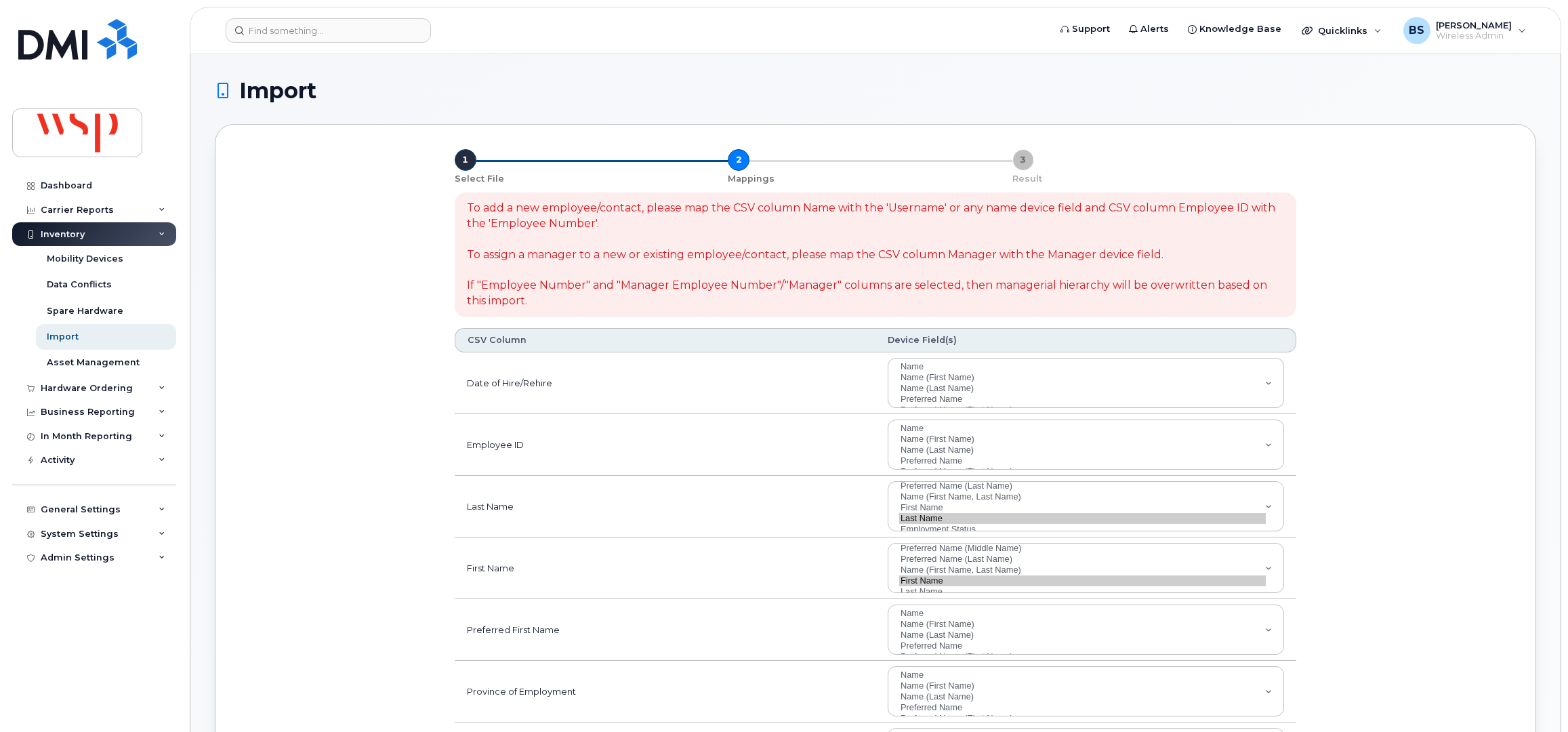
select select
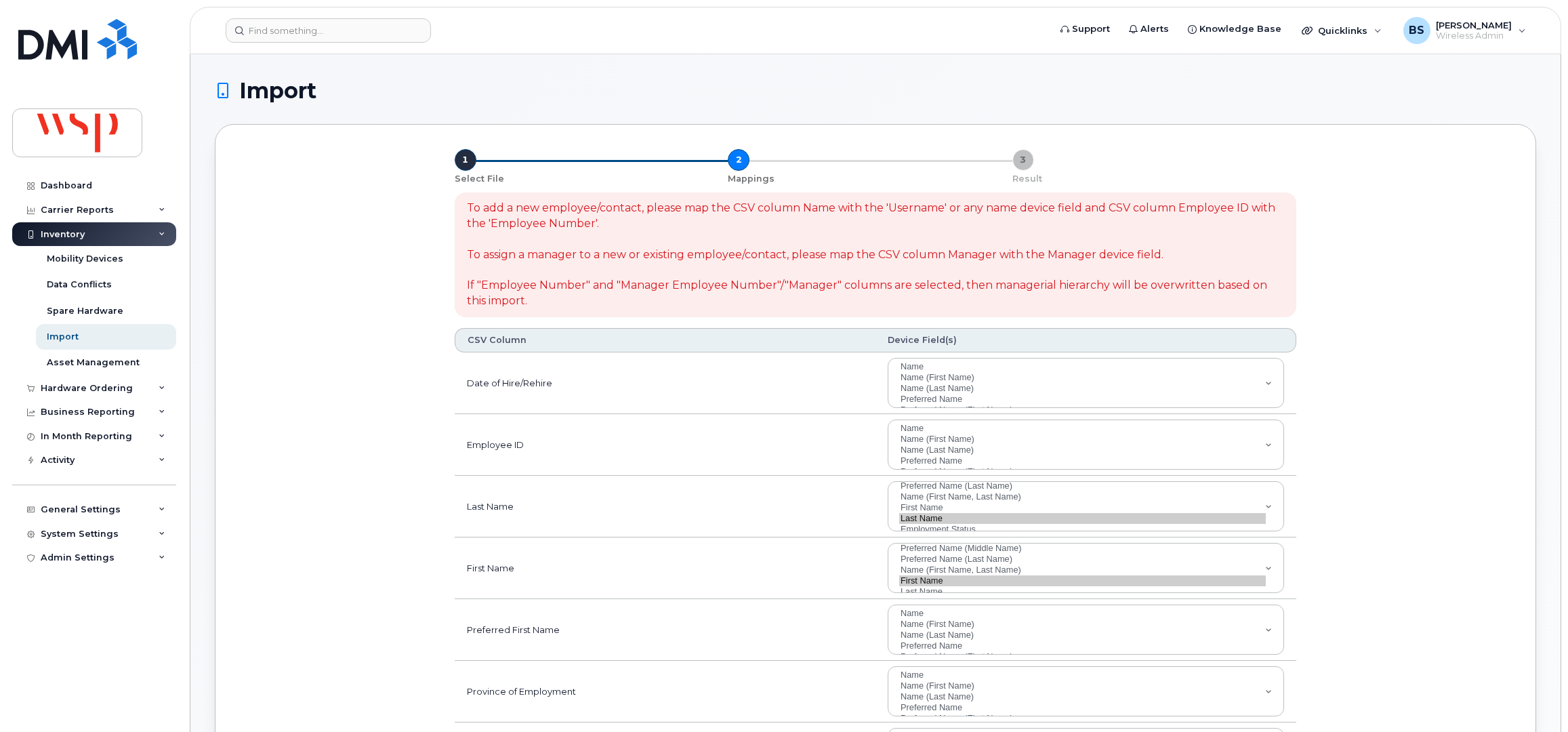
select select
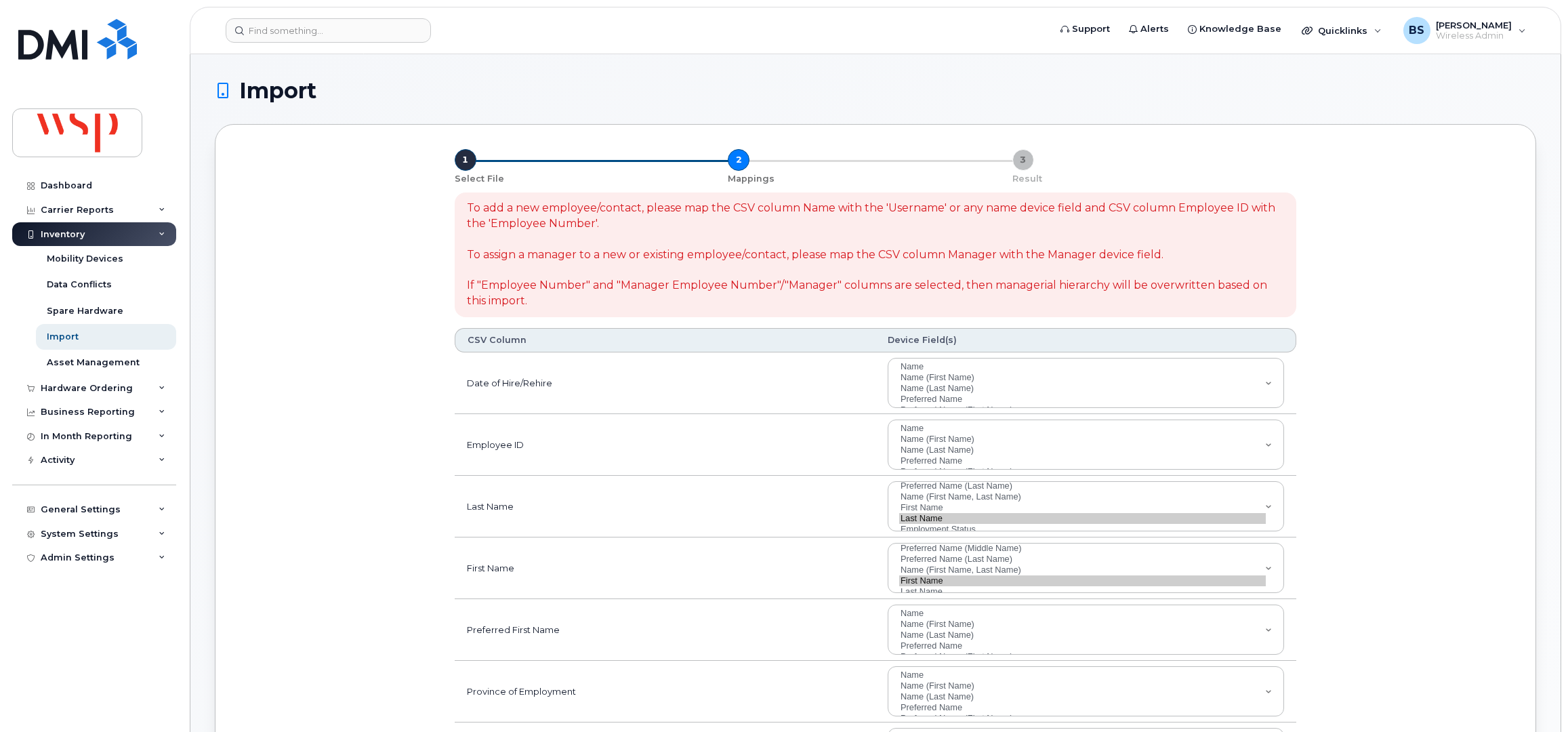
select select
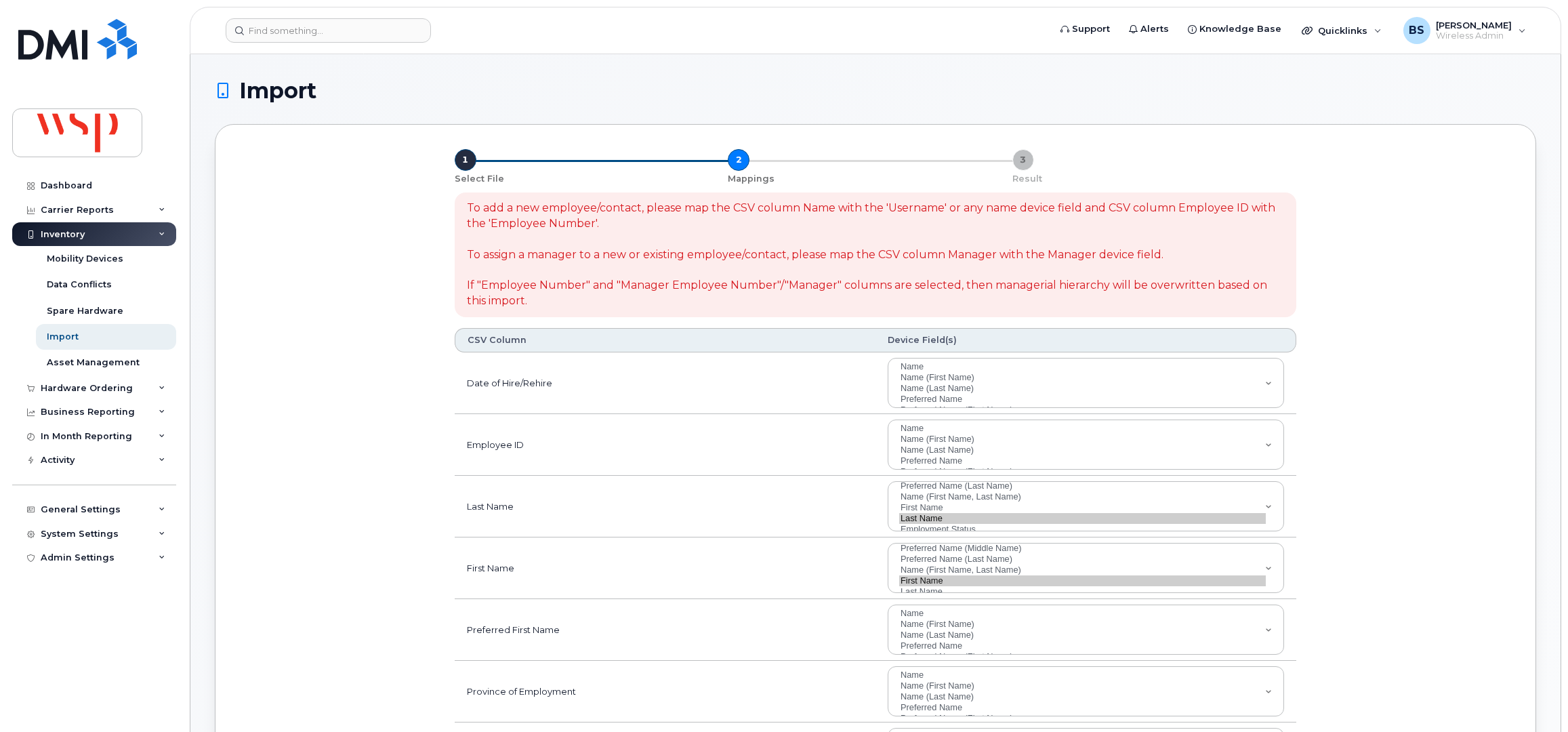
select select
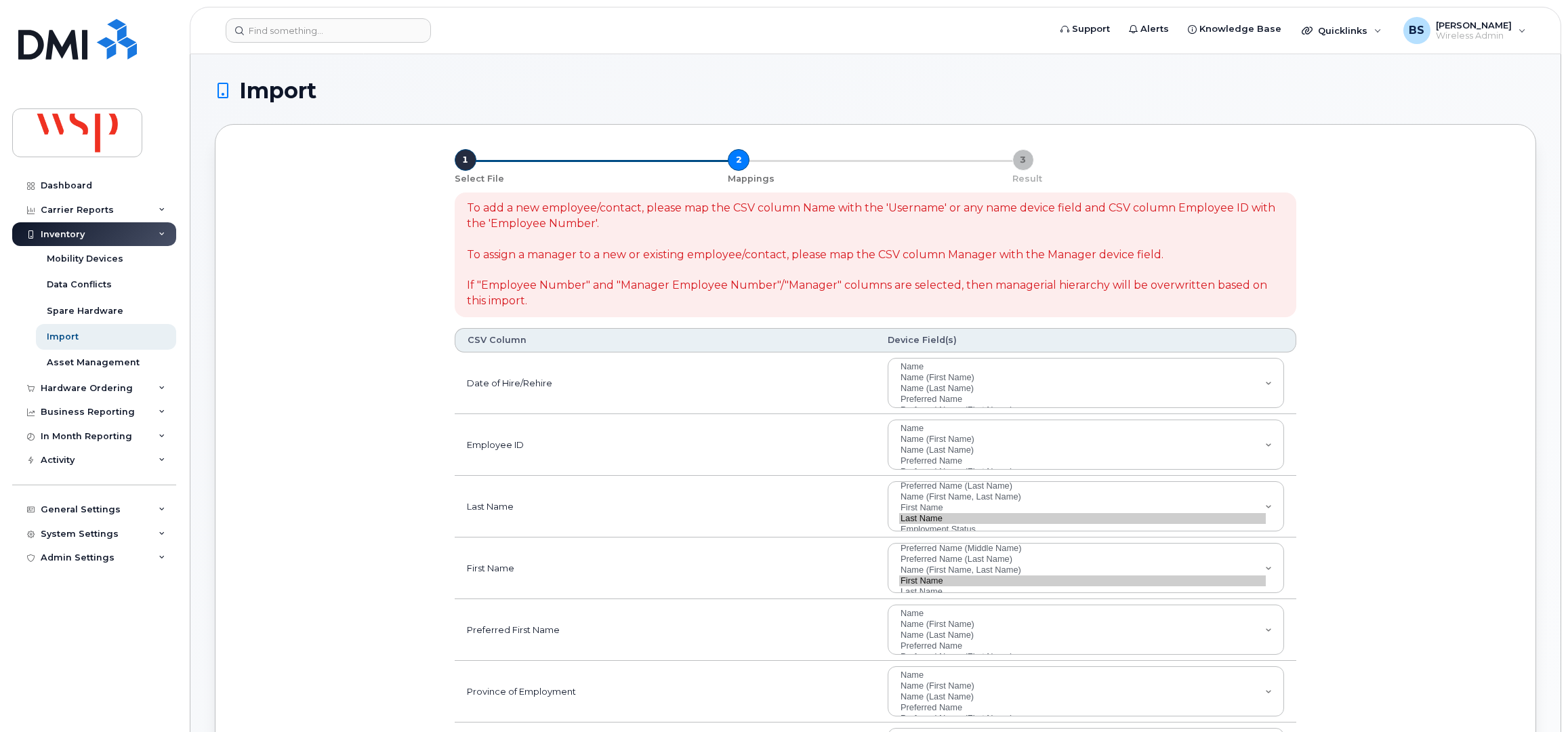
select select
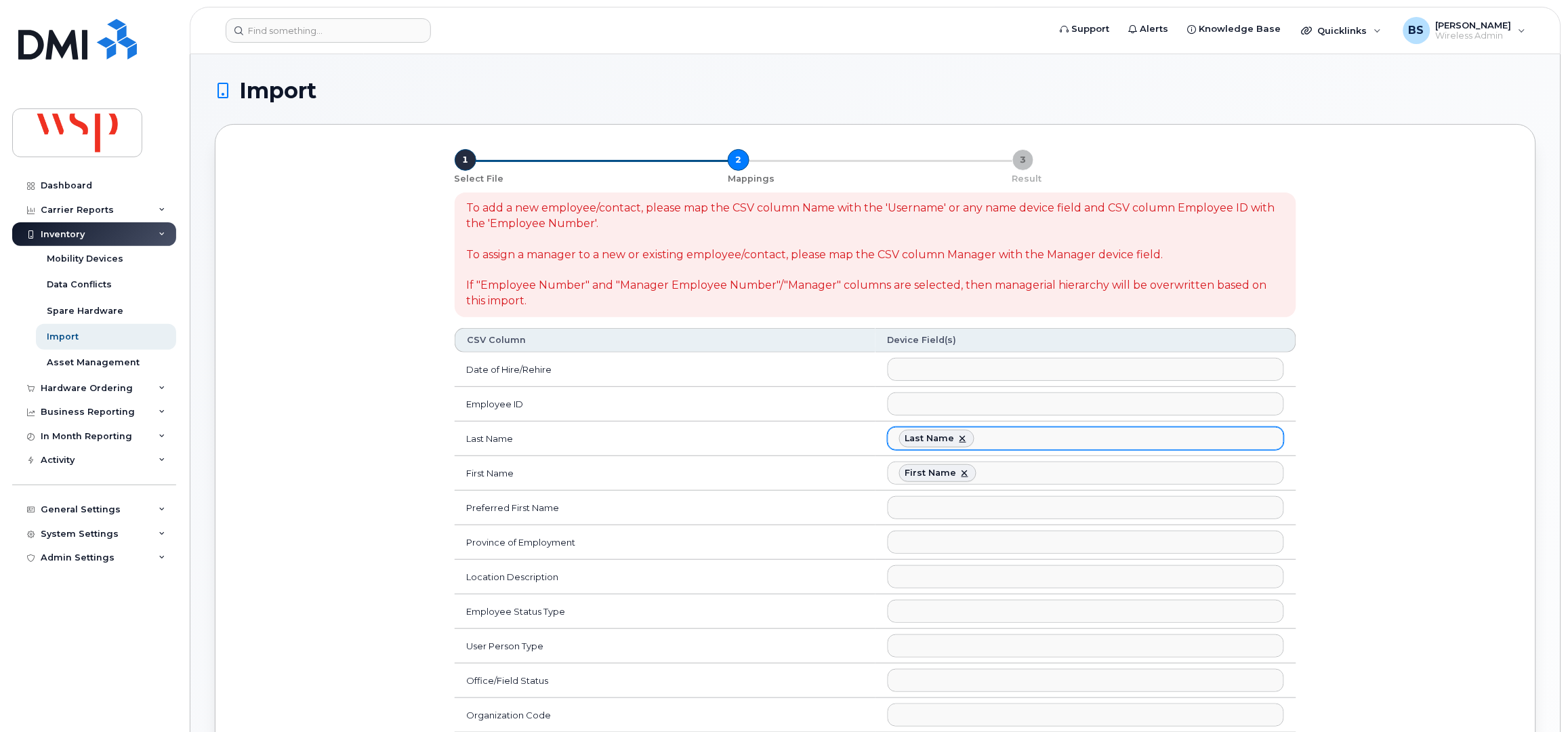
click at [963, 436] on link at bounding box center [963, 439] width 11 height 11
select select
click at [963, 472] on link at bounding box center [965, 473] width 11 height 11
select select
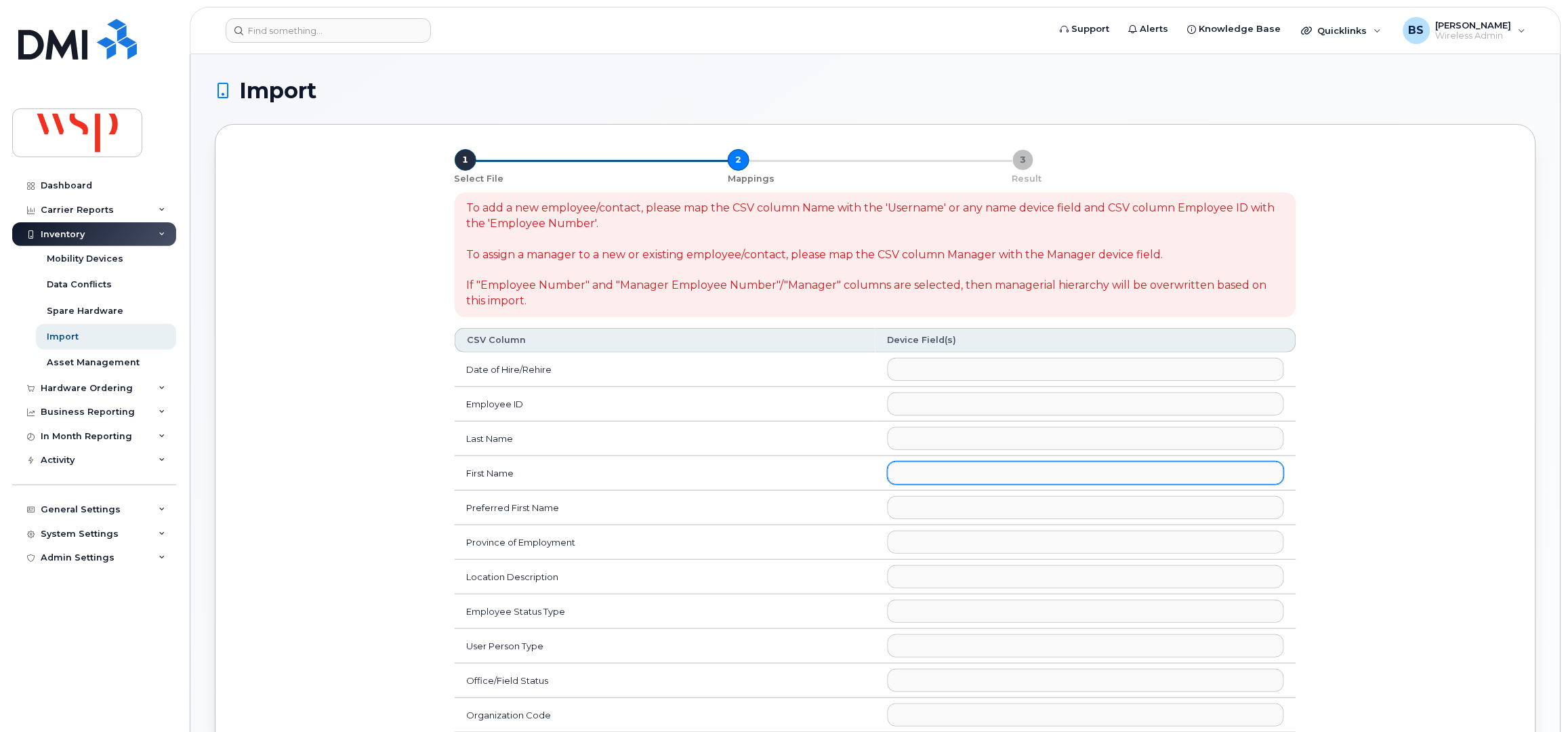
scroll to position [97, 0]
click at [917, 408] on ul at bounding box center [1086, 405] width 395 height 22
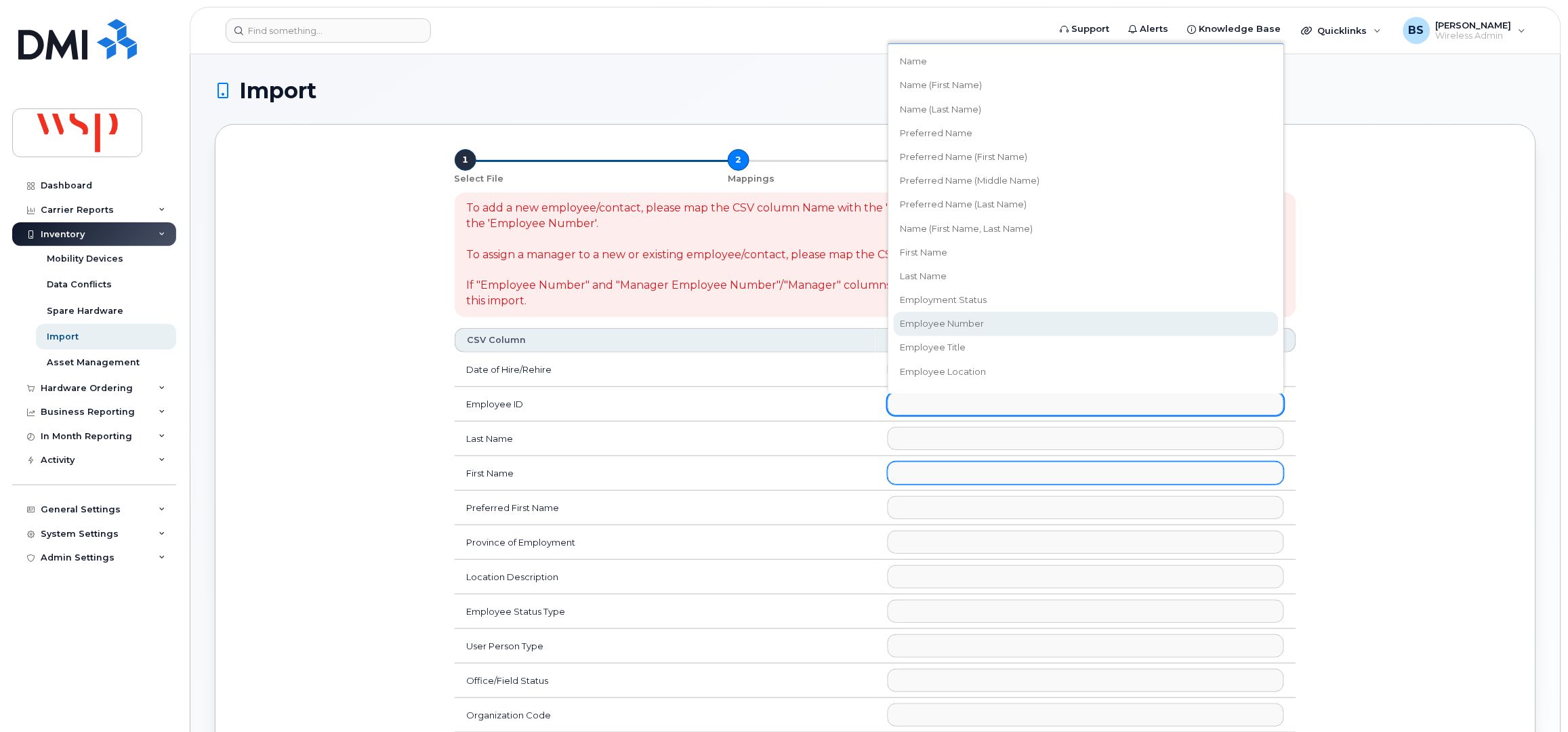
select select "employee_number"
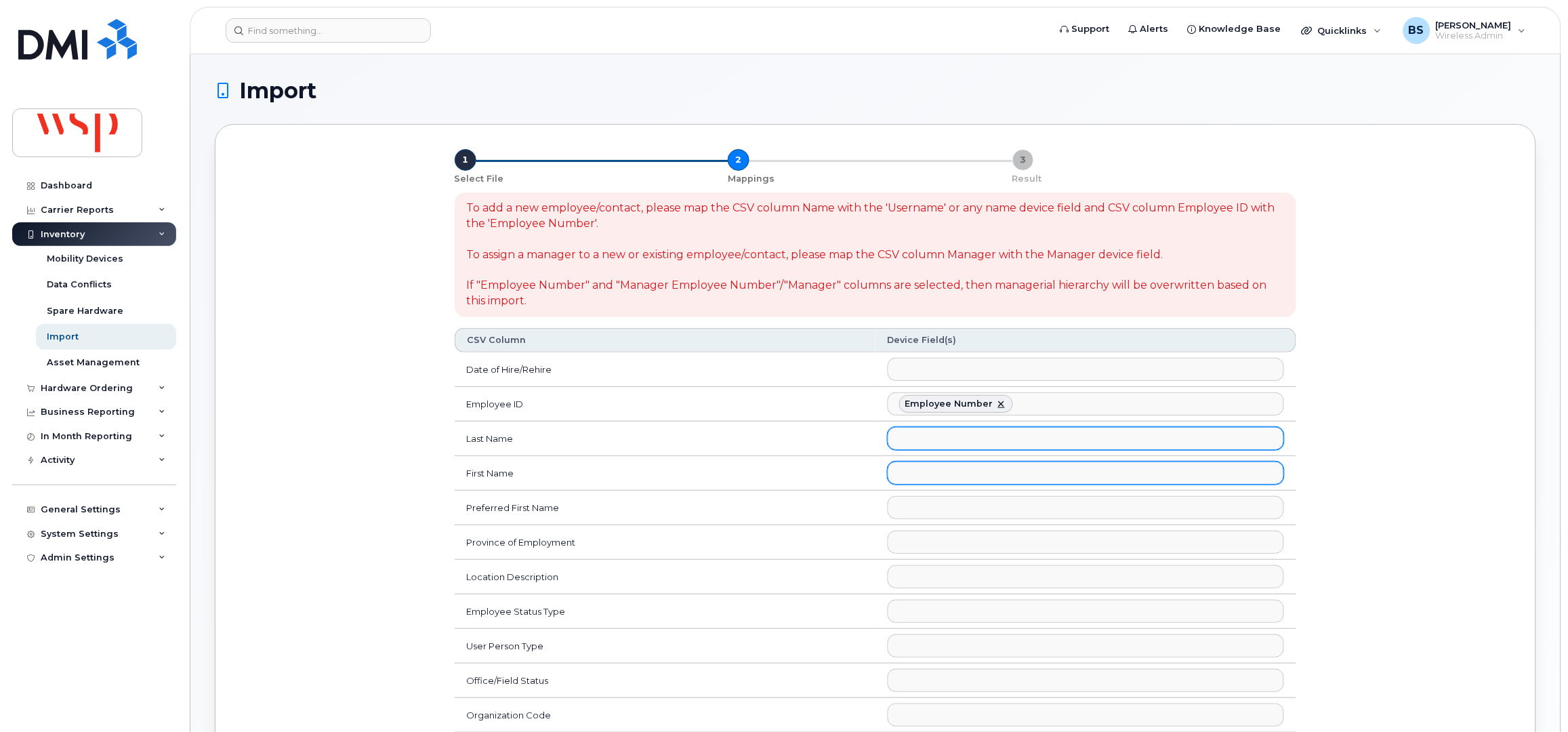
click at [934, 438] on ul at bounding box center [1086, 439] width 395 height 22
click at [1057, 442] on ul "HR Employee Last Name" at bounding box center [1086, 439] width 395 height 22
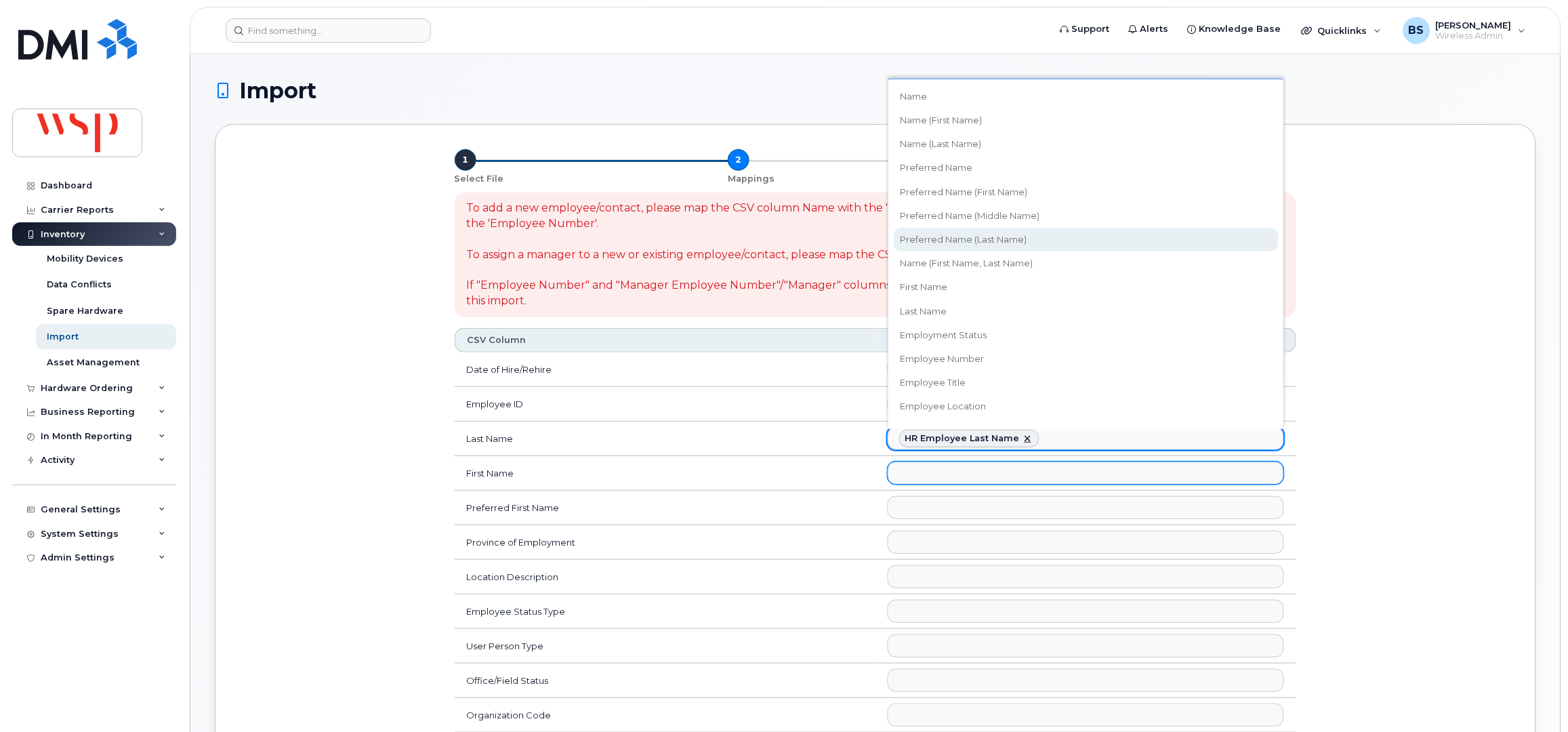
select select "preferred_name_last"
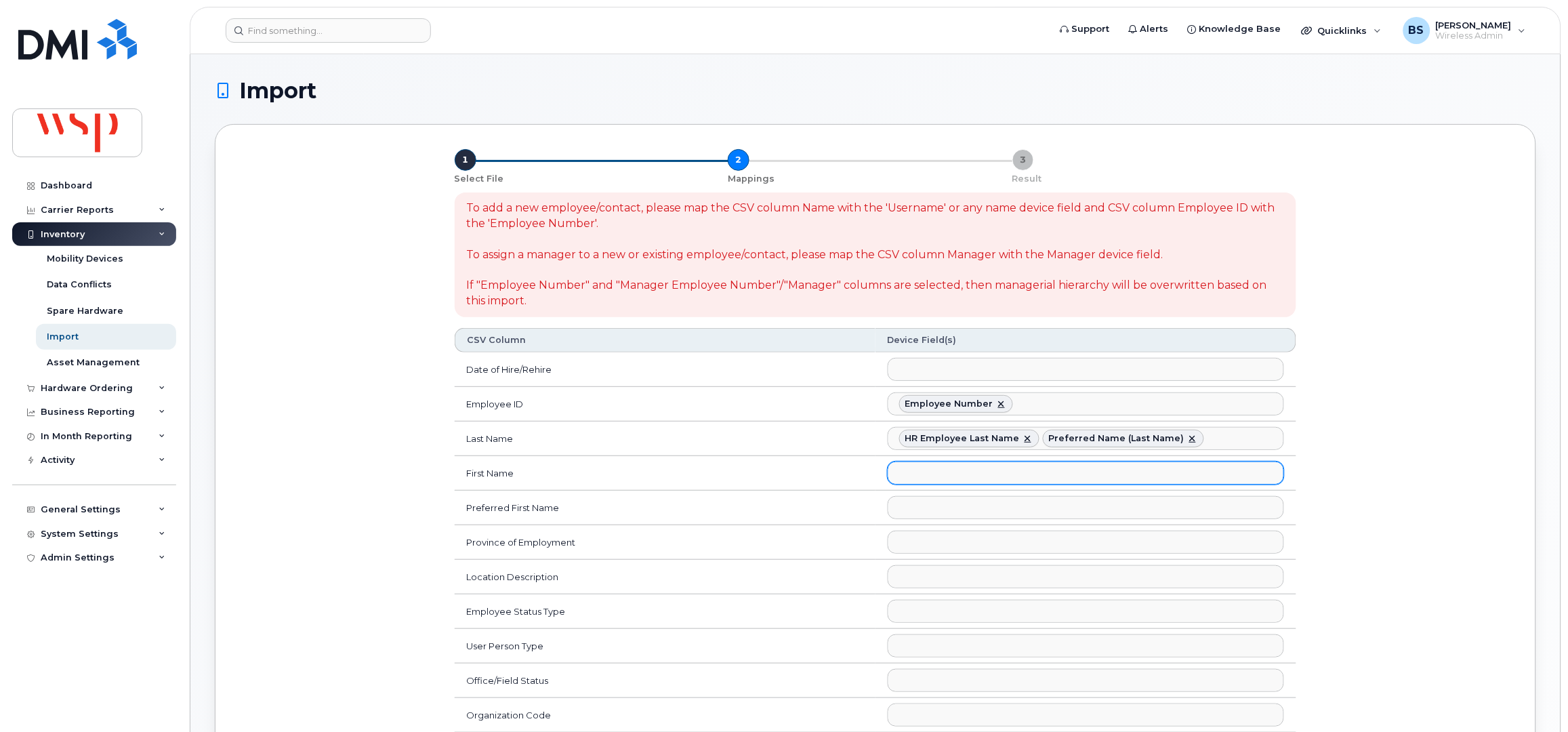
click at [921, 473] on ul at bounding box center [1086, 473] width 395 height 22
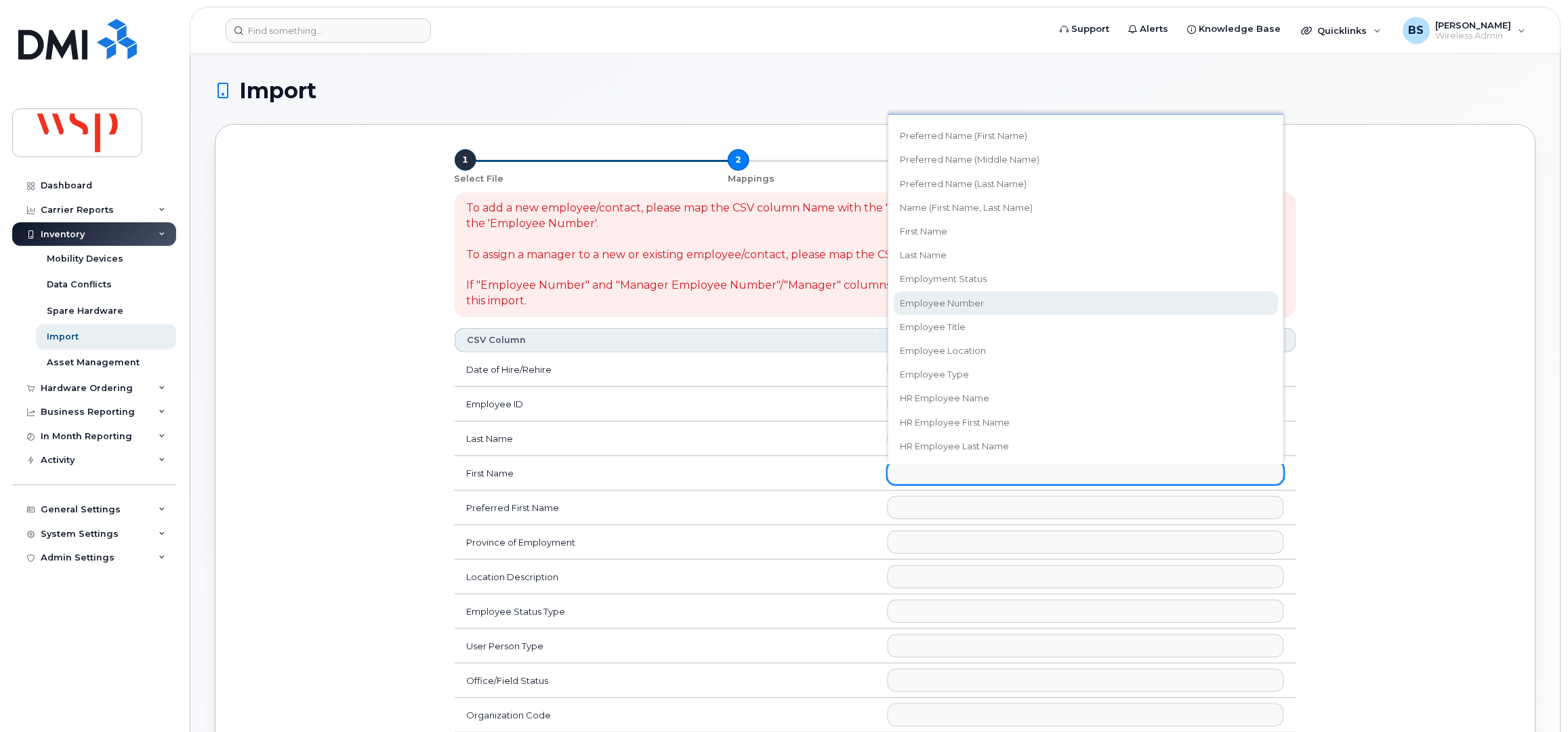
scroll to position [180, 0]
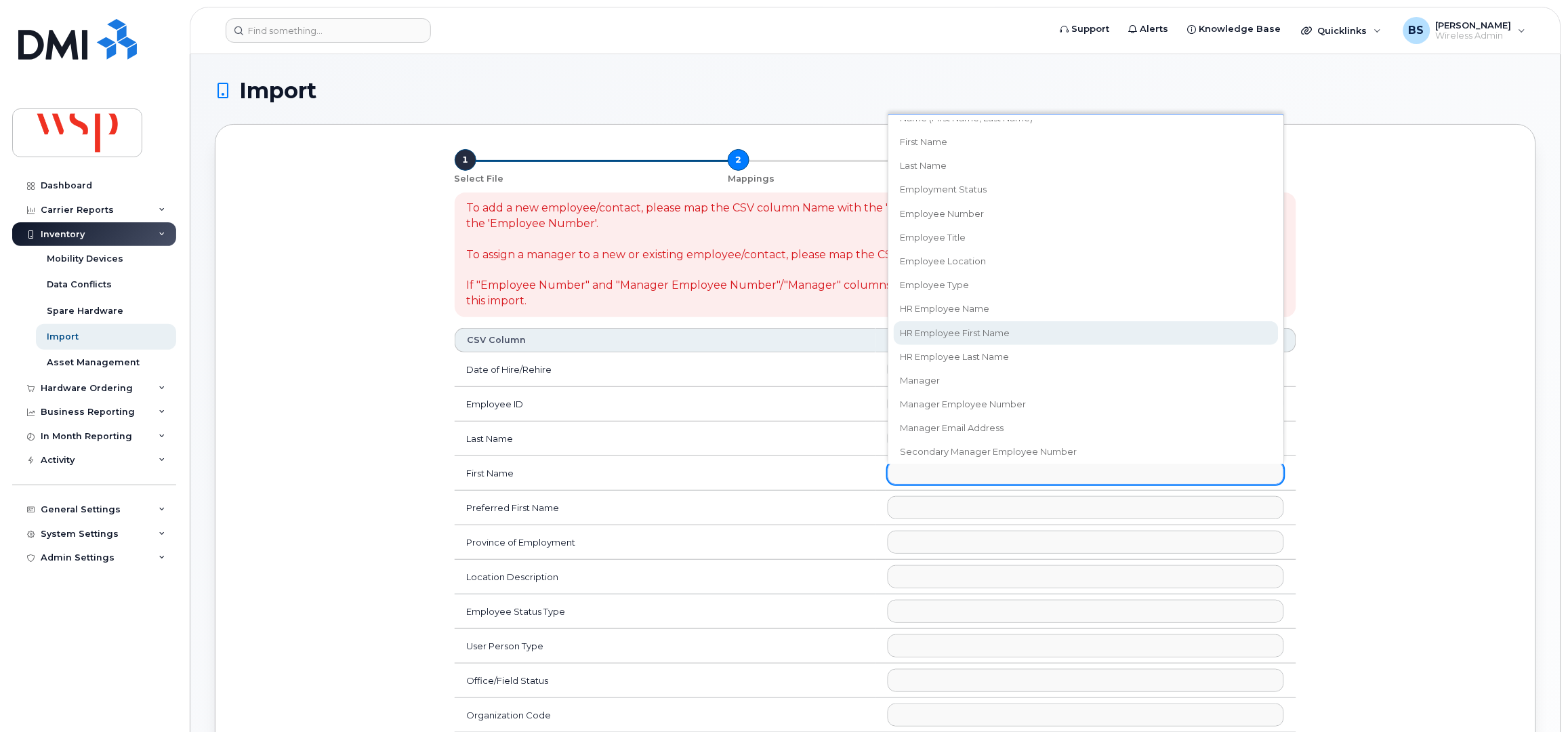
select select "hr_employee_first_name"
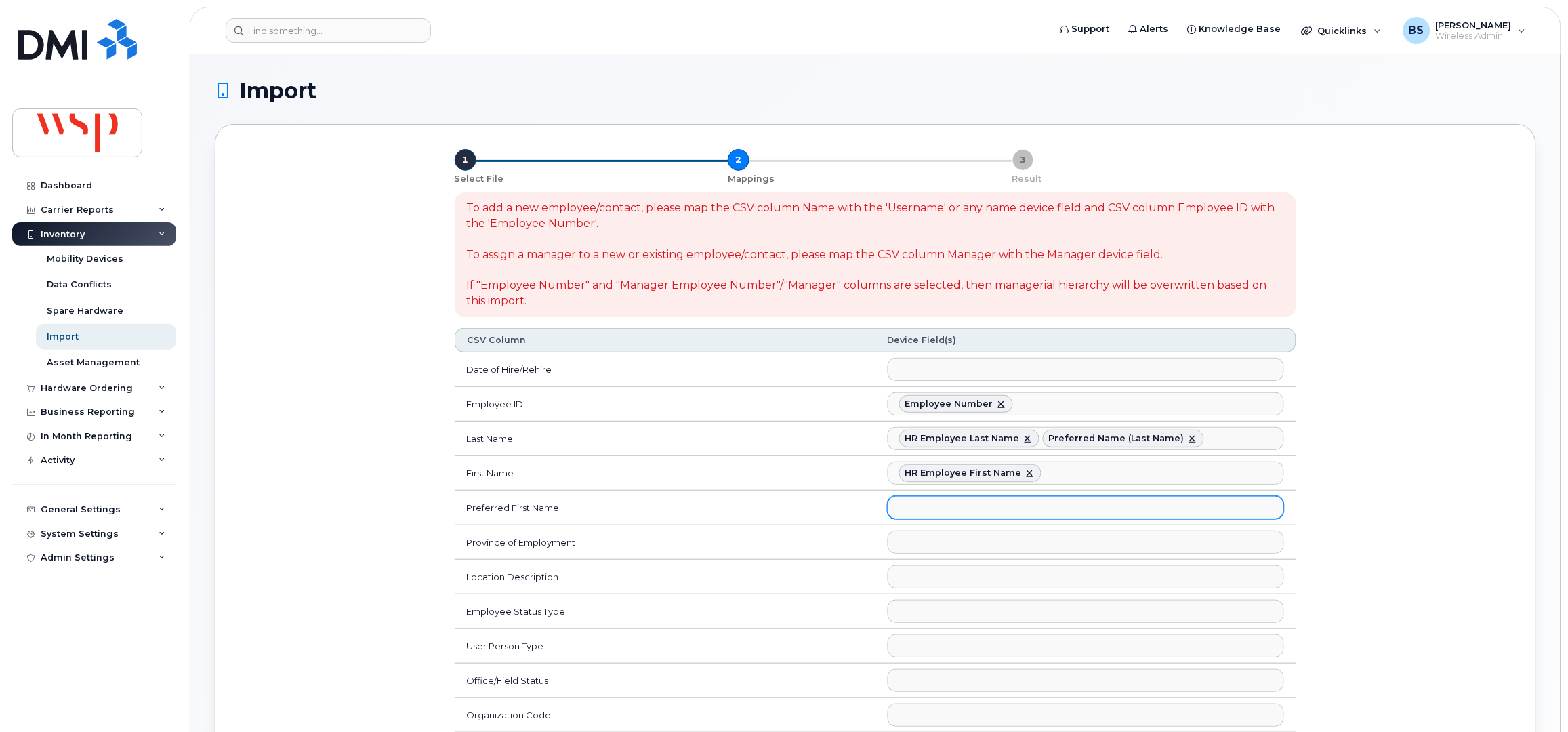
click at [935, 510] on ul at bounding box center [1086, 508] width 395 height 22
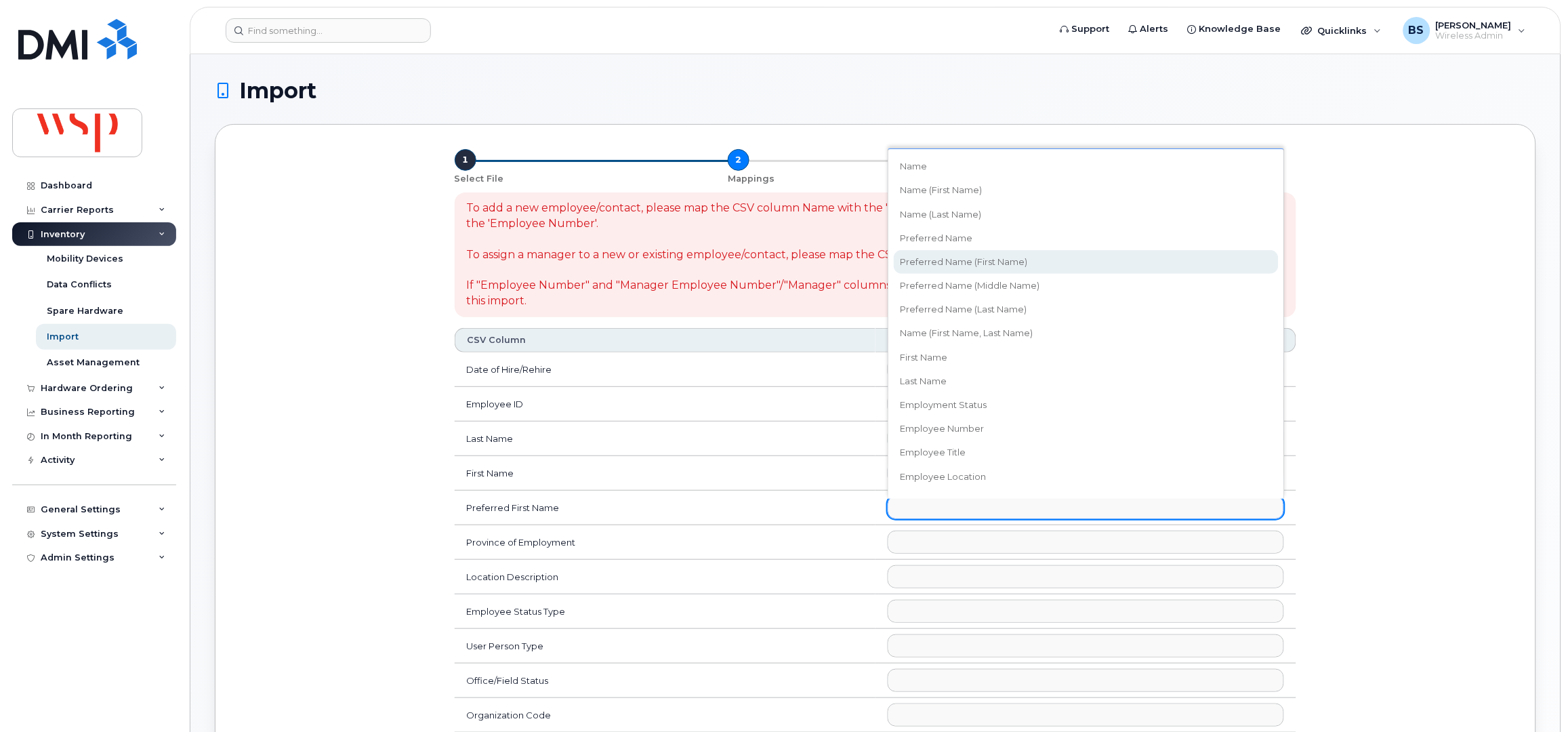
select select "preferred_name_first"
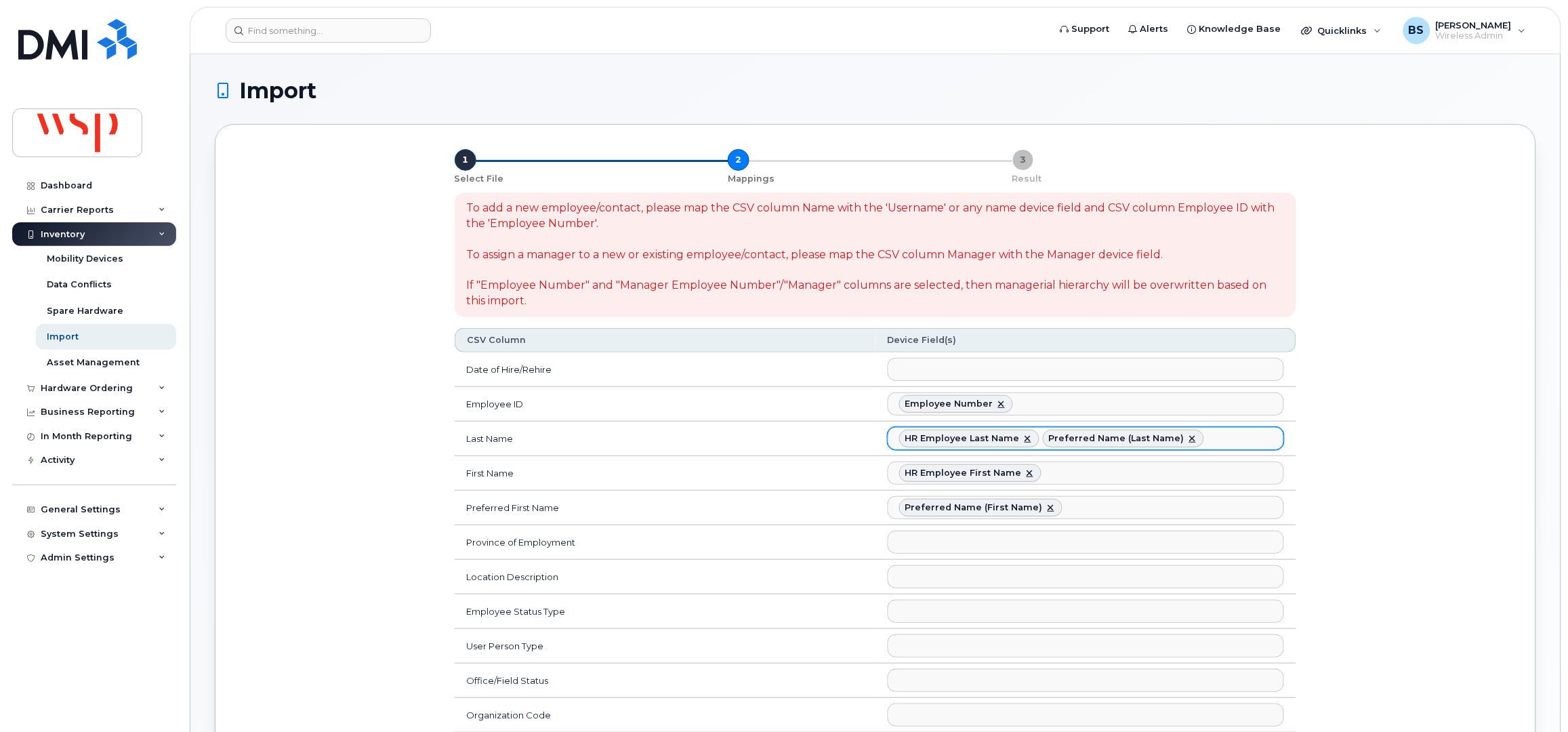
scroll to position [48, 0]
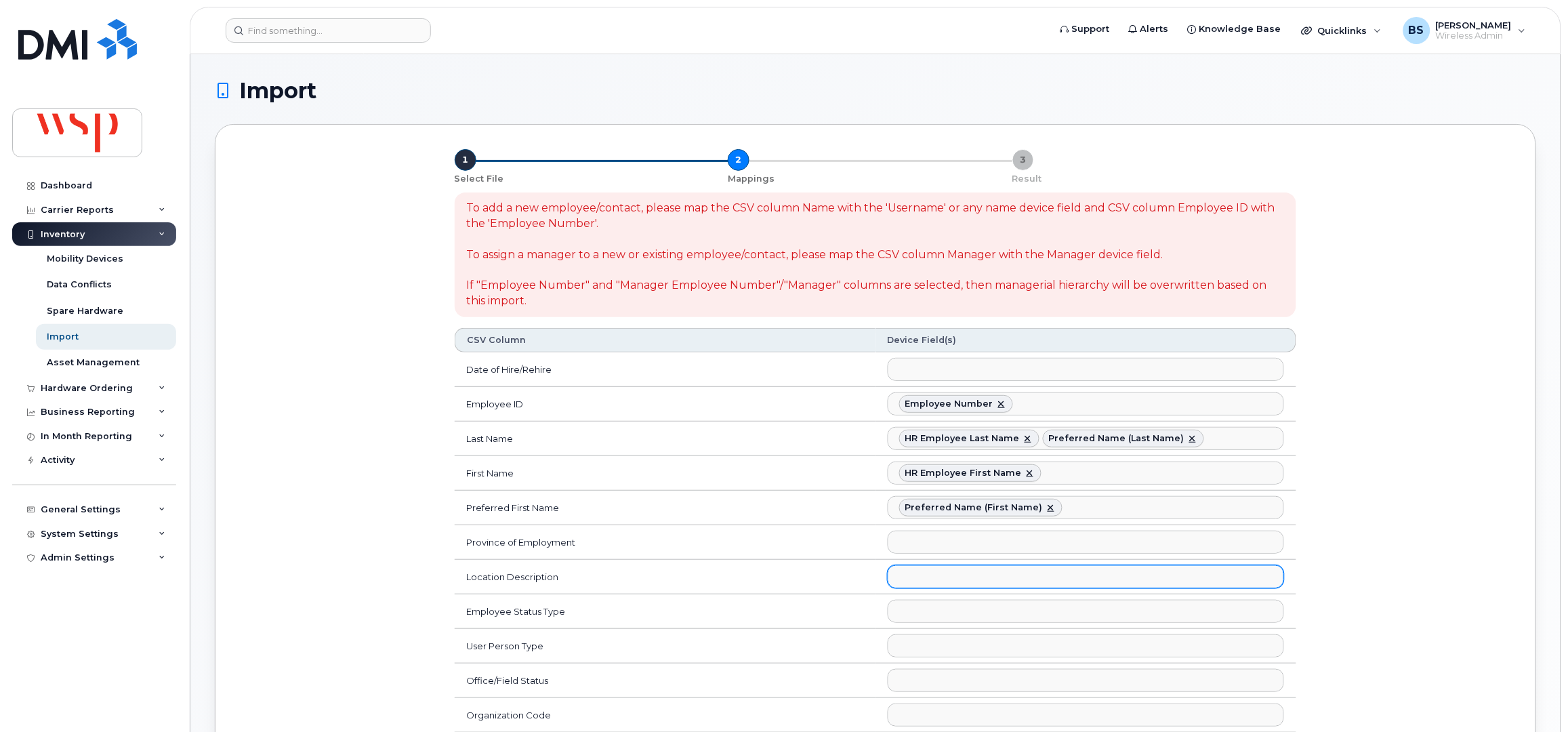
click at [931, 581] on ul at bounding box center [1086, 577] width 395 height 22
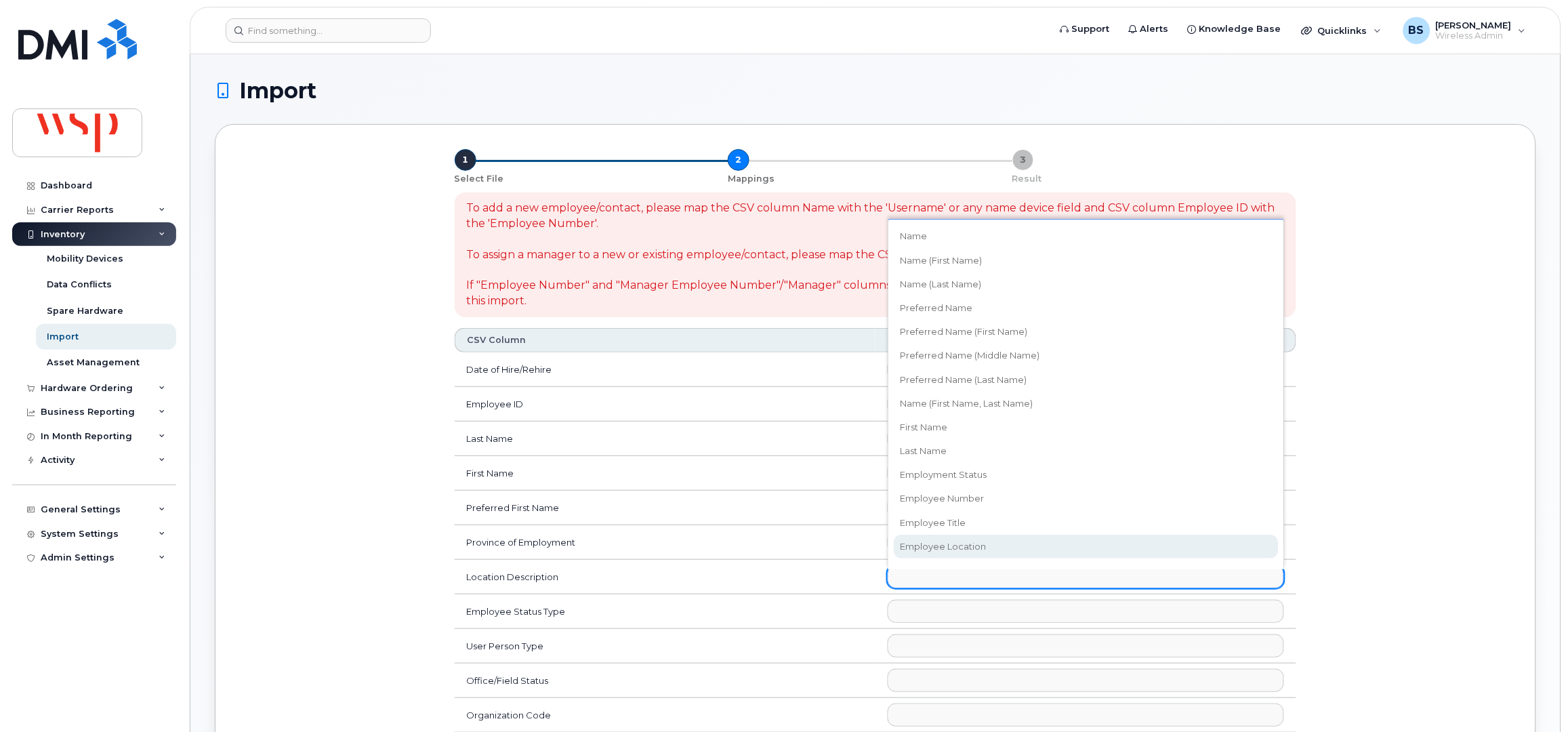
select select "employee_location"
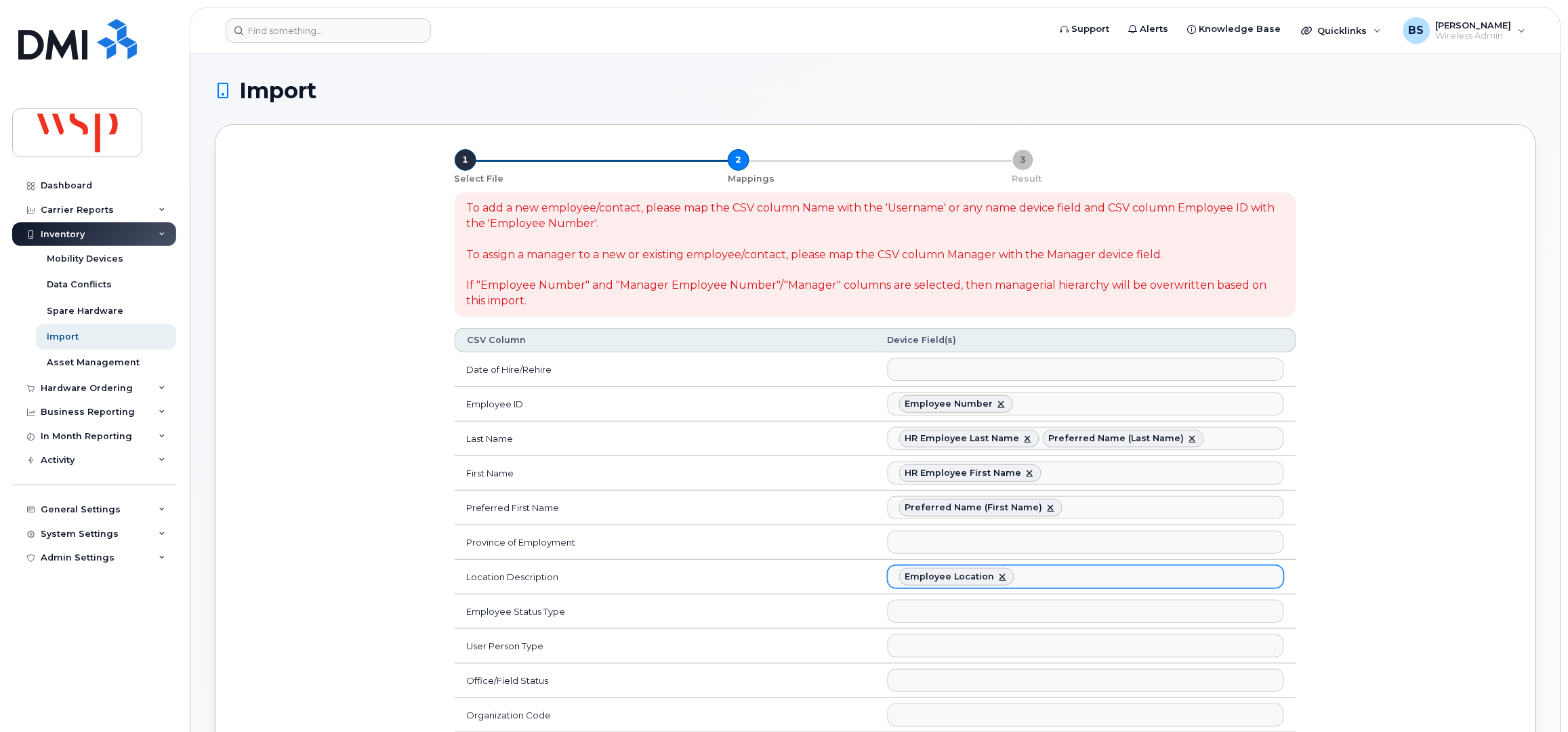
scroll to position [158, 0]
click at [935, 616] on ul at bounding box center [1086, 611] width 395 height 22
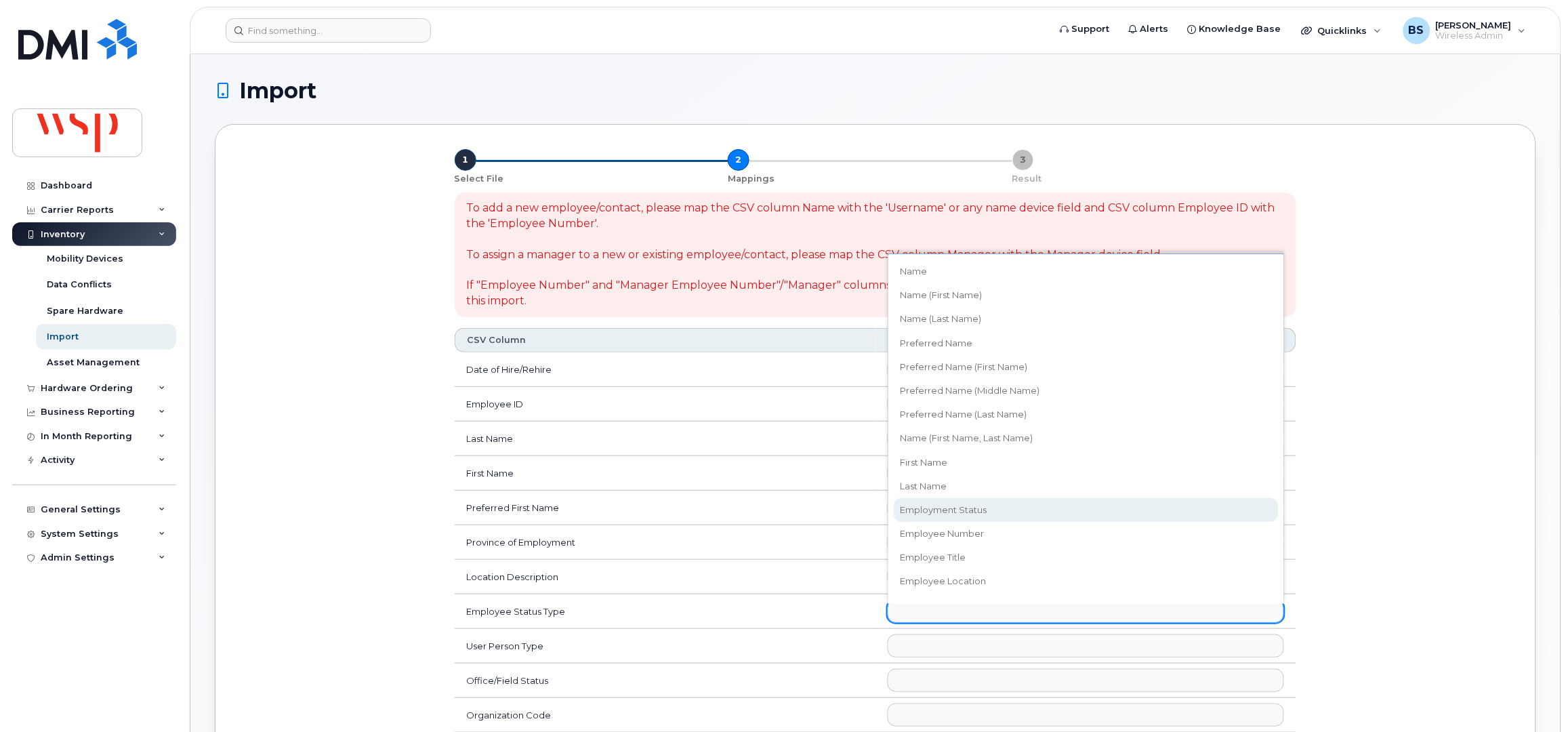
select select "employment_status"
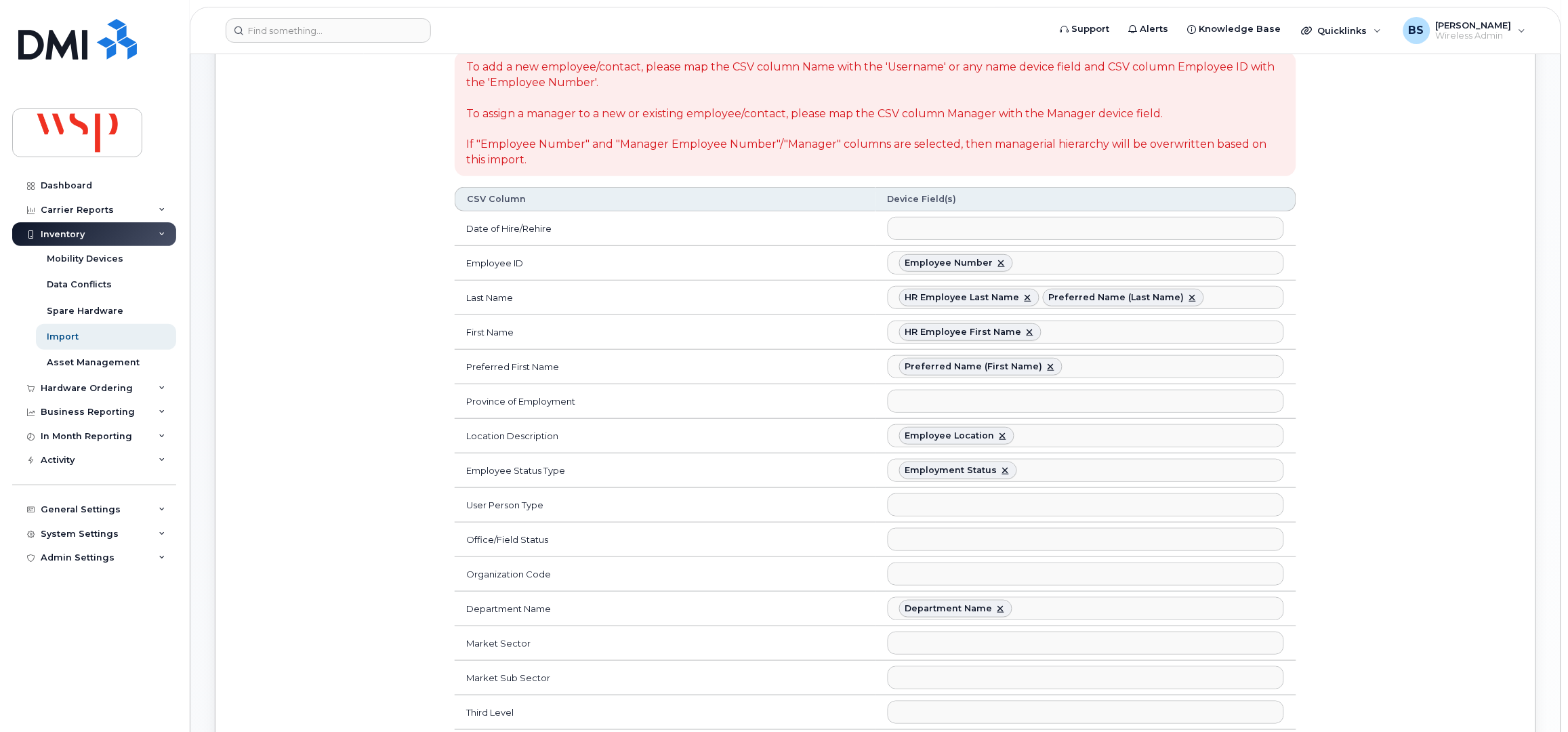
scroll to position [180, 0]
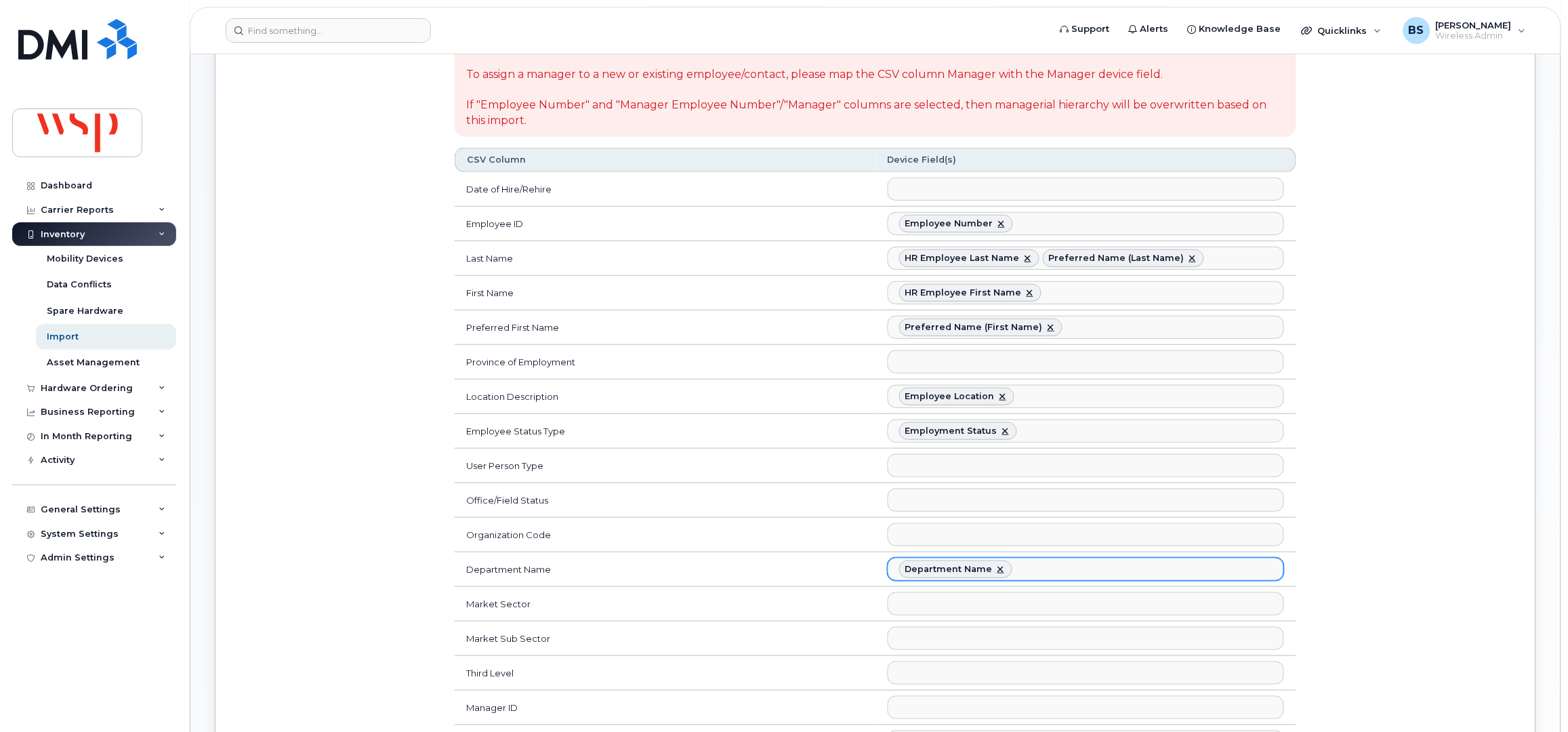
click at [999, 575] on link at bounding box center [1001, 569] width 11 height 11
select select
click at [921, 538] on ul at bounding box center [1086, 535] width 395 height 22
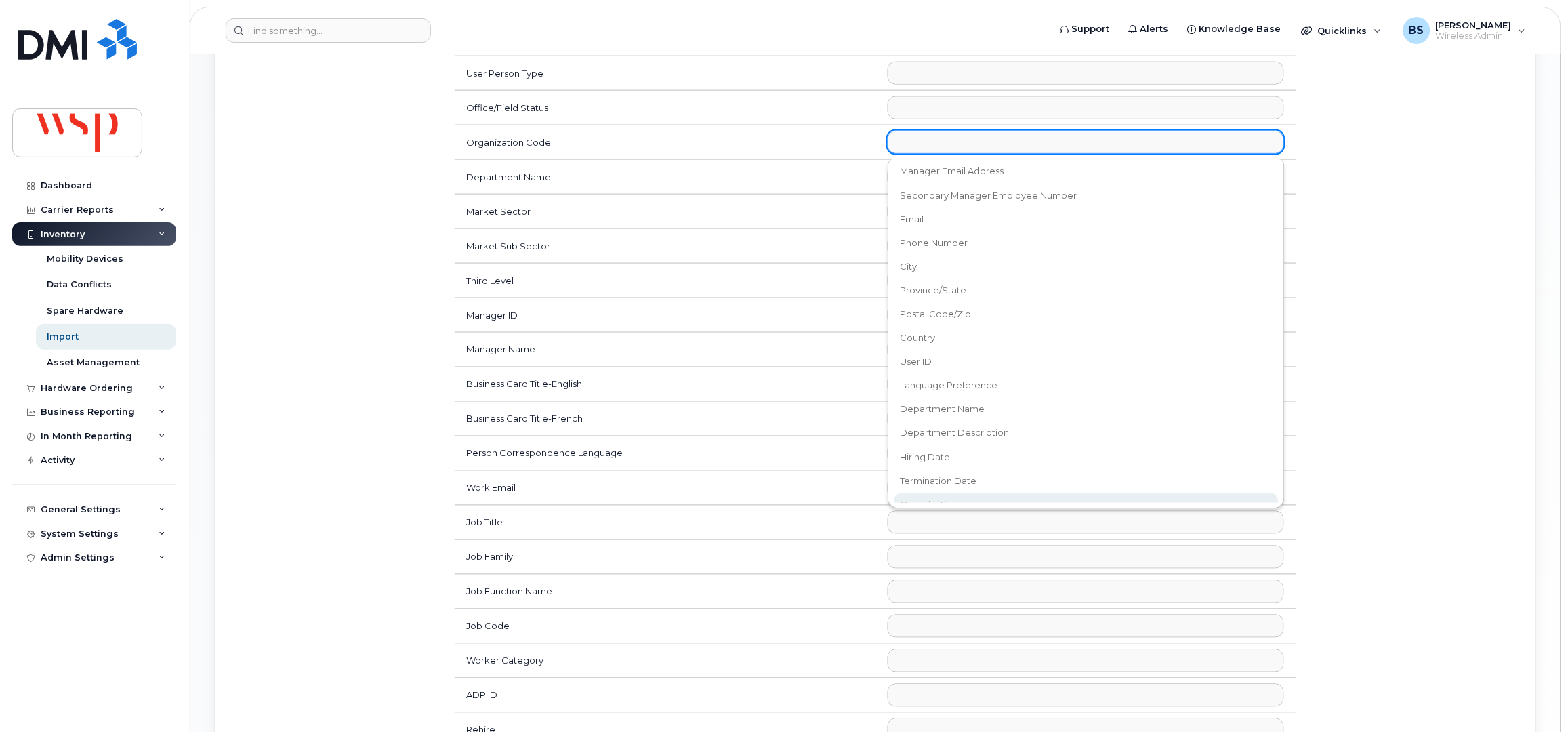
scroll to position [723, 0]
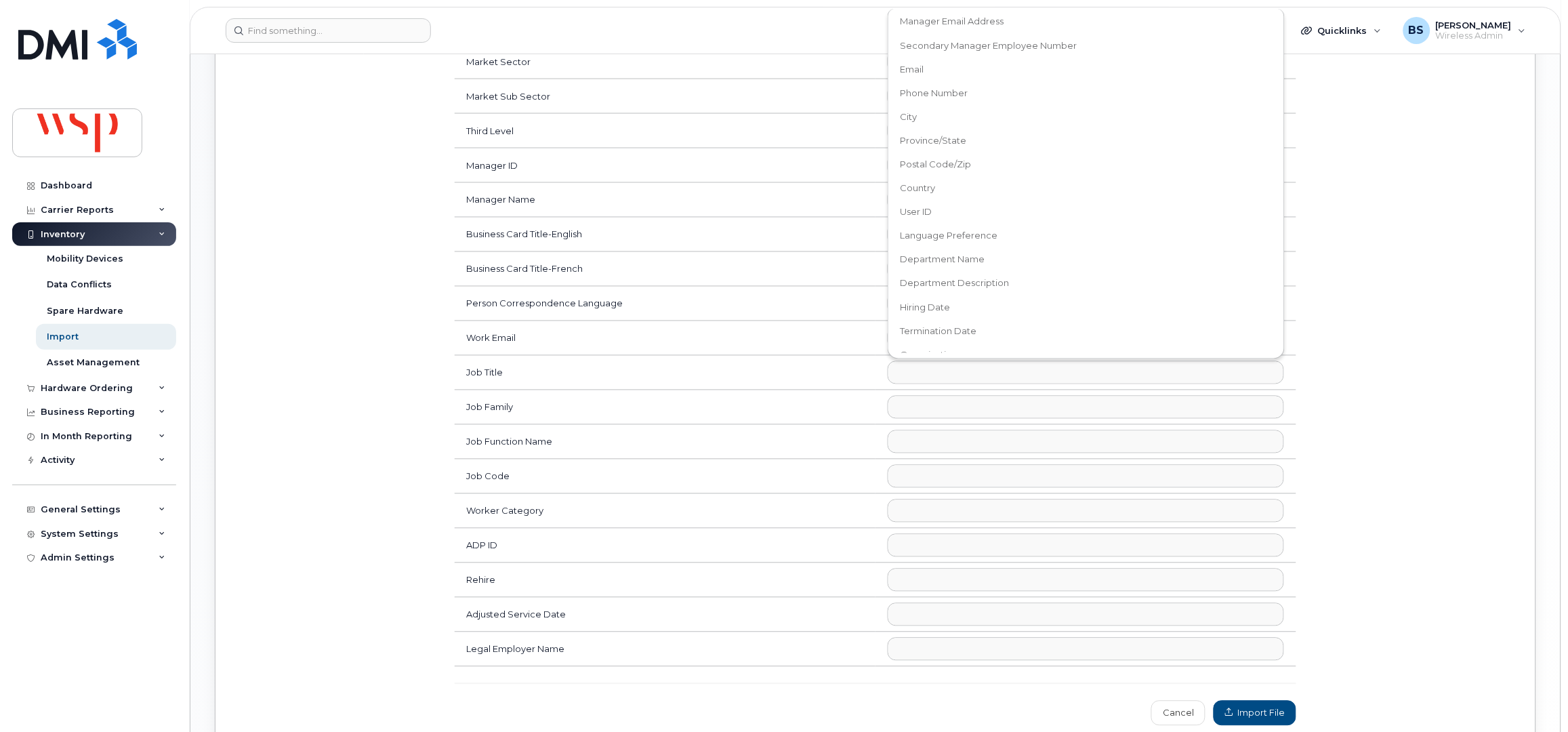
select select "accounting_type_1581"
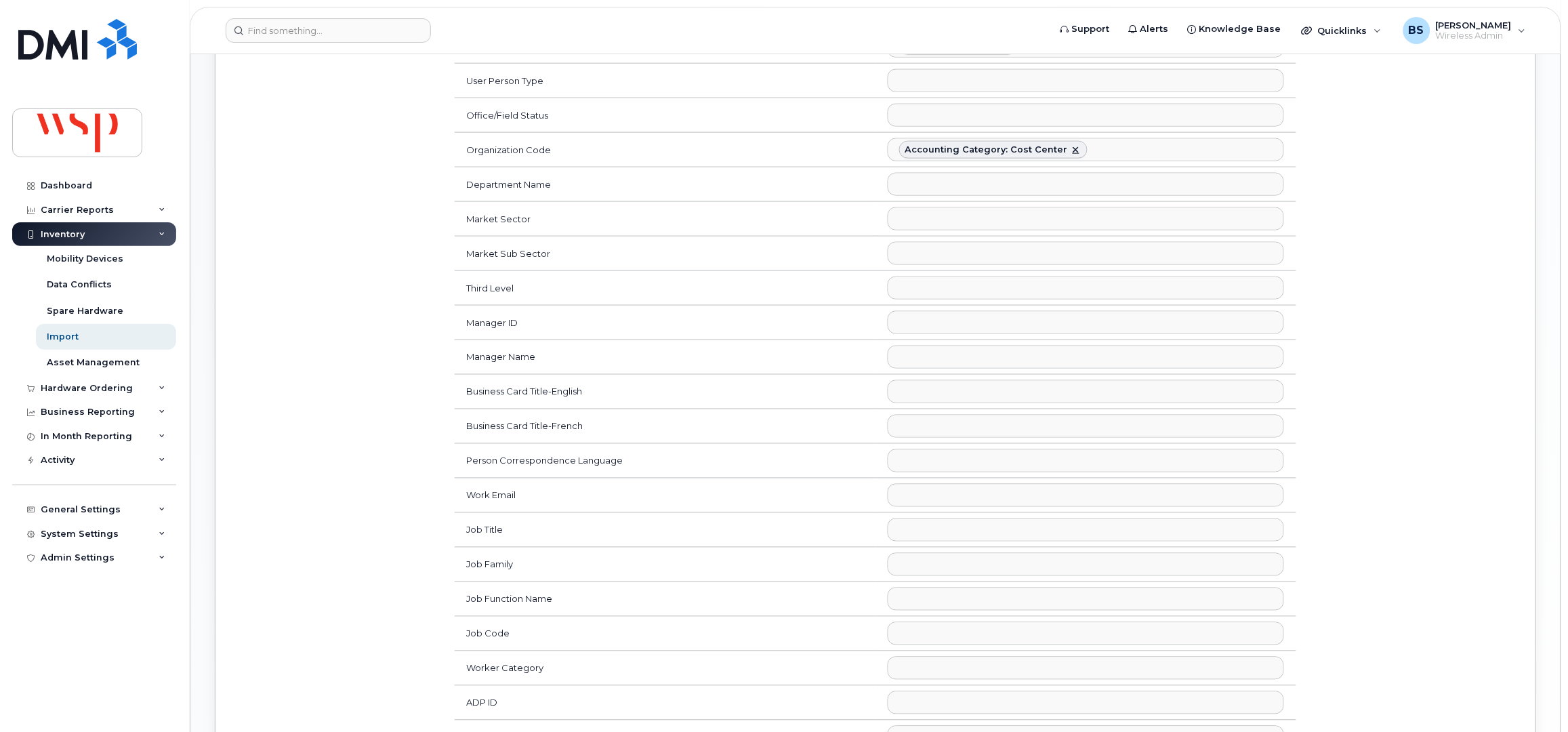
scroll to position [440, 0]
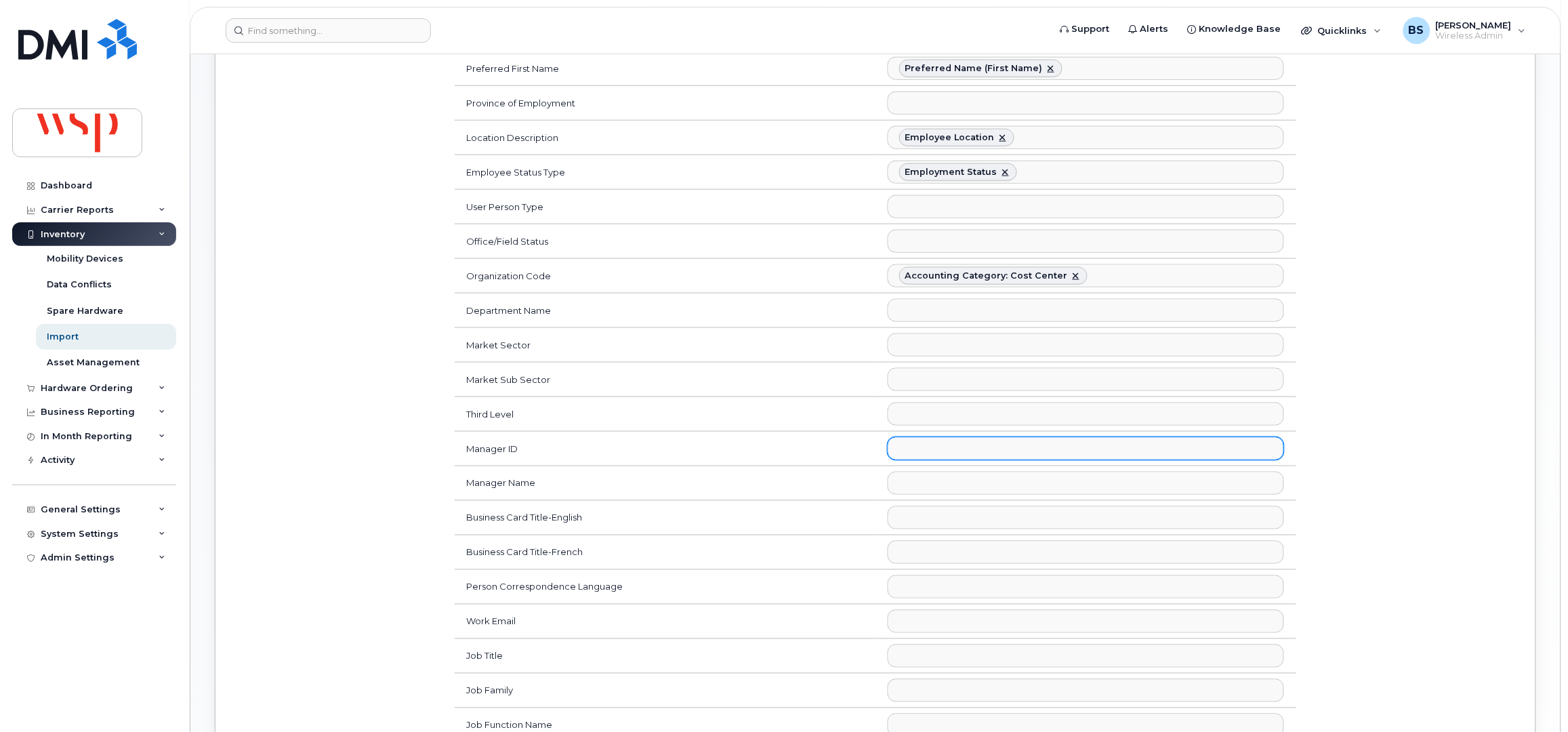
click at [931, 454] on ul at bounding box center [1086, 449] width 395 height 22
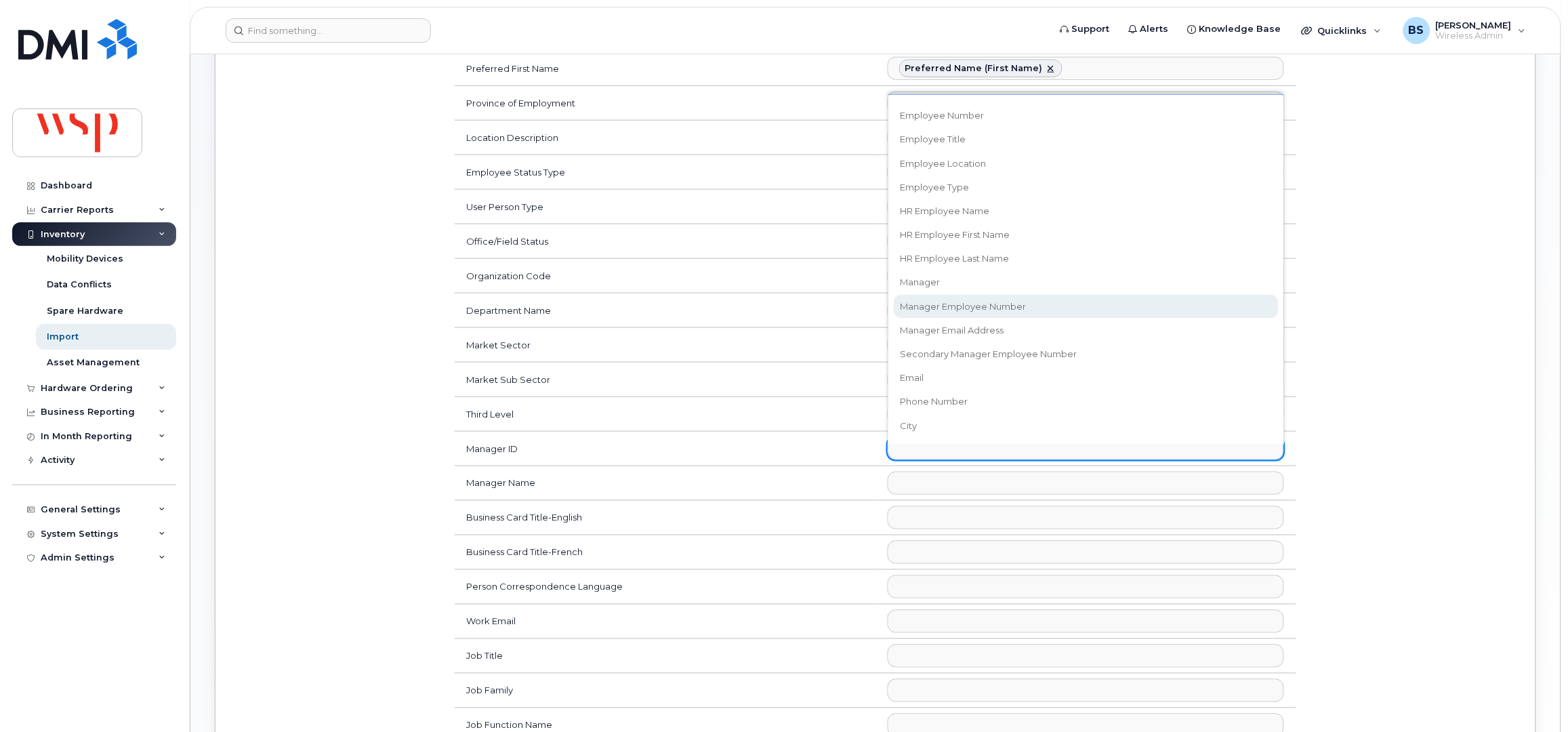
scroll to position [271, 0]
select select "manager_employee_number"
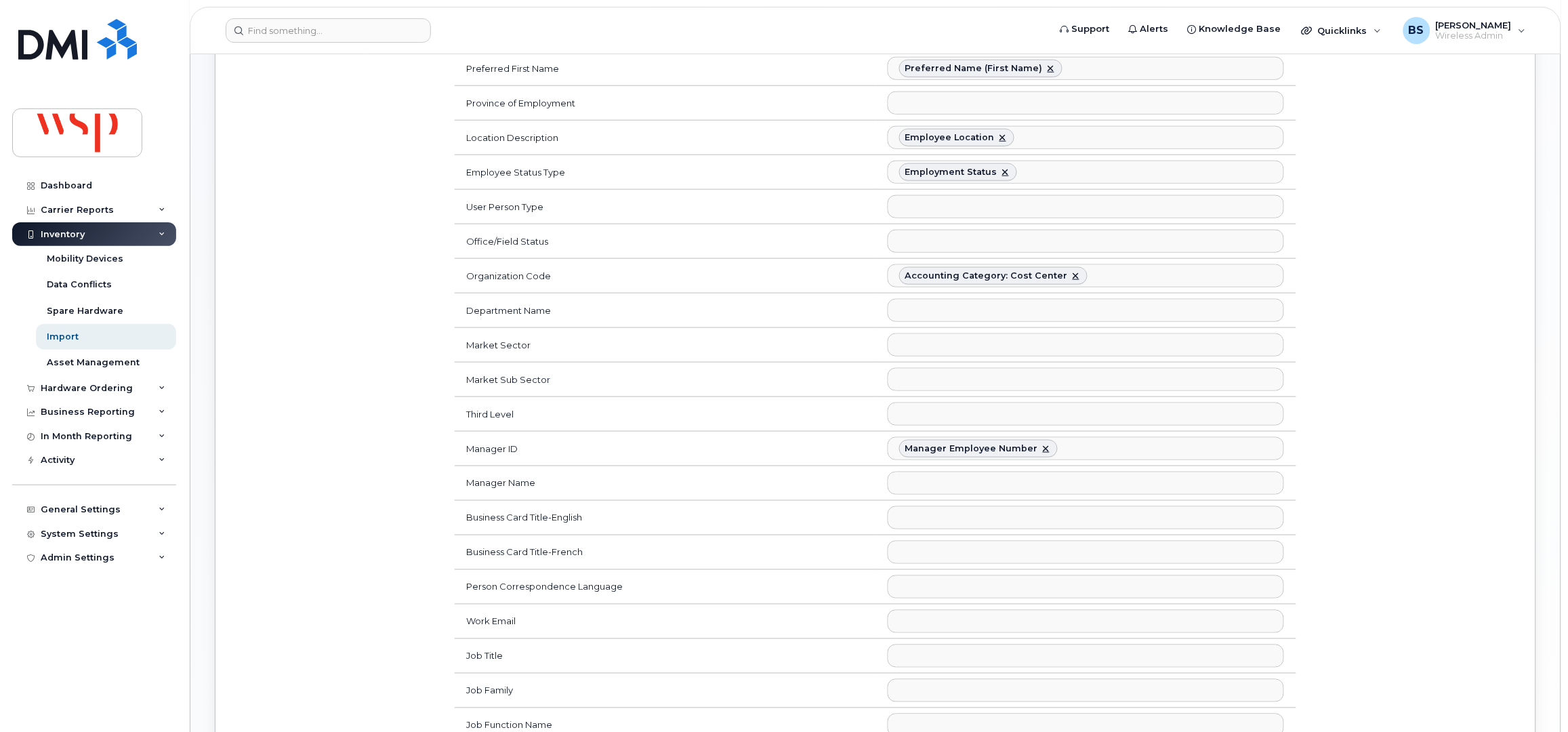
click at [923, 625] on ul at bounding box center [1086, 622] width 395 height 22
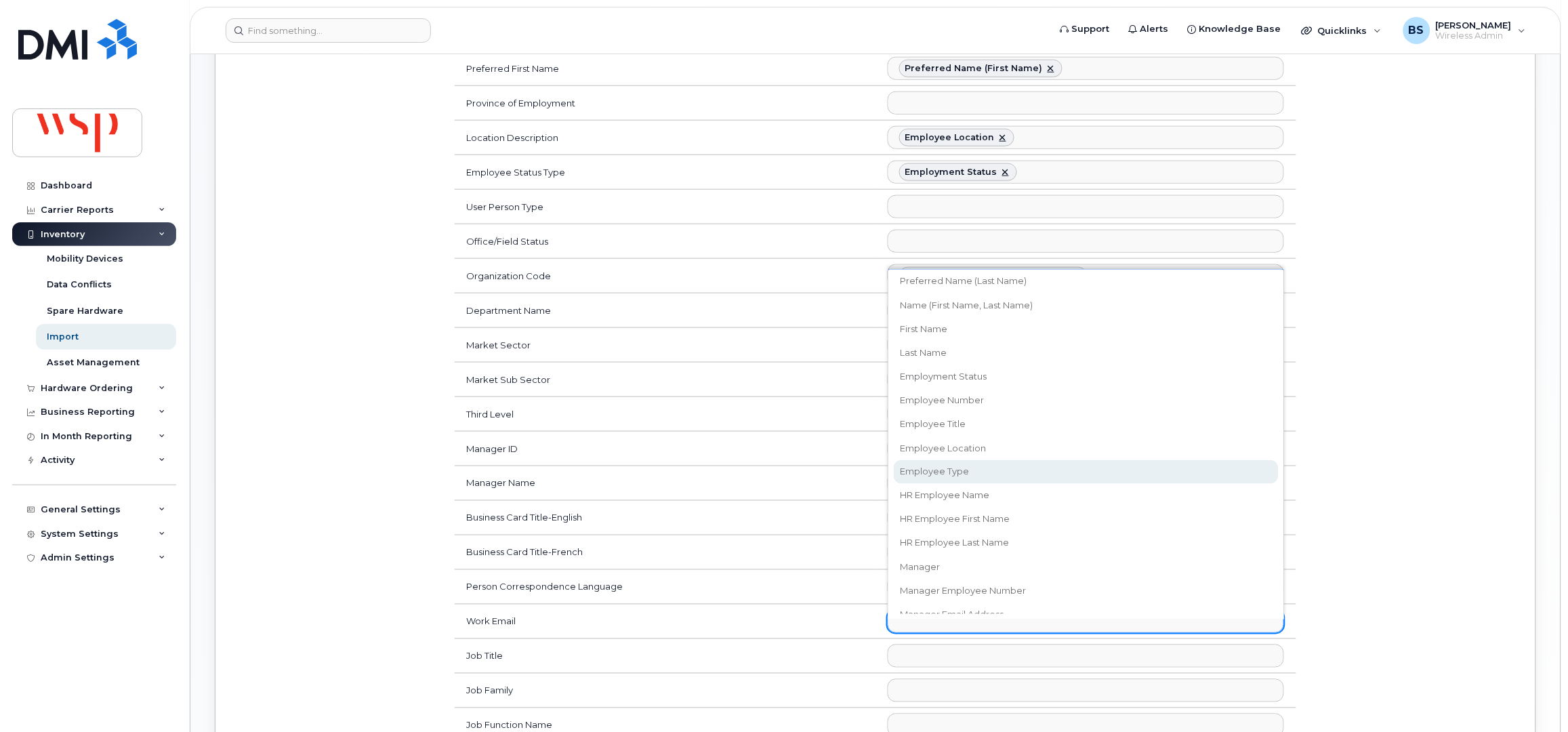
scroll to position [180, 0]
drag, startPoint x: 924, startPoint y: 607, endPoint x: 857, endPoint y: 568, distance: 77.5
select select "email"
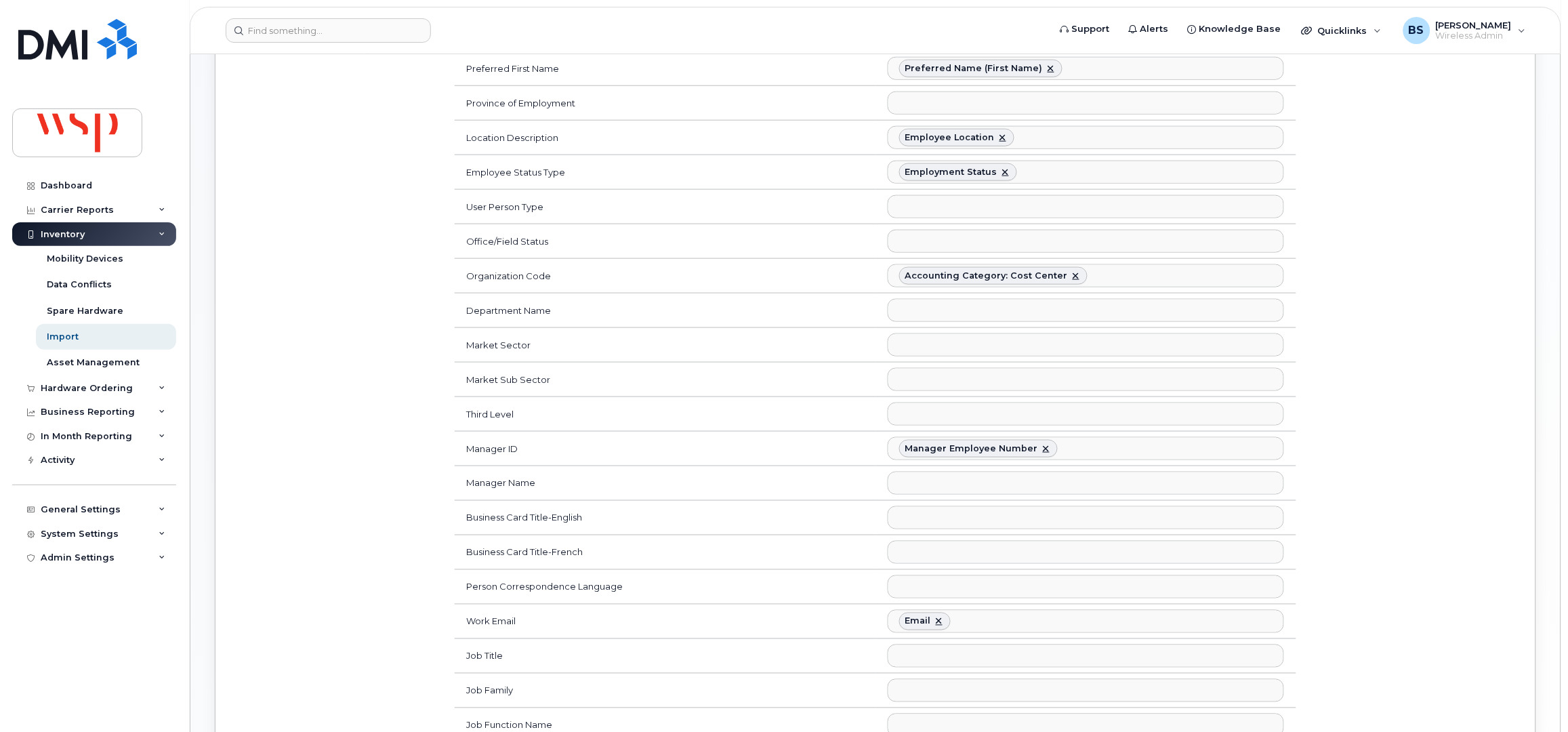
scroll to position [531, 0]
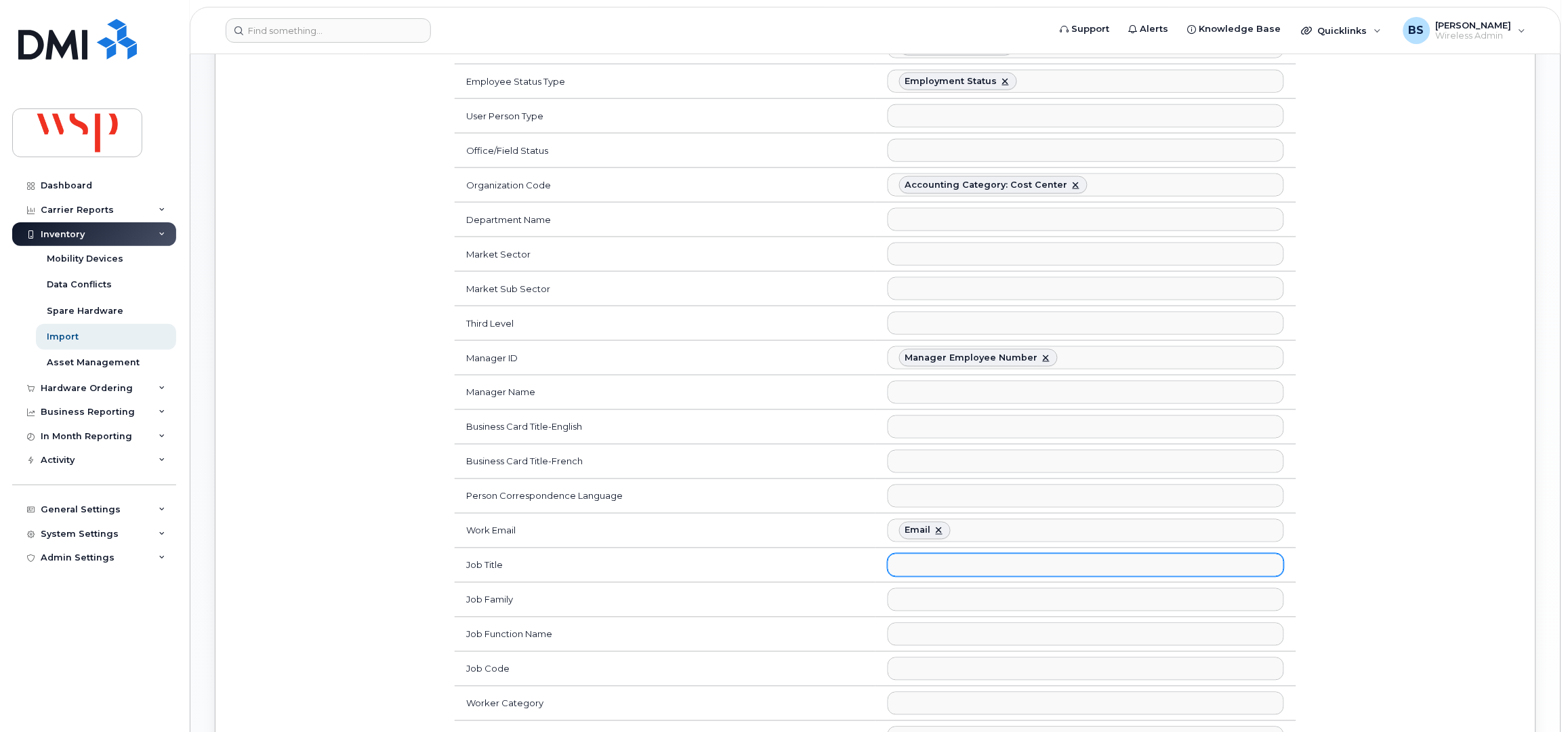
click at [916, 576] on ul at bounding box center [1086, 566] width 395 height 22
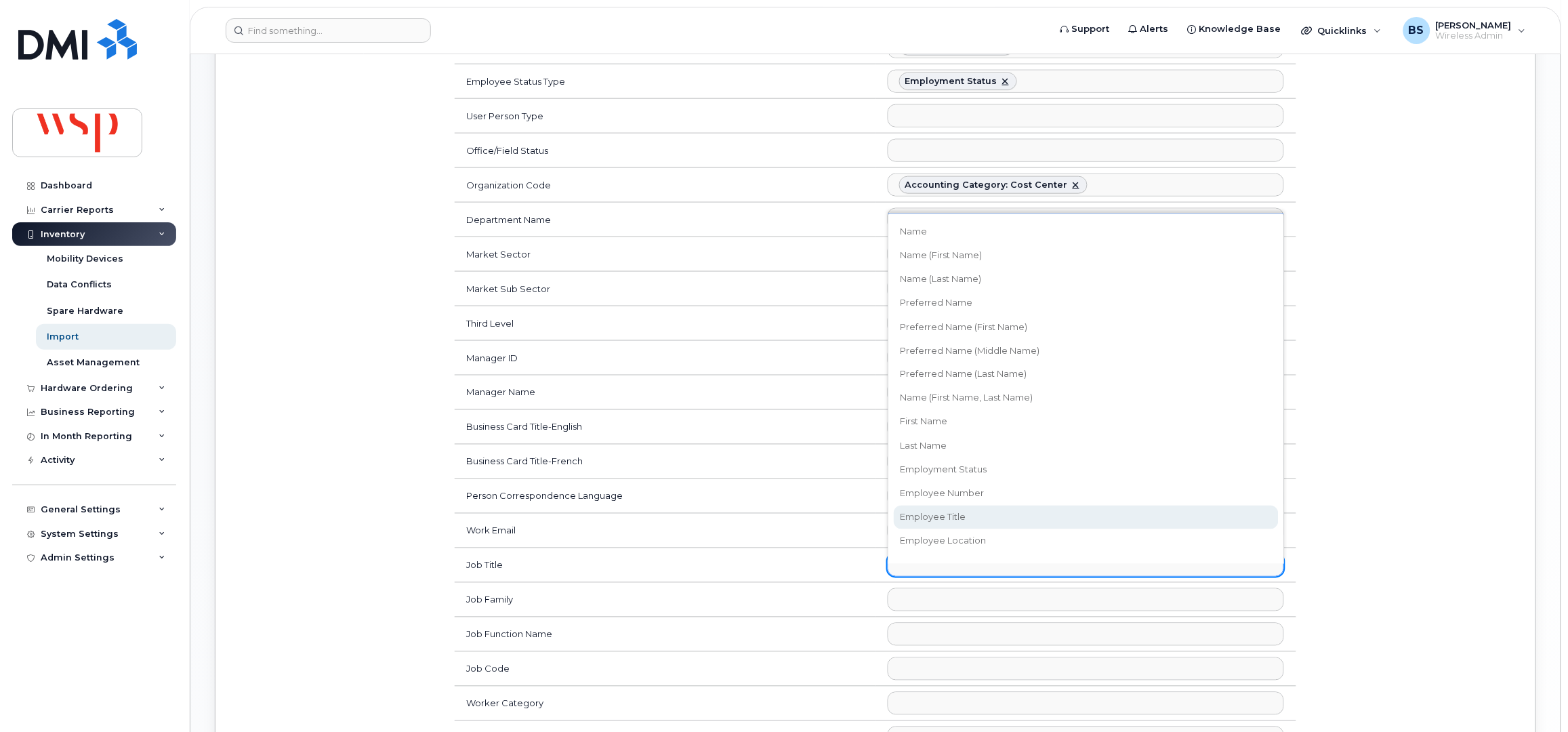
select select "employee_title"
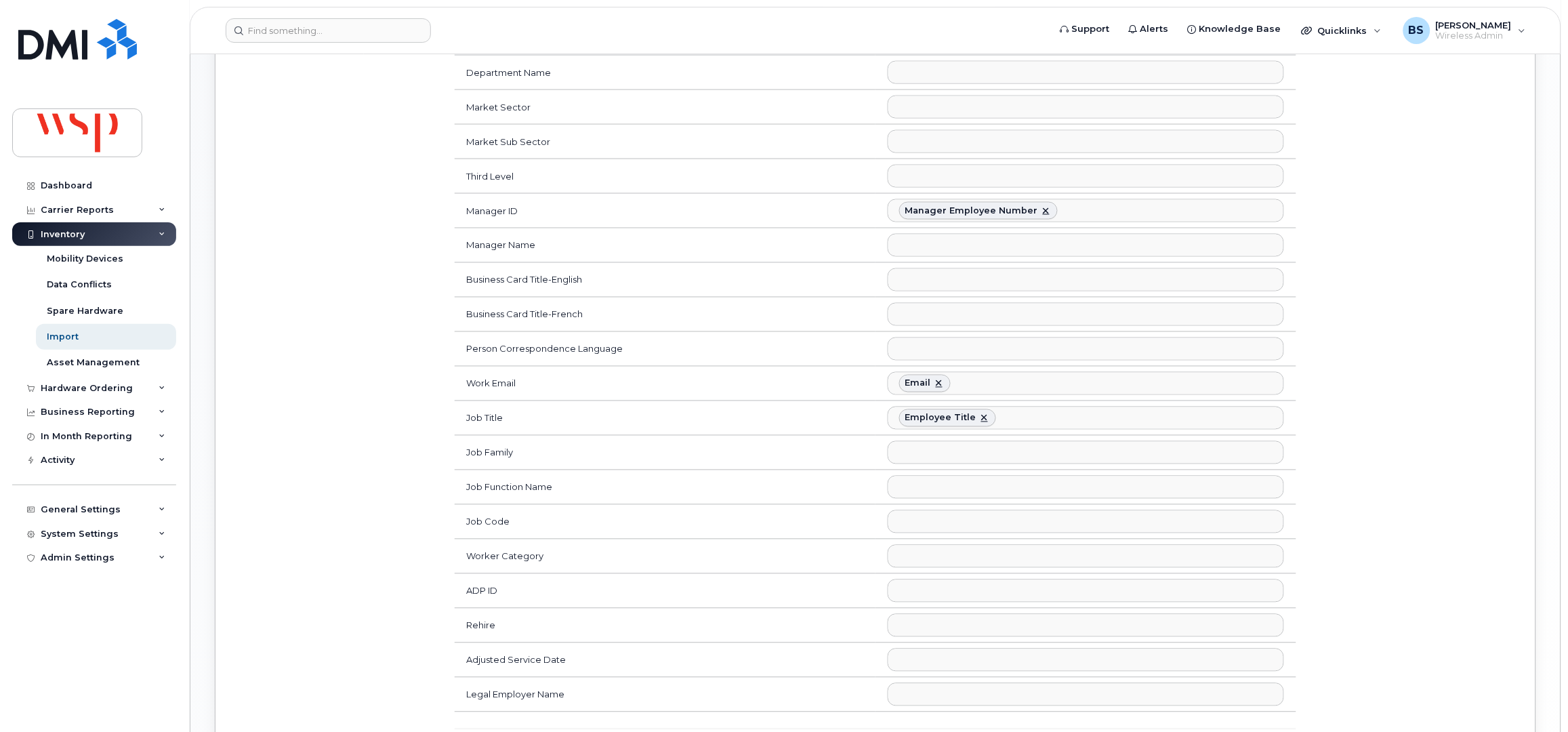
scroll to position [853, 0]
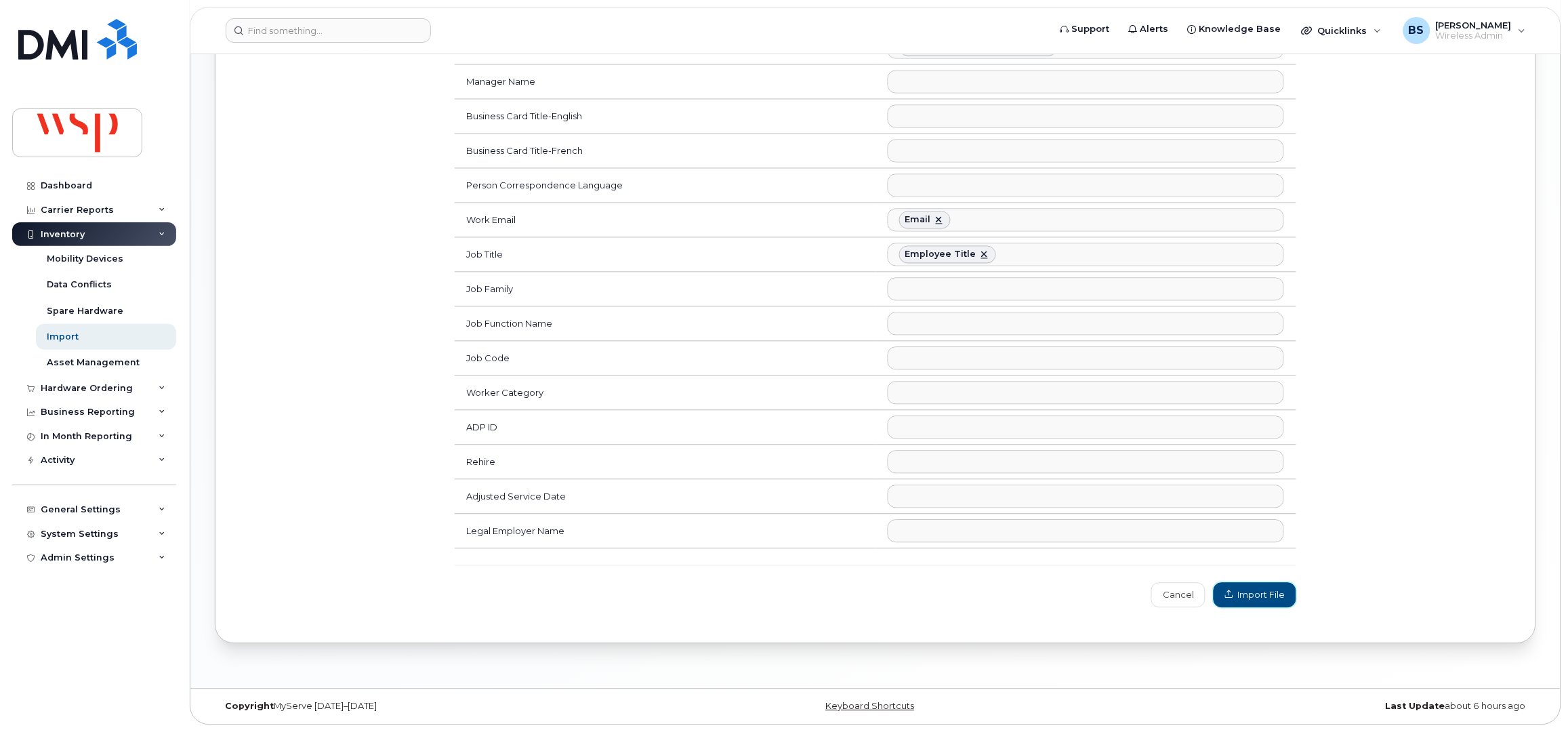
click at [1238, 590] on span "Import File" at bounding box center [1255, 595] width 60 height 13
